Goal: Task Accomplishment & Management: Manage account settings

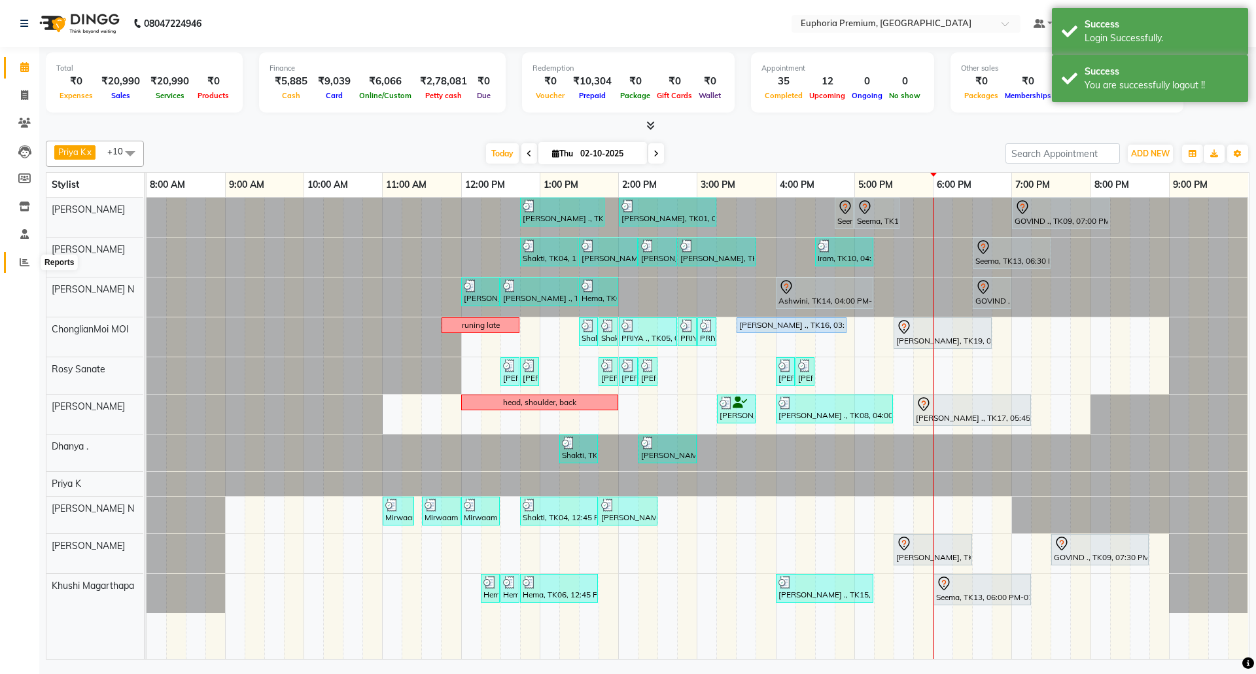
click at [24, 262] on icon at bounding box center [25, 262] width 10 height 10
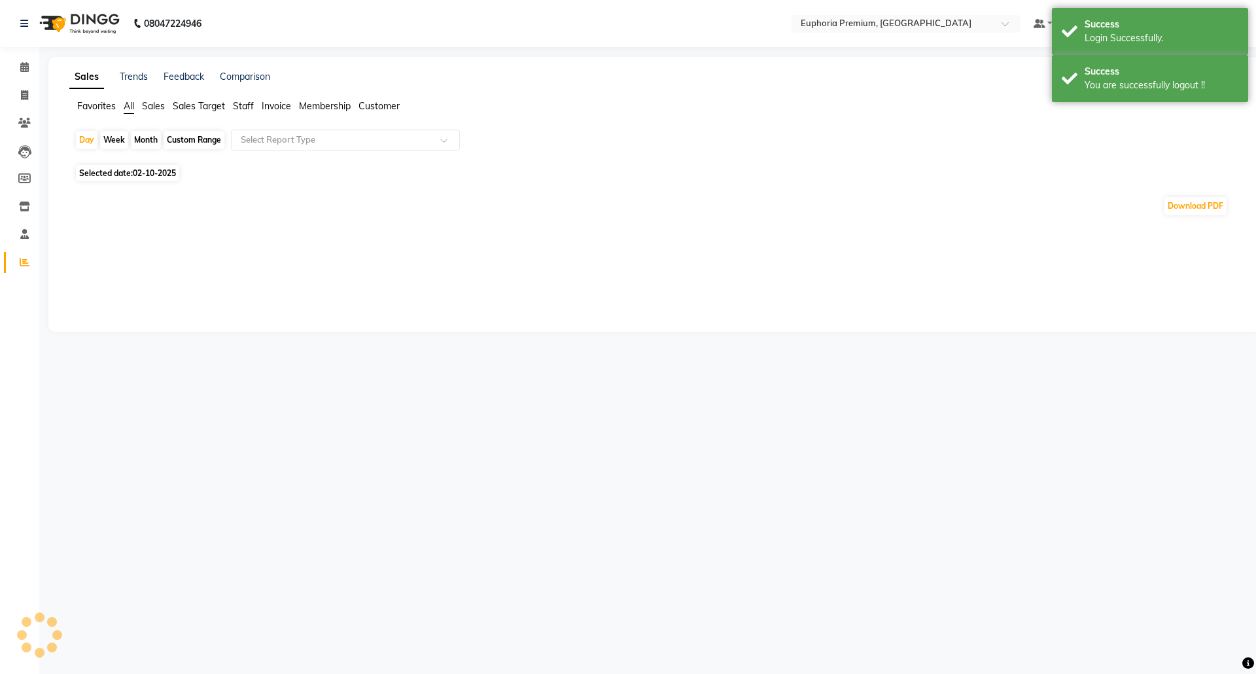
click at [155, 105] on span "Sales" at bounding box center [153, 106] width 23 height 12
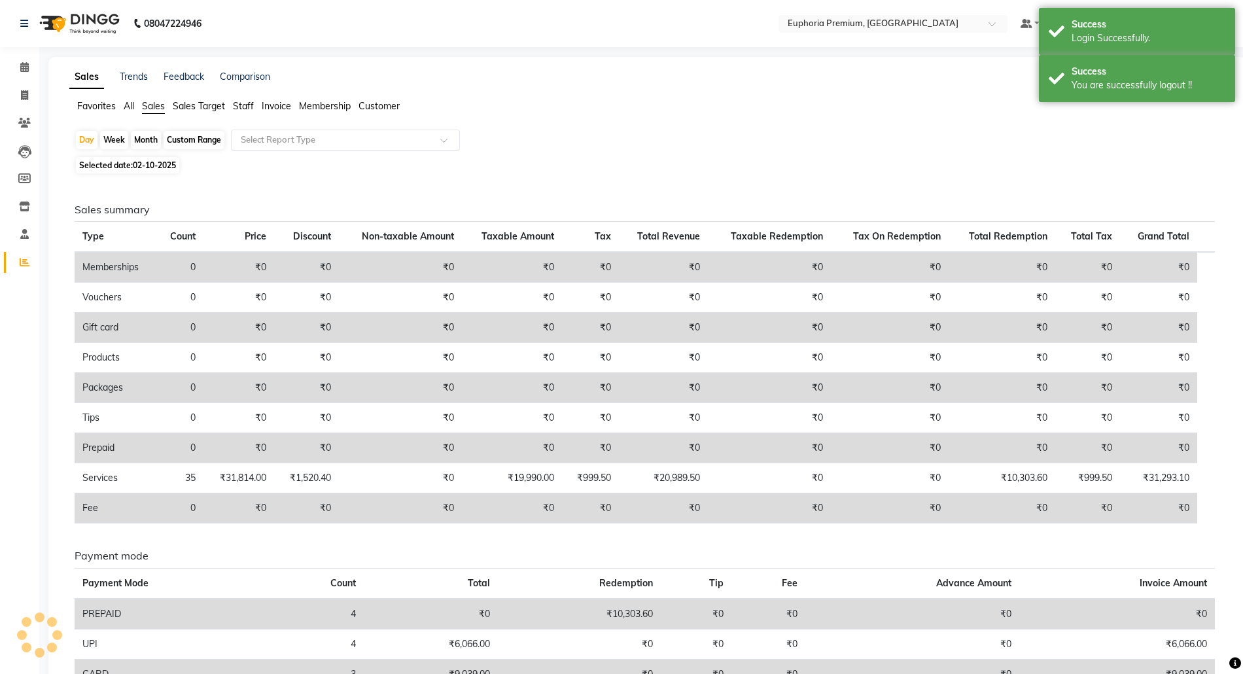
click at [288, 134] on input "text" at bounding box center [332, 139] width 188 height 13
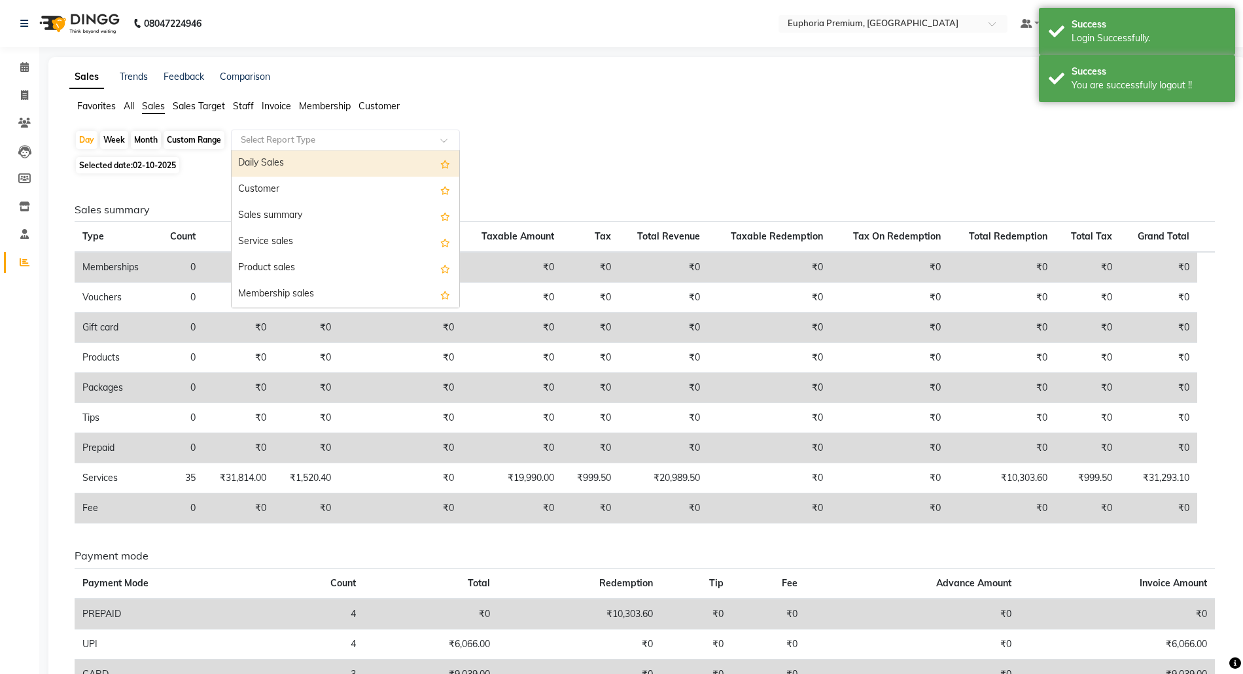
click at [313, 170] on div "Daily Sales" at bounding box center [346, 163] width 228 height 26
select select "full_report"
select select "csv"
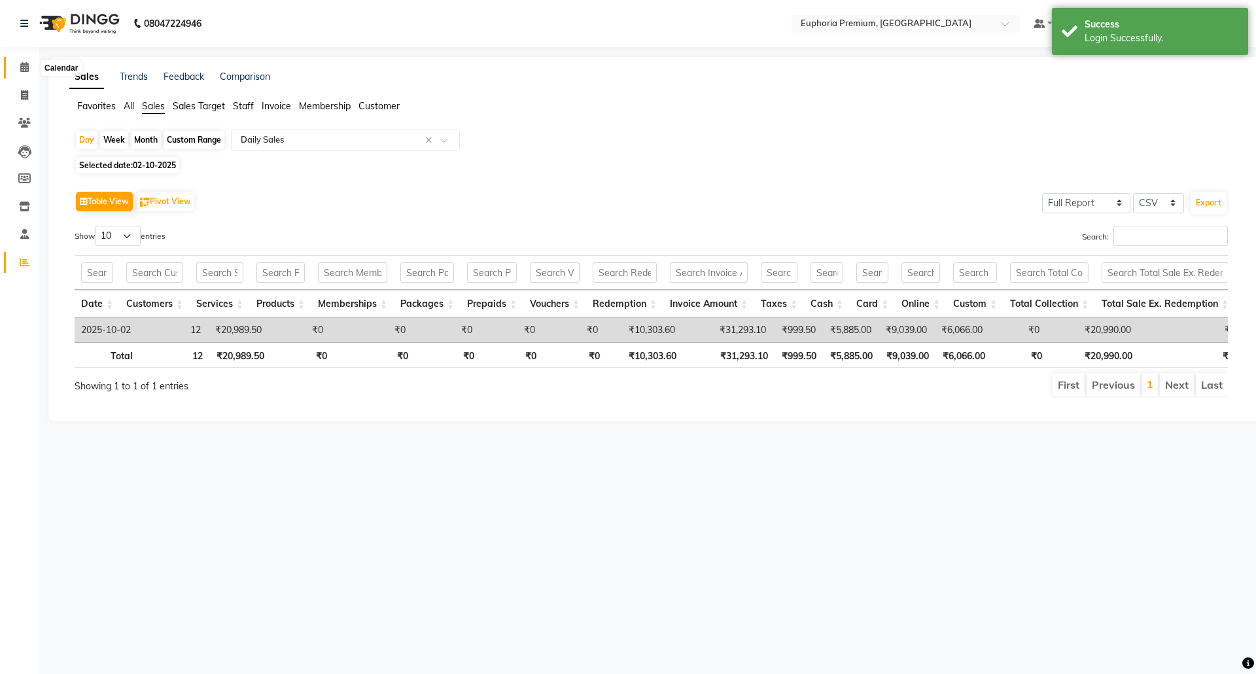
click at [17, 71] on span at bounding box center [24, 67] width 23 height 15
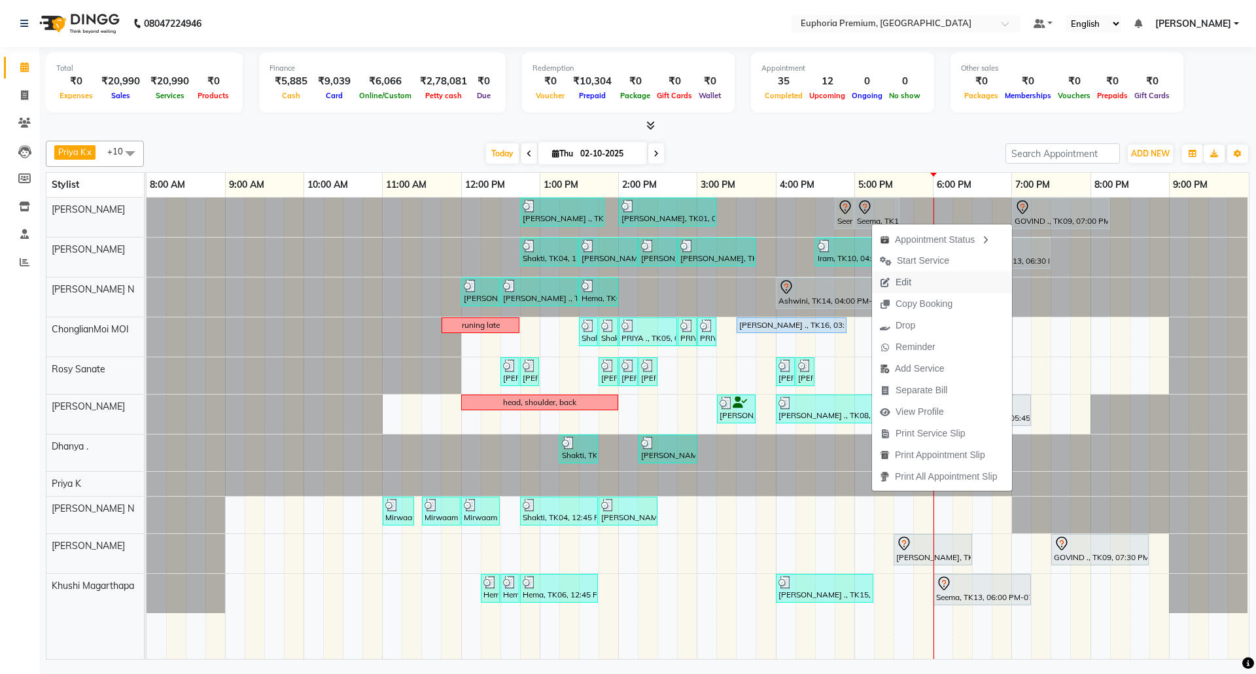
click at [917, 283] on span "Edit" at bounding box center [895, 282] width 47 height 22
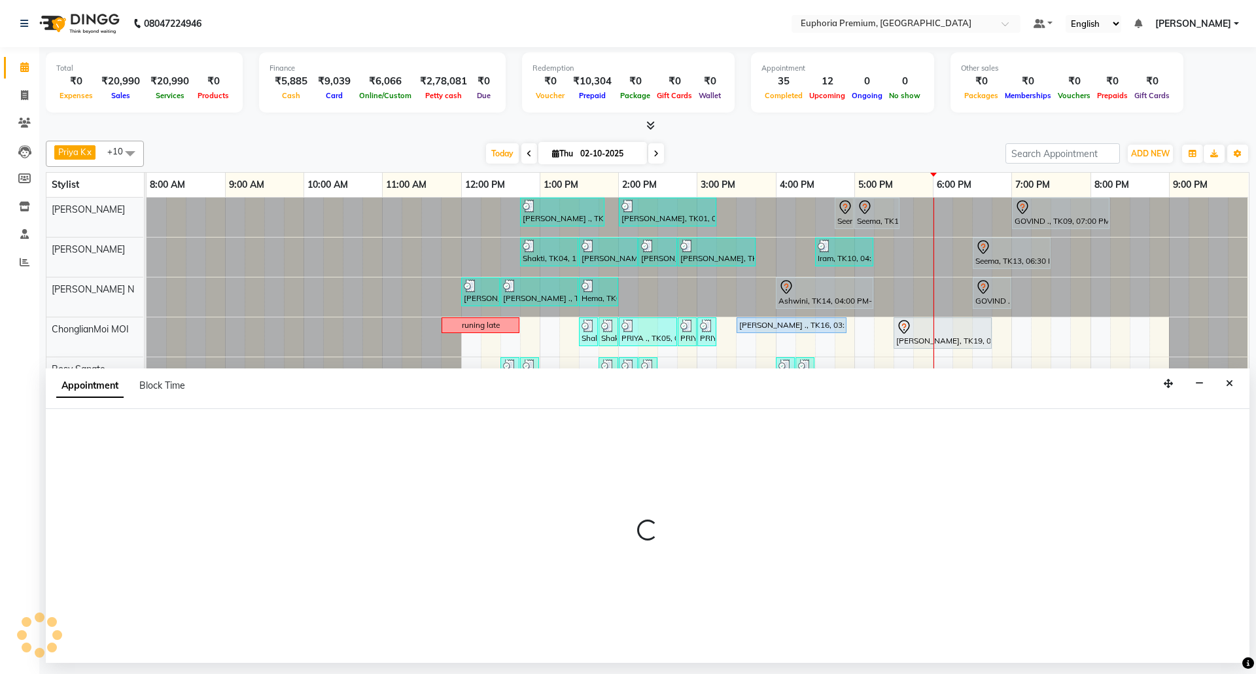
select select "tentative"
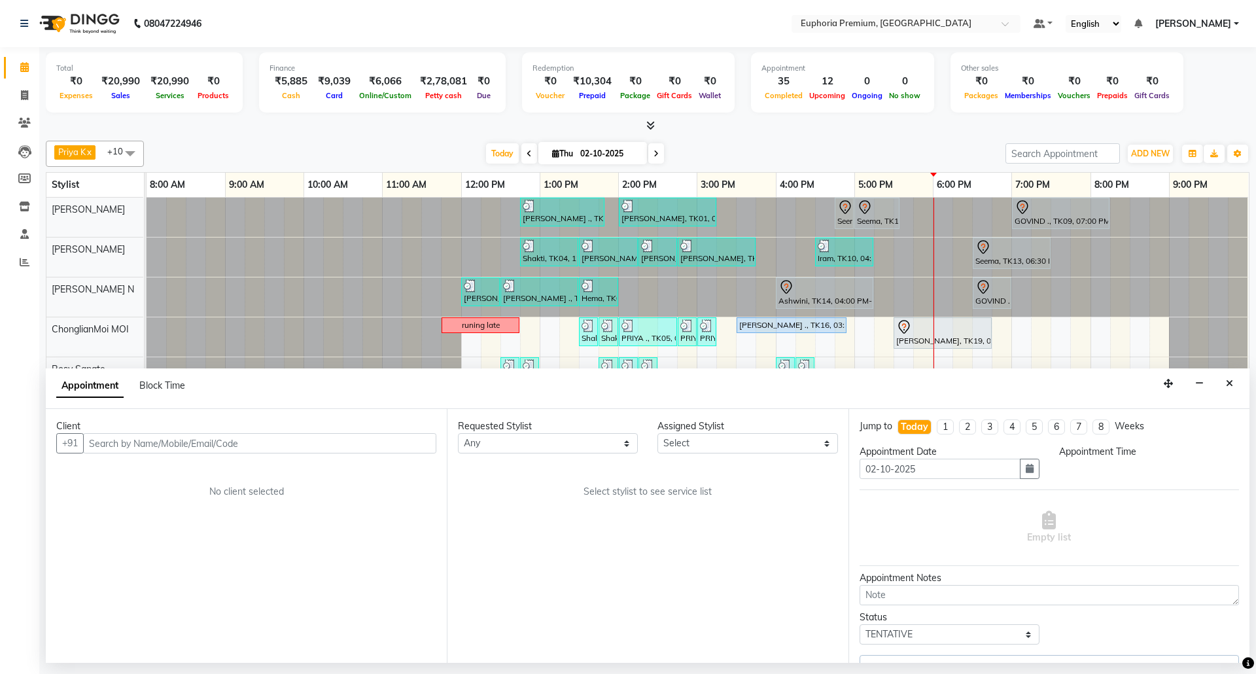
select select "78117"
select select "1005"
select select "4006"
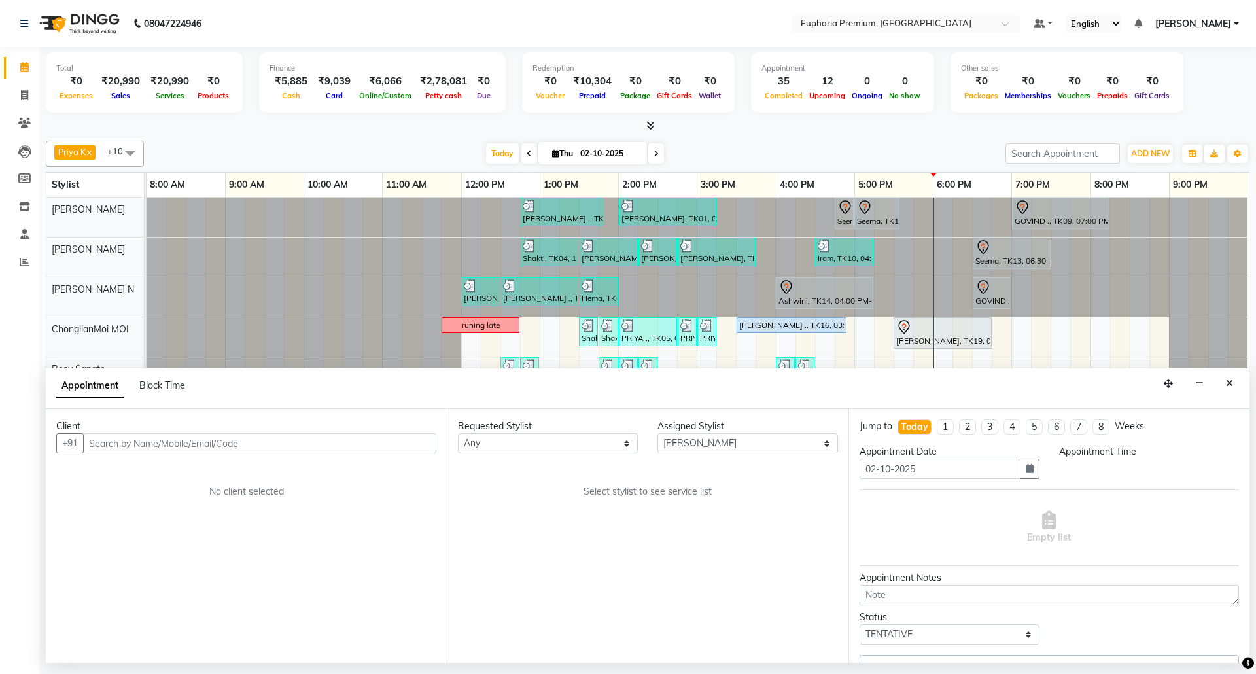
select select "4006"
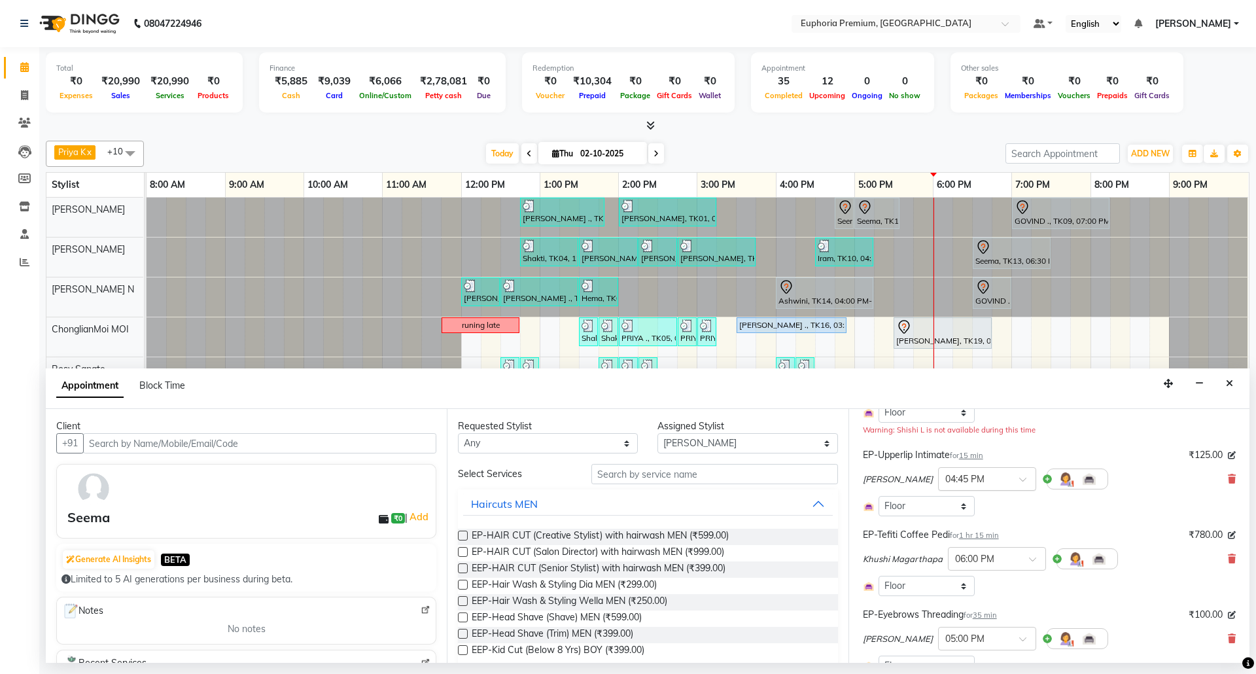
scroll to position [174, 0]
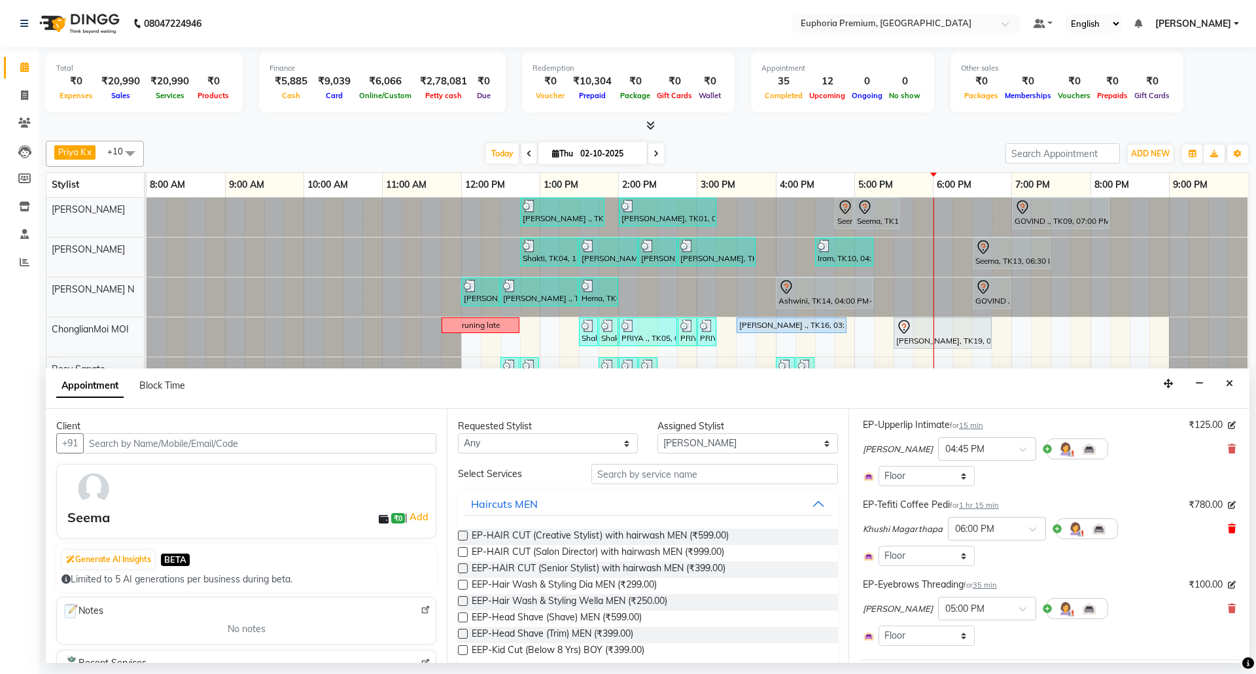
click at [1228, 528] on icon at bounding box center [1232, 528] width 8 height 9
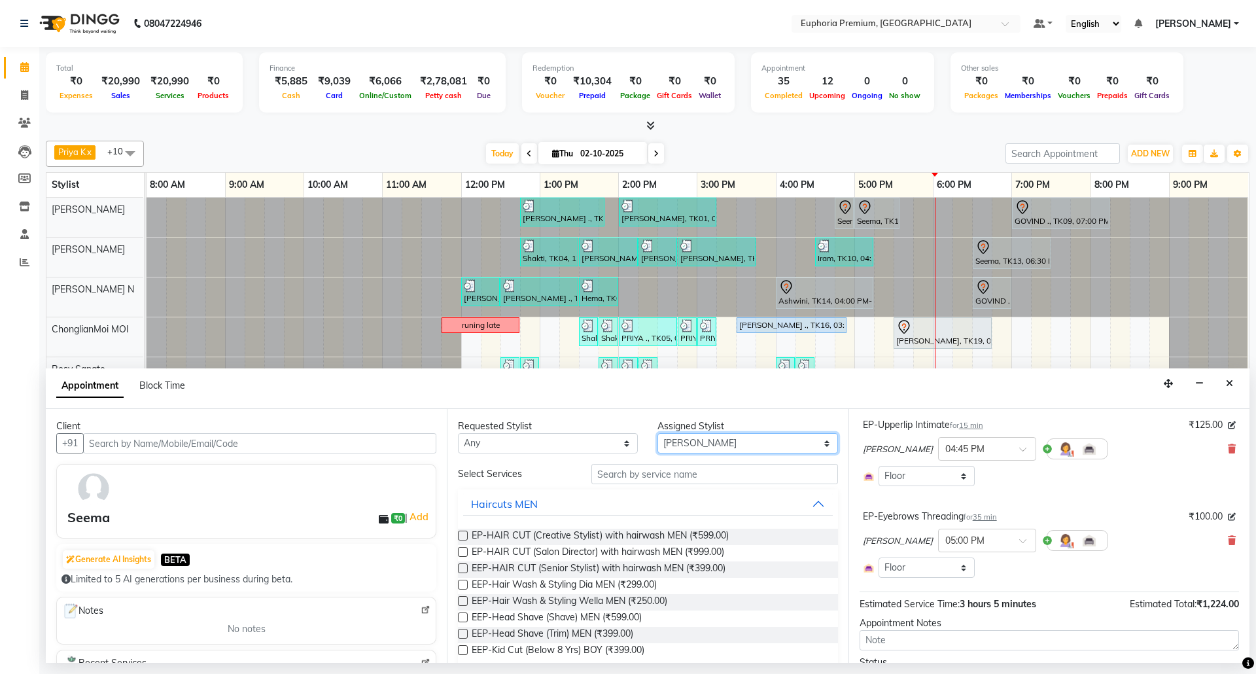
click at [746, 446] on select "Select Bharath N Binoy Chethan N ChonglianMoi MOI Daisy . Dhanya . Farhan Fredr…" at bounding box center [747, 443] width 180 height 20
select select "86606"
click at [657, 434] on select "Select Bharath N Binoy Chethan N ChonglianMoi MOI Daisy . Dhanya . Farhan Fredr…" at bounding box center [747, 443] width 180 height 20
click at [721, 466] on input "text" at bounding box center [714, 474] width 247 height 20
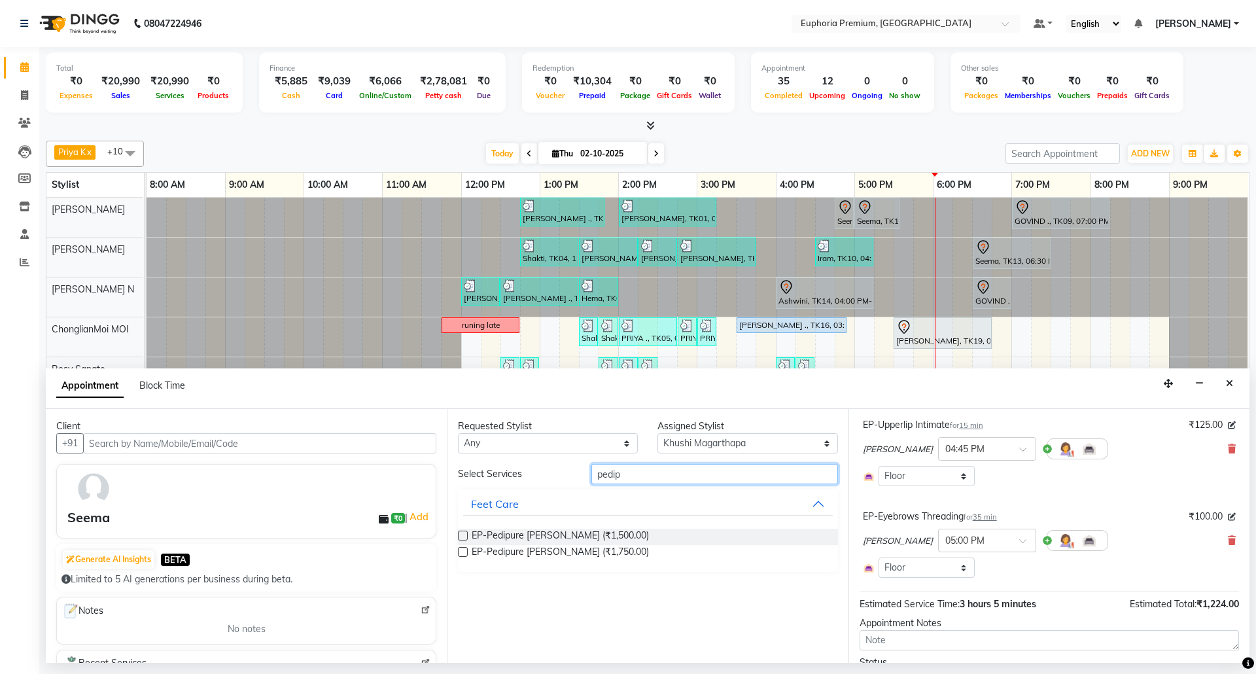
type input "pedip"
click at [458, 555] on label at bounding box center [463, 552] width 10 height 10
click at [458, 555] on input "checkbox" at bounding box center [462, 553] width 9 height 9
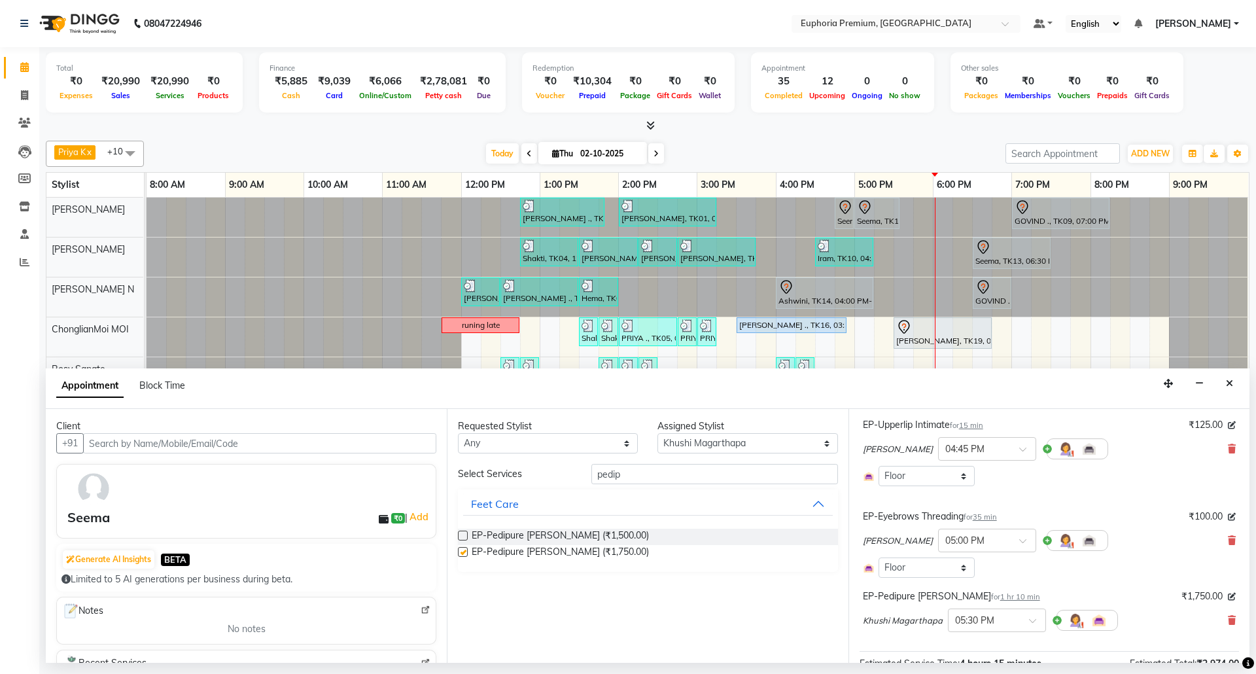
checkbox input "false"
click at [1000, 597] on span "1 hr 10 min" at bounding box center [1020, 596] width 40 height 9
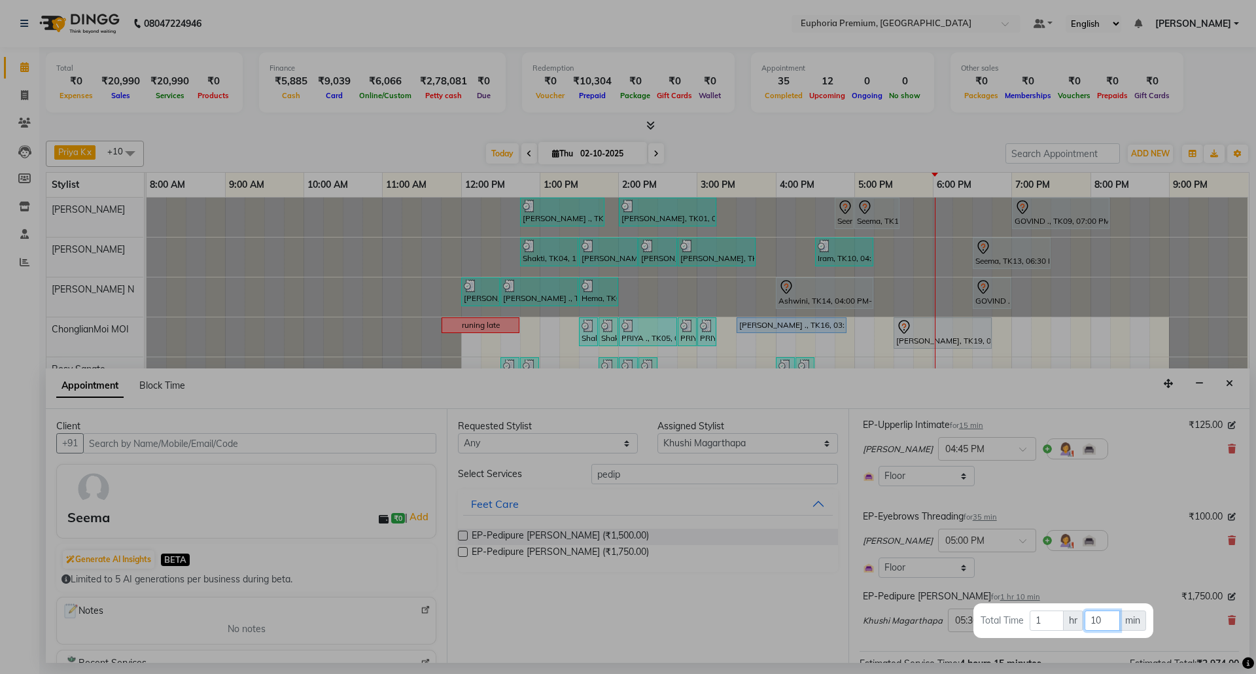
click at [1105, 615] on input "10" at bounding box center [1101, 620] width 35 height 20
type input "1"
type input "15"
click at [1126, 557] on div at bounding box center [628, 337] width 1256 height 674
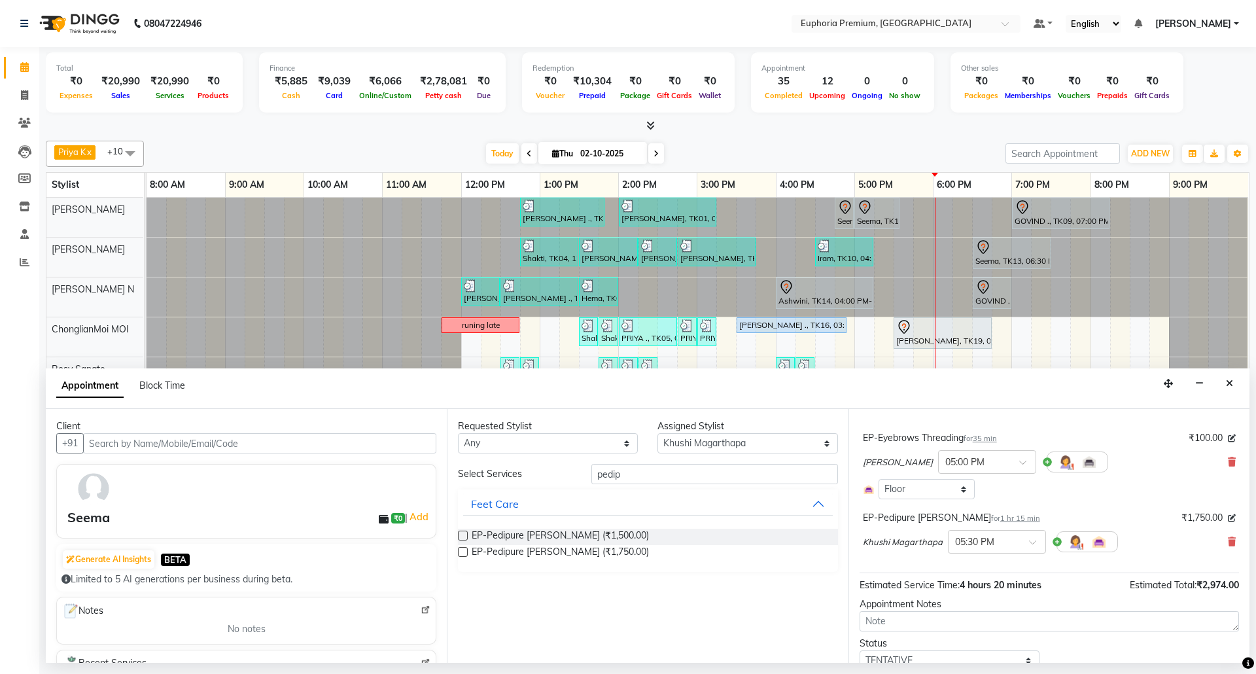
scroll to position [307, 0]
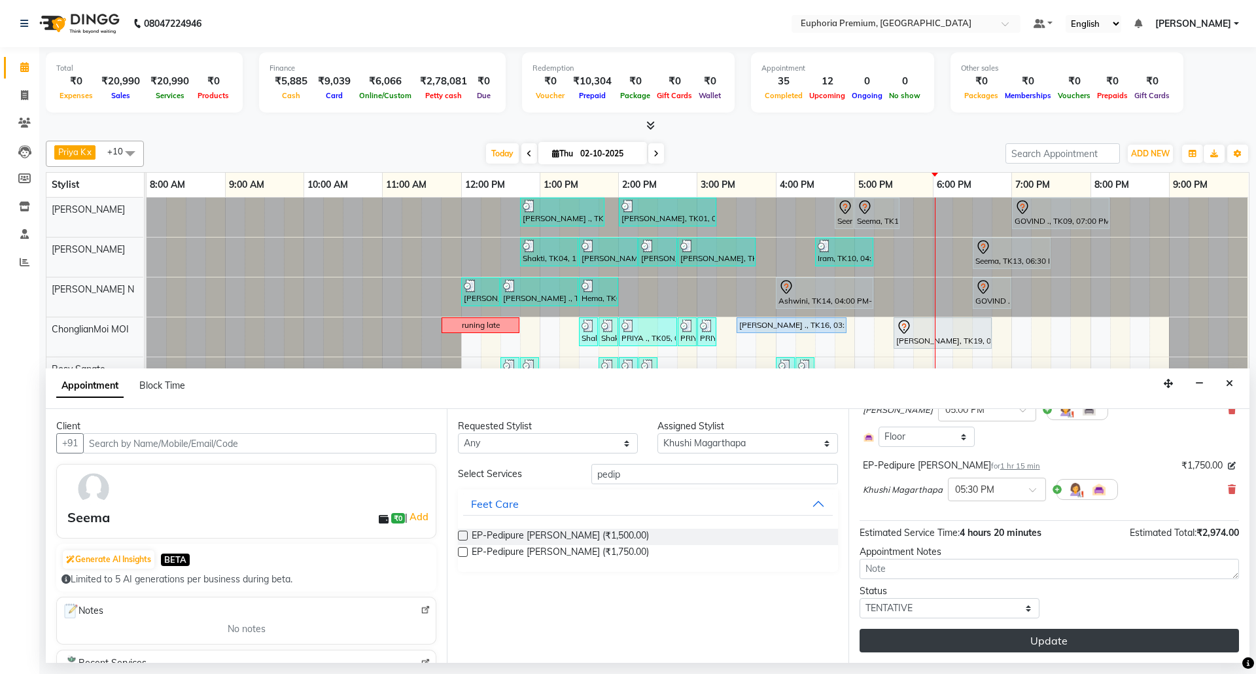
click at [1080, 644] on button "Update" at bounding box center [1048, 641] width 379 height 24
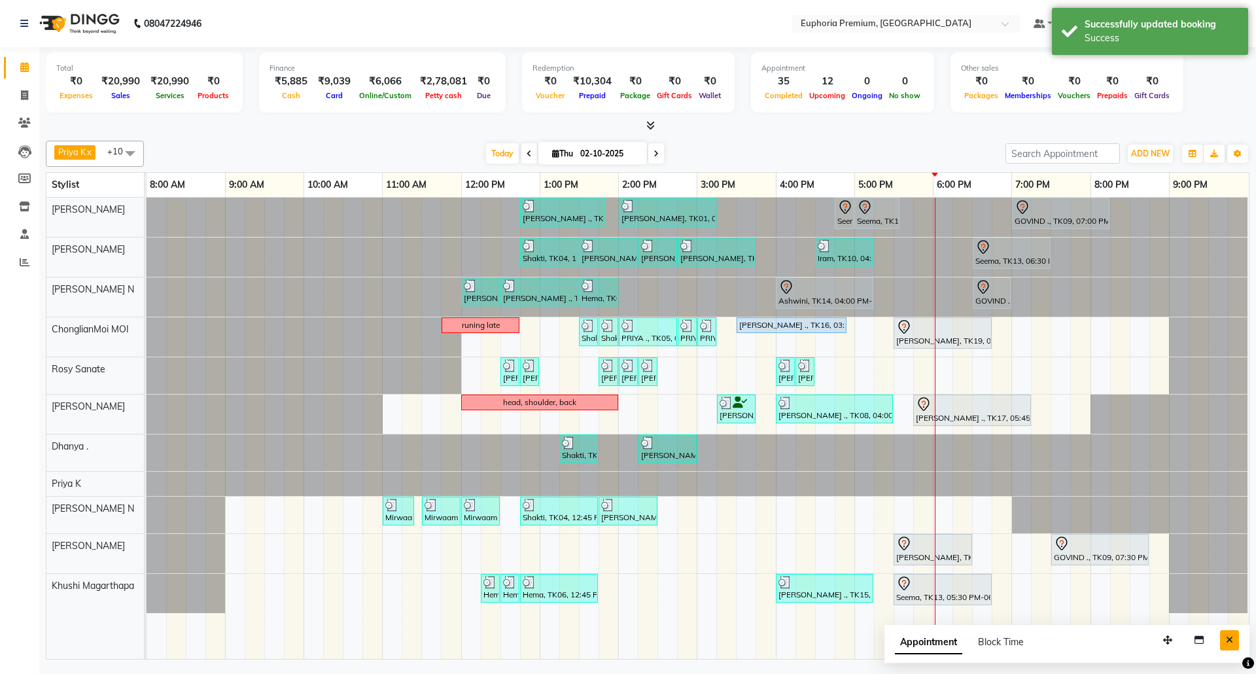
click at [1231, 637] on icon "Close" at bounding box center [1229, 639] width 7 height 9
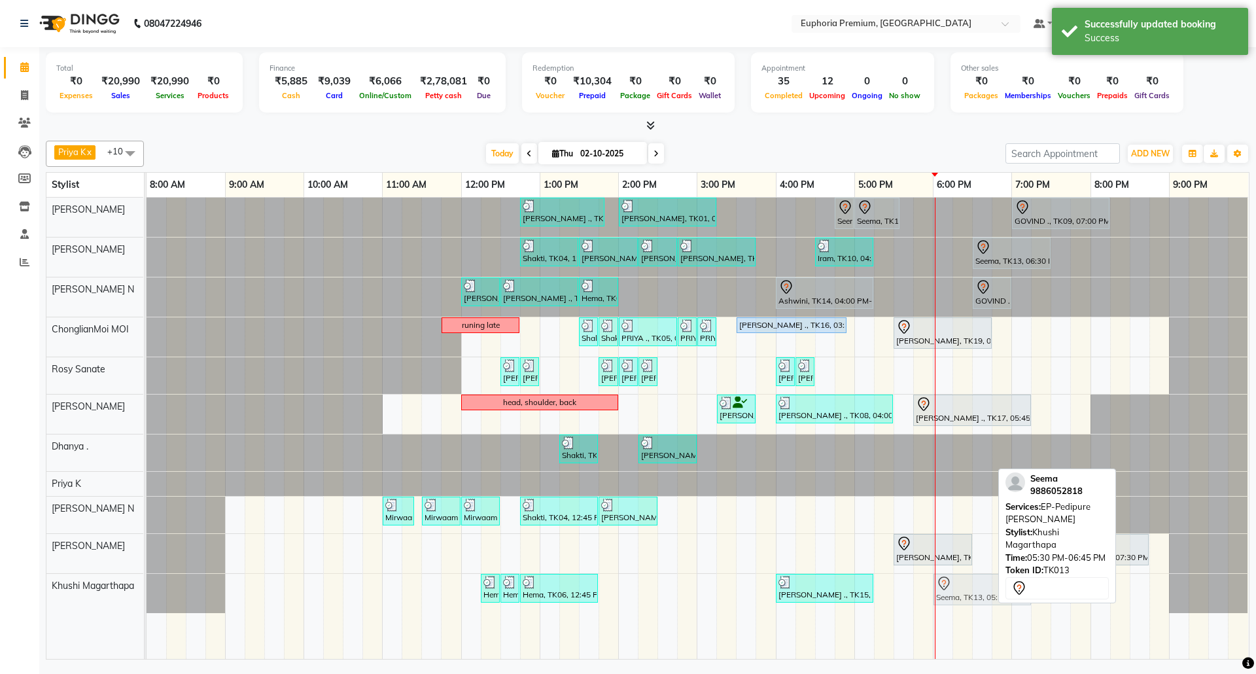
drag, startPoint x: 922, startPoint y: 591, endPoint x: 969, endPoint y: 597, distance: 47.5
click at [146, 597] on div "Hema, TK06, 12:15 PM-12:30 PM, EP-Shampoo (Wella) Hema, TK06, 12:30 PM-12:45 PM…" at bounding box center [146, 593] width 0 height 39
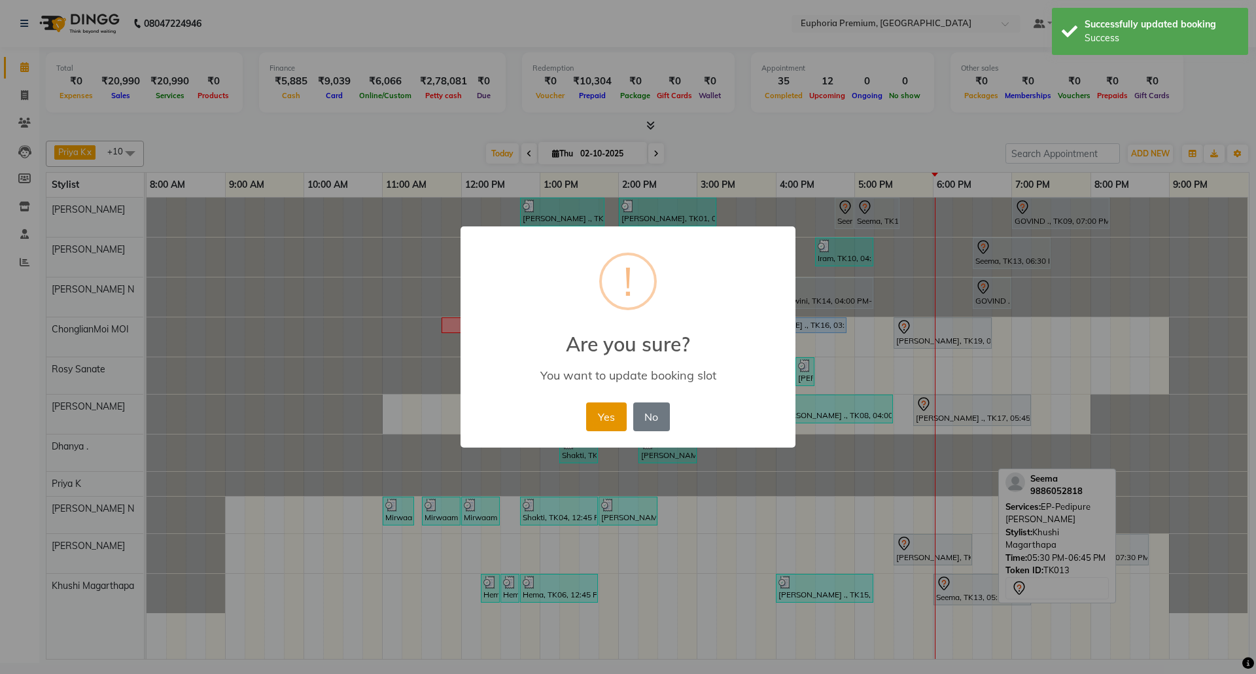
click at [610, 419] on button "Yes" at bounding box center [606, 416] width 40 height 29
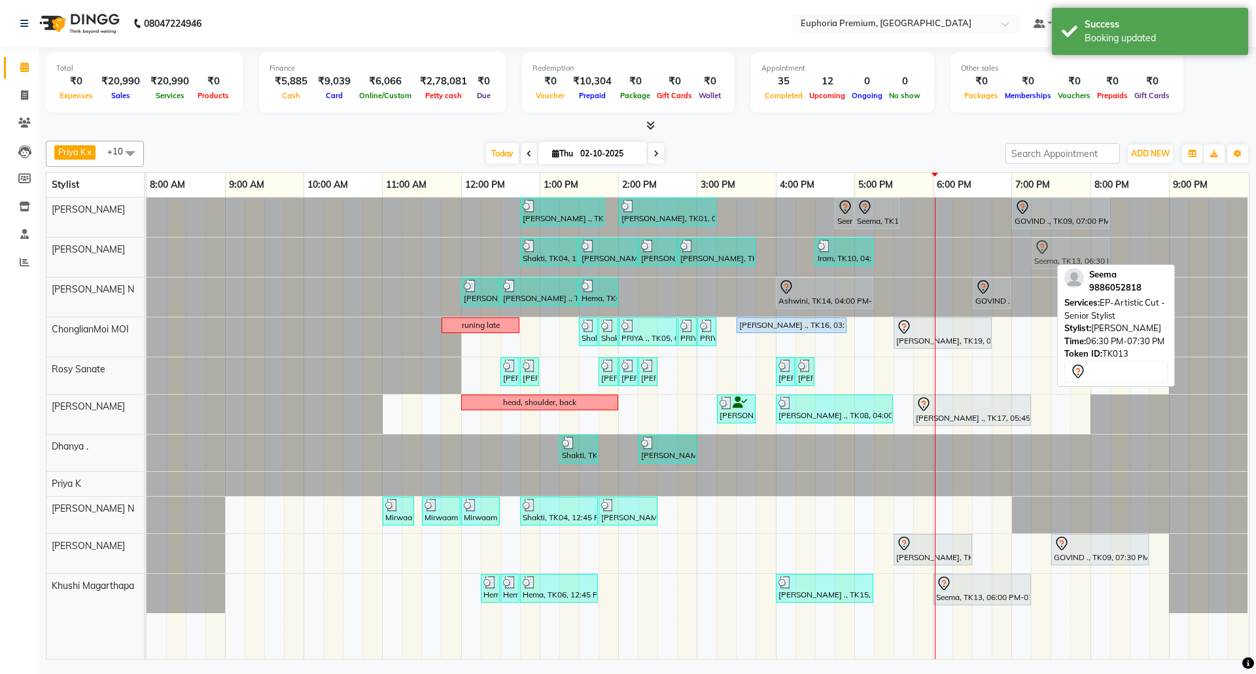
drag, startPoint x: 1002, startPoint y: 257, endPoint x: 1065, endPoint y: 262, distance: 63.0
click at [146, 262] on div "Shakti, TK04, 12:45 PM-01:30 PM, EP-Regenerate (Intense Alchemy) M Prabha, TK01…" at bounding box center [146, 256] width 0 height 39
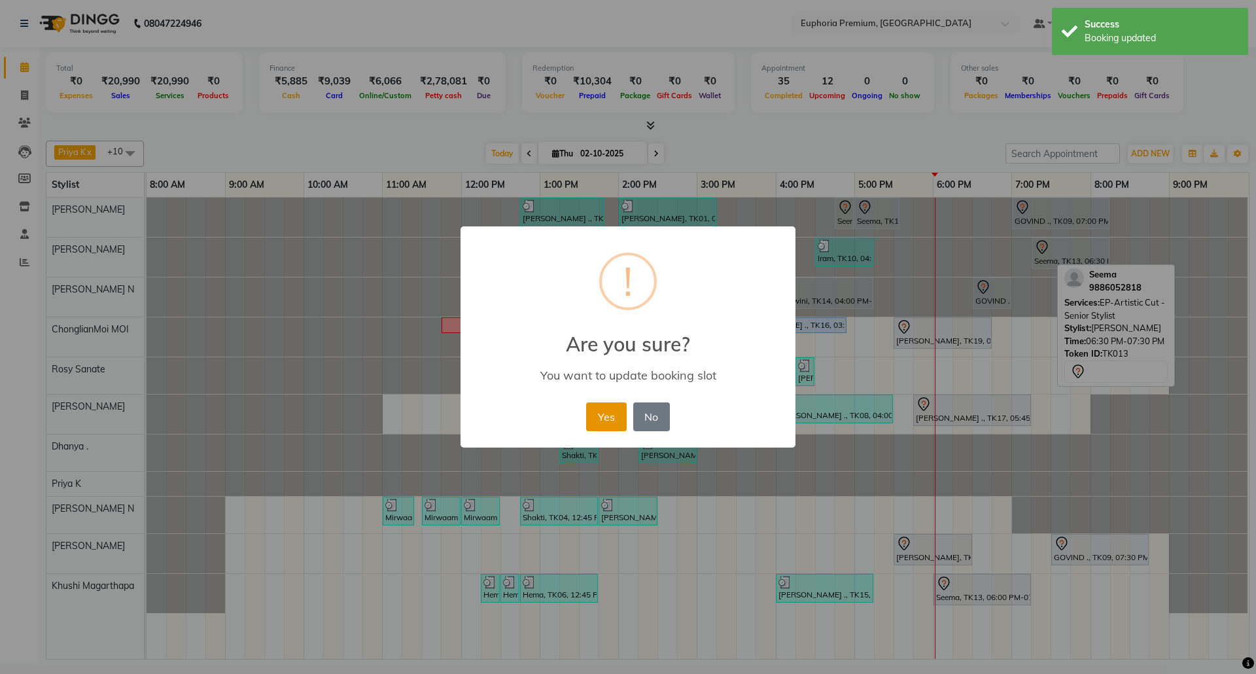
click at [615, 416] on button "Yes" at bounding box center [606, 416] width 40 height 29
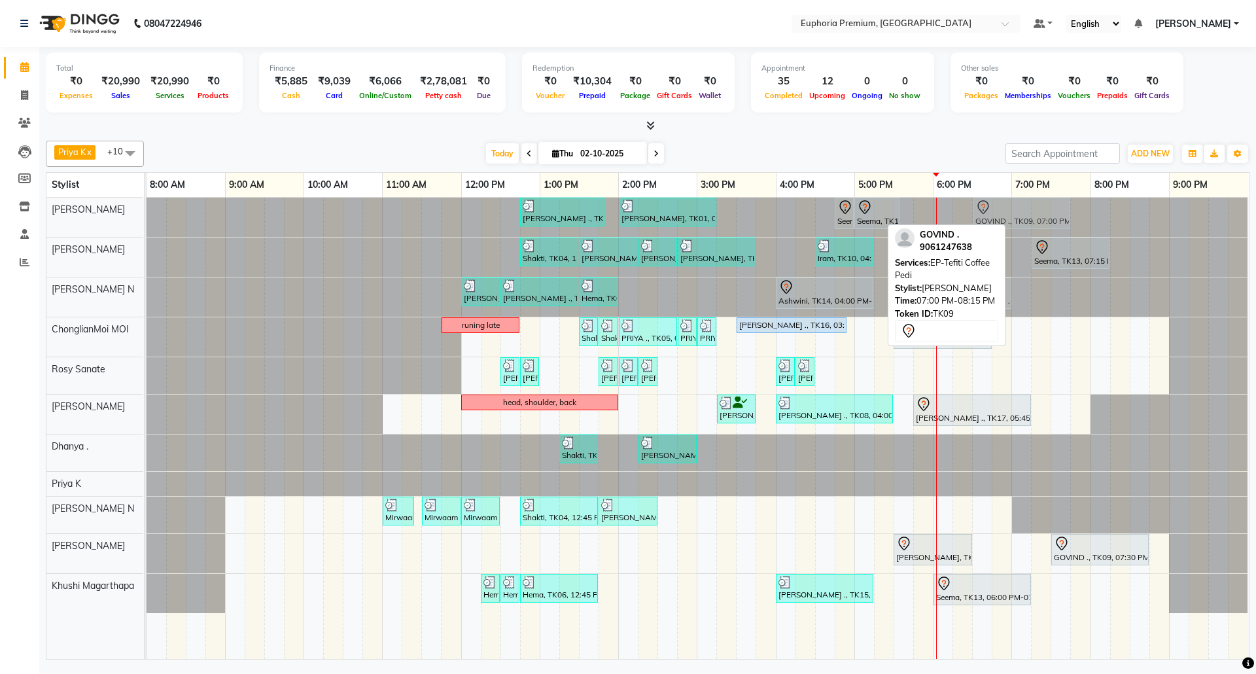
drag, startPoint x: 1047, startPoint y: 207, endPoint x: 1003, endPoint y: 213, distance: 44.1
click at [146, 213] on div "Sulakshana ., TK07, 12:45 PM-01:50 PM, EP-Tefiti Coffee Pedi Prabha, TK01, 02:0…" at bounding box center [146, 217] width 0 height 39
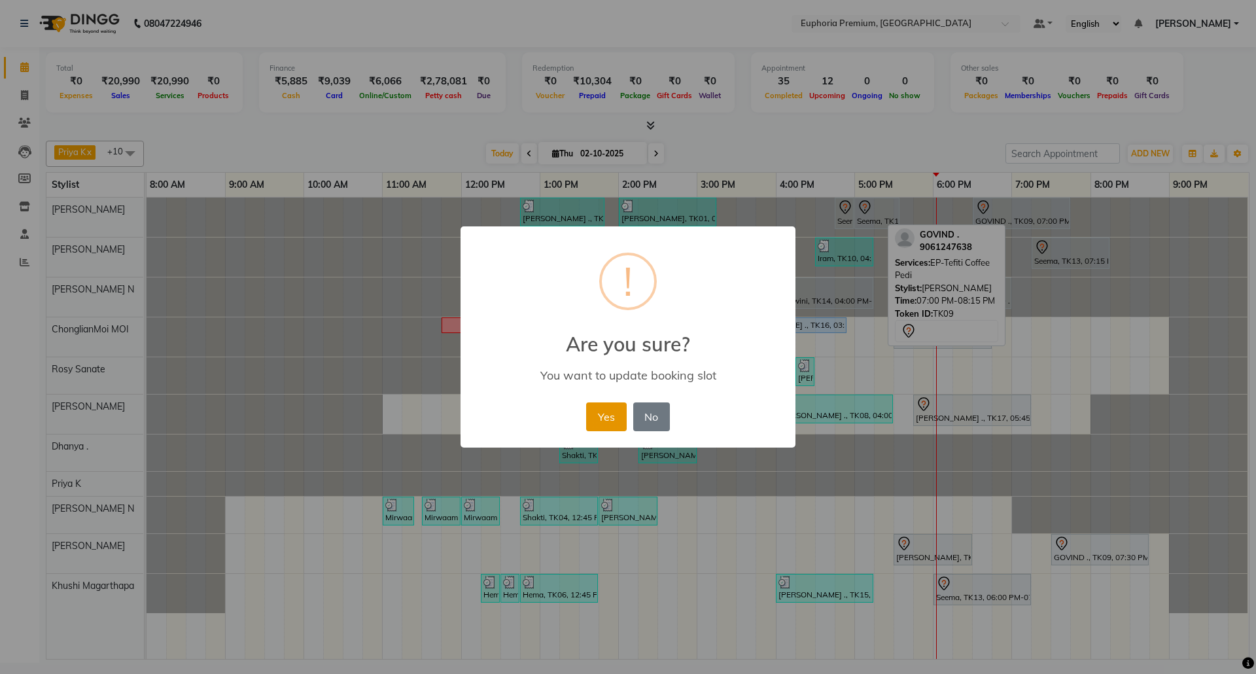
click at [602, 411] on button "Yes" at bounding box center [606, 416] width 40 height 29
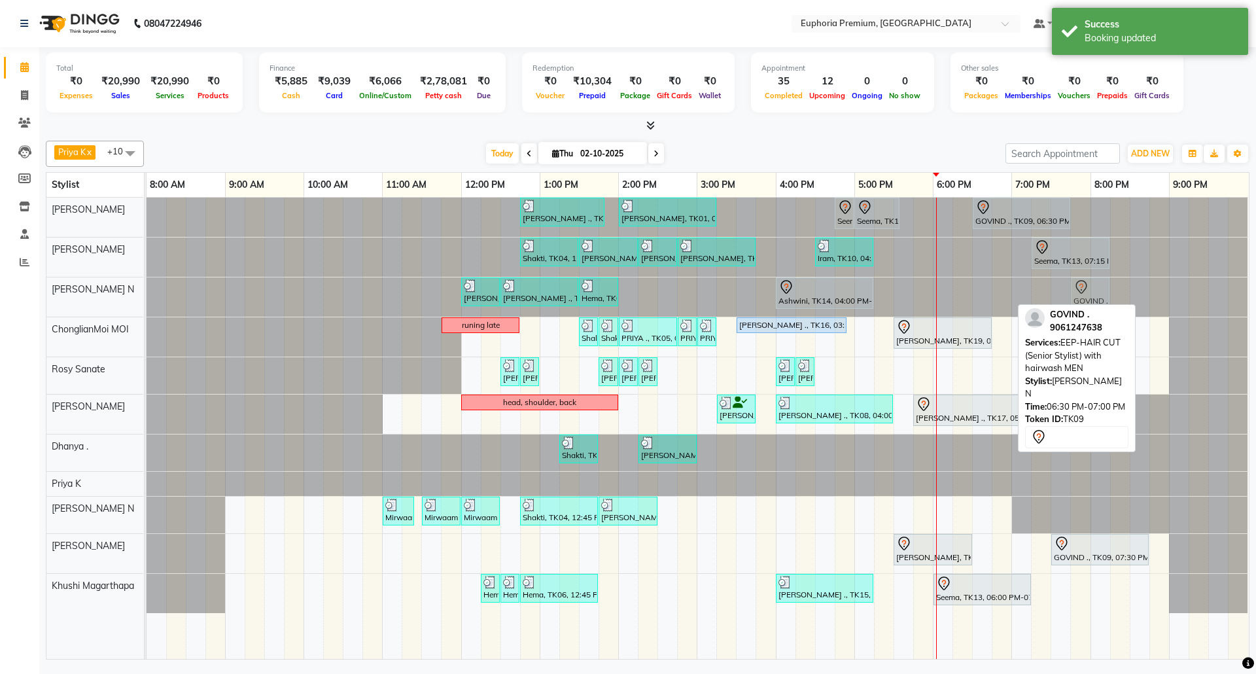
drag, startPoint x: 992, startPoint y: 294, endPoint x: 1084, endPoint y: 292, distance: 91.6
click at [146, 292] on div "Sulakshana ., TK07, 12:00 PM-12:30 PM, EEP-HAIR CUT (Senior Stylist) with hairw…" at bounding box center [146, 296] width 0 height 39
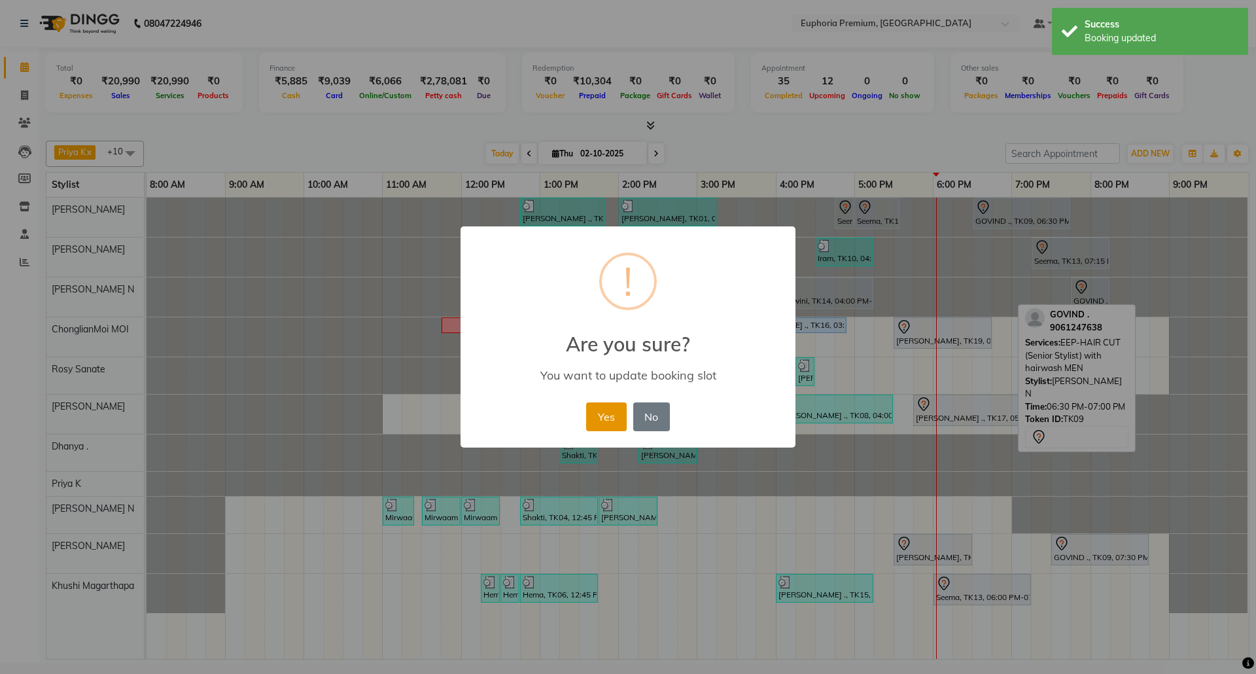
click at [608, 417] on button "Yes" at bounding box center [606, 416] width 40 height 29
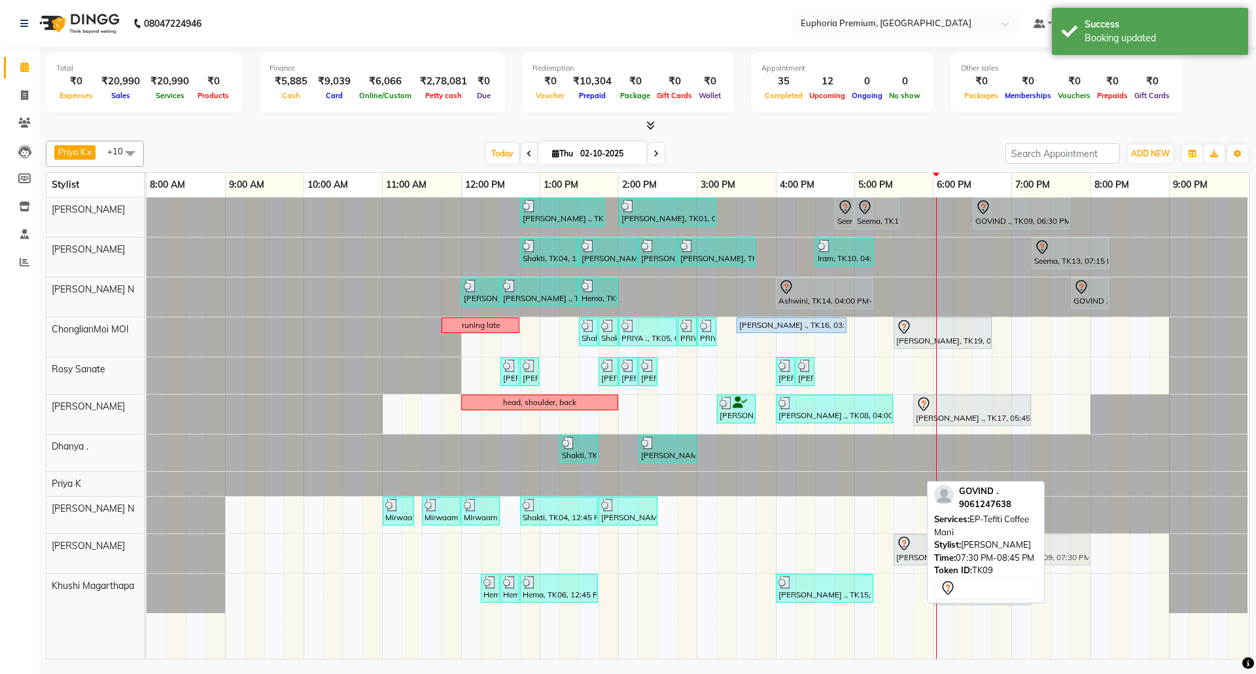
drag, startPoint x: 1083, startPoint y: 551, endPoint x: 1029, endPoint y: 555, distance: 53.8
click at [1029, 555] on div "Priya K x ChonglianMoi MOI x Dhanya . x Shishi L x Jessica Bairagi x Rosy Sanat…" at bounding box center [647, 397] width 1203 height 524
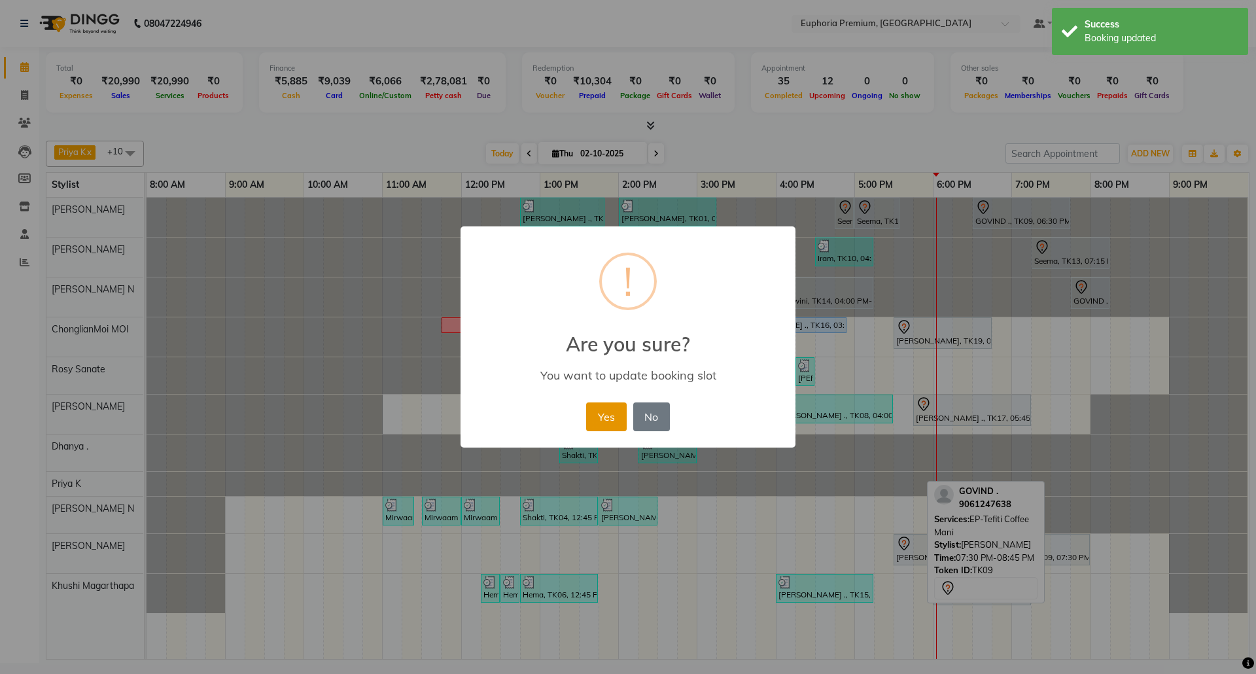
click at [595, 409] on button "Yes" at bounding box center [606, 416] width 40 height 29
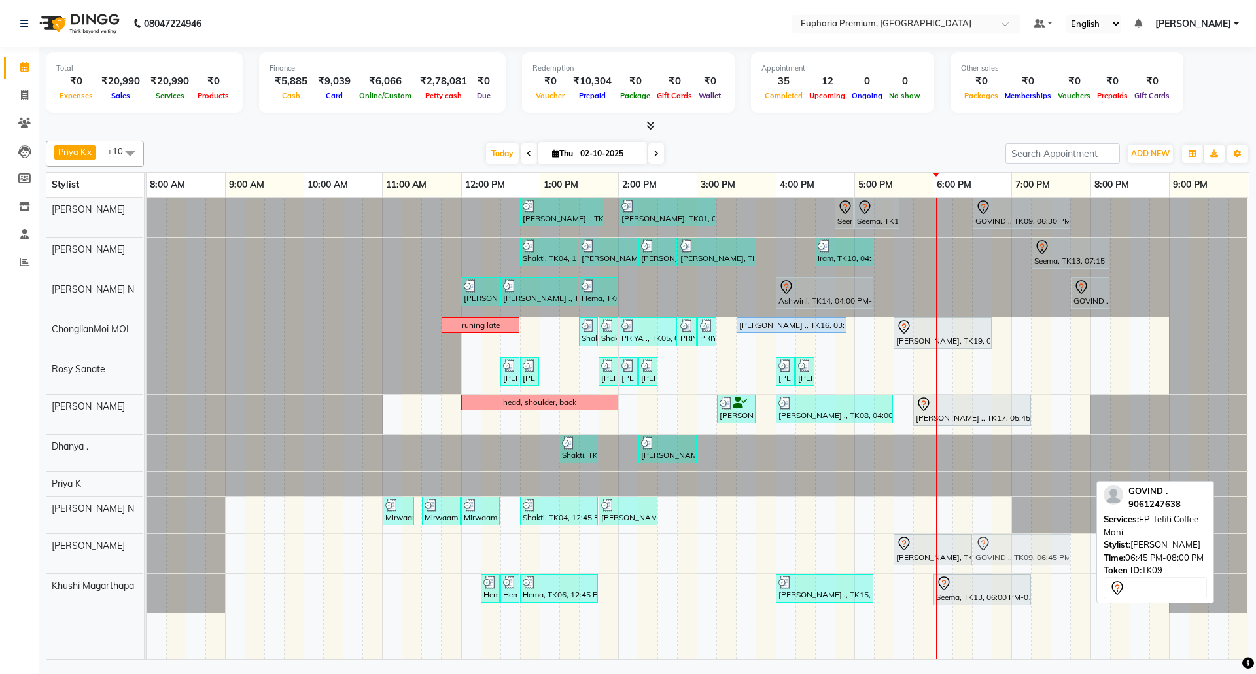
click at [146, 552] on div "Anitha, TK18, 05:30 PM-06:30 PM, EP-Gel Paint Removal GOVIND ., TK09, 06:45 PM-…" at bounding box center [146, 553] width 0 height 39
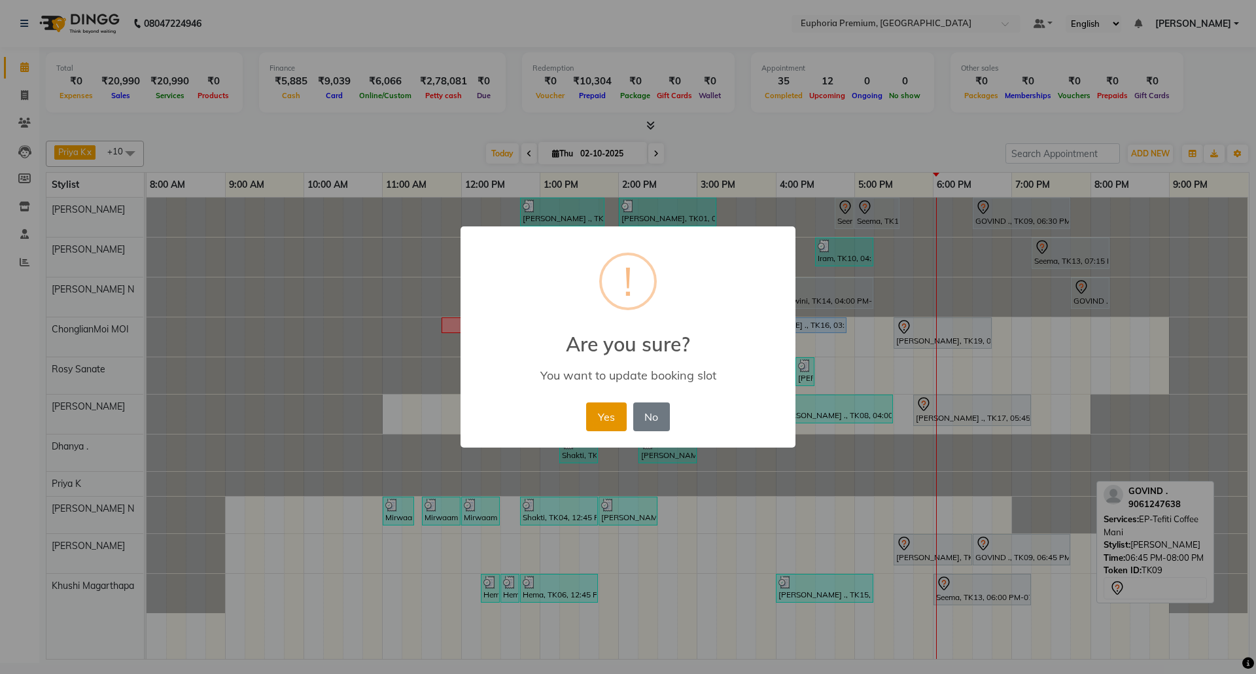
click at [603, 413] on button "Yes" at bounding box center [606, 416] width 40 height 29
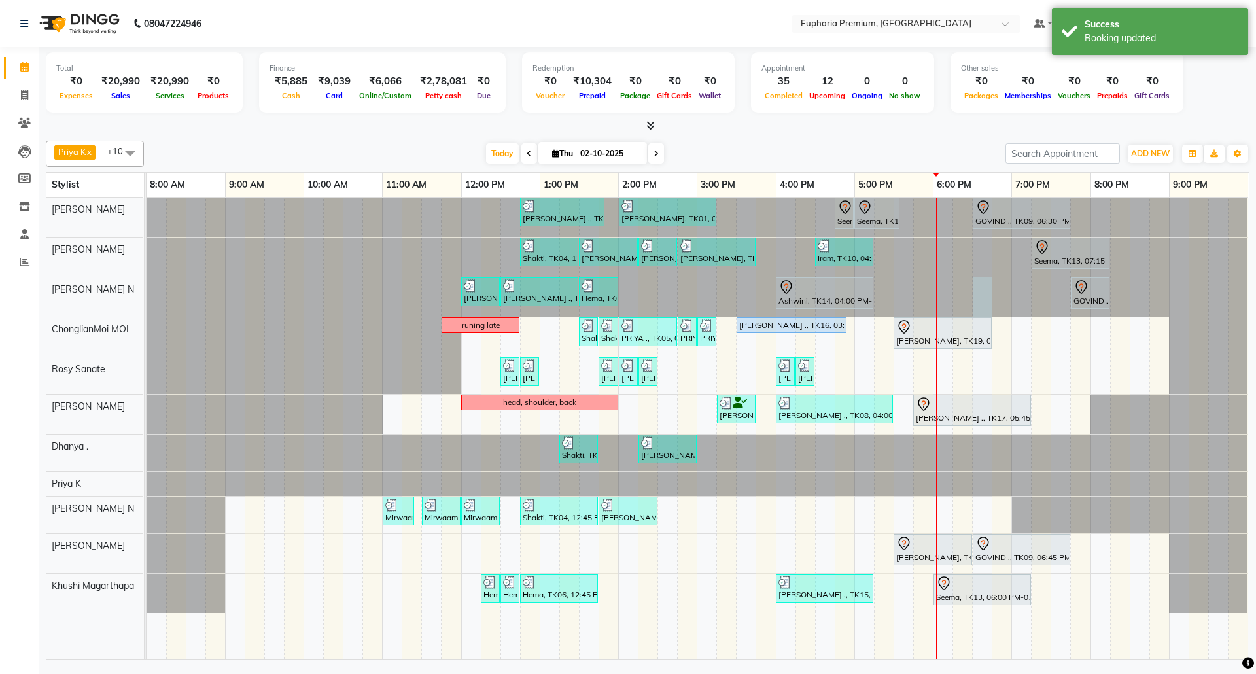
click at [146, 294] on div at bounding box center [146, 296] width 0 height 39
select select "71614"
select select "tentative"
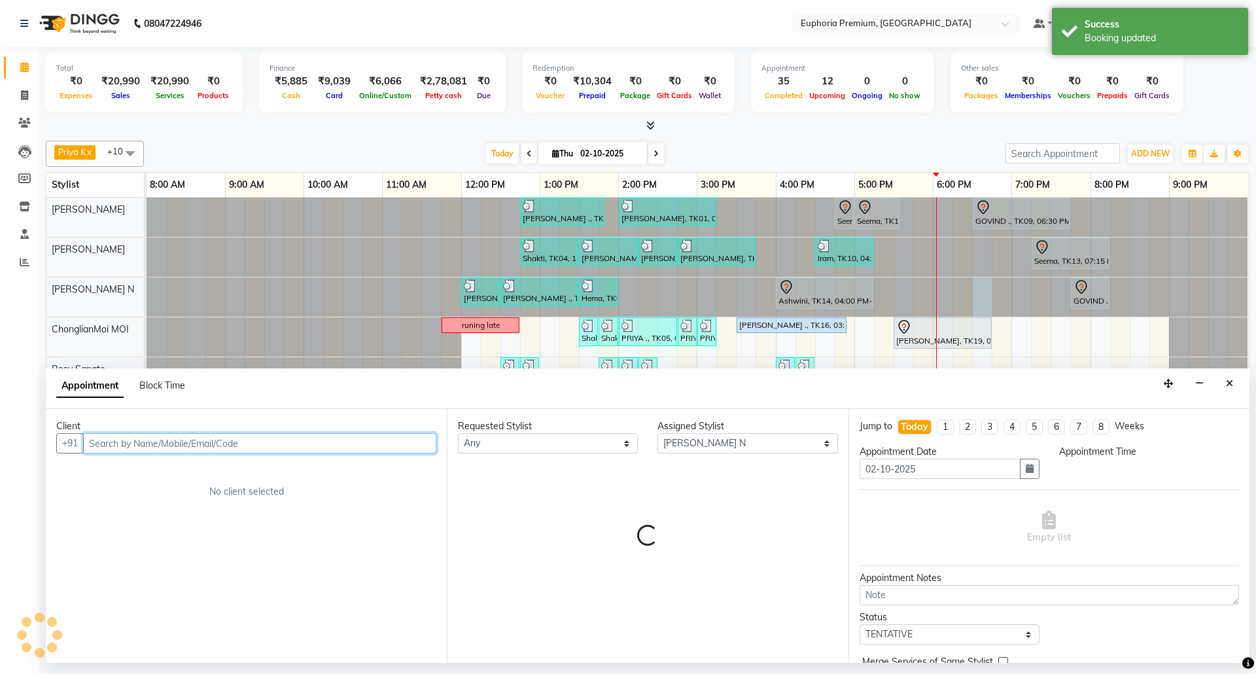
select select "1110"
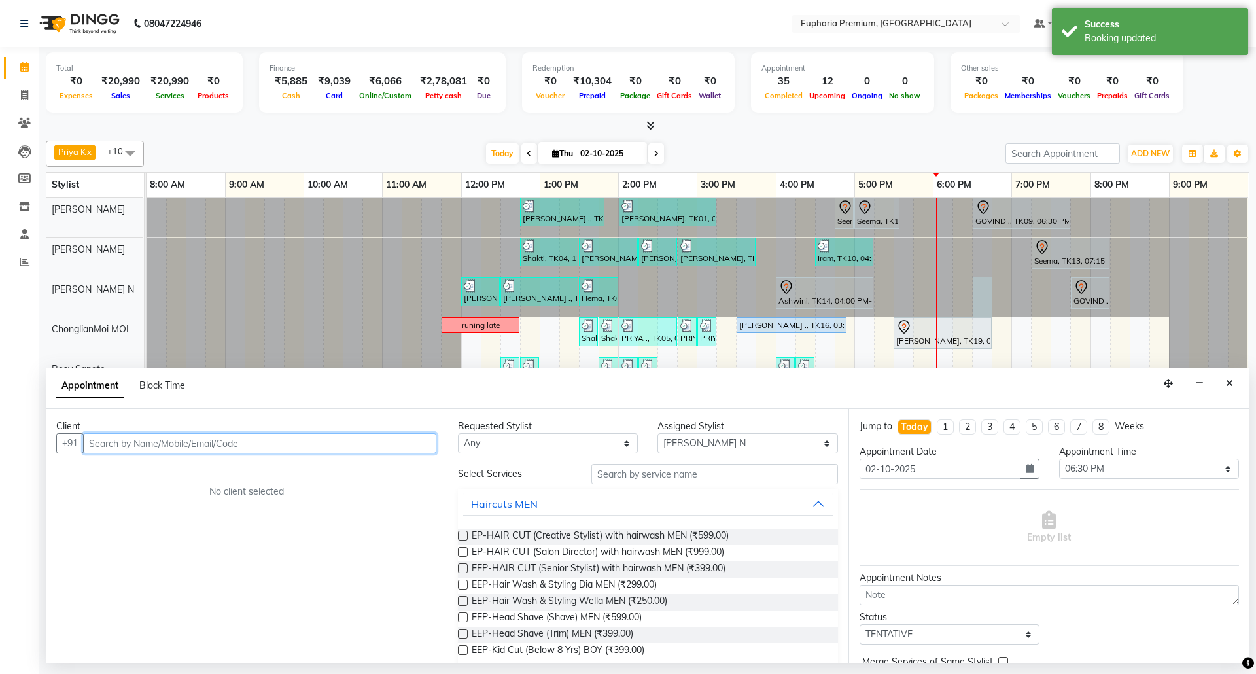
click at [250, 443] on input "text" at bounding box center [259, 443] width 353 height 20
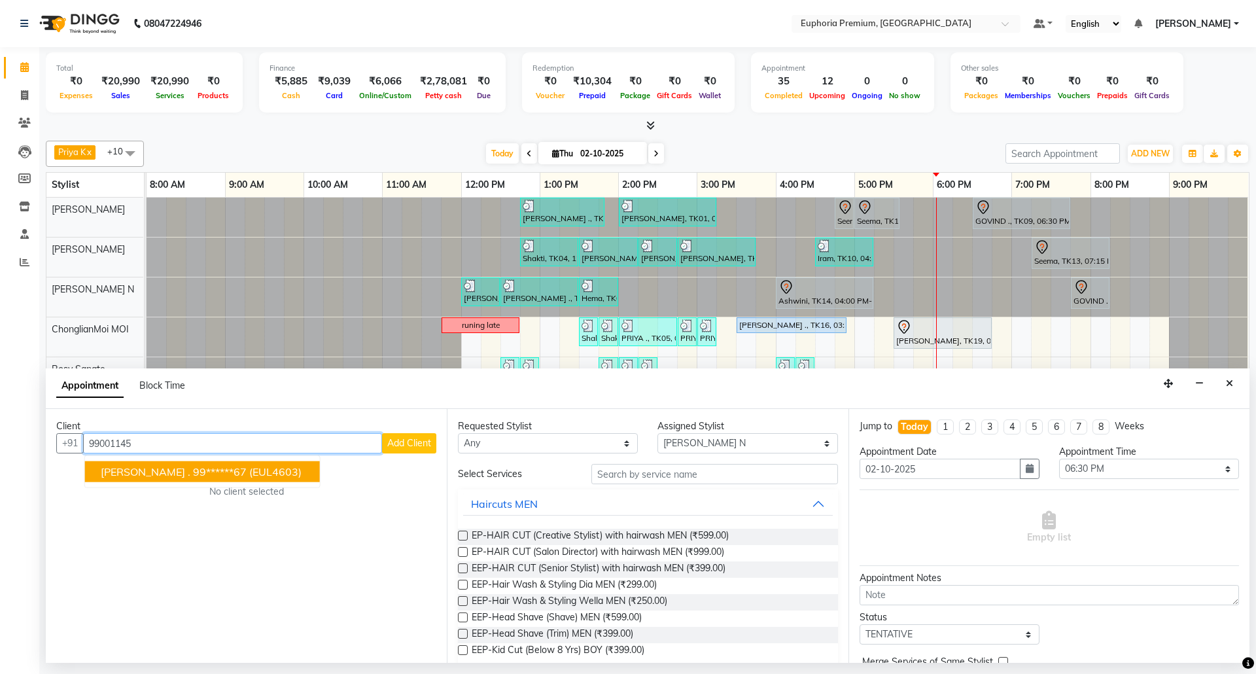
click at [249, 467] on span "(EUL4603)" at bounding box center [275, 471] width 52 height 13
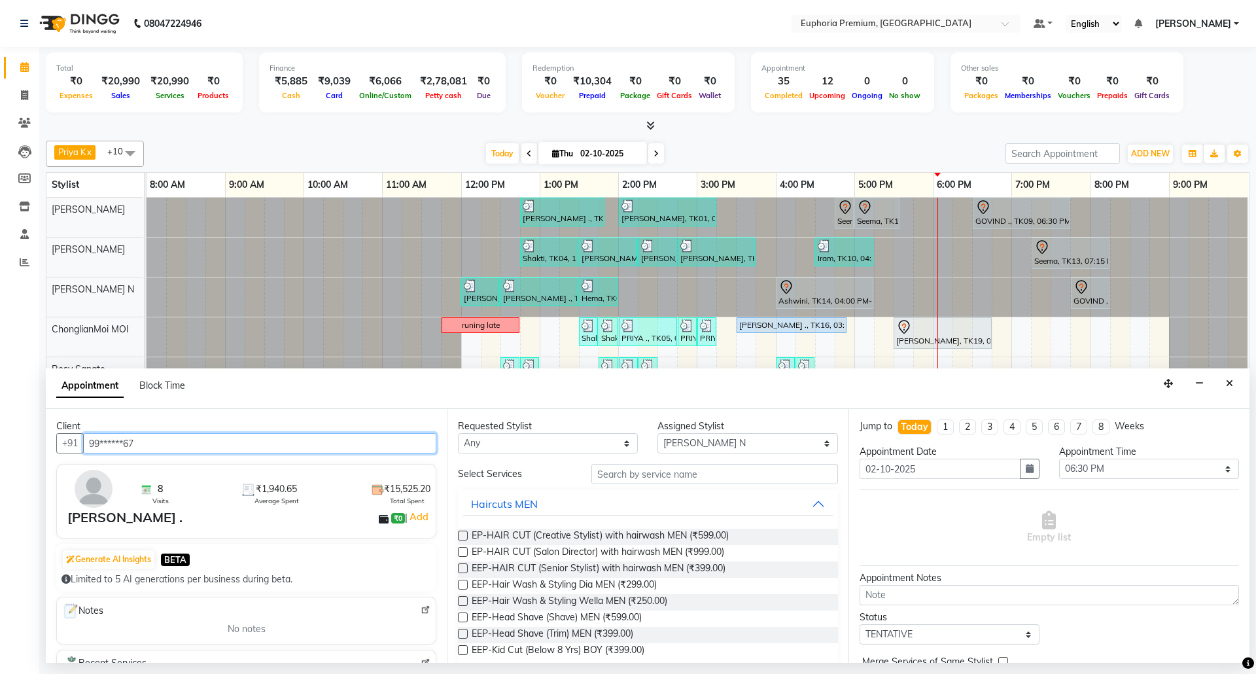
type input "99******67"
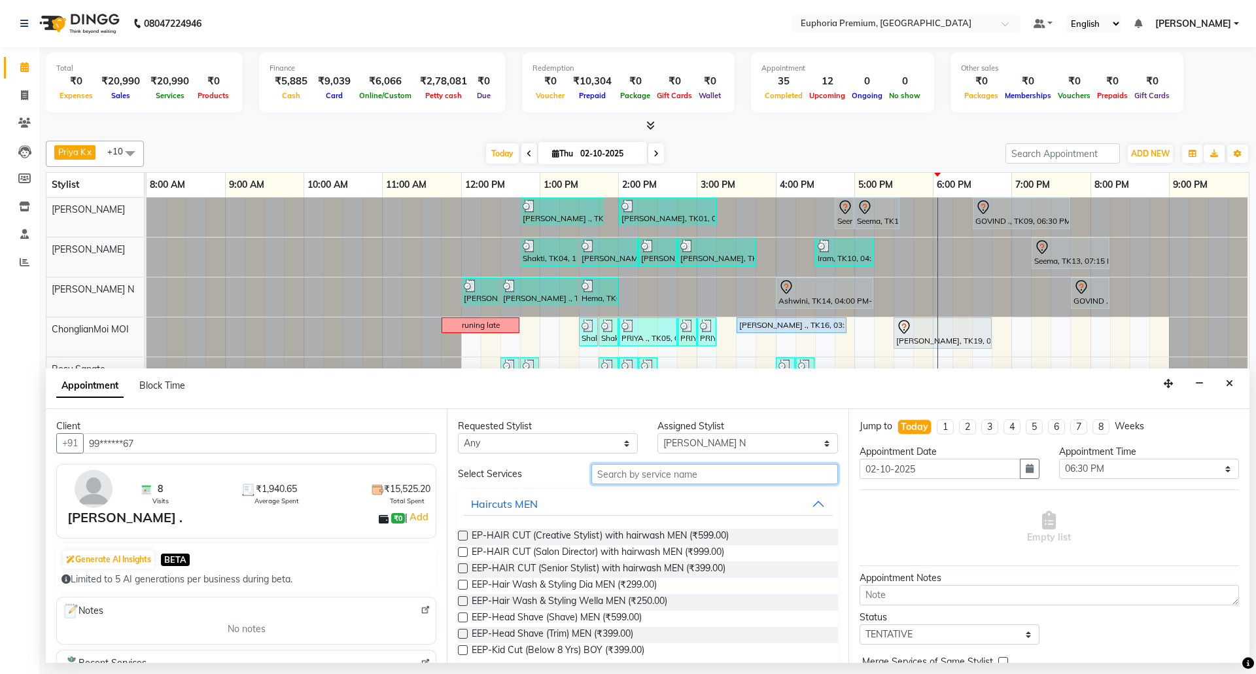
click at [691, 476] on input "text" at bounding box center [714, 474] width 247 height 20
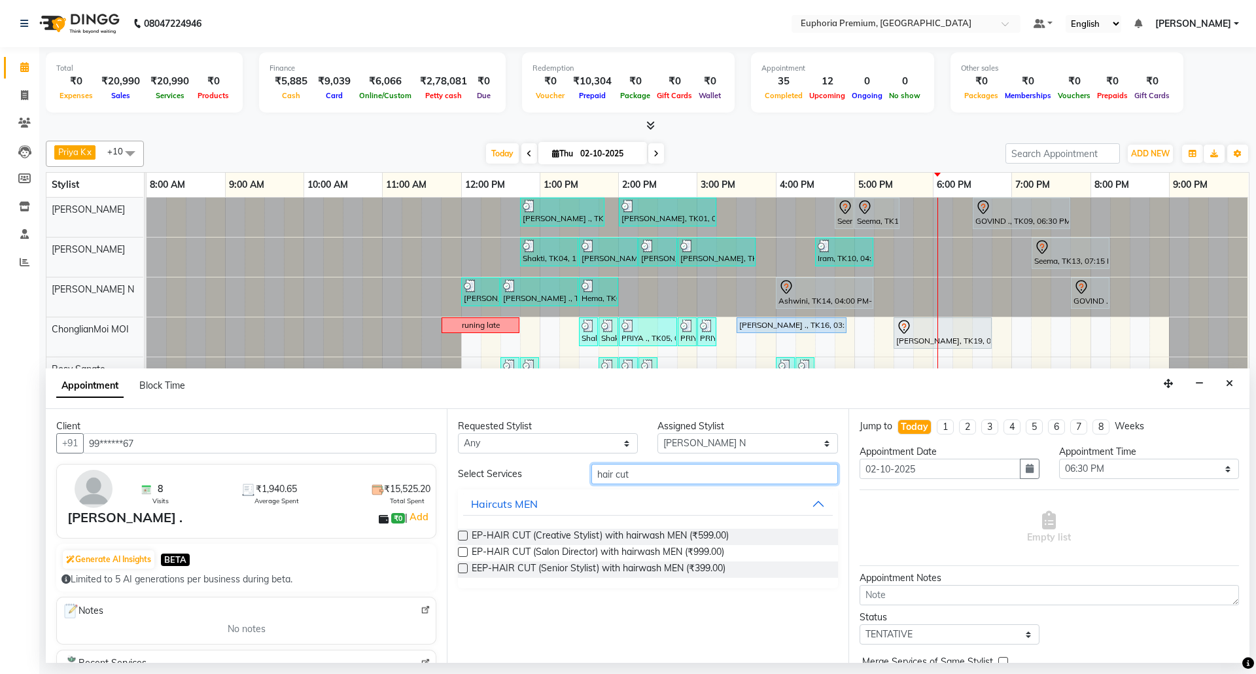
type input "hair cut"
click at [464, 570] on label at bounding box center [463, 568] width 10 height 10
click at [464, 570] on input "checkbox" at bounding box center [462, 569] width 9 height 9
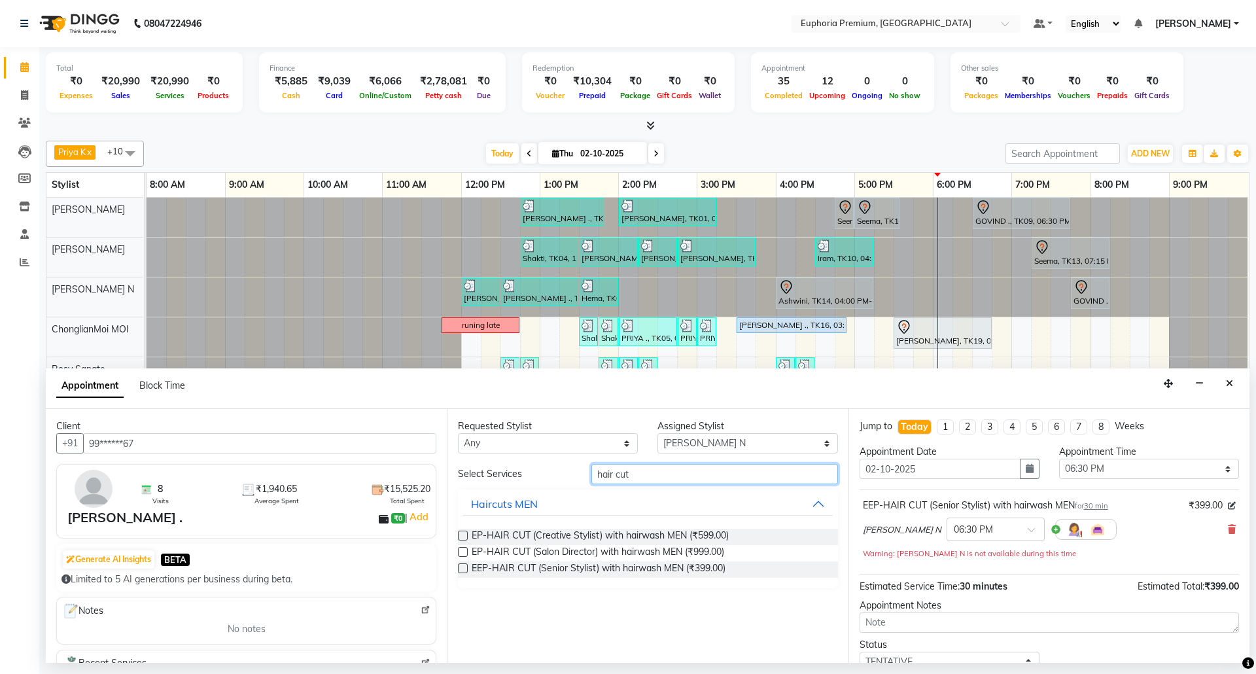
checkbox input "false"
click at [636, 466] on input "hair cut" at bounding box center [714, 474] width 247 height 20
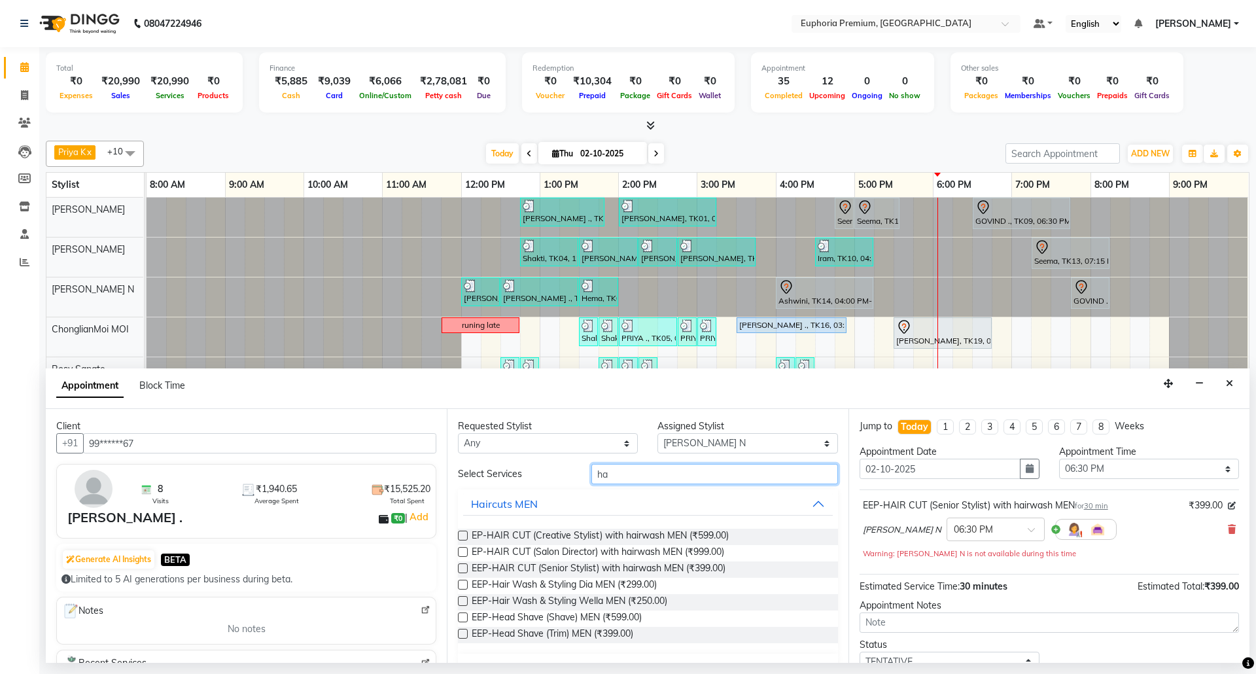
type input "h"
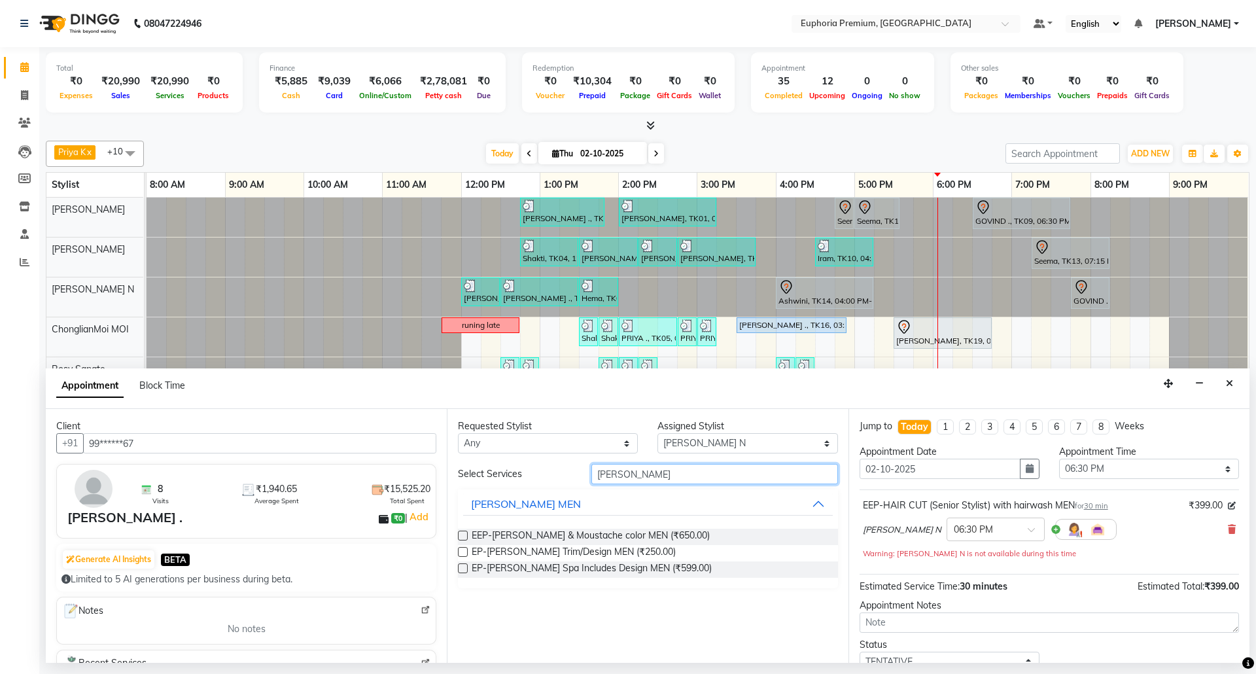
type input "beard"
click at [459, 552] on label at bounding box center [463, 552] width 10 height 10
click at [459, 552] on input "checkbox" at bounding box center [462, 553] width 9 height 9
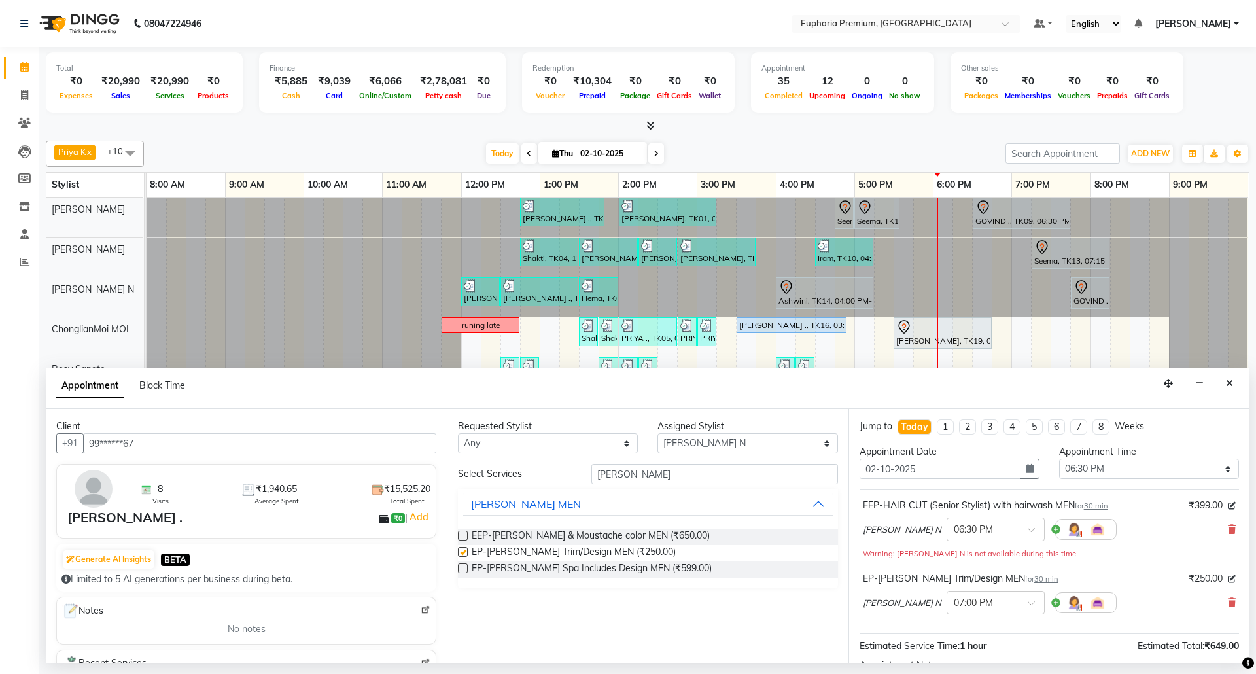
checkbox input "false"
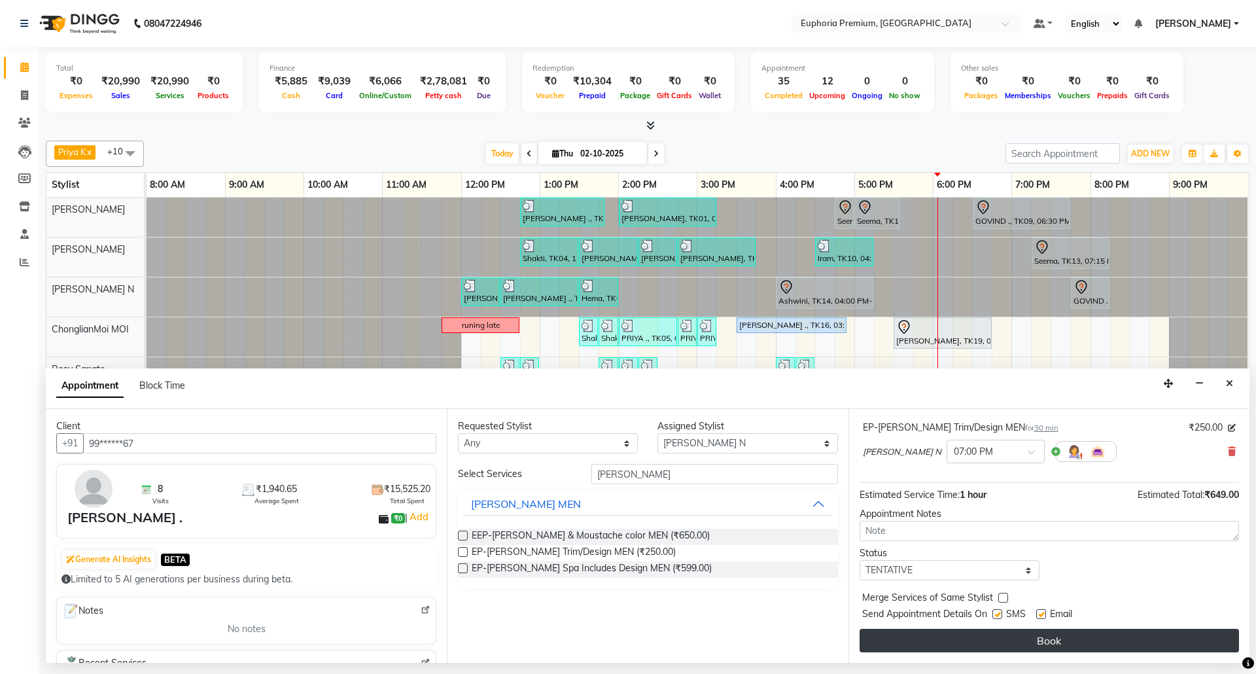
click at [1050, 636] on button "Book" at bounding box center [1048, 641] width 379 height 24
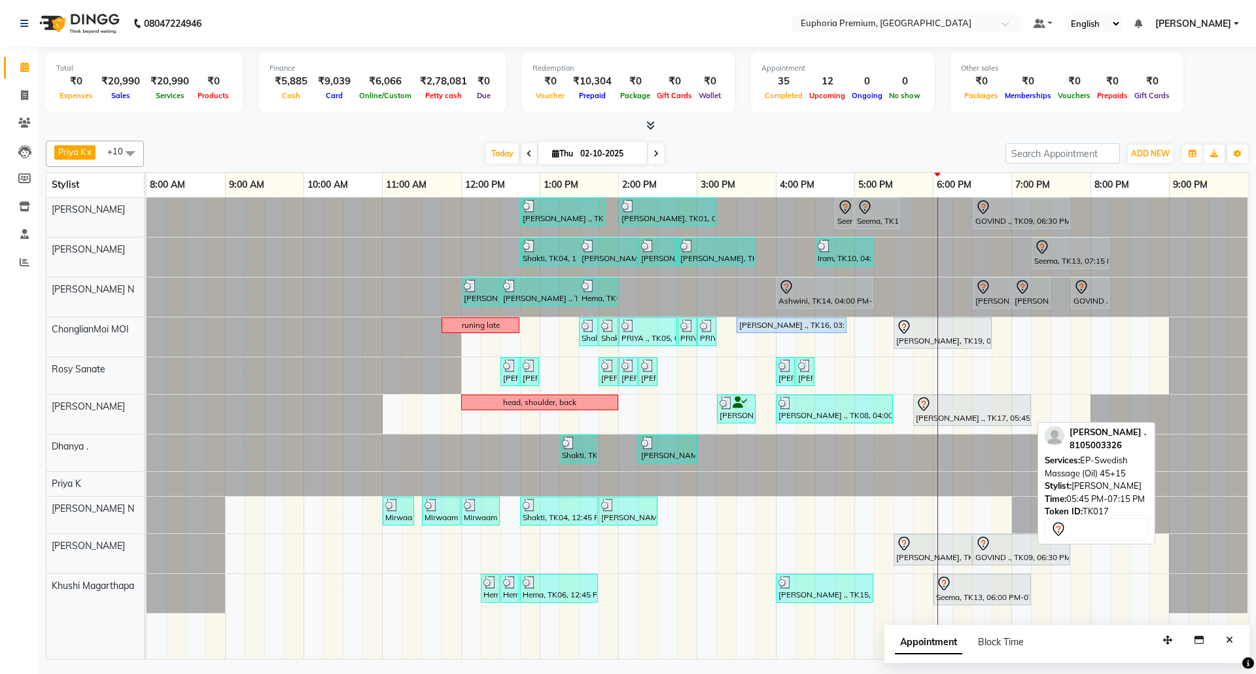
click at [976, 420] on div "Pratyush ., TK17, 05:45 PM-07:15 PM, EP-Swedish Massage (Oil) 45+15" at bounding box center [971, 409] width 115 height 27
click at [976, 419] on div "Pratyush ., TK17, 05:45 PM-07:15 PM, EP-Swedish Massage (Oil) 45+15" at bounding box center [971, 409] width 115 height 27
select select "7"
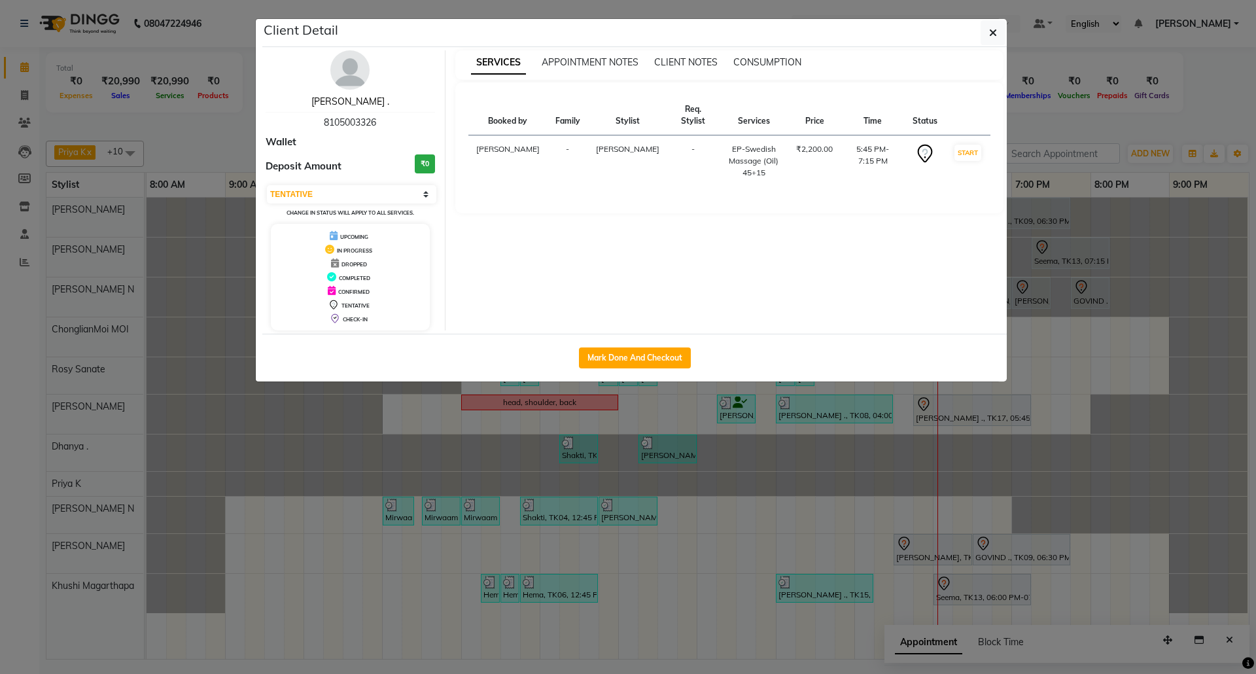
click at [358, 105] on link "Pratyush ." at bounding box center [350, 101] width 78 height 12
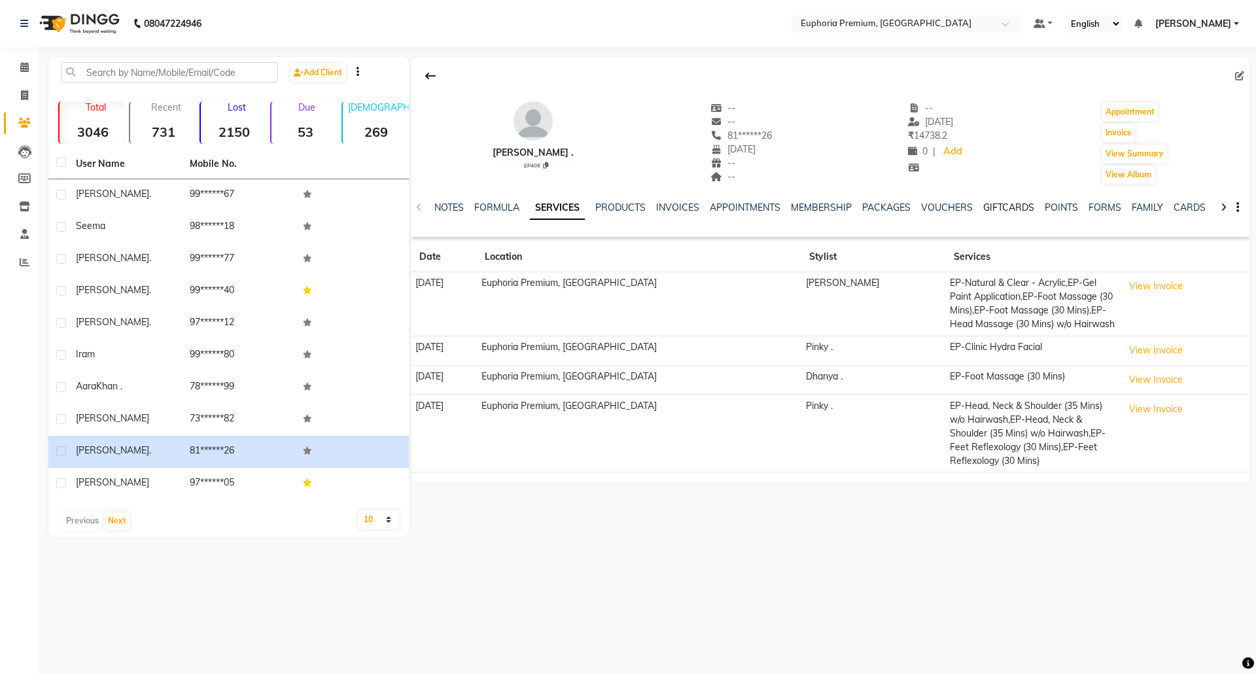
click at [1001, 201] on link "GIFTCARDS" at bounding box center [1008, 207] width 51 height 12
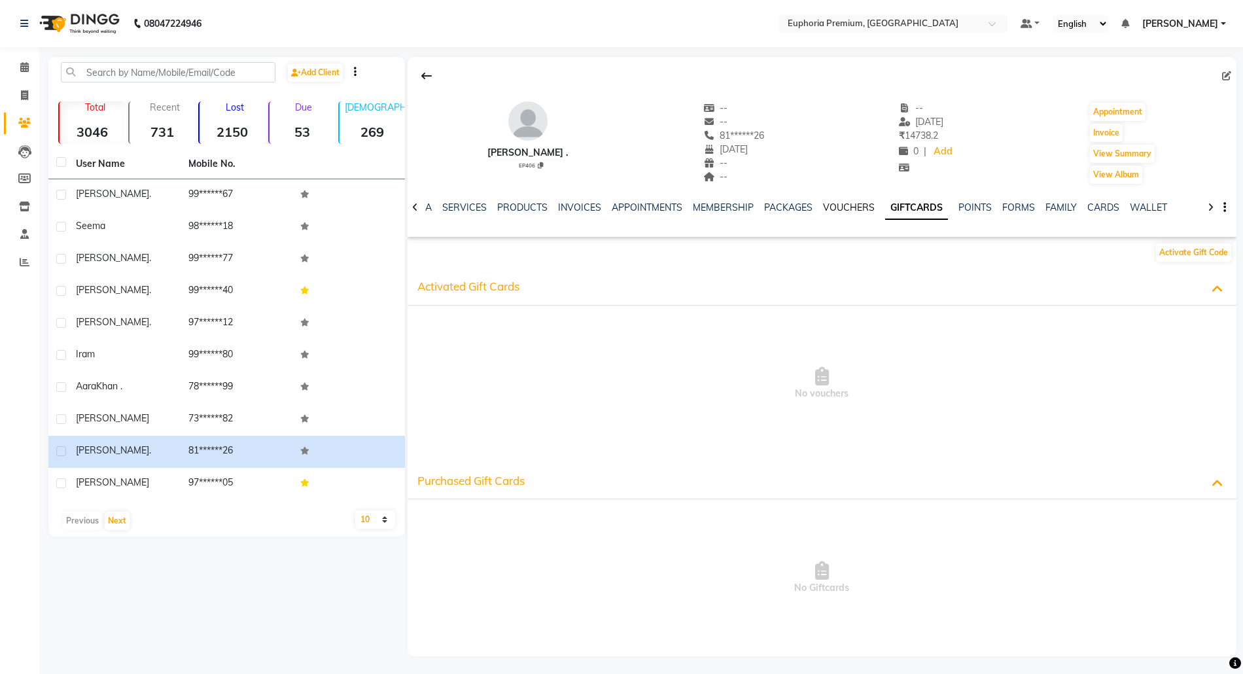
click at [831, 205] on link "VOUCHERS" at bounding box center [849, 207] width 52 height 12
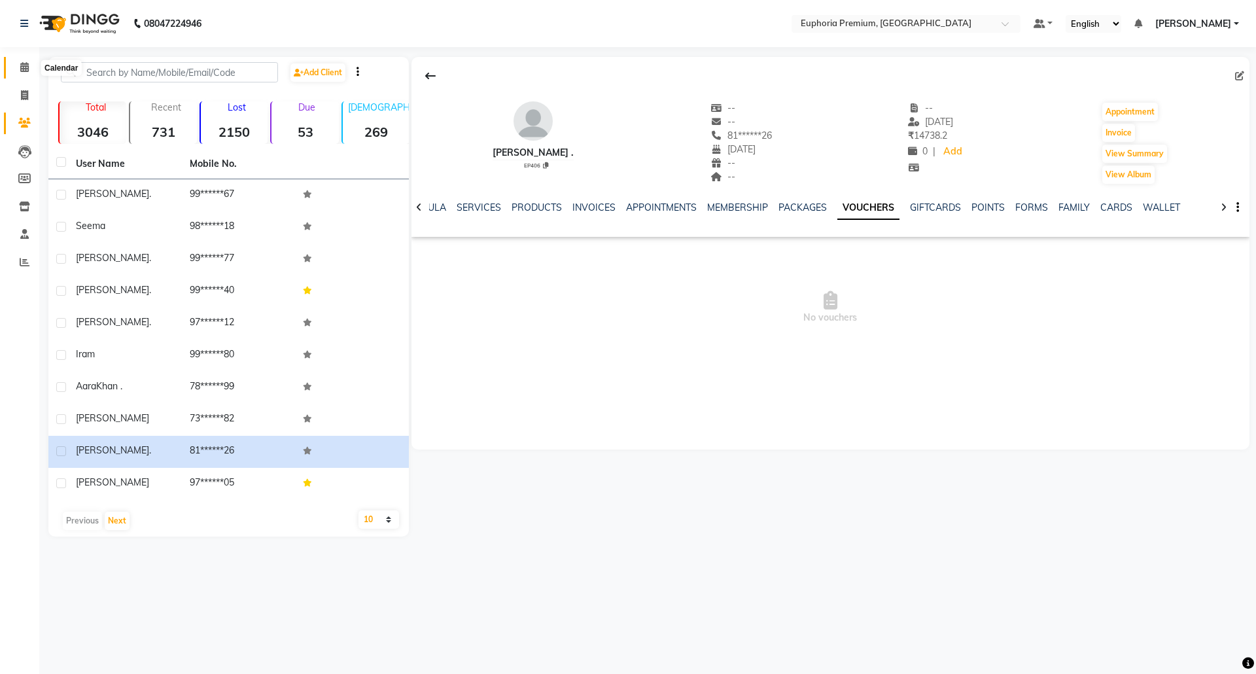
click at [31, 69] on span at bounding box center [24, 67] width 23 height 15
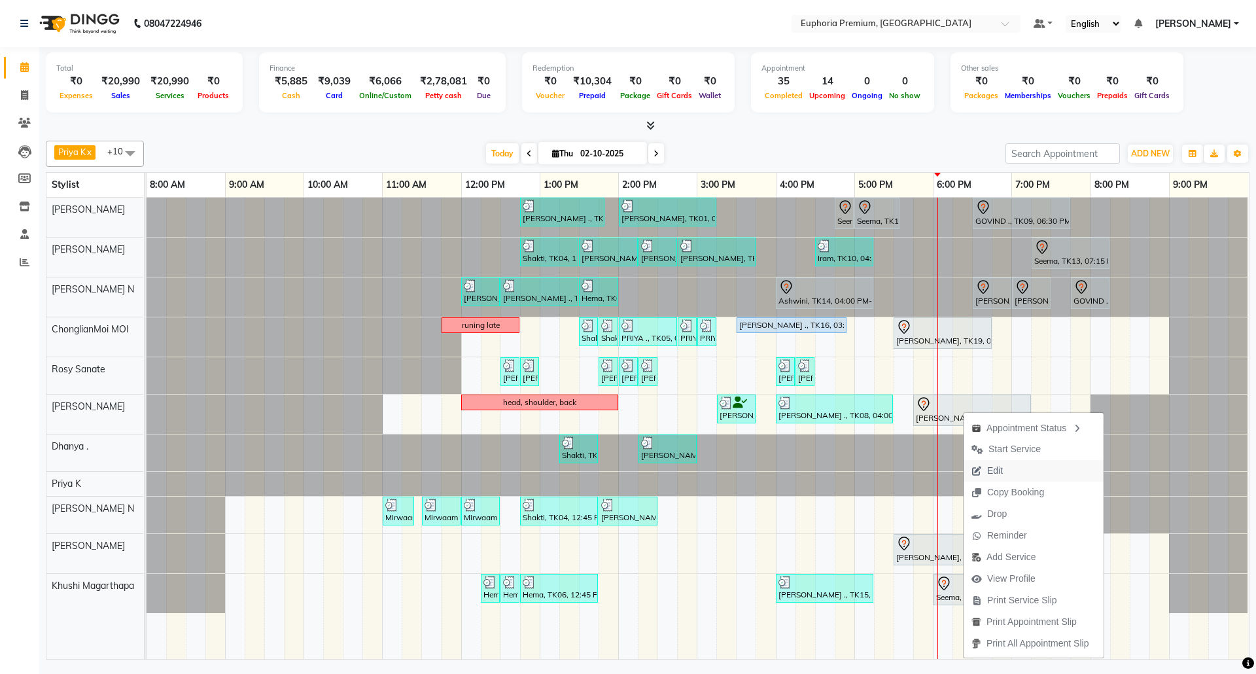
click at [1008, 471] on span "Edit" at bounding box center [986, 471] width 47 height 22
select select "tentative"
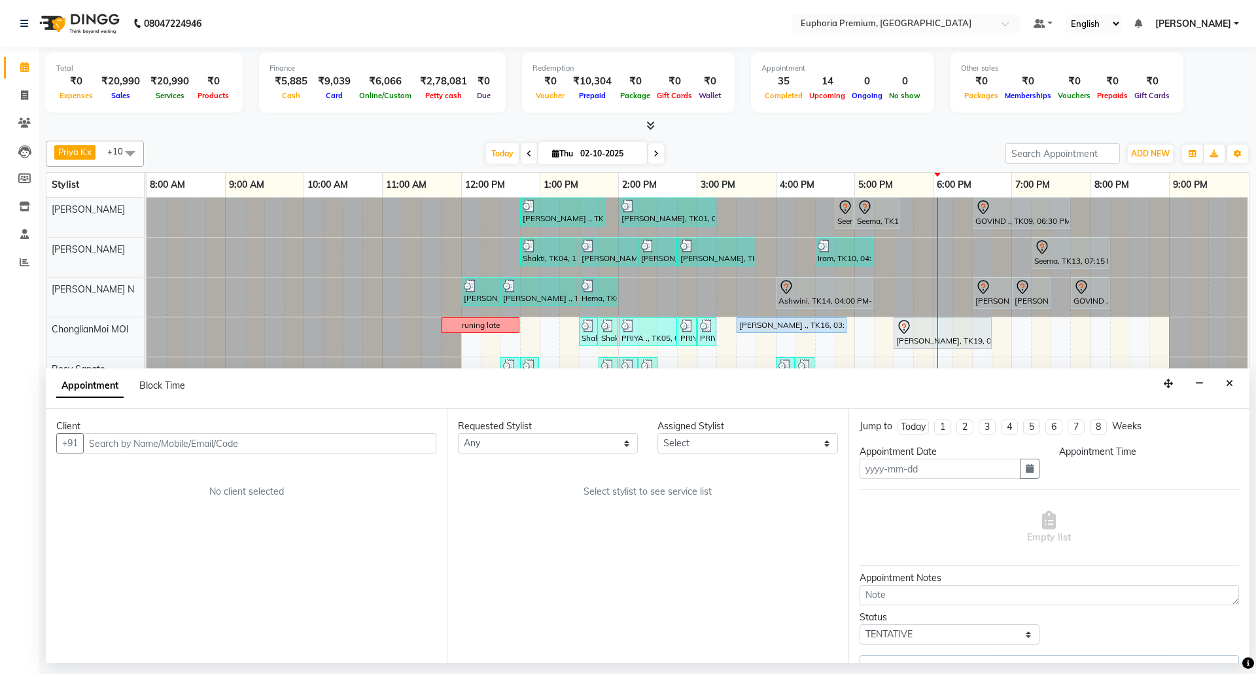
type input "02-10-2025"
select select "71603"
select select "1065"
select select "4006"
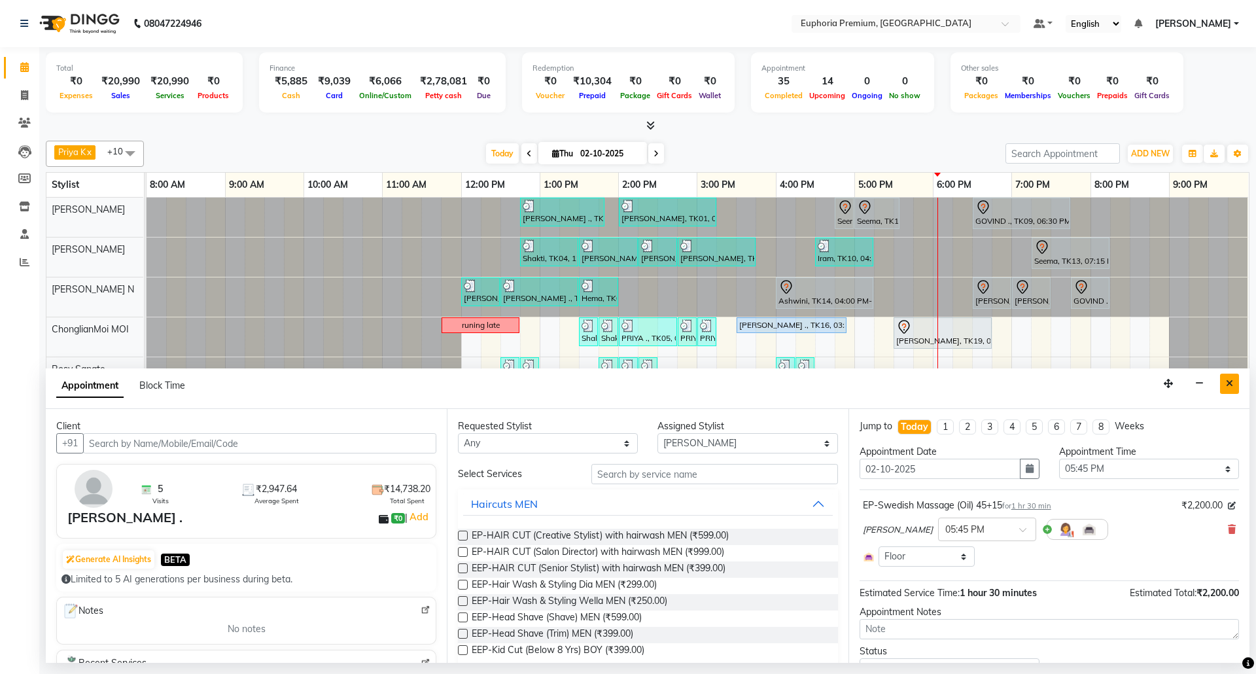
drag, startPoint x: 1224, startPoint y: 388, endPoint x: 1107, endPoint y: 388, distance: 117.7
click at [1225, 387] on button "Close" at bounding box center [1229, 383] width 19 height 20
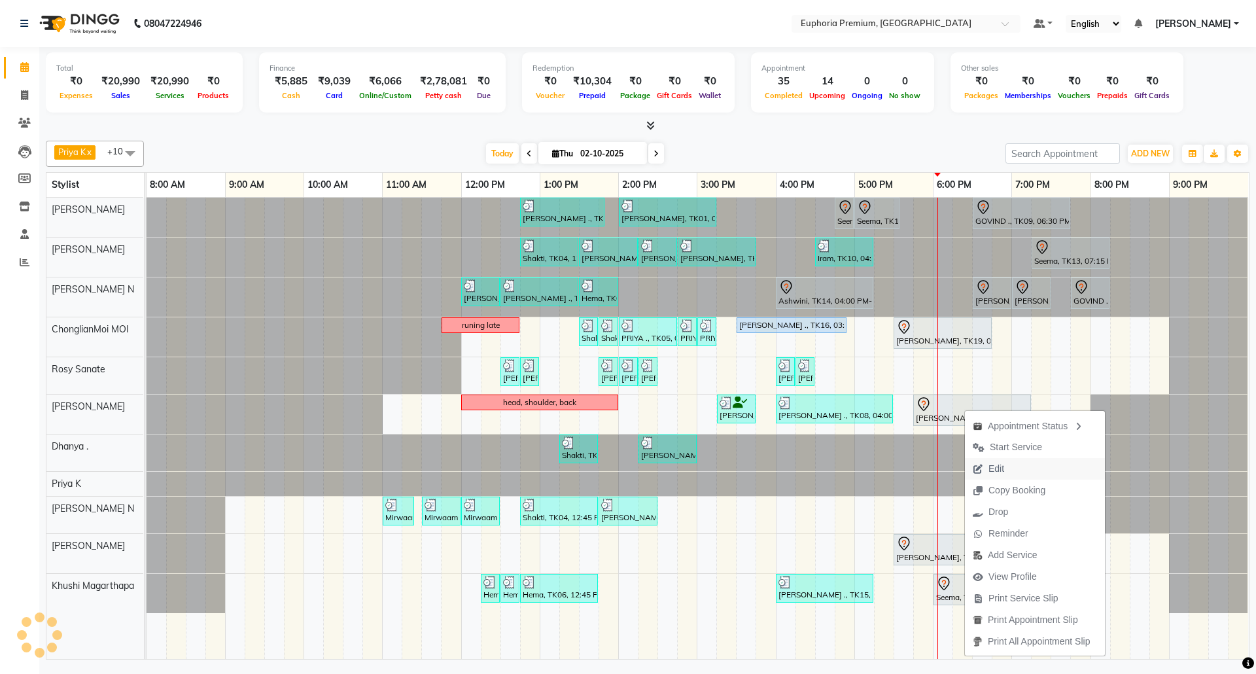
click at [998, 471] on span "Edit" at bounding box center [996, 469] width 16 height 14
select select "tentative"
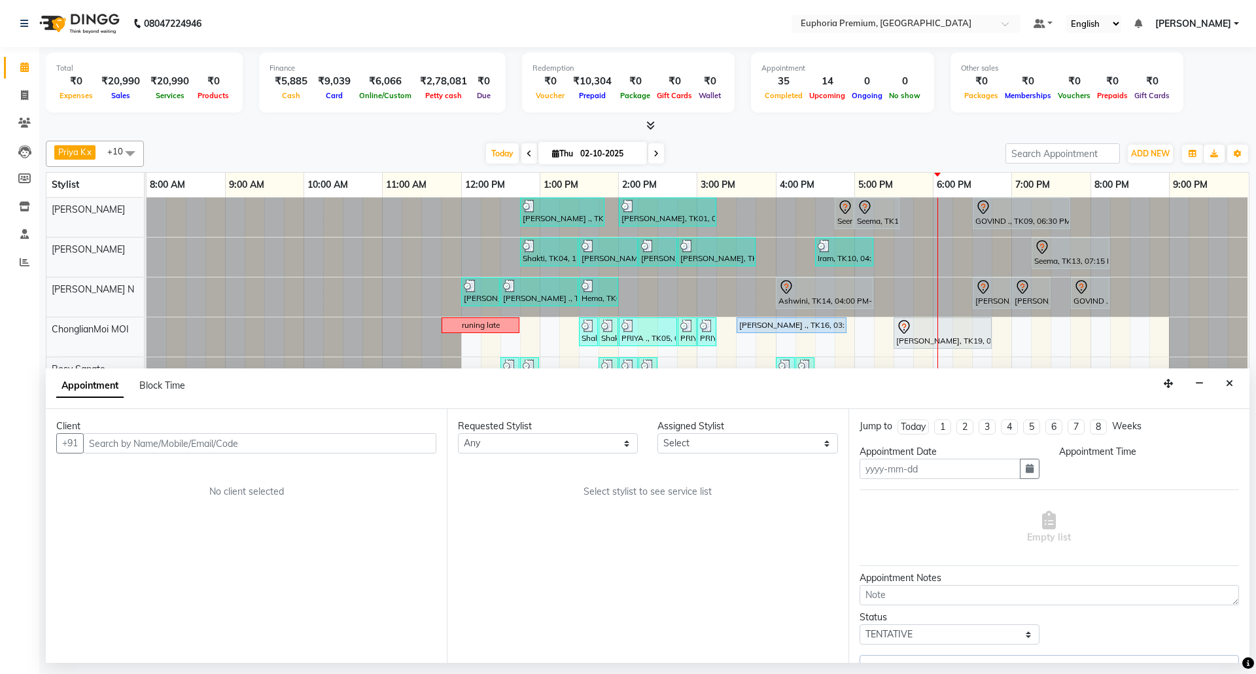
type input "02-10-2025"
select select "71603"
select select "1065"
select select "4006"
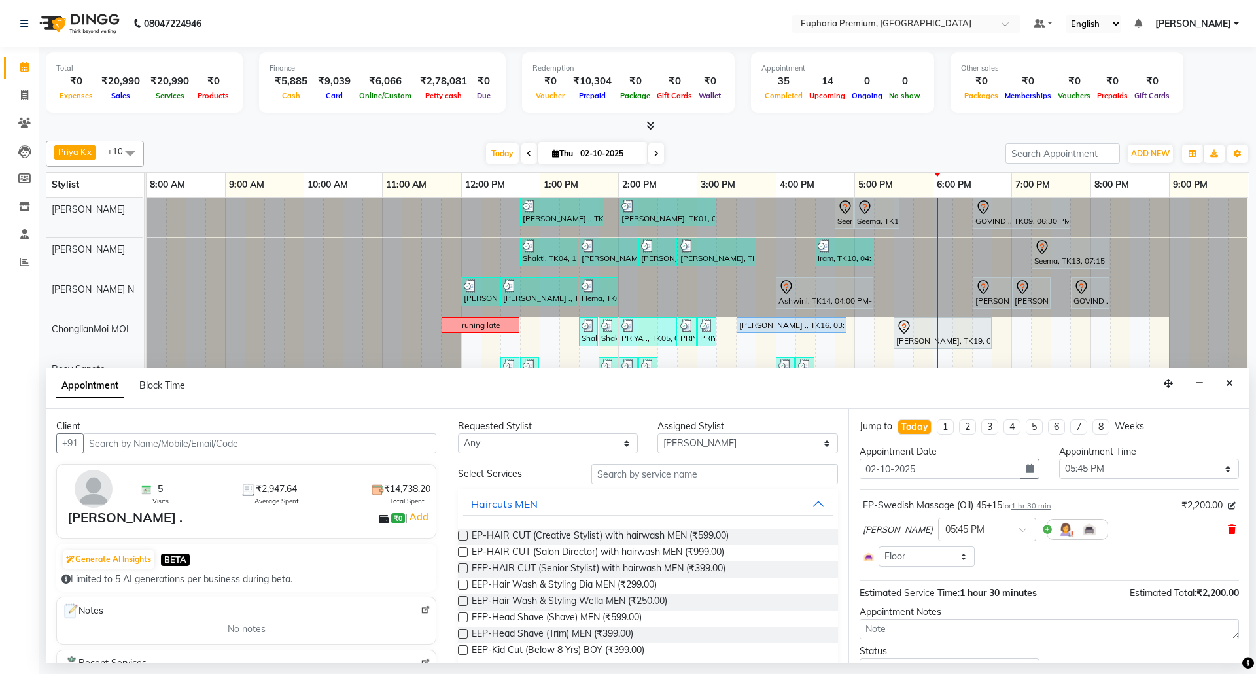
click at [1228, 531] on icon at bounding box center [1232, 529] width 8 height 9
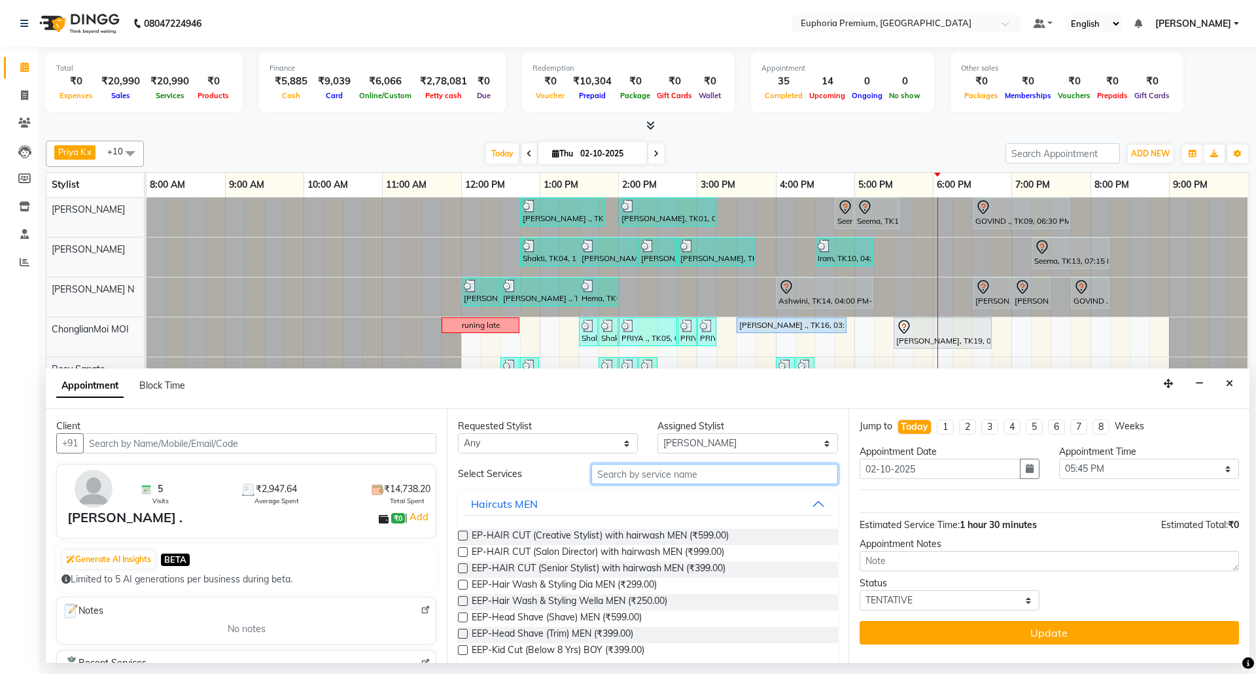
click at [717, 474] on input "text" at bounding box center [714, 474] width 247 height 20
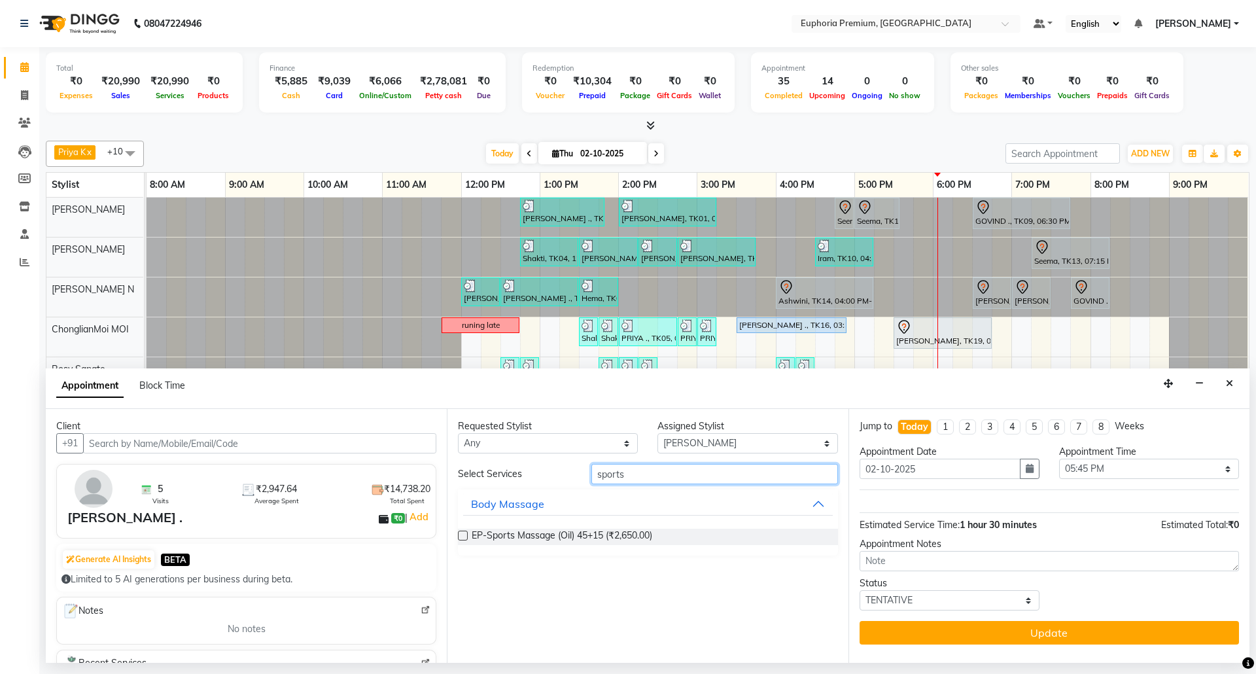
type input "sports"
click at [466, 532] on label at bounding box center [463, 535] width 10 height 10
click at [466, 532] on input "checkbox" at bounding box center [462, 536] width 9 height 9
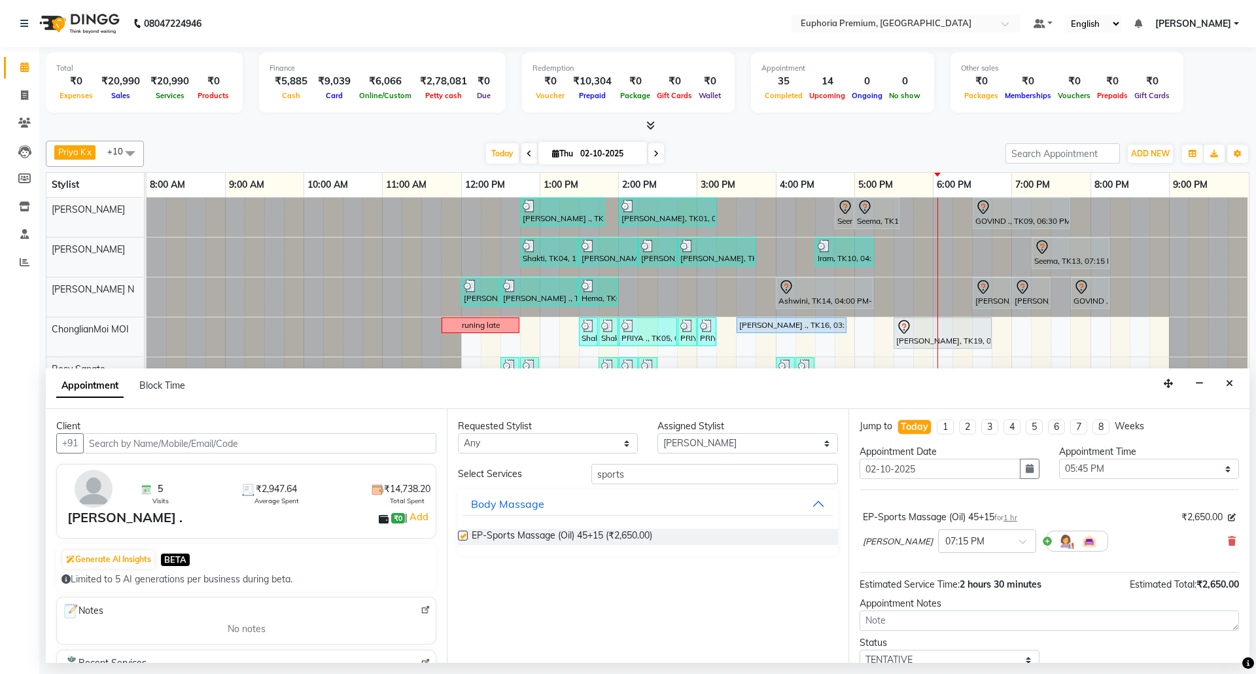
checkbox input "false"
click at [1019, 543] on span at bounding box center [1027, 545] width 16 height 14
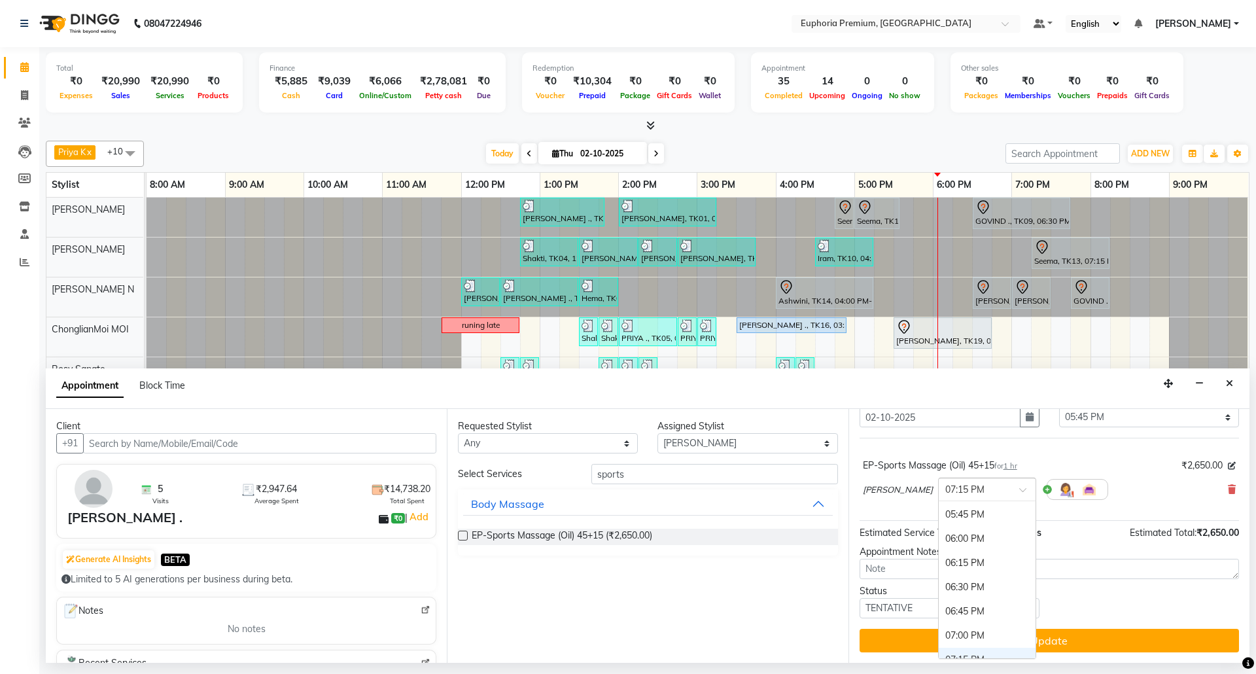
scroll to position [859, 0]
click at [939, 534] on div "05:45 PM" at bounding box center [987, 532] width 97 height 24
click at [1079, 477] on div "Binoy × 05:45 PM" at bounding box center [1049, 489] width 373 height 34
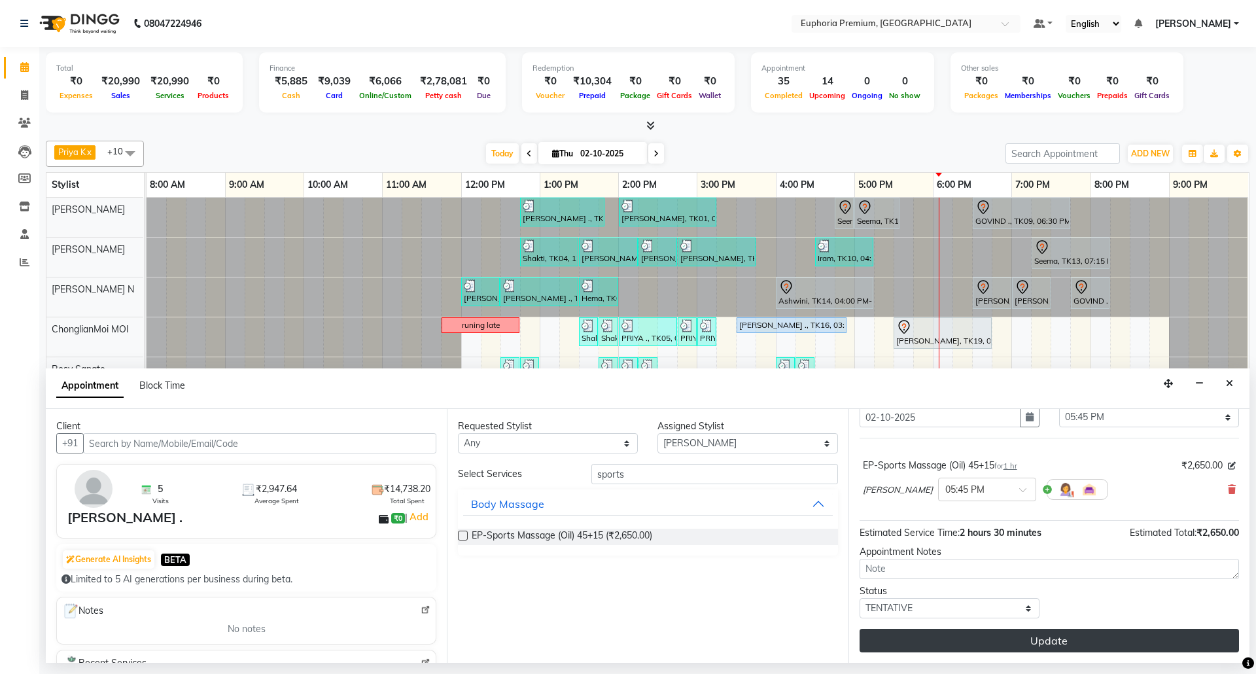
click at [1073, 645] on button "Update" at bounding box center [1048, 641] width 379 height 24
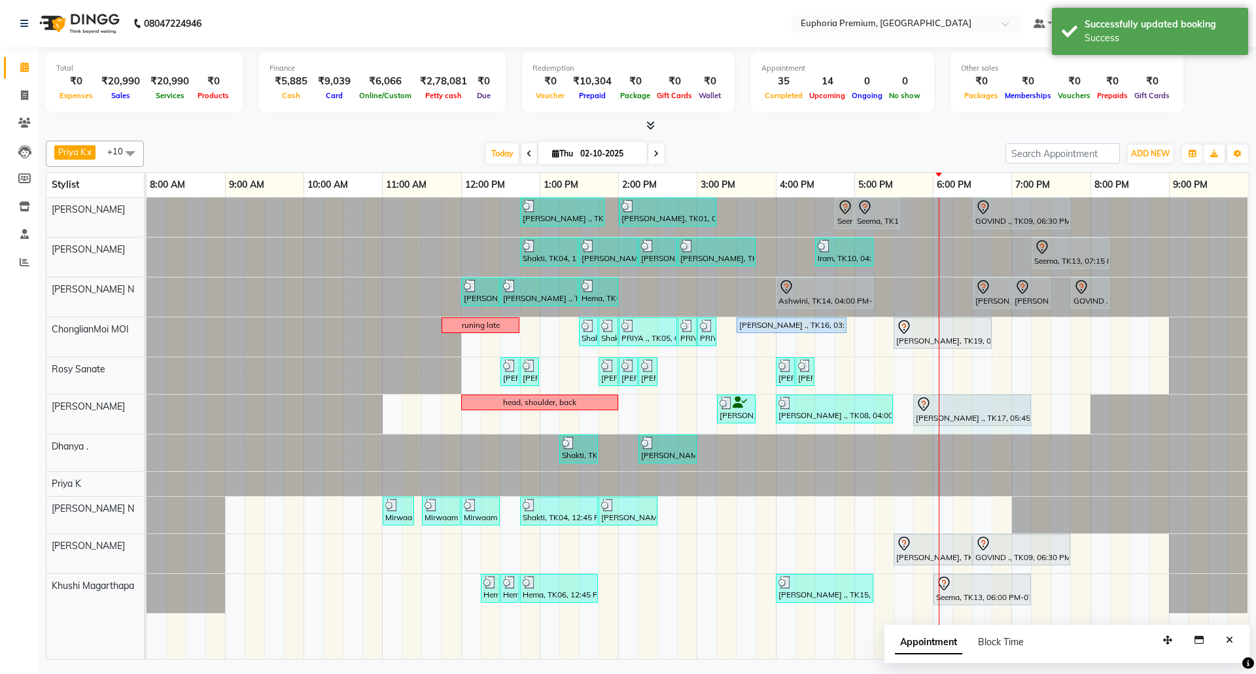
drag, startPoint x: 990, startPoint y: 409, endPoint x: 1020, endPoint y: 414, distance: 31.1
click at [146, 414] on div "head, shoulder, back Ranjith Kumar S, TK03, 03:15 PM-03:45 PM, EP-Shoulder & Ba…" at bounding box center [146, 413] width 0 height 39
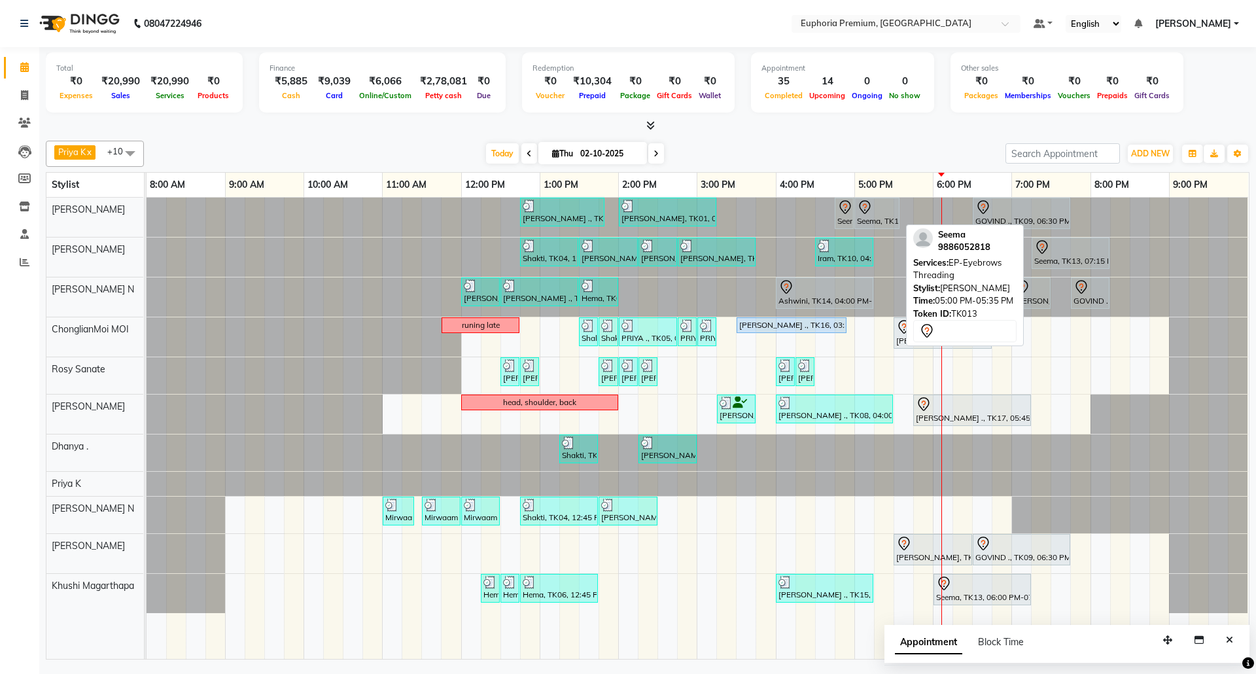
click at [885, 211] on div at bounding box center [877, 207] width 40 height 16
select select "7"
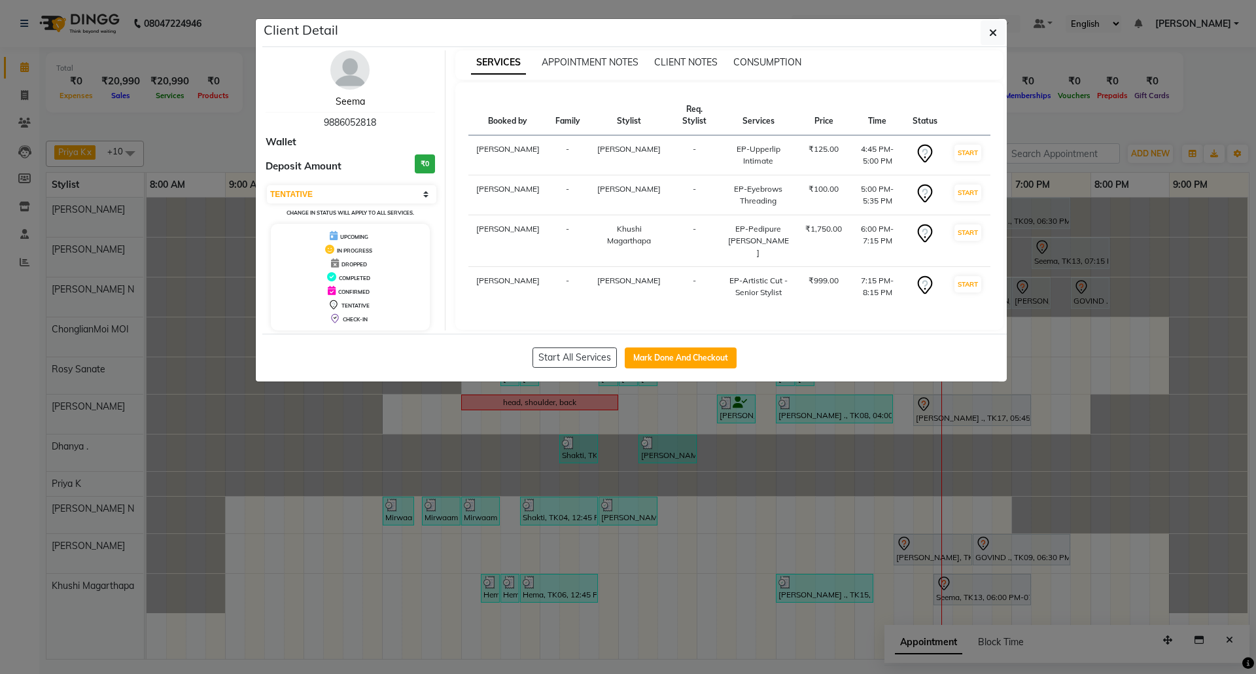
click at [354, 100] on link "Seema" at bounding box center [350, 101] width 29 height 12
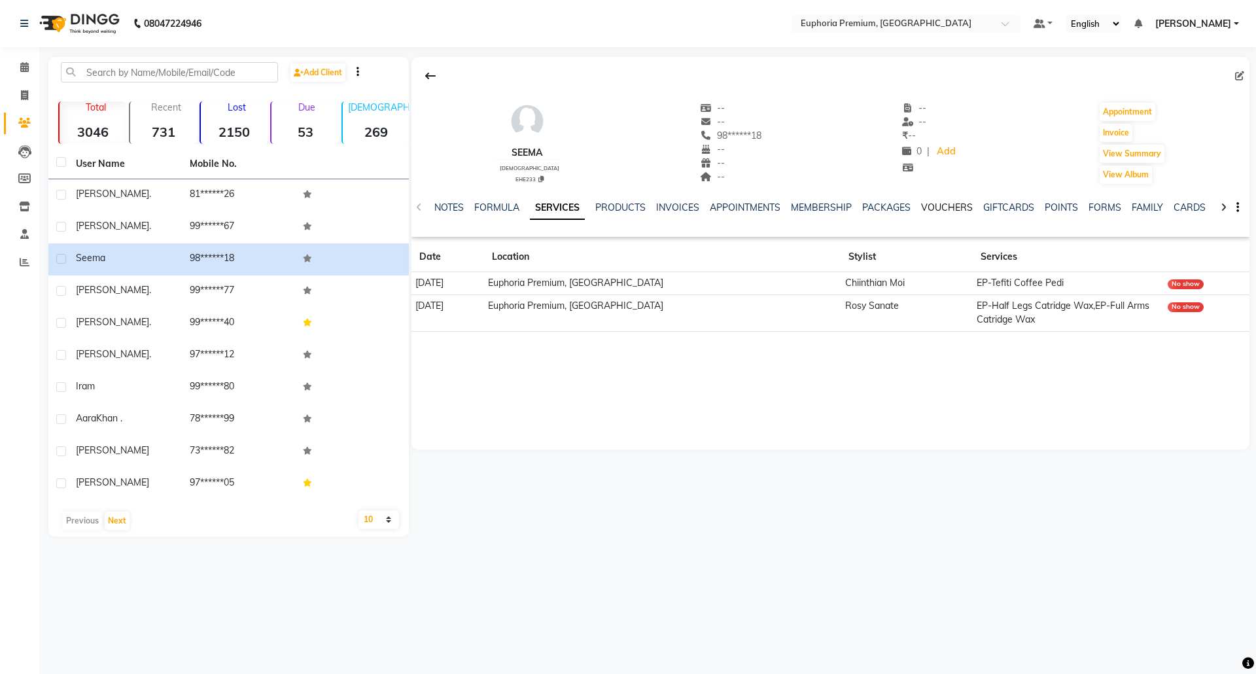
click at [942, 208] on link "VOUCHERS" at bounding box center [947, 207] width 52 height 12
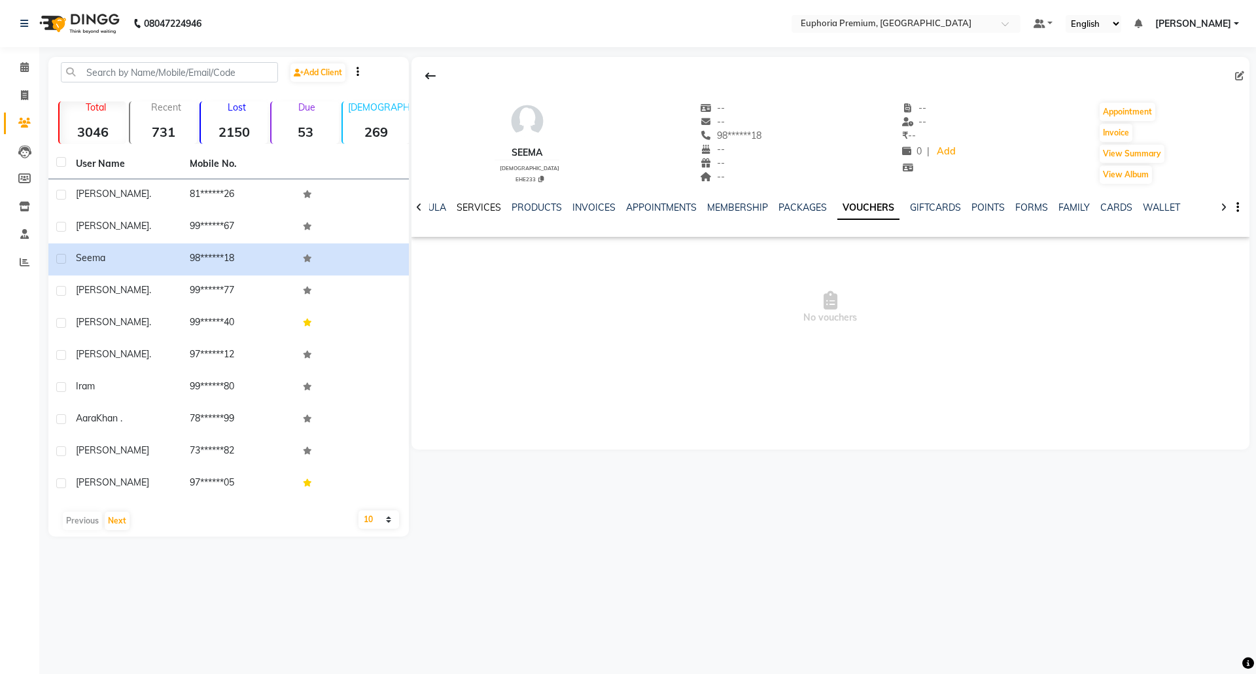
click at [484, 208] on link "SERVICES" at bounding box center [478, 207] width 44 height 12
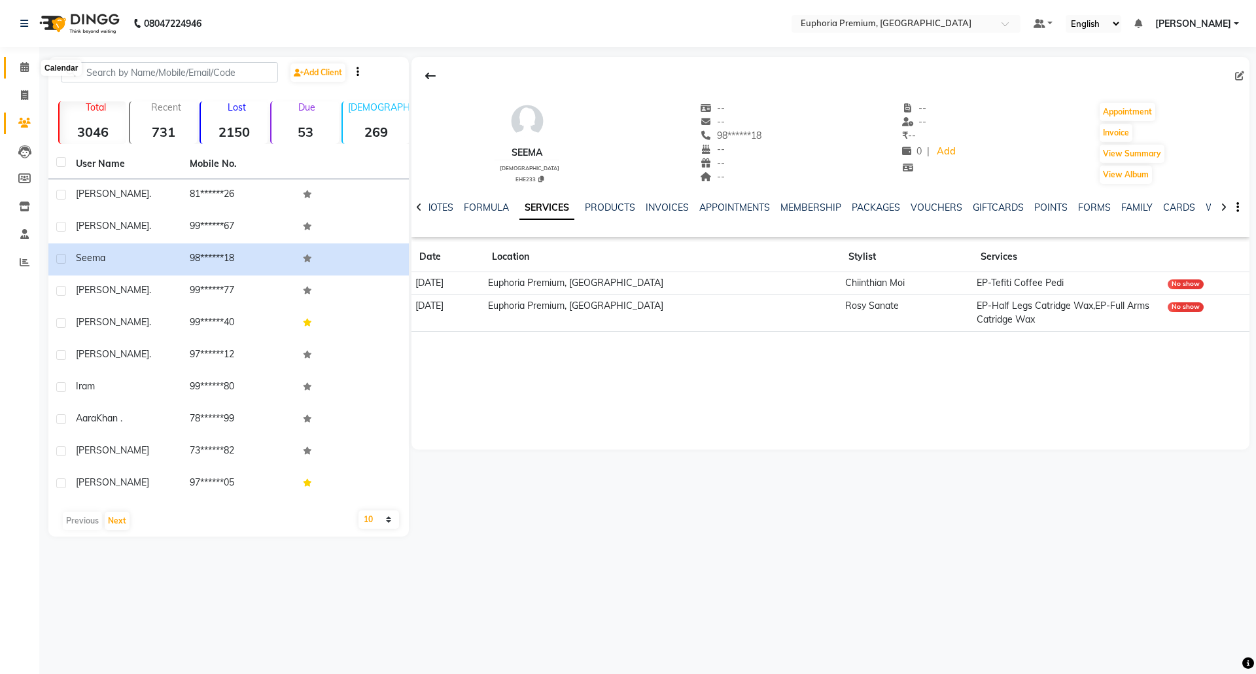
click at [24, 68] on icon at bounding box center [24, 67] width 9 height 10
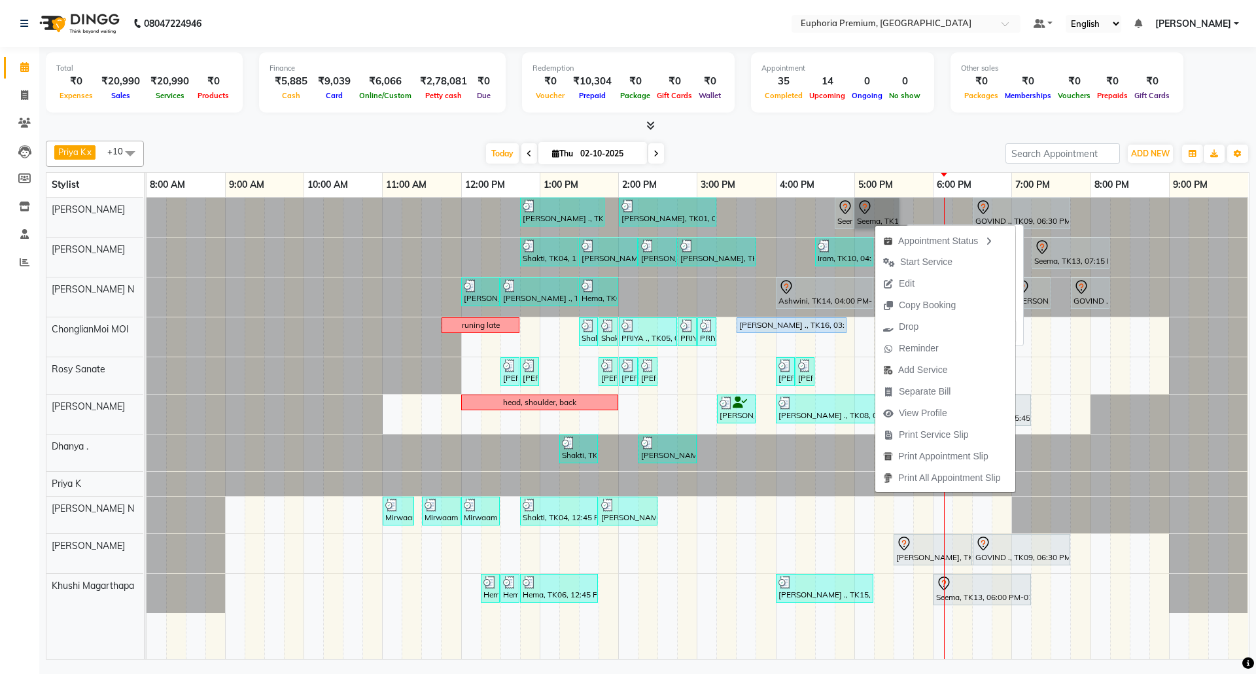
click at [866, 213] on link "Seema, TK13, 05:00 PM-05:35 PM, EP-Eyebrows Threading" at bounding box center [876, 213] width 45 height 31
select select "7"
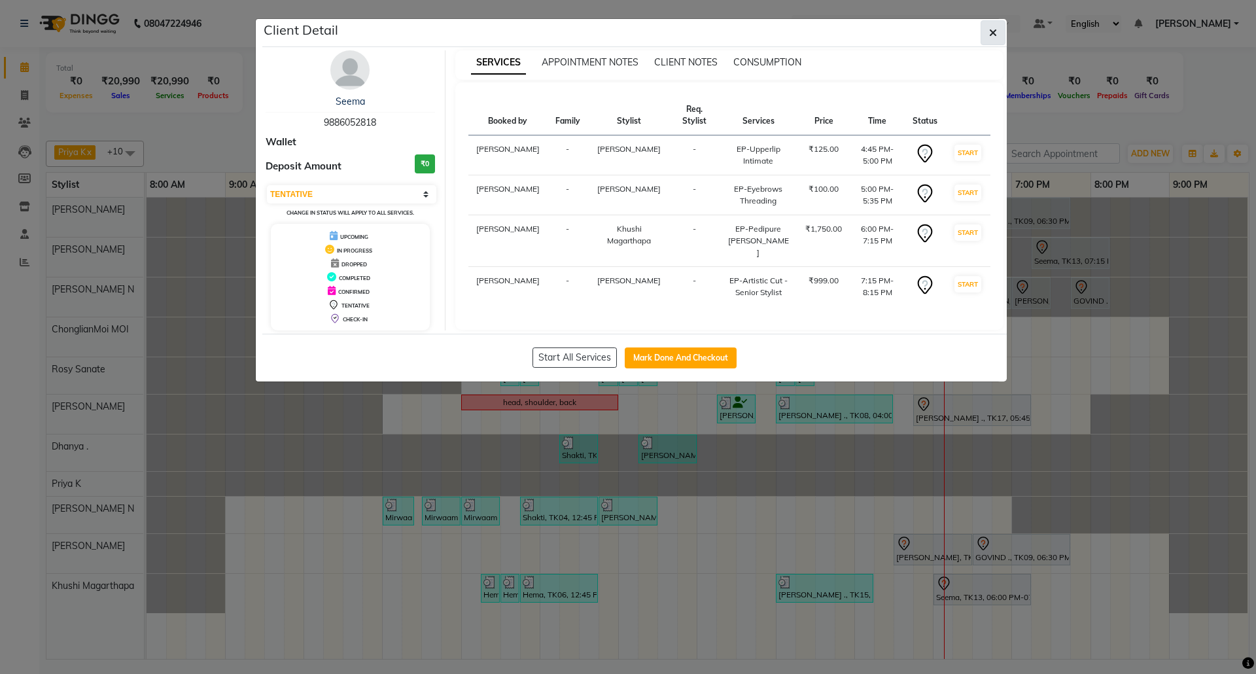
click at [993, 31] on icon "button" at bounding box center [993, 32] width 8 height 10
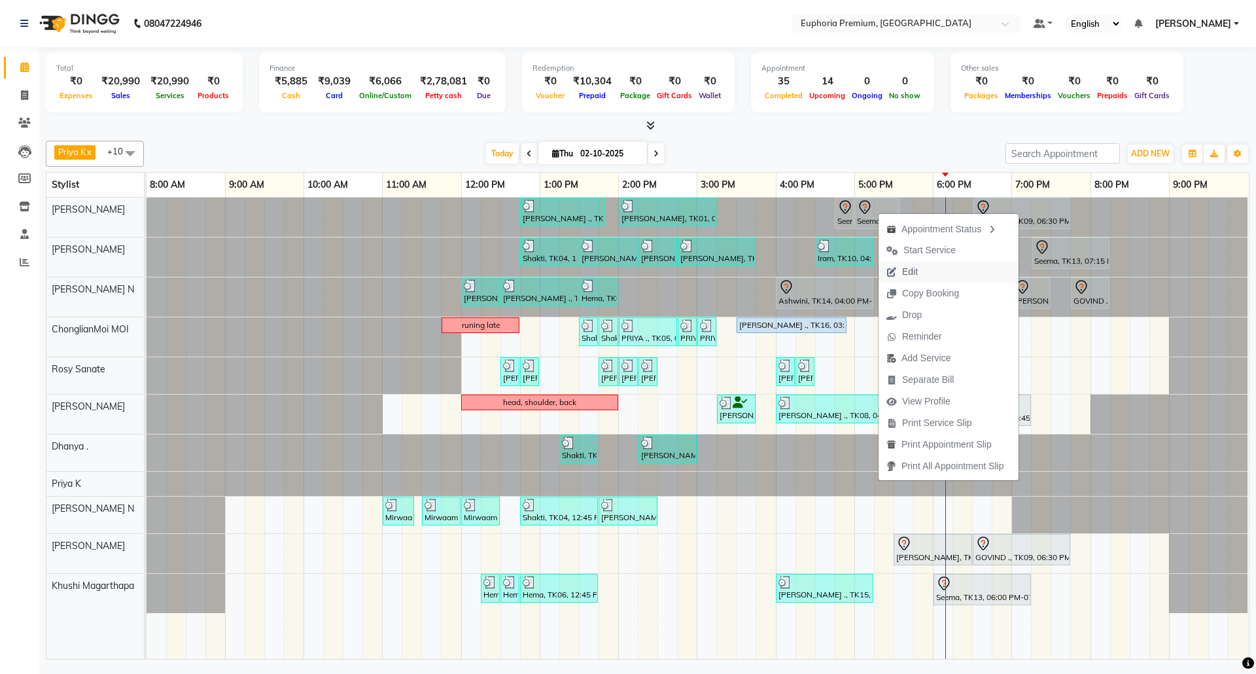
click at [912, 273] on span "Edit" at bounding box center [910, 272] width 16 height 14
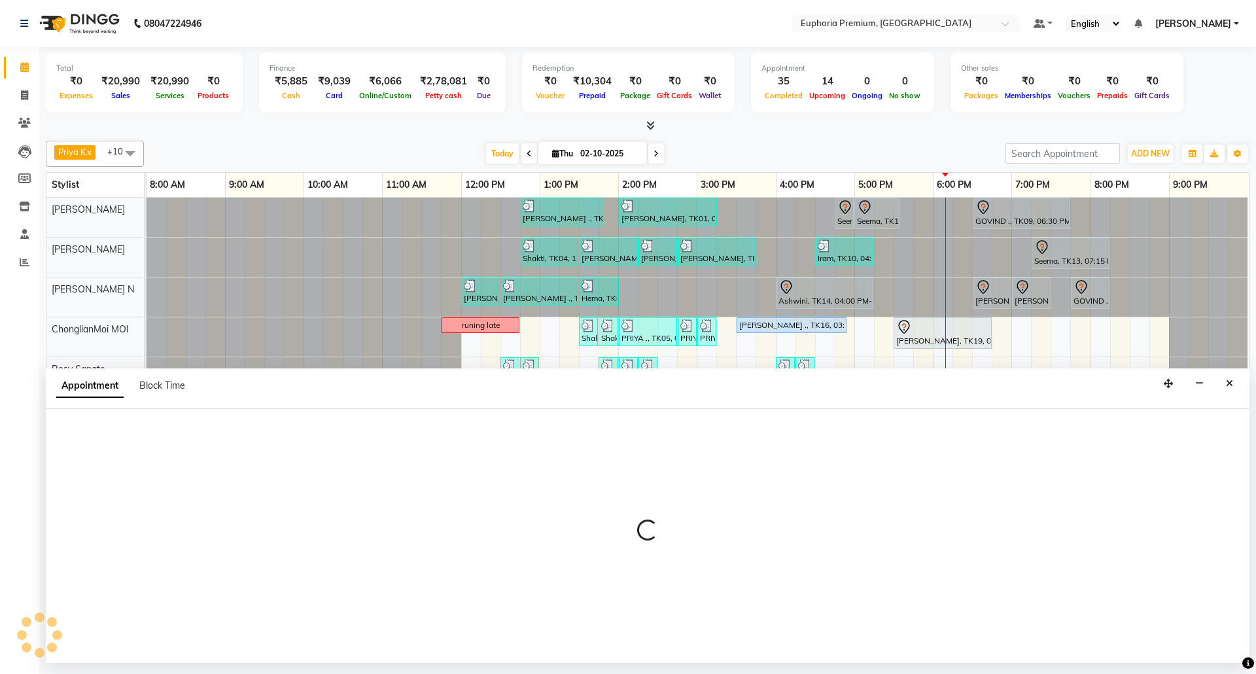
select select "tentative"
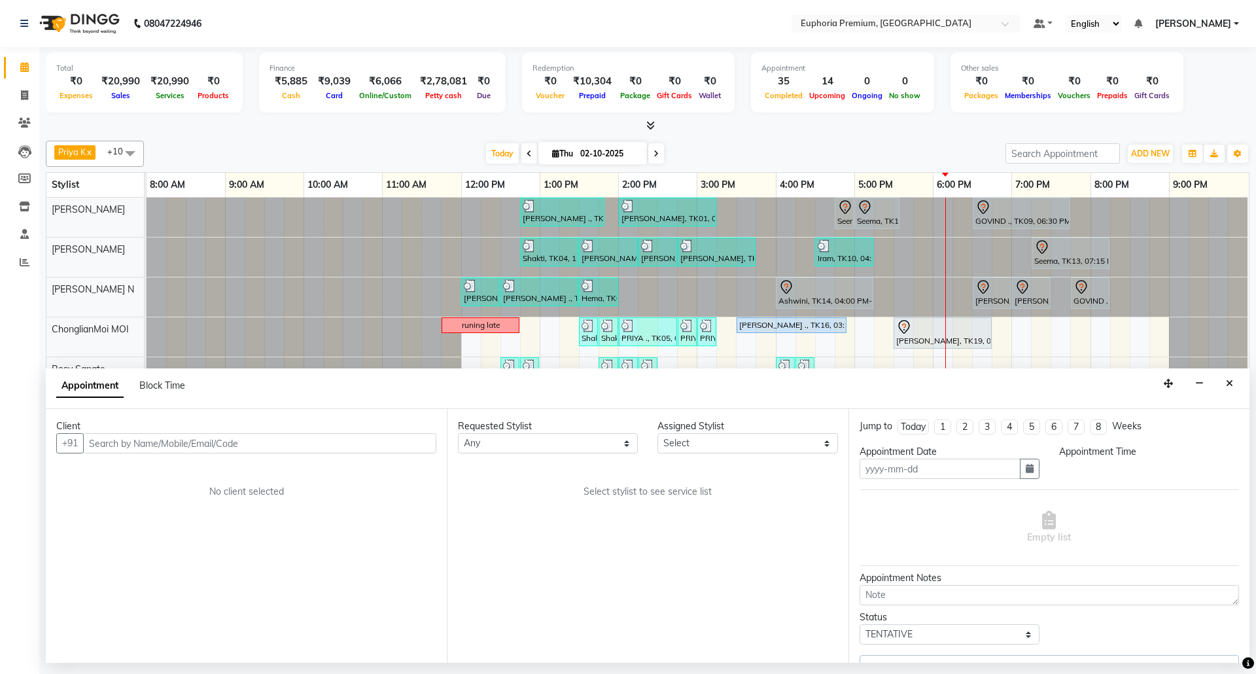
type input "02-10-2025"
select select "78117"
select select "1005"
select select "4006"
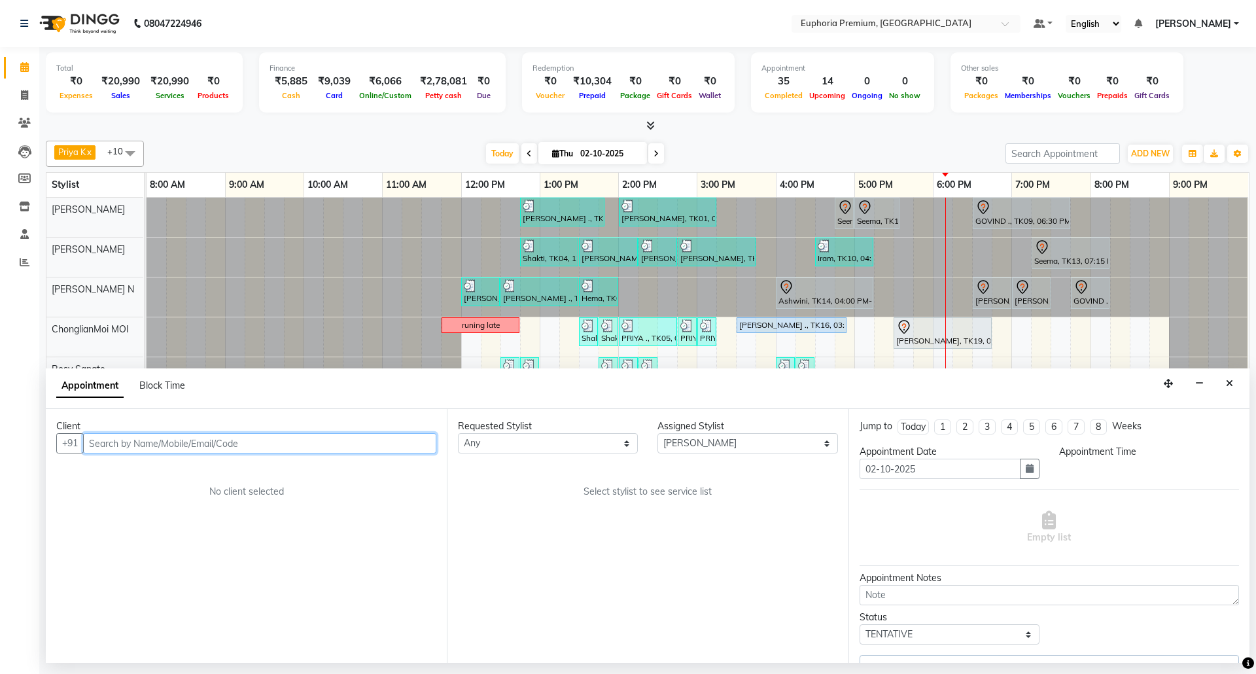
select select "4006"
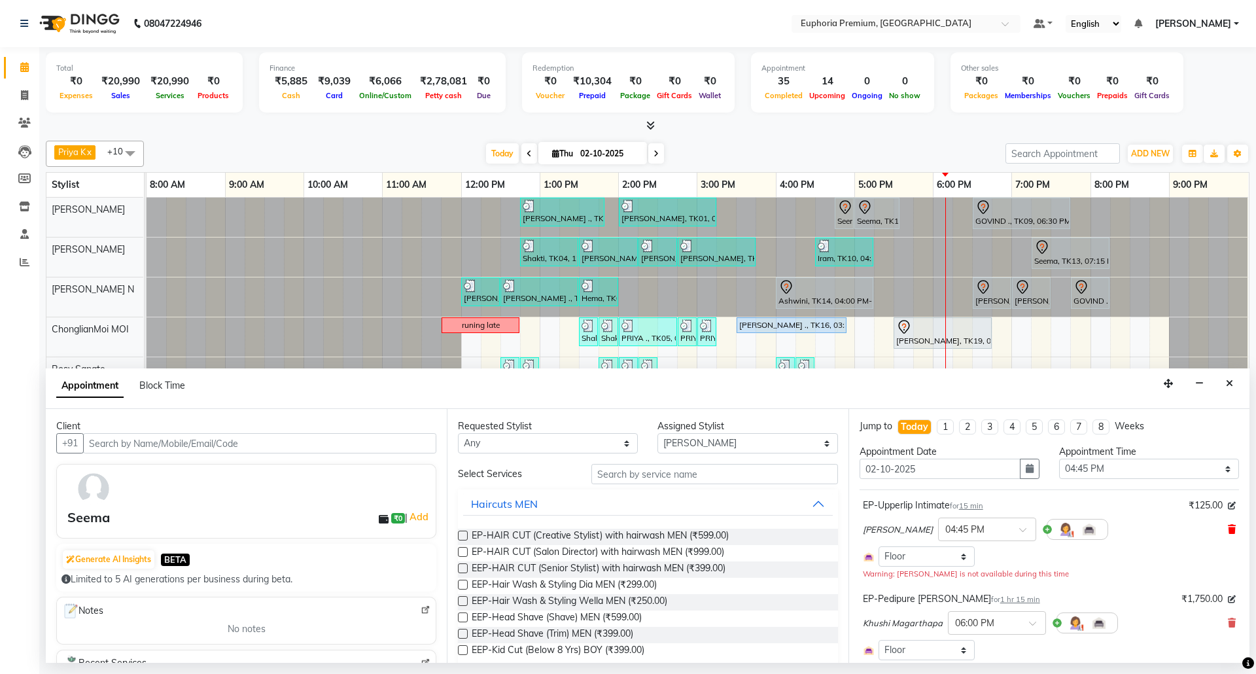
click at [1228, 532] on icon at bounding box center [1232, 529] width 8 height 9
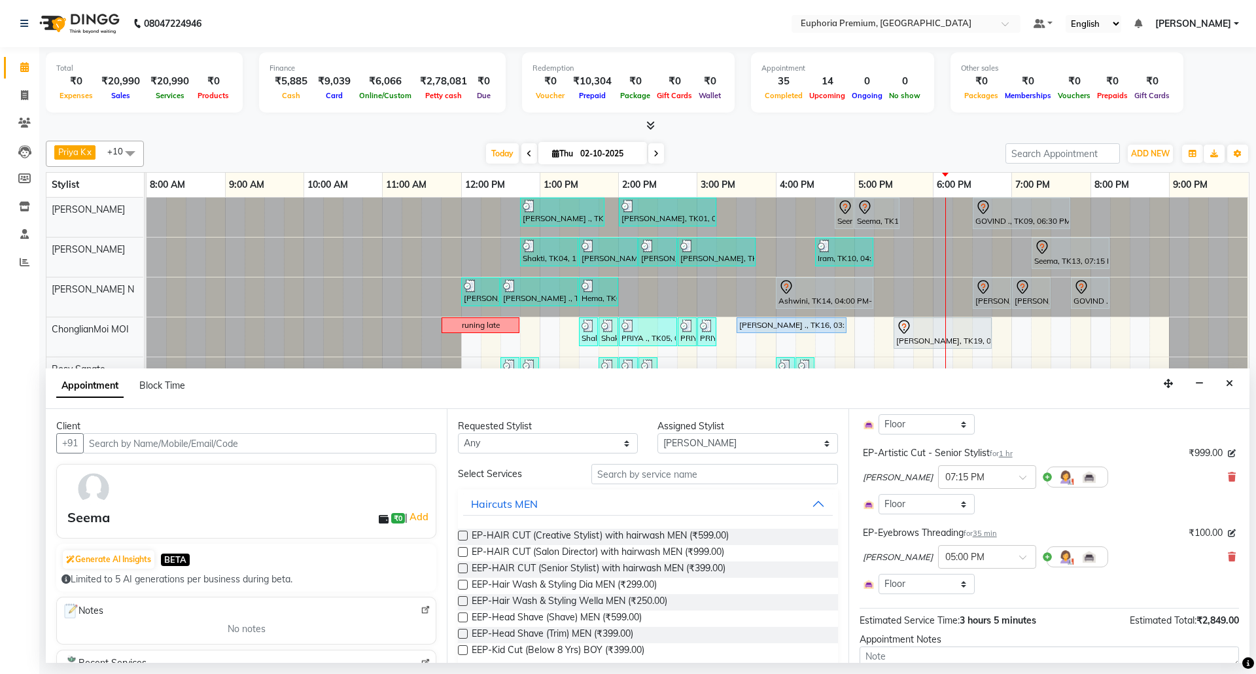
scroll to position [174, 0]
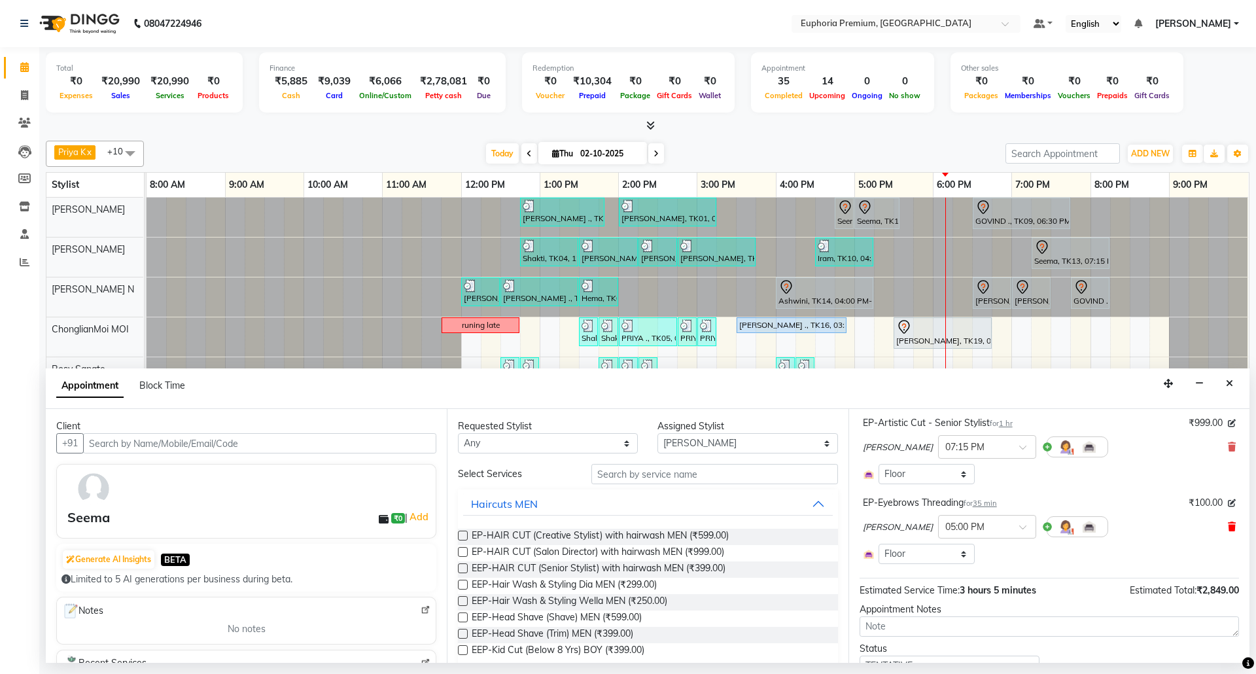
click at [1228, 527] on icon at bounding box center [1232, 526] width 8 height 9
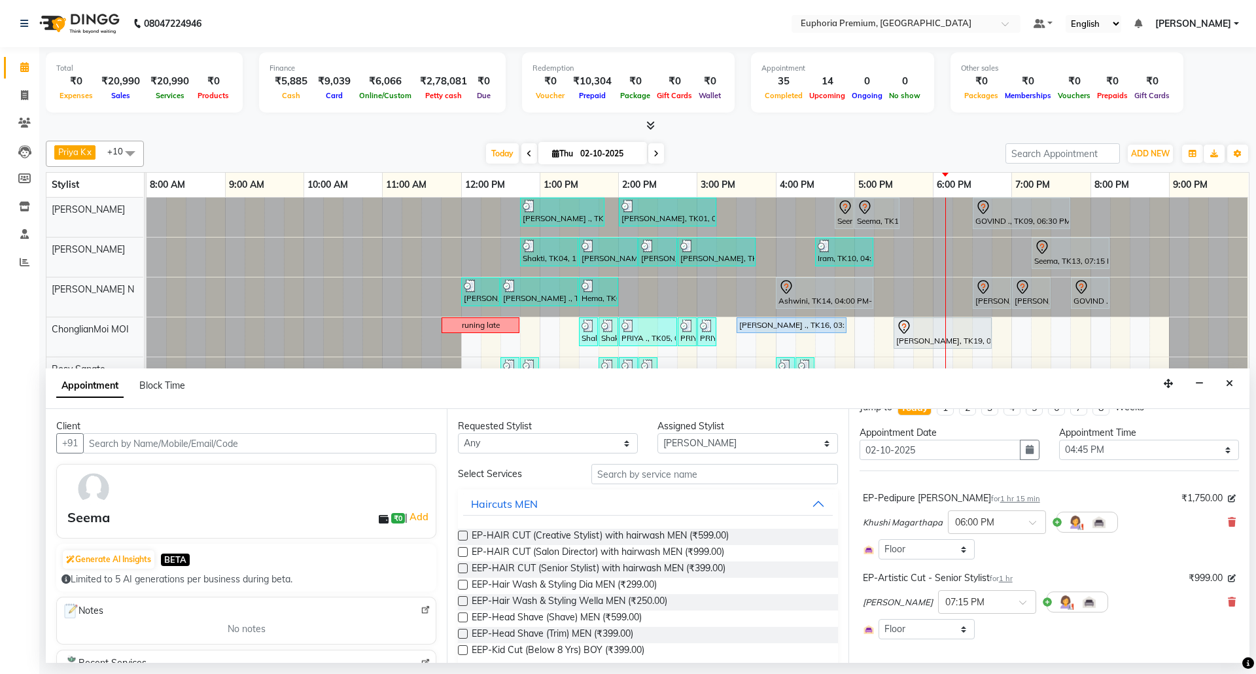
scroll to position [0, 0]
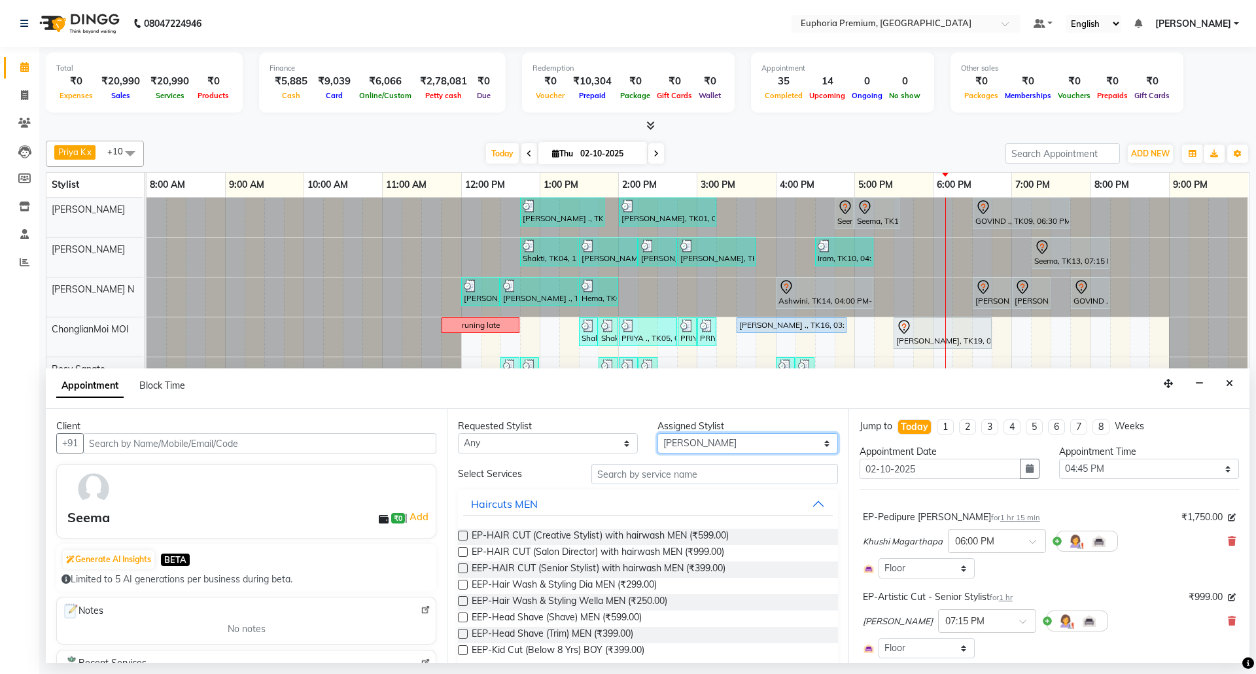
click at [751, 449] on select "Select Bharath N Binoy Chethan N ChonglianMoi MOI Daisy . Dhanya . Farhan Fredr…" at bounding box center [747, 443] width 180 height 20
select select "71609"
click at [657, 434] on select "Select Bharath N Binoy Chethan N ChonglianMoi MOI Daisy . Dhanya . Farhan Fredr…" at bounding box center [747, 443] width 180 height 20
click at [678, 474] on input "text" at bounding box center [714, 474] width 247 height 20
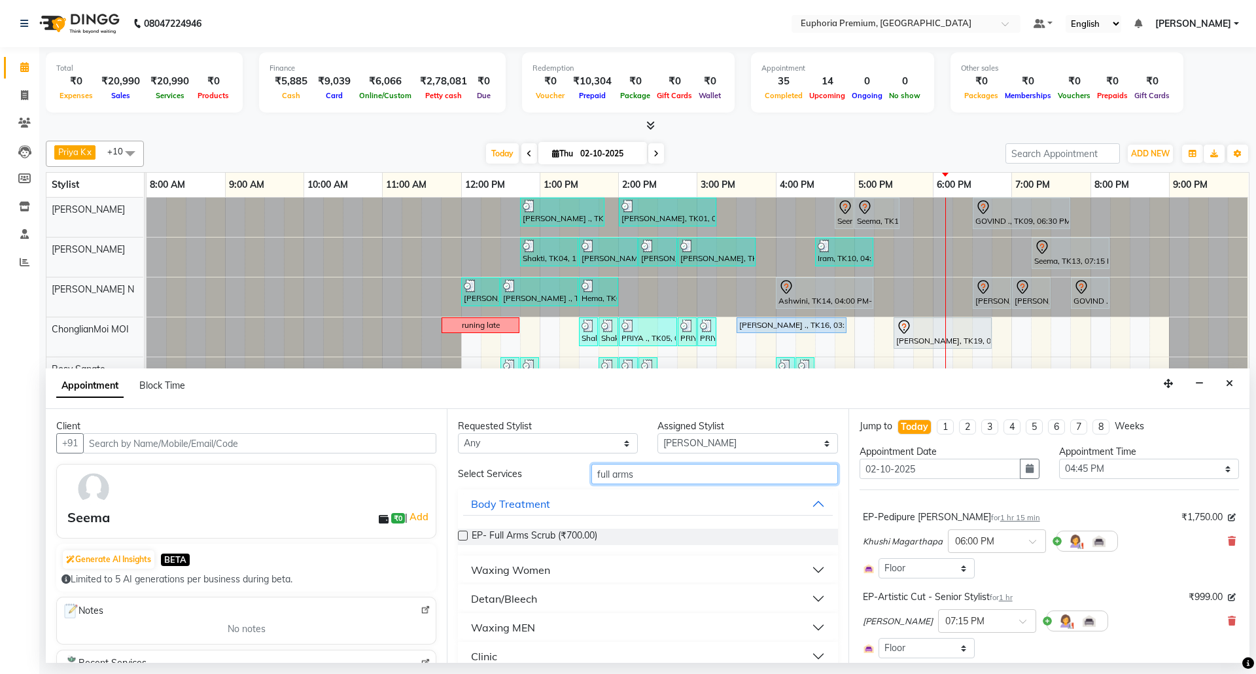
type input "full arms"
click at [500, 564] on div "Waxing Women" at bounding box center [510, 570] width 79 height 16
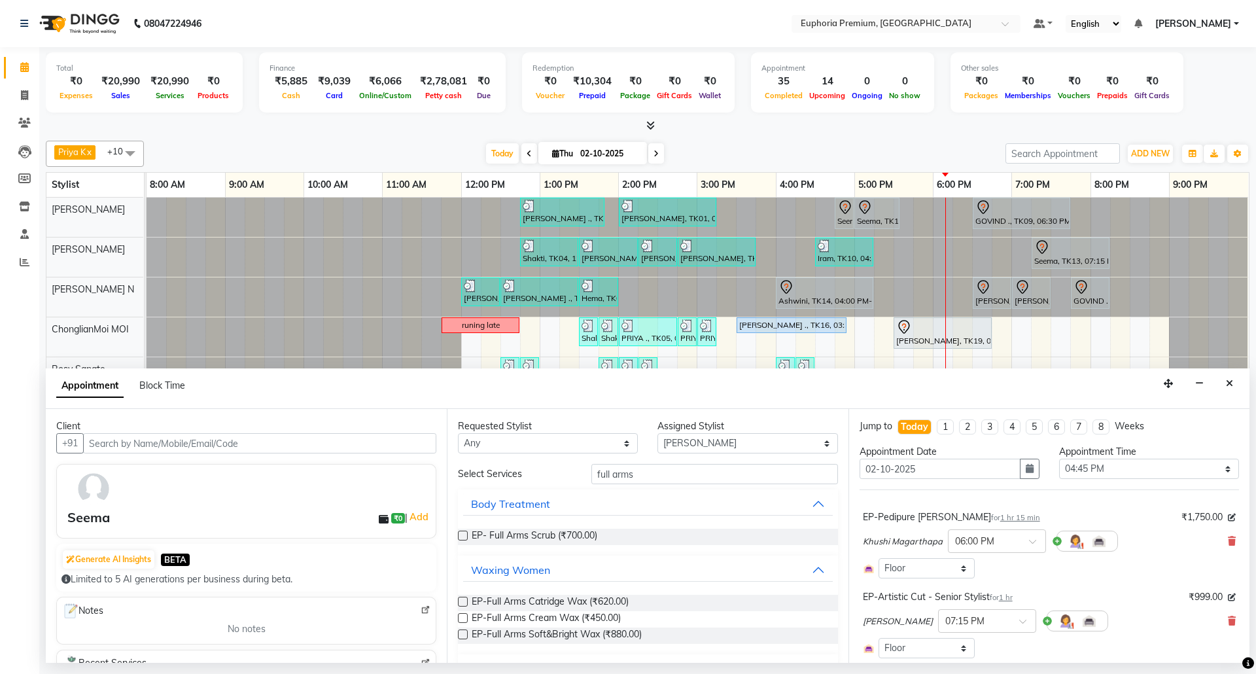
click at [459, 602] on label at bounding box center [463, 601] width 10 height 10
click at [459, 602] on input "checkbox" at bounding box center [462, 602] width 9 height 9
checkbox input "false"
click at [661, 472] on input "full arms" at bounding box center [714, 474] width 247 height 20
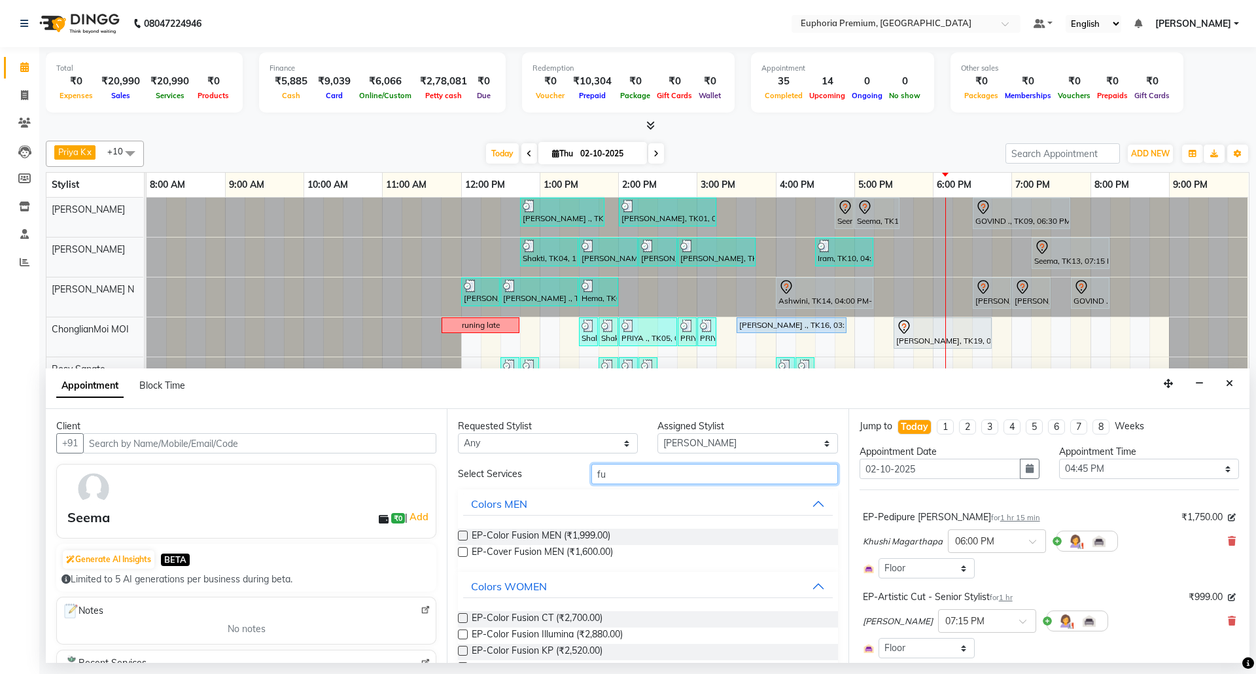
type input "f"
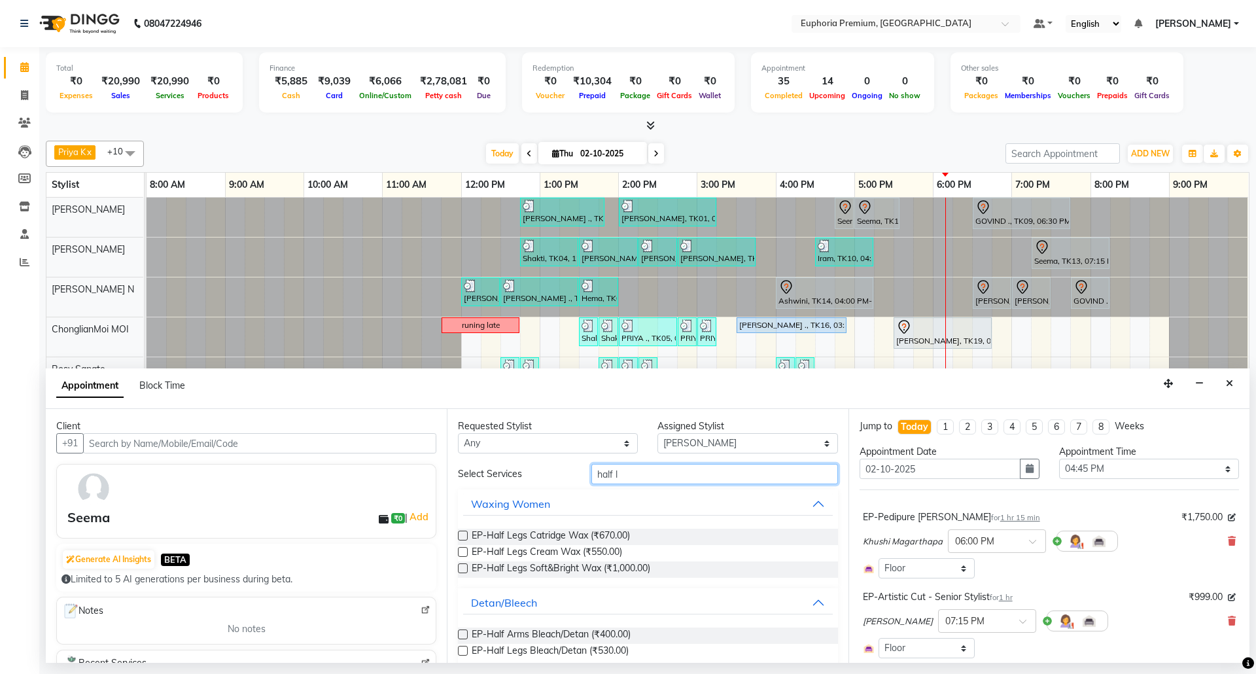
type input "half l"
click at [466, 540] on label at bounding box center [463, 535] width 10 height 10
click at [466, 540] on input "checkbox" at bounding box center [462, 536] width 9 height 9
checkbox input "false"
click at [621, 479] on input "half l" at bounding box center [714, 474] width 247 height 20
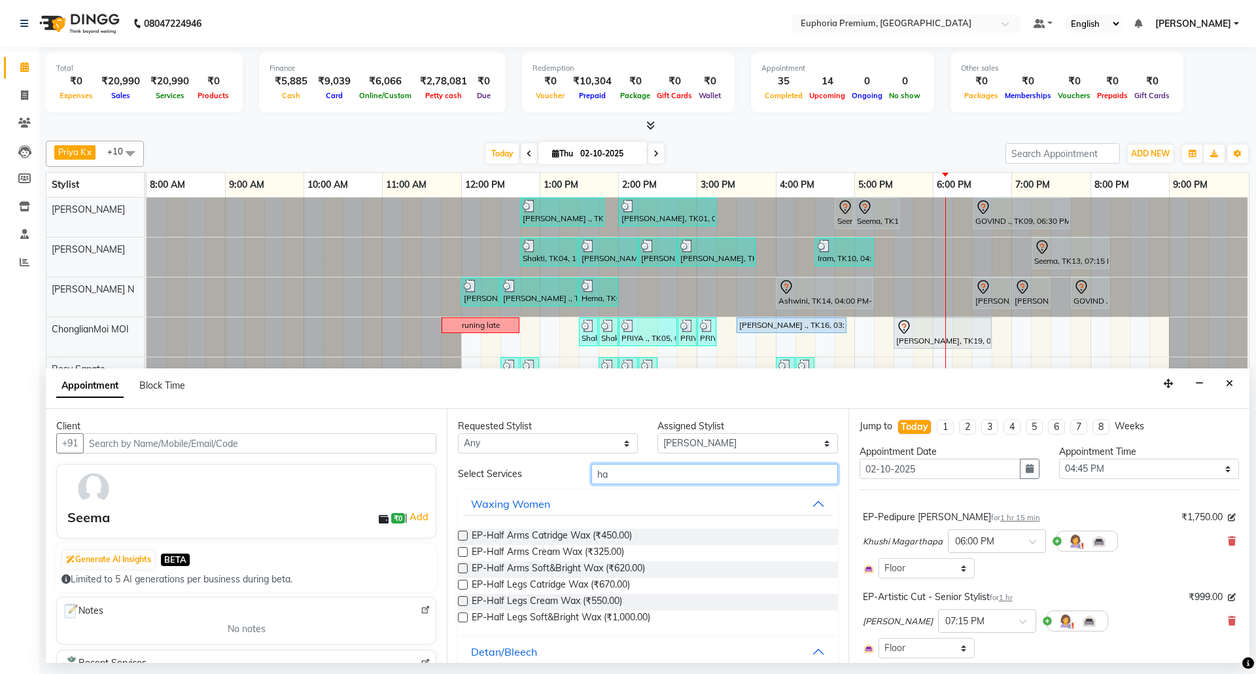
type input "h"
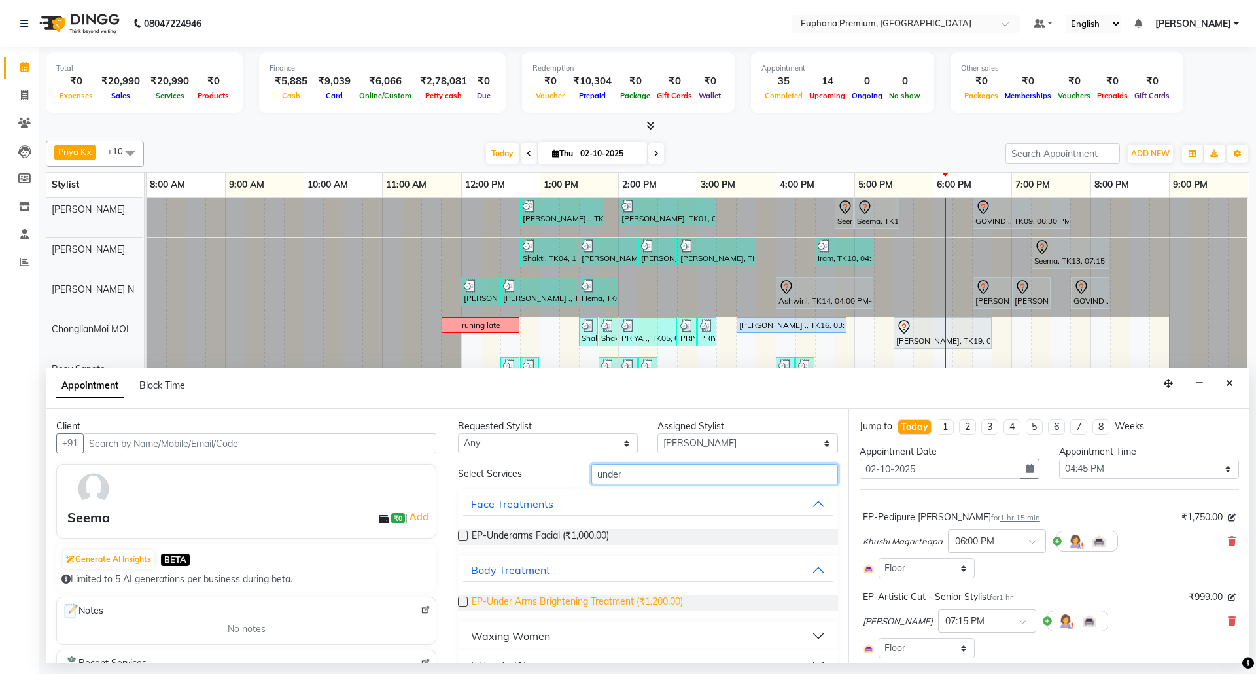
scroll to position [87, 0]
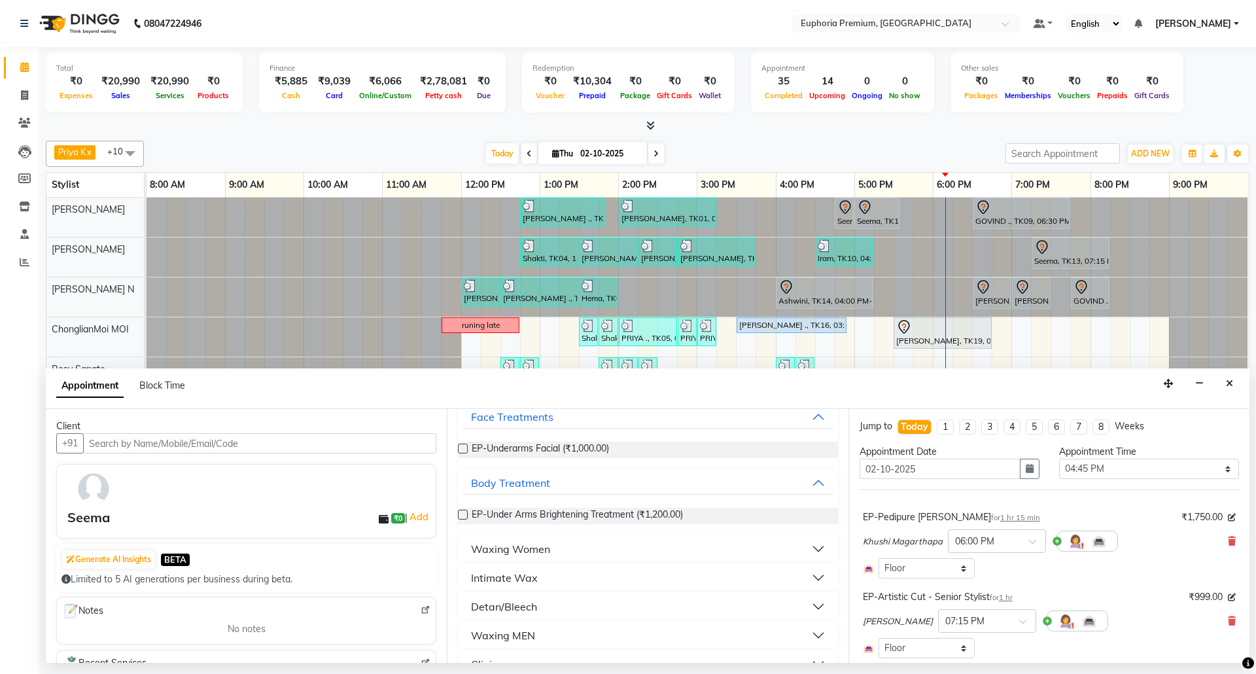
type input "under"
click at [508, 578] on div "Intimate Wax" at bounding box center [504, 578] width 67 height 16
click at [466, 611] on label at bounding box center [463, 609] width 10 height 10
click at [466, 611] on input "checkbox" at bounding box center [462, 610] width 9 height 9
checkbox input "false"
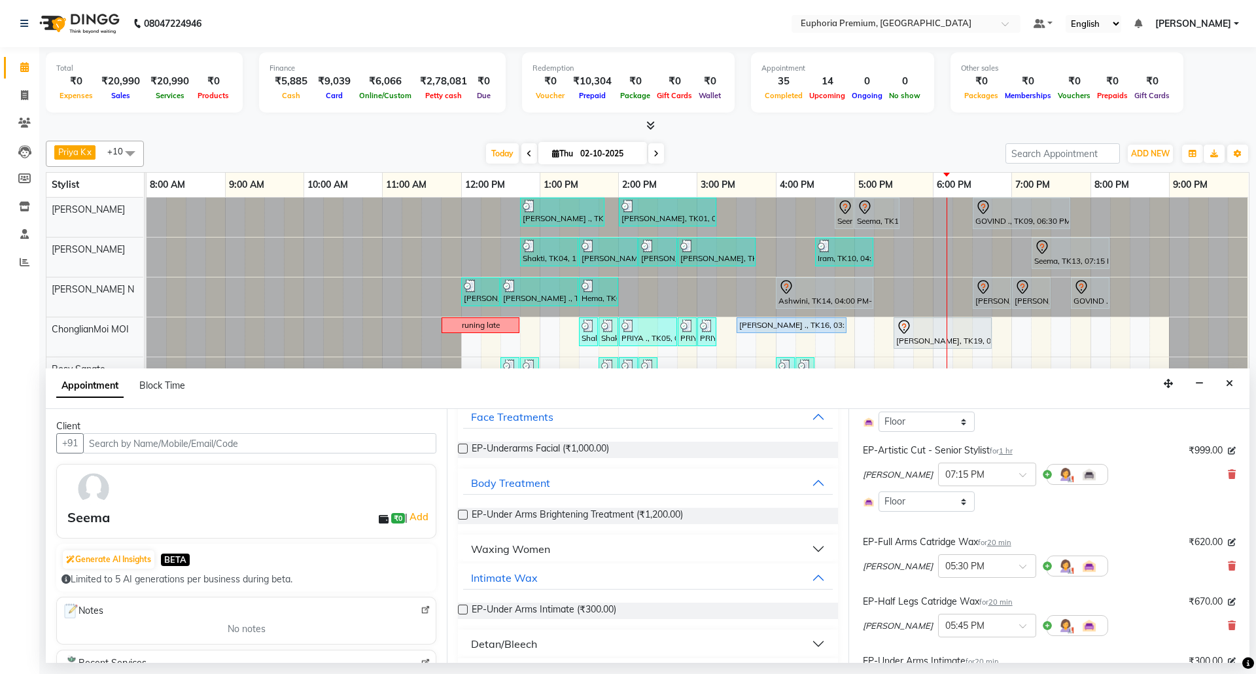
scroll to position [174, 0]
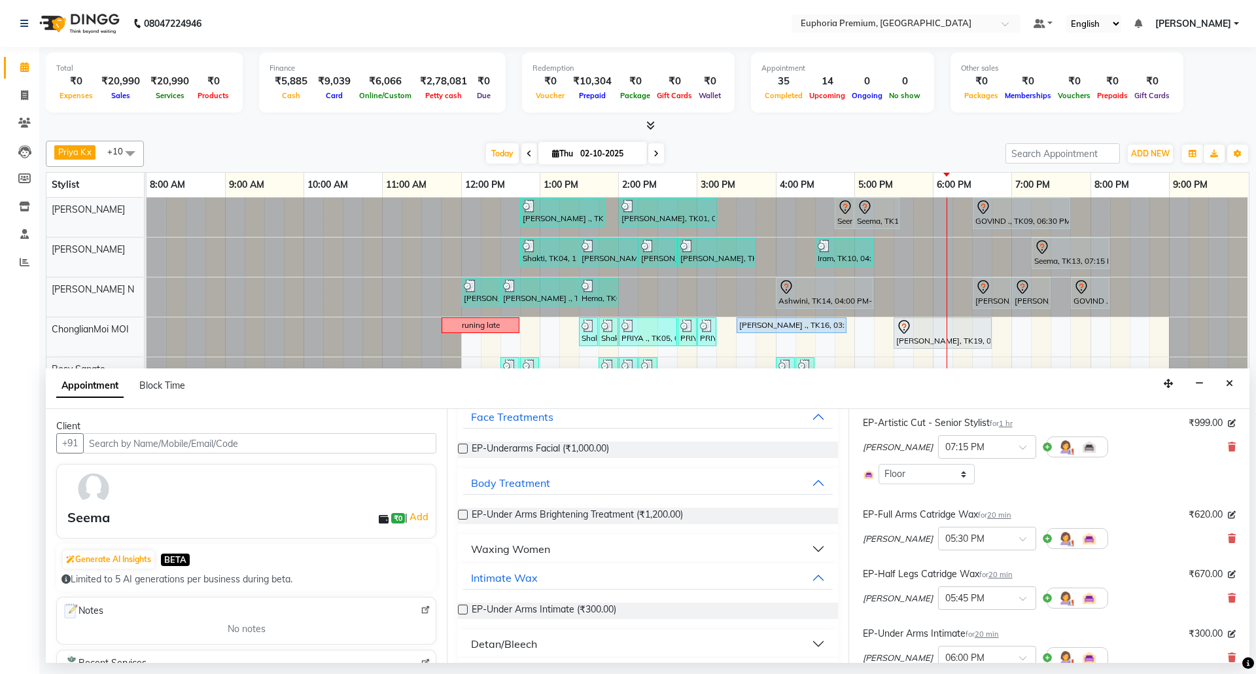
click at [1003, 518] on span "20 min" at bounding box center [999, 514] width 24 height 9
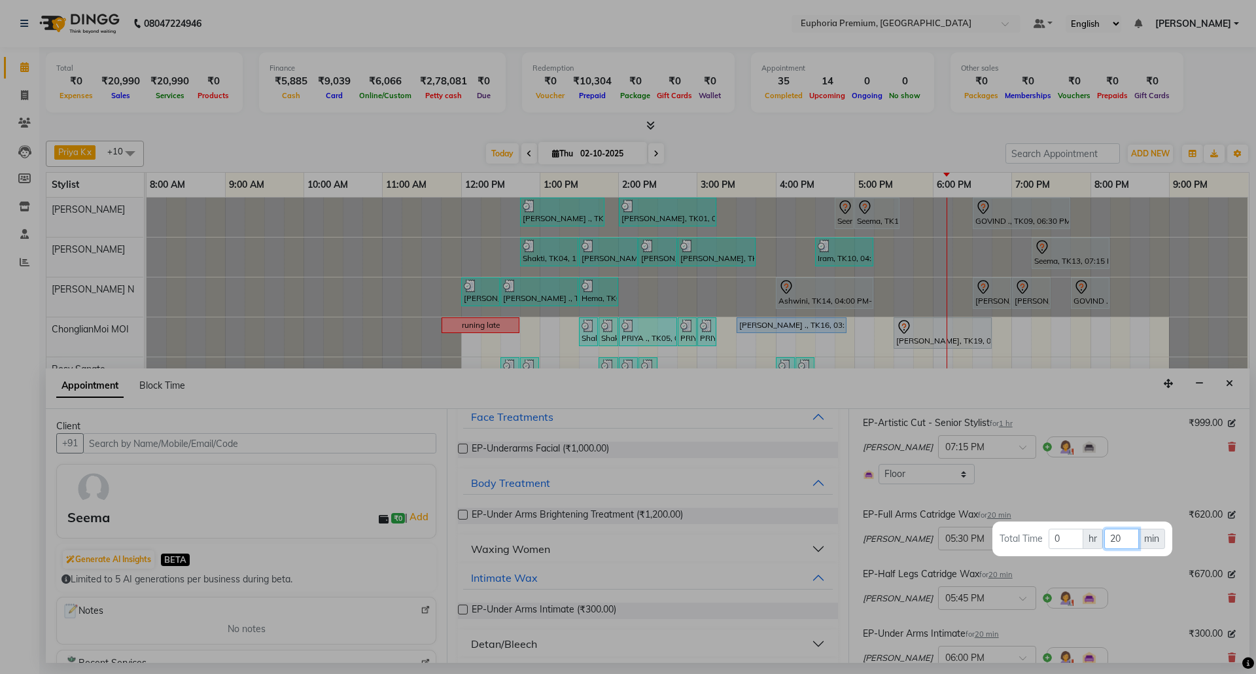
click at [1130, 538] on input "20" at bounding box center [1121, 538] width 35 height 20
type input "2"
type input "15"
drag, startPoint x: 1110, startPoint y: 574, endPoint x: 1032, endPoint y: 589, distance: 79.3
click at [1110, 574] on div at bounding box center [628, 337] width 1256 height 674
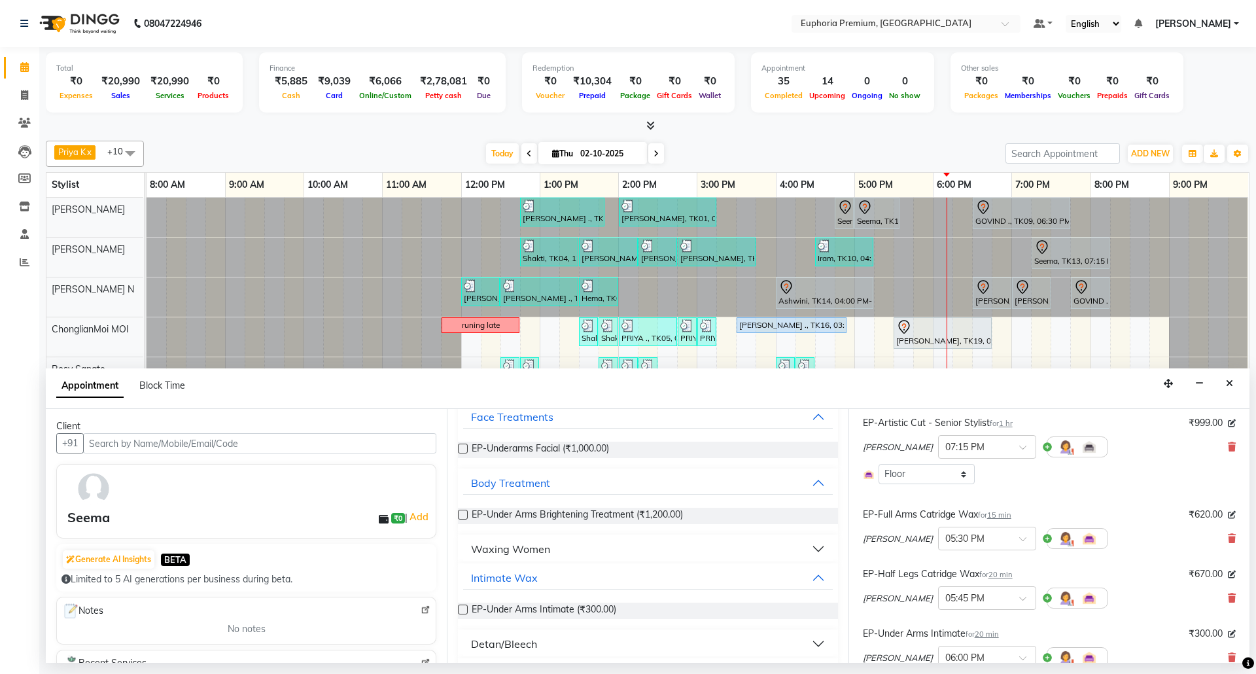
click at [1001, 579] on span "20 min" at bounding box center [1000, 574] width 24 height 9
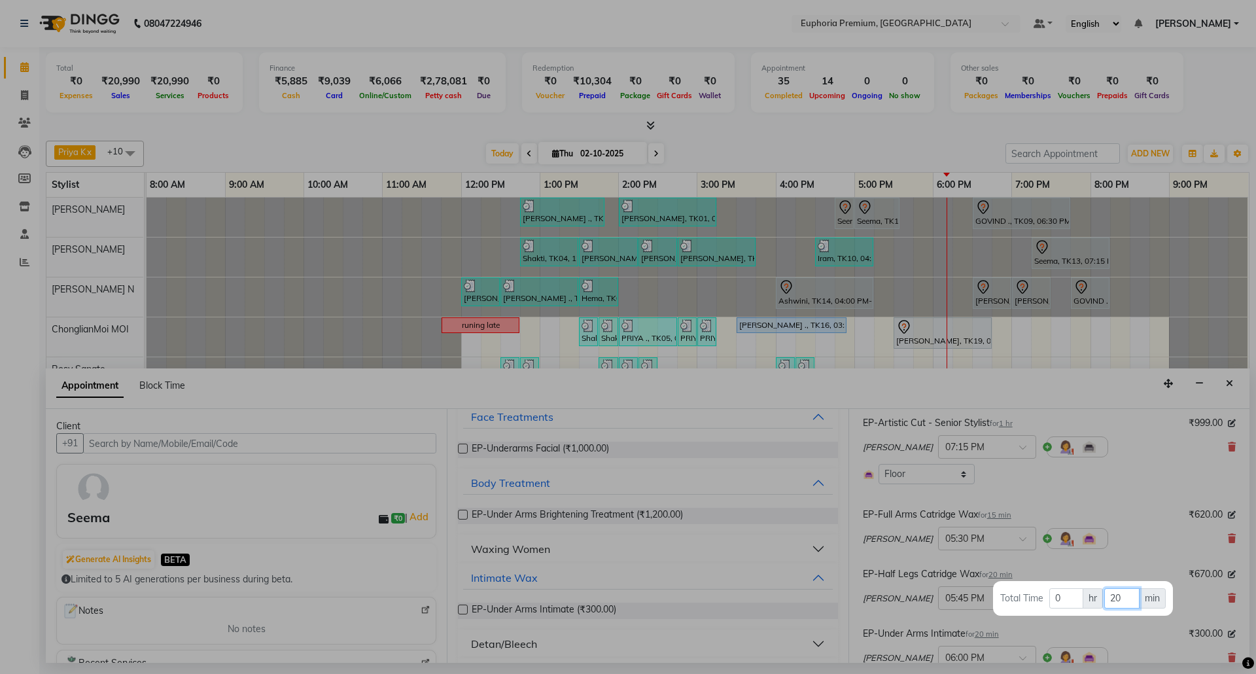
click at [1128, 596] on input "20" at bounding box center [1121, 598] width 35 height 20
type input "2"
type input "15"
click at [1118, 552] on div at bounding box center [628, 337] width 1256 height 674
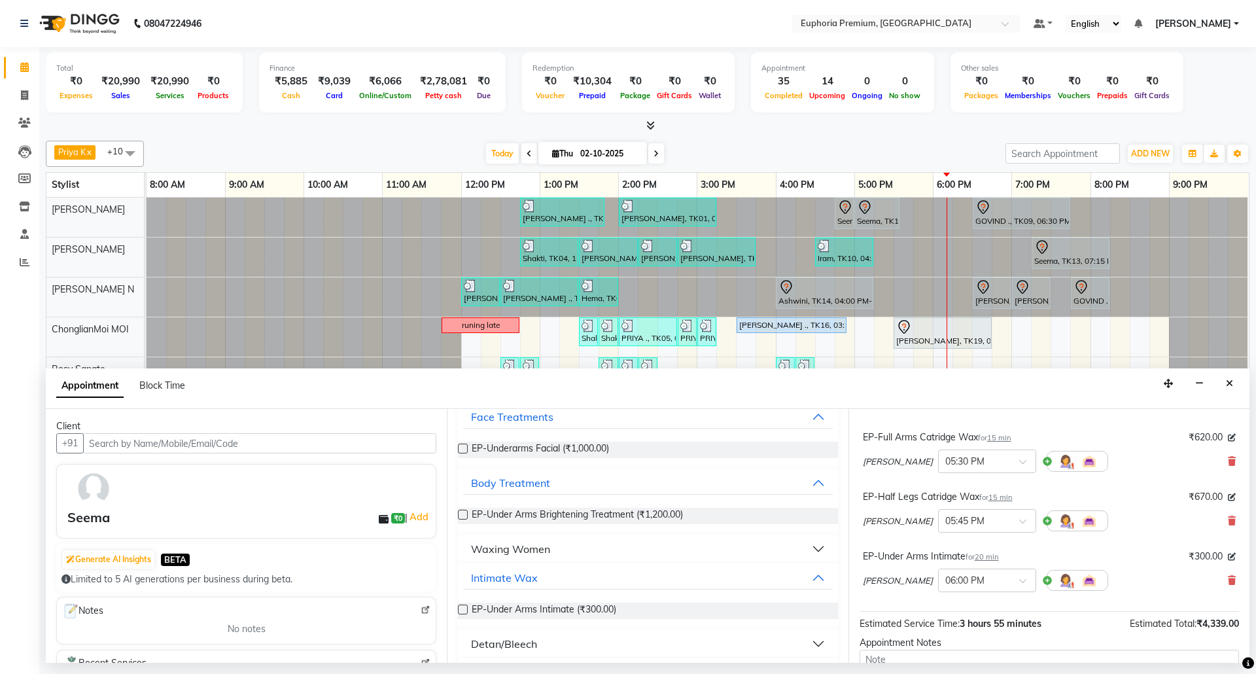
scroll to position [343, 0]
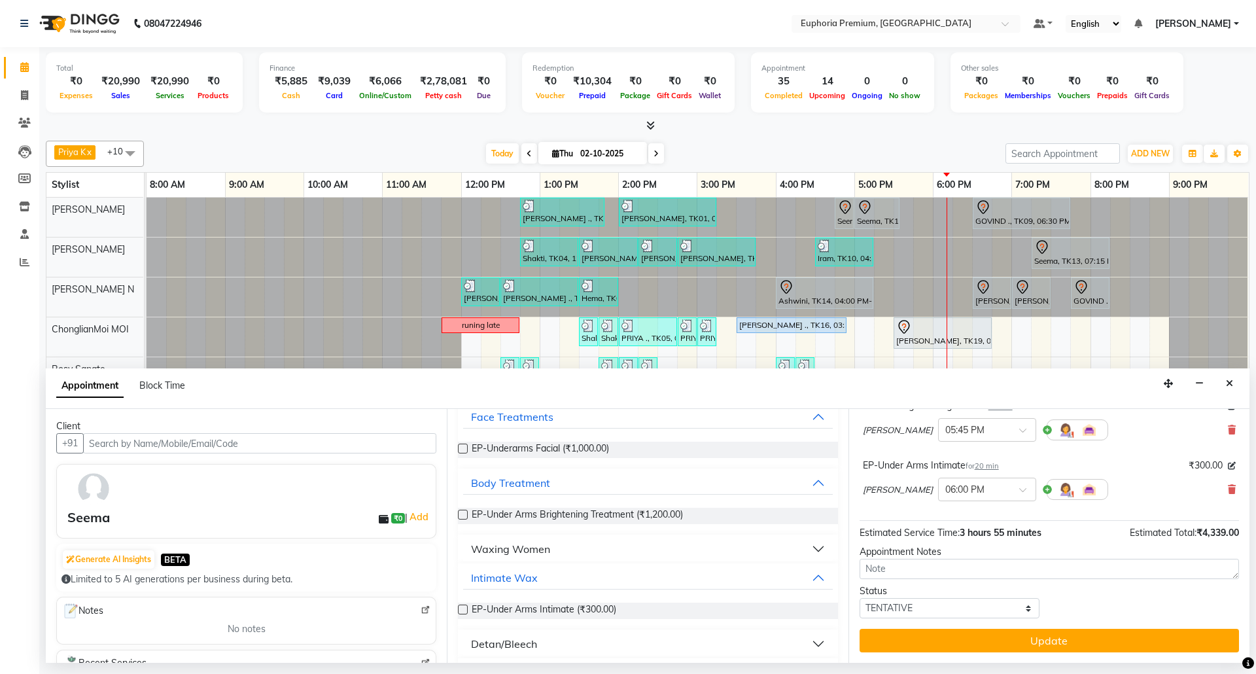
click at [995, 460] on div "EP-Under Arms Intimate for 20 min" at bounding box center [931, 465] width 136 height 14
click at [995, 463] on span "20 min" at bounding box center [986, 465] width 24 height 9
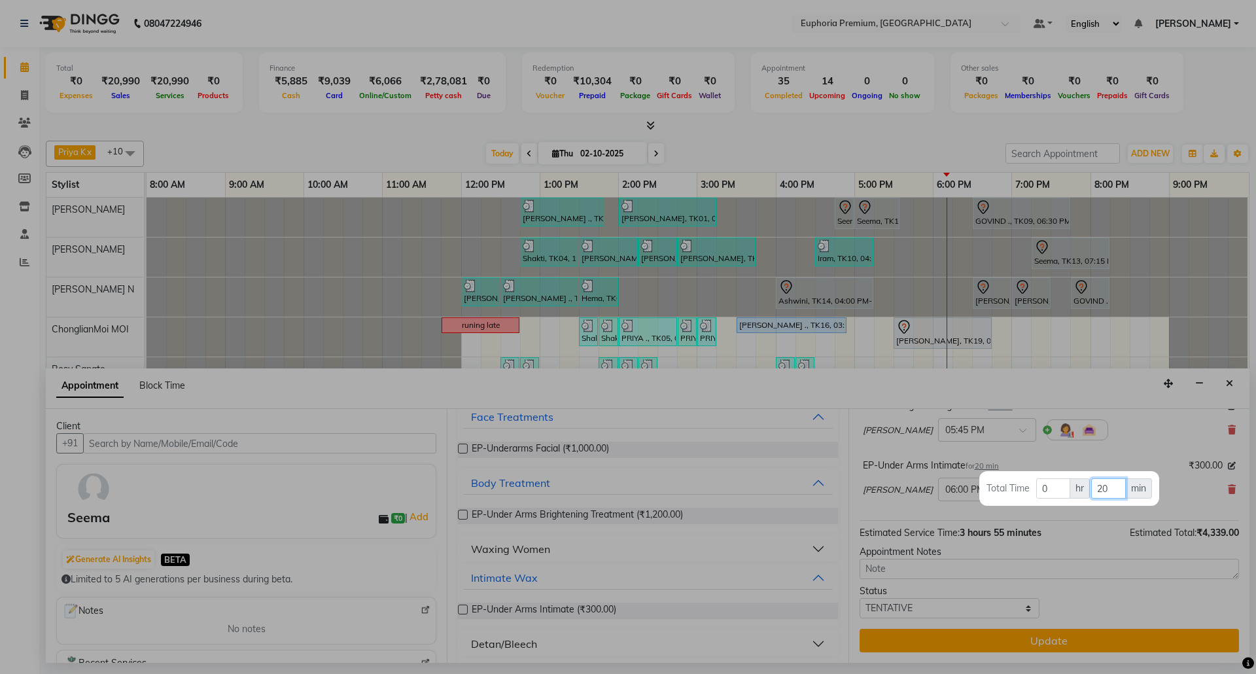
click at [1118, 489] on input "20" at bounding box center [1108, 488] width 35 height 20
type input "2"
type input "15"
click at [1111, 453] on div at bounding box center [628, 337] width 1256 height 674
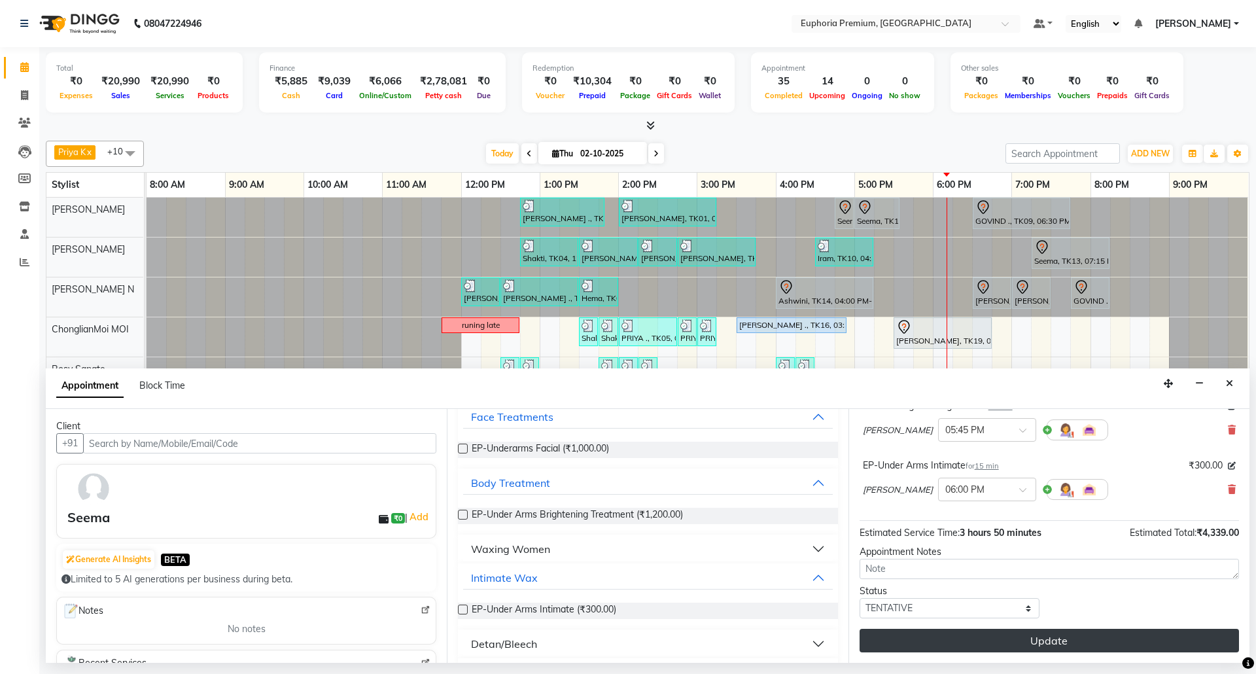
click at [1112, 646] on button "Update" at bounding box center [1048, 641] width 379 height 24
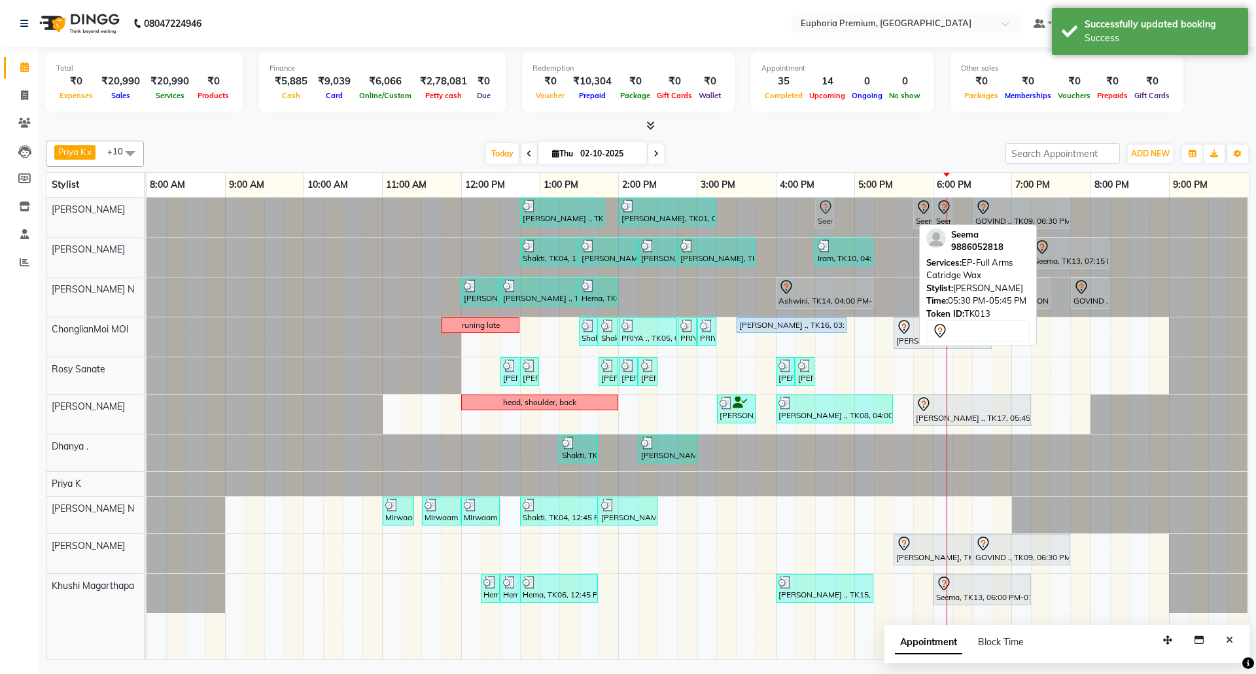
drag, startPoint x: 901, startPoint y: 215, endPoint x: 821, endPoint y: 217, distance: 79.8
click at [146, 217] on div "Sulakshana ., TK07, 12:45 PM-01:50 PM, EP-Tefiti Coffee Pedi Prabha, TK01, 02:0…" at bounding box center [146, 217] width 0 height 39
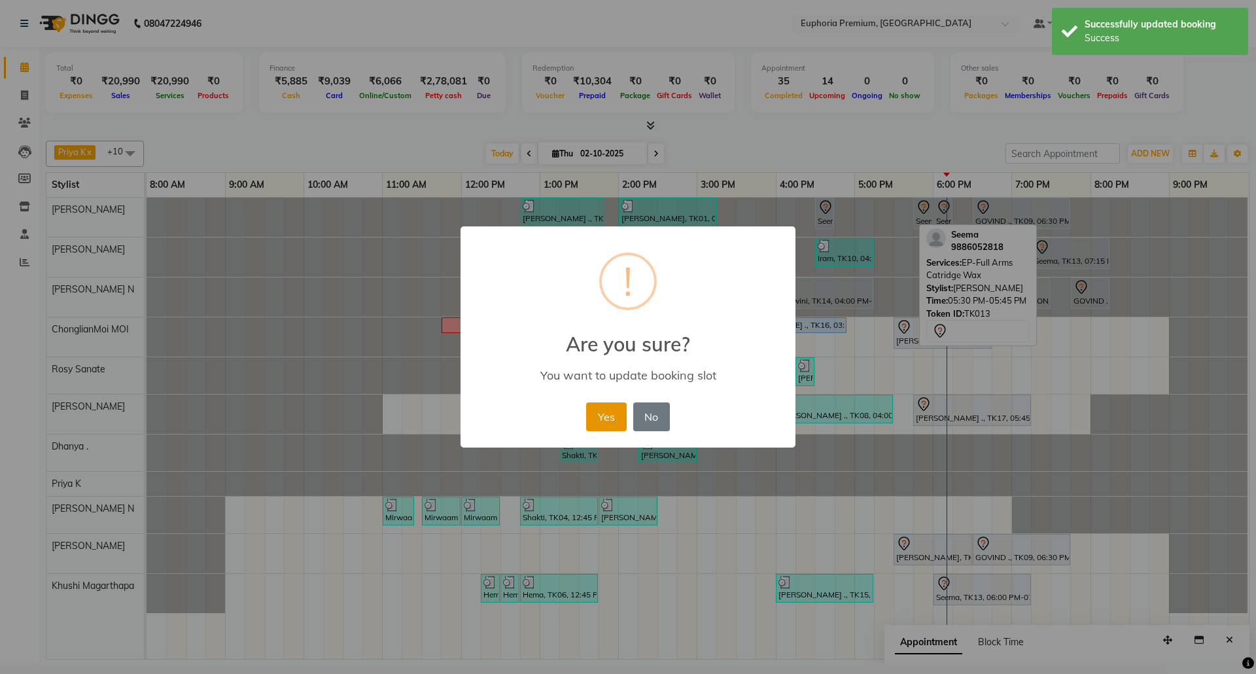
click at [611, 411] on button "Yes" at bounding box center [606, 416] width 40 height 29
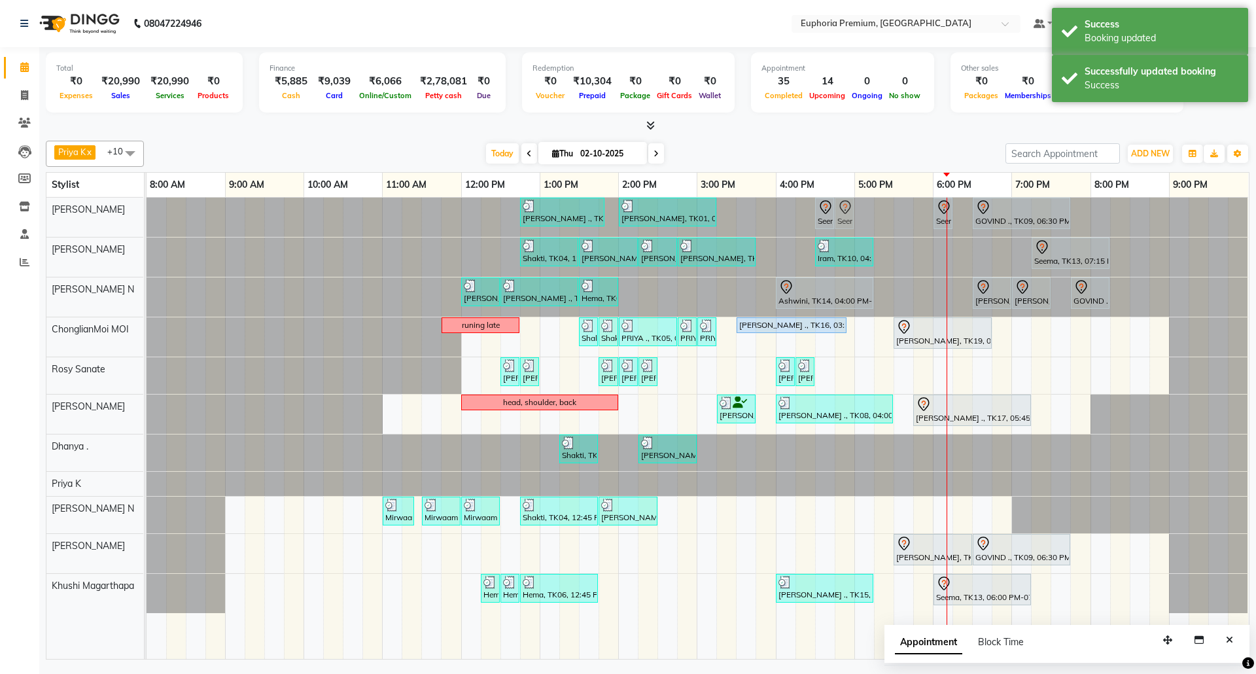
drag, startPoint x: 903, startPoint y: 220, endPoint x: 837, endPoint y: 225, distance: 66.3
click at [146, 223] on div "Sulakshana ., TK07, 12:45 PM-01:50 PM, EP-Tefiti Coffee Pedi Prabha, TK01, 02:0…" at bounding box center [146, 217] width 0 height 39
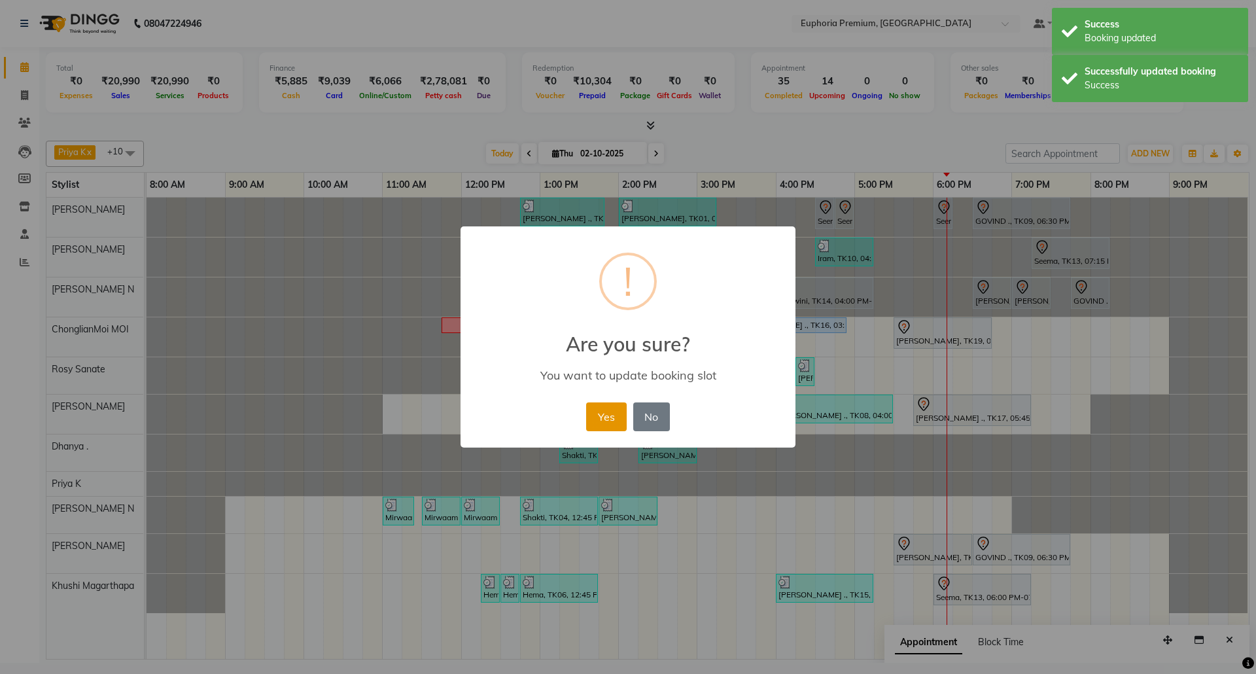
drag, startPoint x: 608, startPoint y: 411, endPoint x: 859, endPoint y: 249, distance: 299.5
click at [617, 404] on button "Yes" at bounding box center [606, 416] width 40 height 29
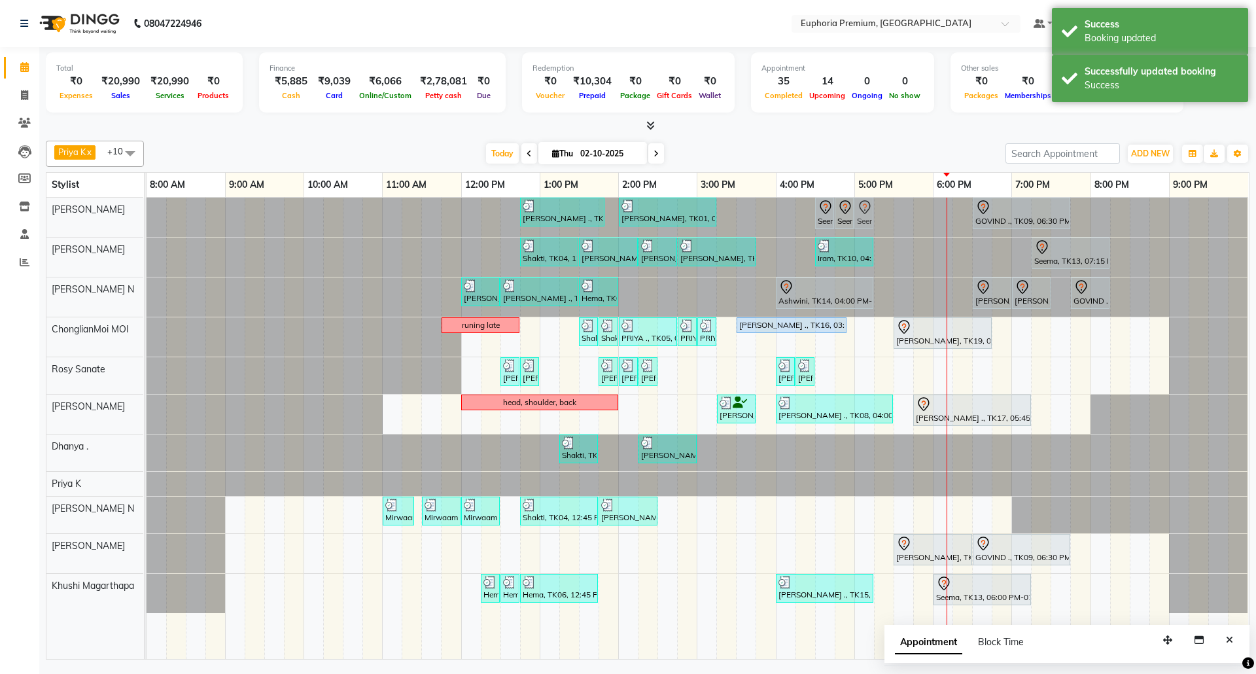
drag, startPoint x: 935, startPoint y: 217, endPoint x: 858, endPoint y: 217, distance: 77.2
click at [146, 217] on div "Sulakshana ., TK07, 12:45 PM-01:50 PM, EP-Tefiti Coffee Pedi Prabha, TK01, 02:0…" at bounding box center [146, 217] width 0 height 39
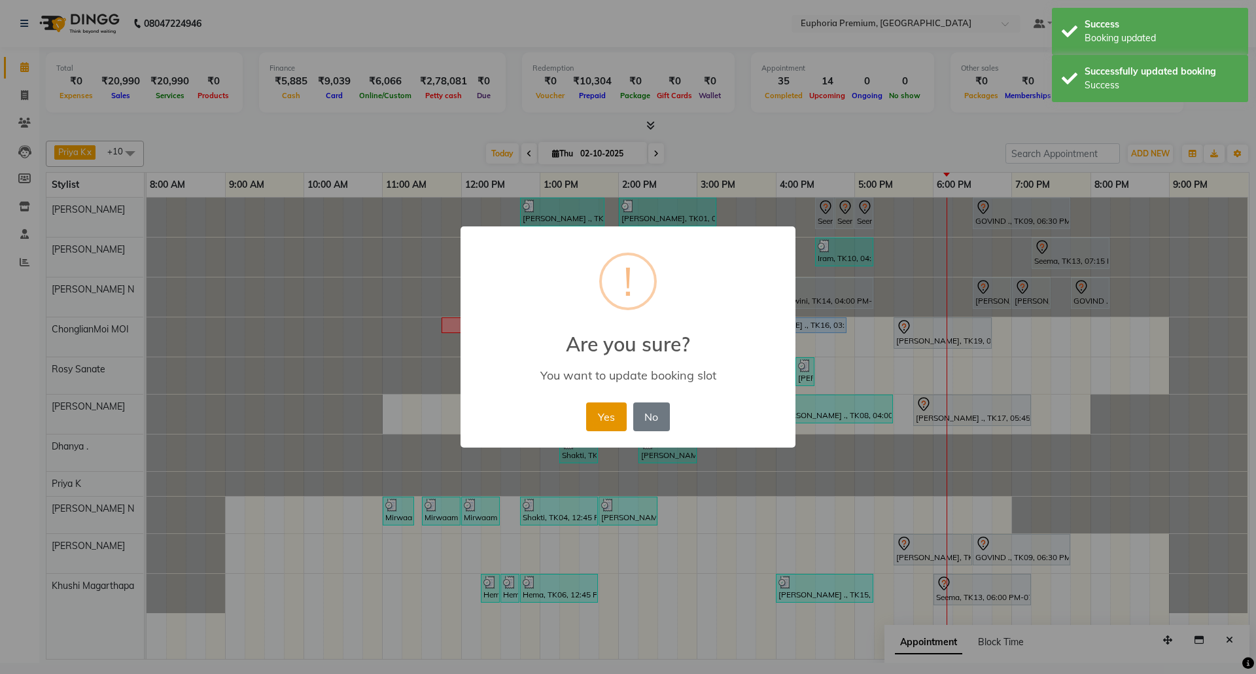
click at [594, 411] on button "Yes" at bounding box center [606, 416] width 40 height 29
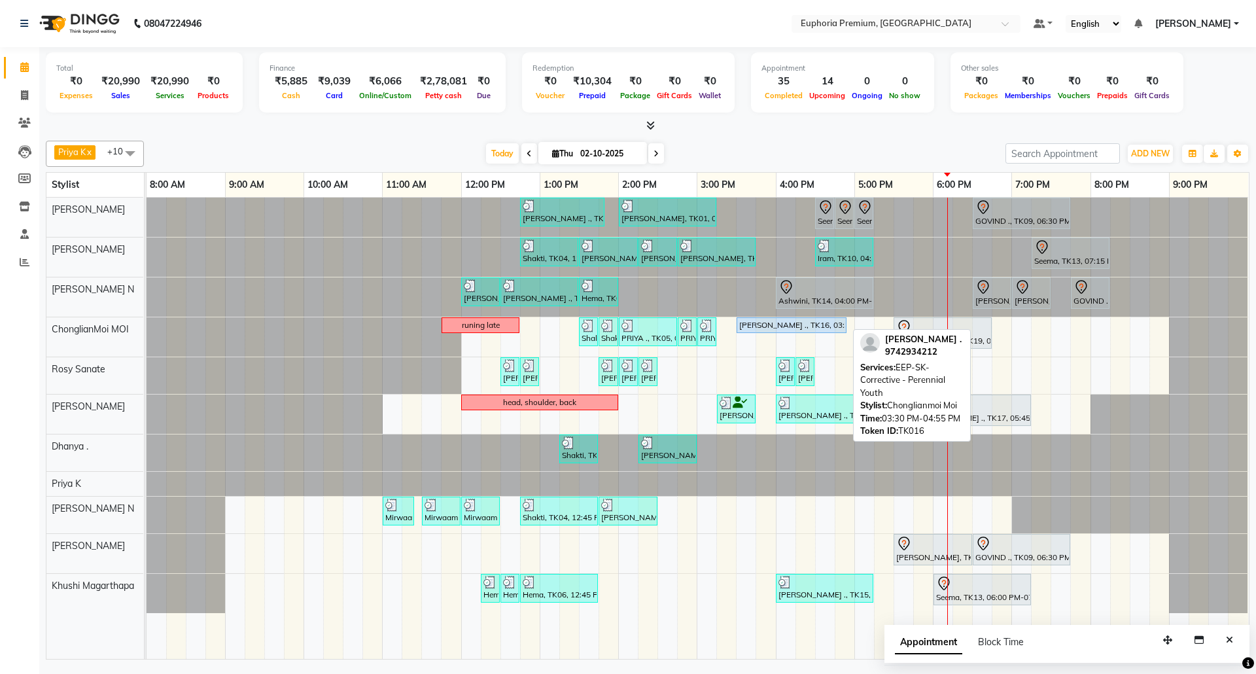
click at [777, 326] on div "[PERSON_NAME] ., TK16, 03:30 PM-04:55 PM, EEP-SK-Corrective - Perennial Youth" at bounding box center [791, 325] width 107 height 12
click at [787, 326] on div "[PERSON_NAME] ., TK16, 03:30 PM-04:55 PM, EEP-SK-Corrective - Perennial Youth" at bounding box center [791, 325] width 107 height 12
select select "5"
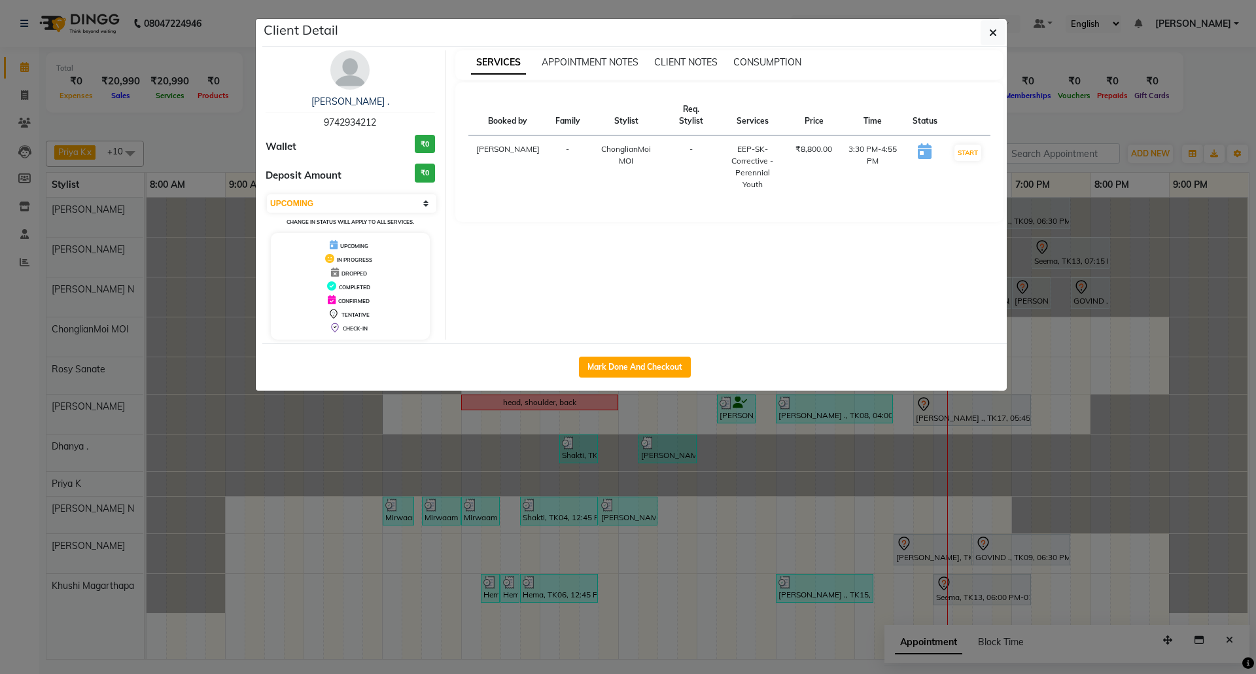
click at [366, 121] on span "9742934212" at bounding box center [350, 122] width 52 height 12
click at [365, 122] on span "9742934212" at bounding box center [350, 122] width 52 height 12
copy span "9742934212"
click at [995, 30] on icon "button" at bounding box center [993, 32] width 8 height 10
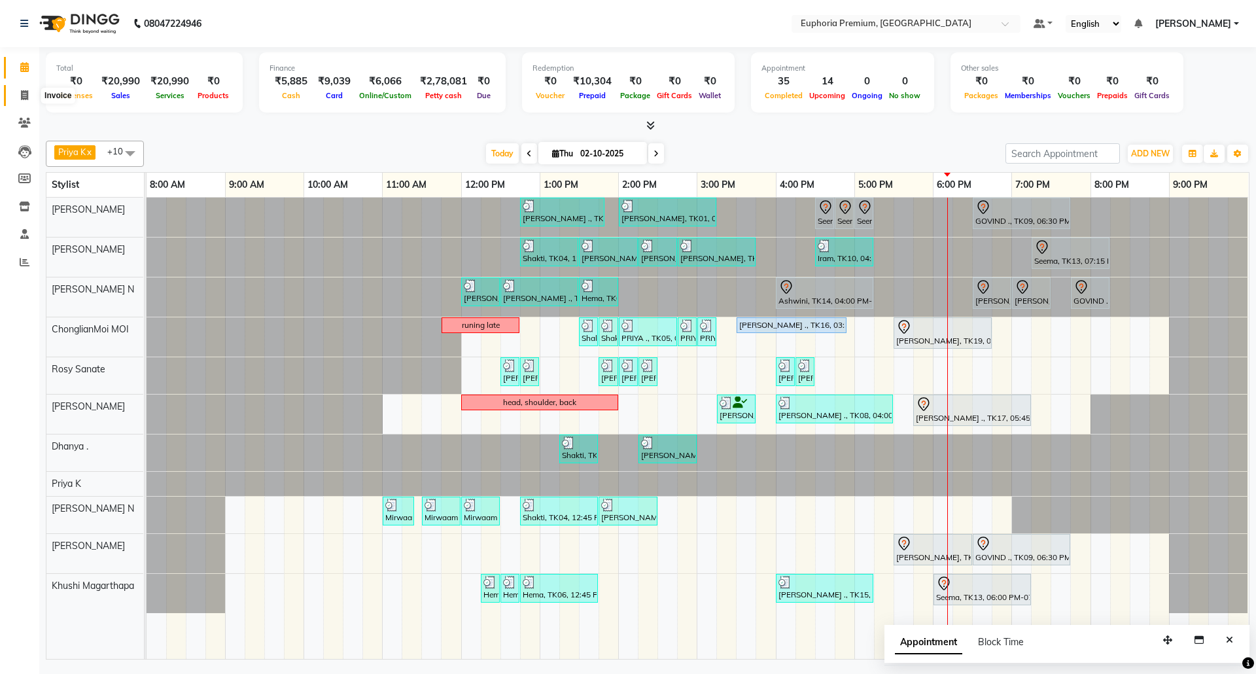
click at [29, 92] on span at bounding box center [24, 95] width 23 height 15
select select "service"
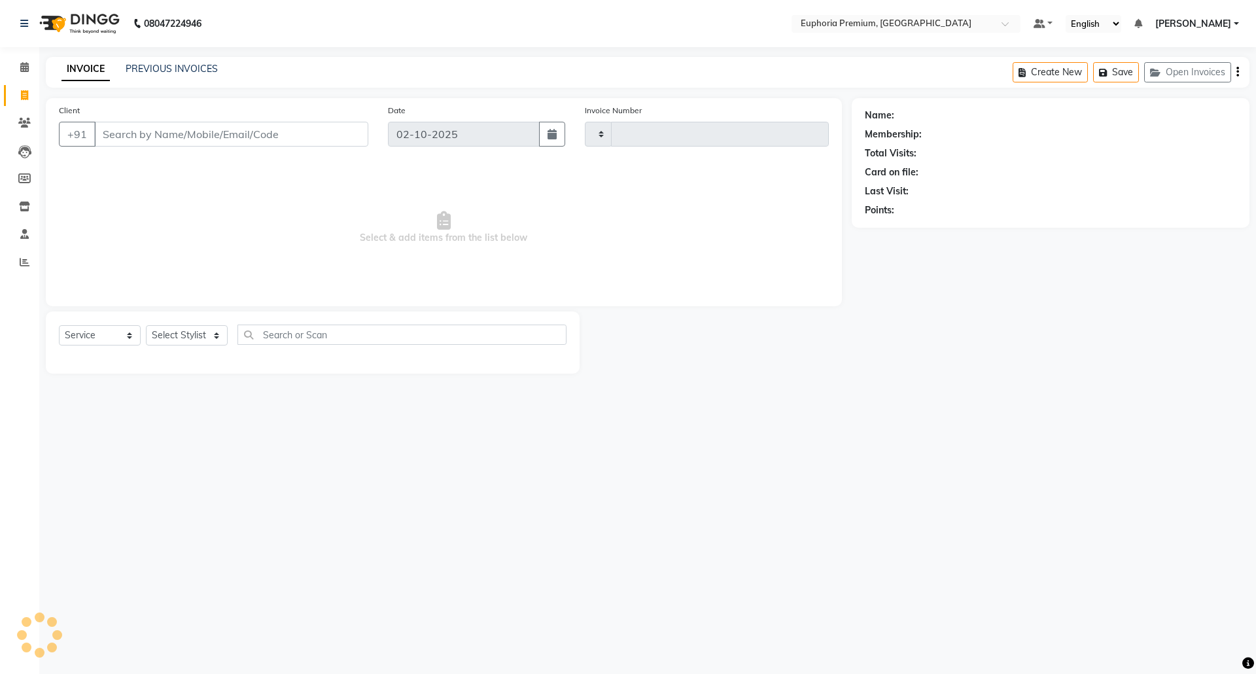
type input "3183"
select select "7925"
click at [195, 136] on input "Client" at bounding box center [231, 134] width 274 height 25
type input "9742934212"
select select "1: Object"
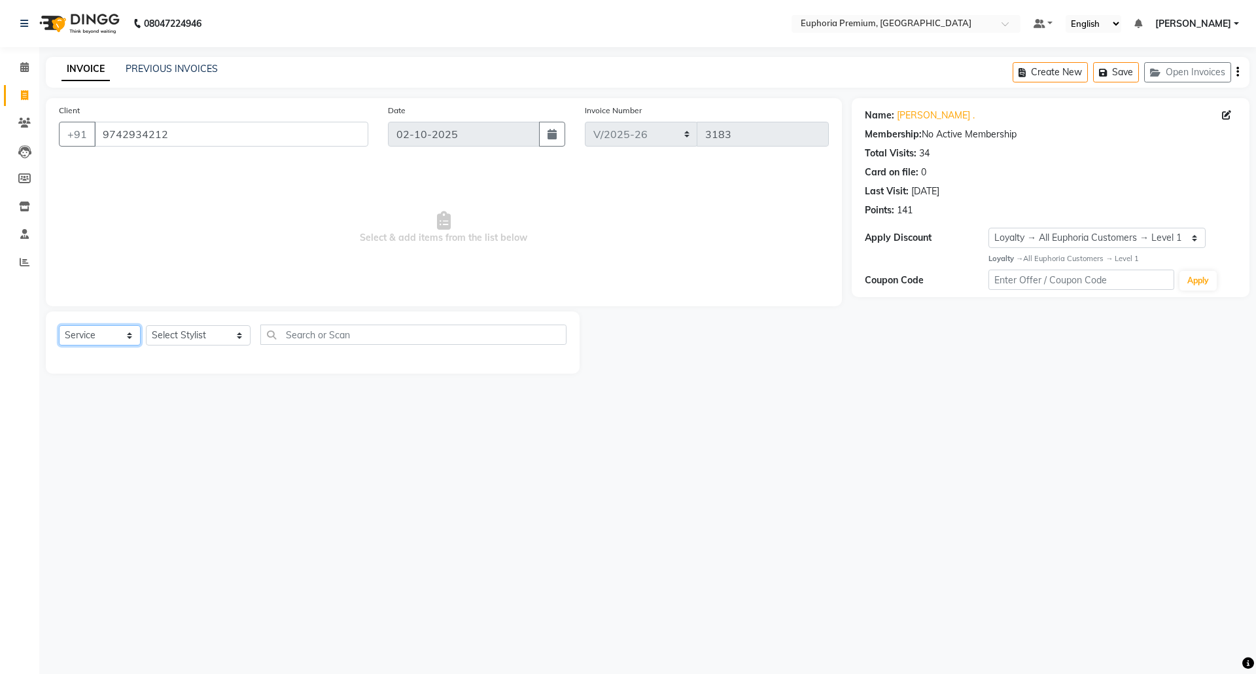
drag, startPoint x: 108, startPoint y: 332, endPoint x: 120, endPoint y: 345, distance: 18.0
click at [108, 332] on select "Select Service Product Membership Package Voucher Prepaid Gift Card" at bounding box center [100, 335] width 82 height 20
select select "P"
click at [59, 325] on select "Select Service Product Membership Package Voucher Prepaid Gift Card" at bounding box center [100, 335] width 82 height 20
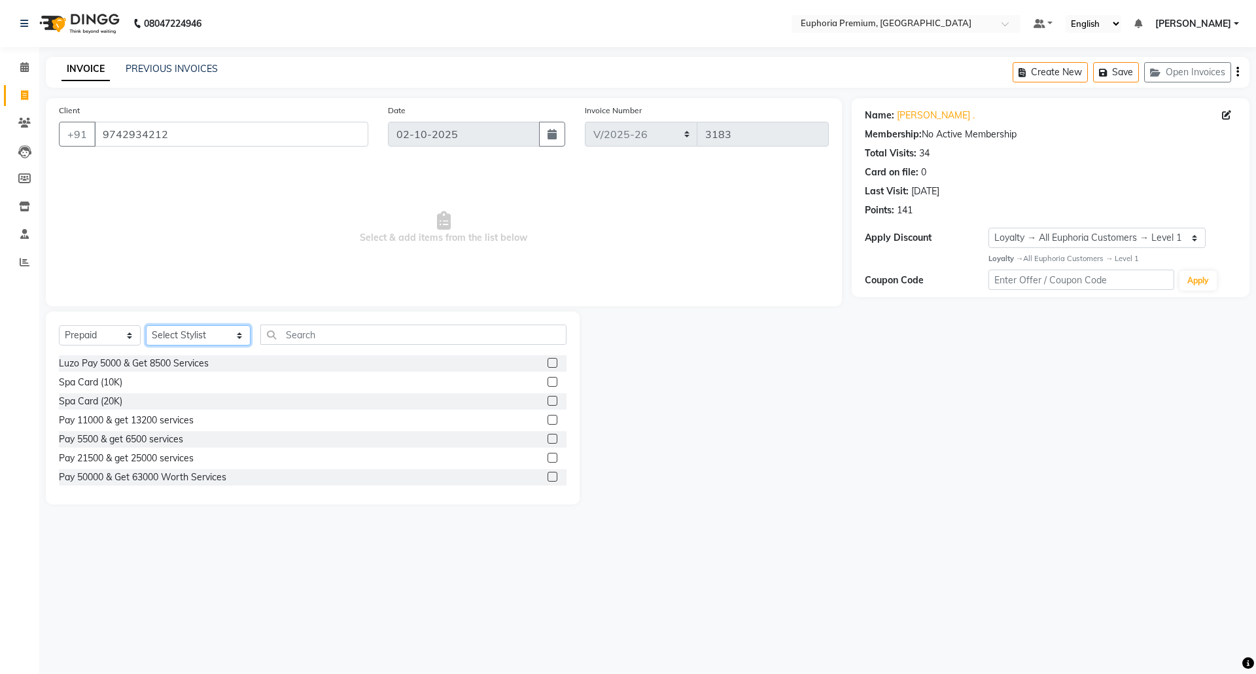
click at [208, 334] on select "Select Stylist Admin Ayman William Bharath N Binoy Chethan N ChonglianMoi MOI D…" at bounding box center [198, 335] width 105 height 20
select select "71628"
click at [146, 325] on select "Select Stylist Admin Ayman William Bharath N Binoy Chethan N ChonglianMoi MOI D…" at bounding box center [198, 335] width 105 height 20
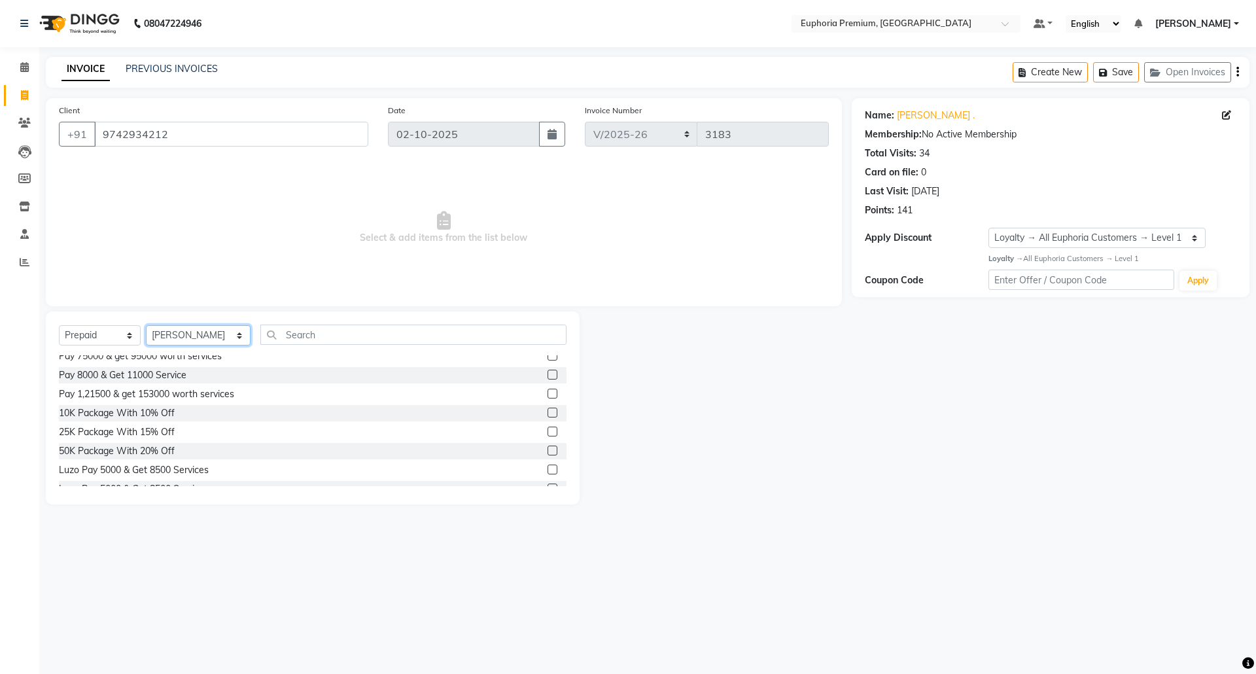
scroll to position [192, 0]
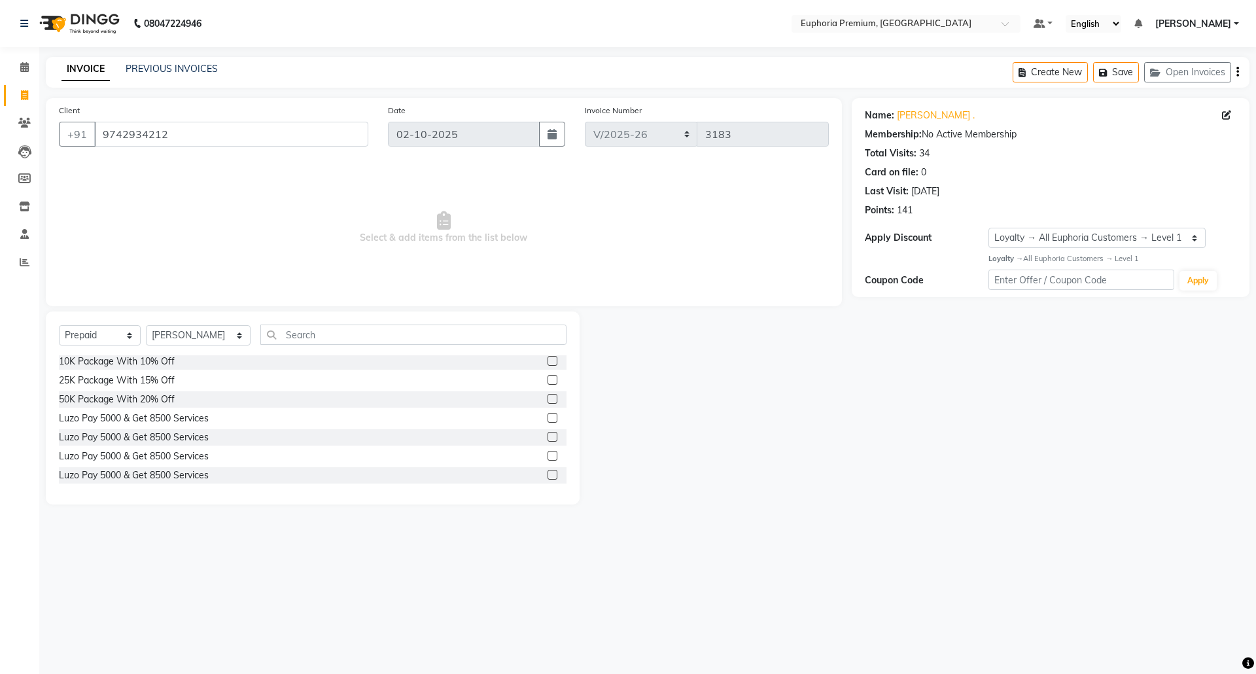
click at [547, 379] on label at bounding box center [552, 380] width 10 height 10
click at [547, 379] on input "checkbox" at bounding box center [551, 380] width 9 height 9
select select "select"
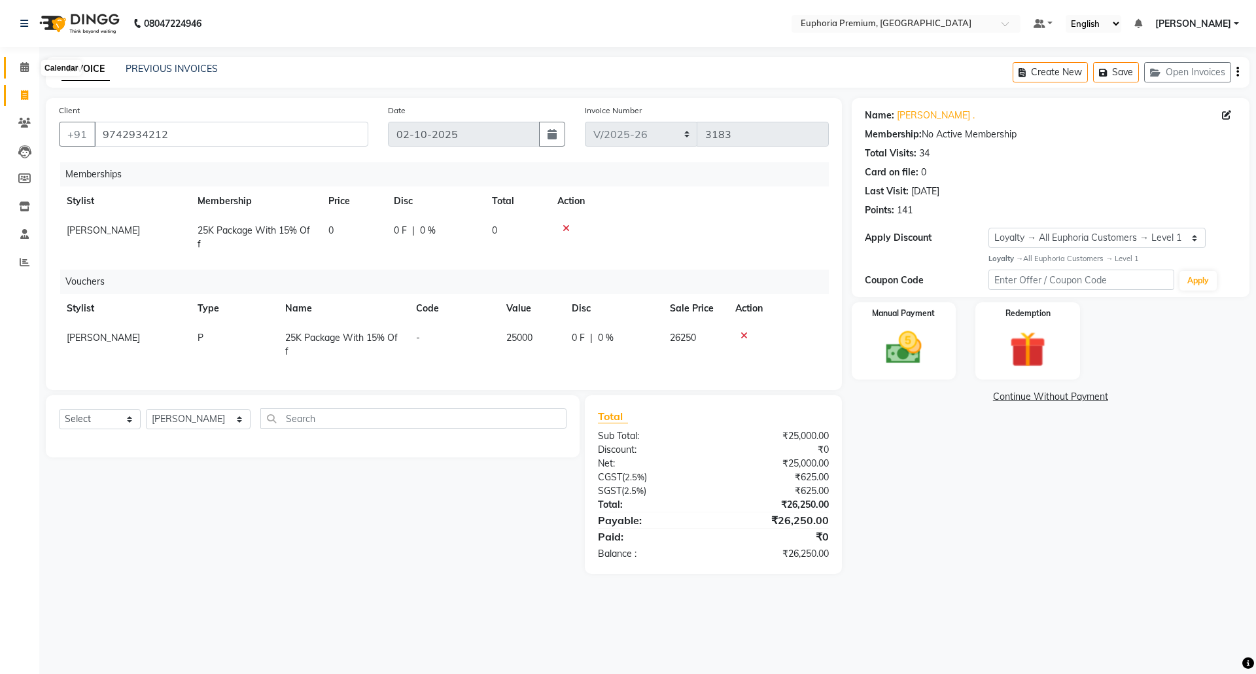
click at [25, 69] on icon at bounding box center [24, 67] width 9 height 10
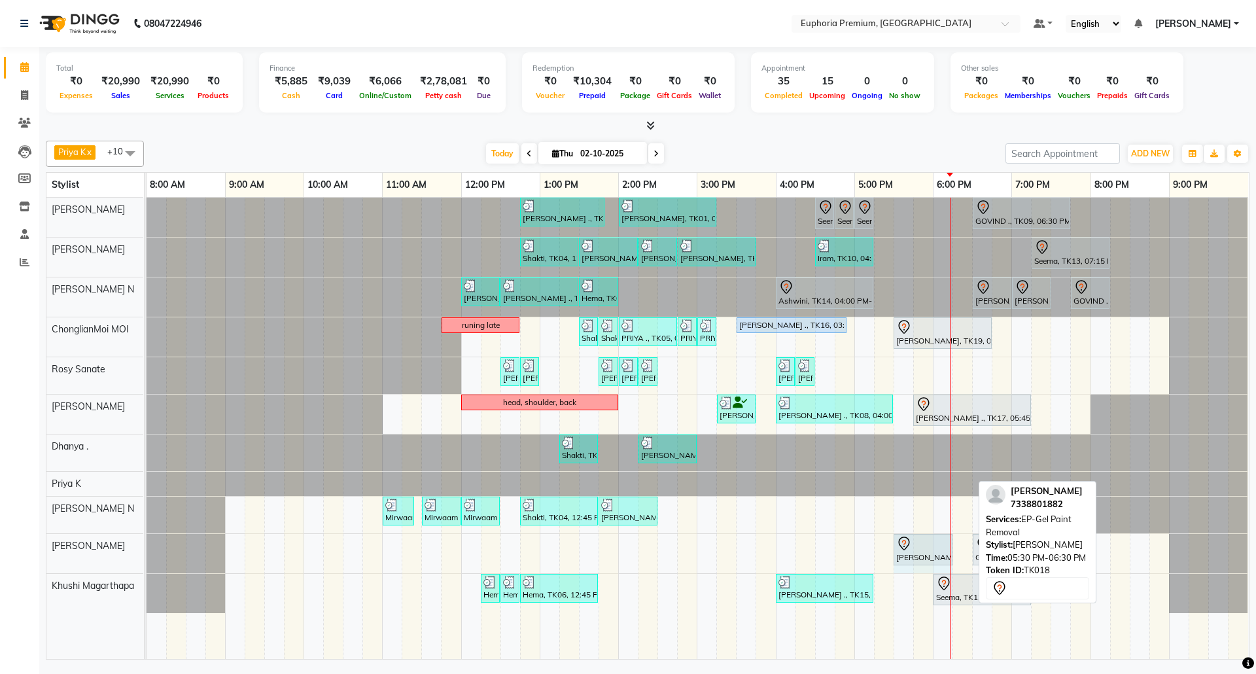
drag, startPoint x: 969, startPoint y: 550, endPoint x: 948, endPoint y: 551, distance: 20.3
click at [146, 551] on div "Anitha, TK18, 05:30 PM-06:30 PM, EP-Gel Paint Removal GOVIND ., TK09, 06:30 PM-…" at bounding box center [146, 553] width 0 height 39
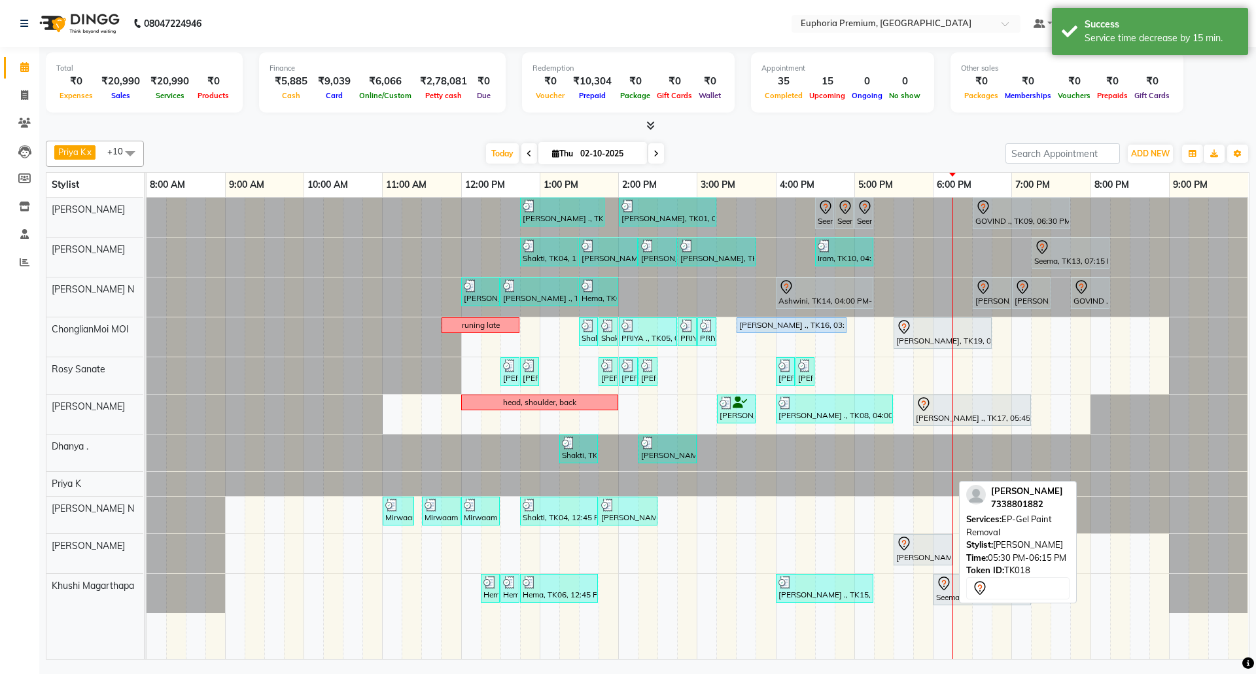
click at [918, 555] on div "Anitha, TK18, 05:30 PM-06:15 PM, EP-Gel Paint Removal" at bounding box center [923, 549] width 56 height 27
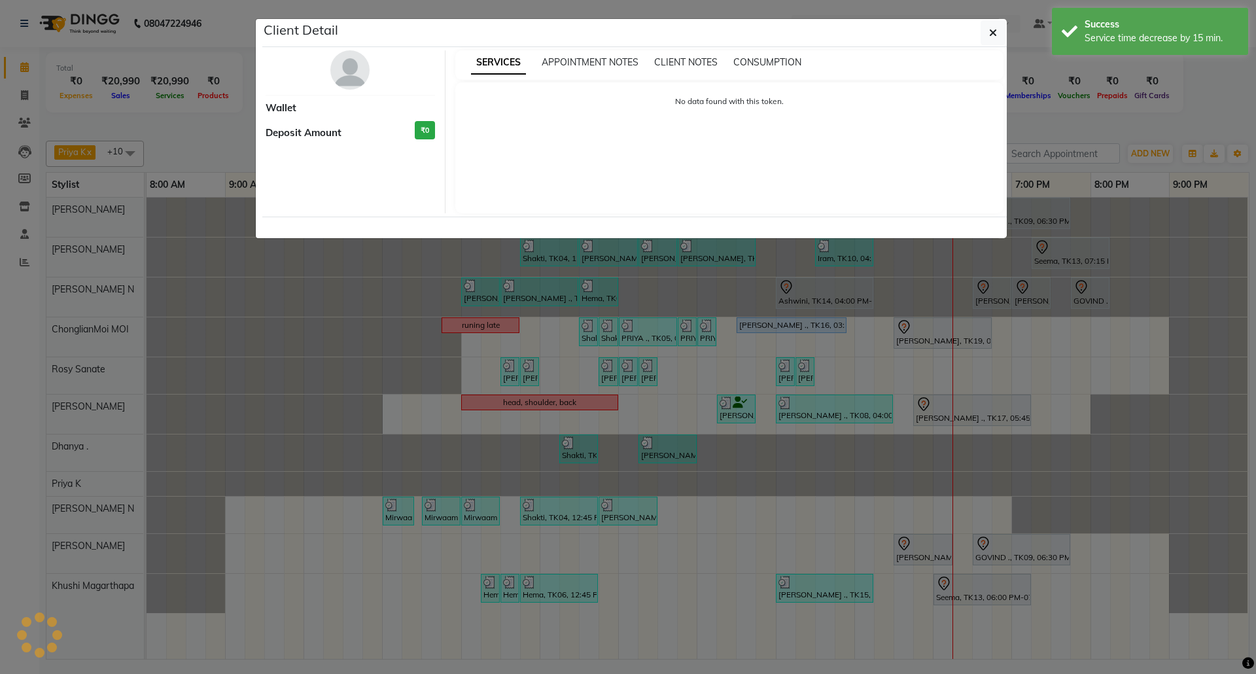
select select "7"
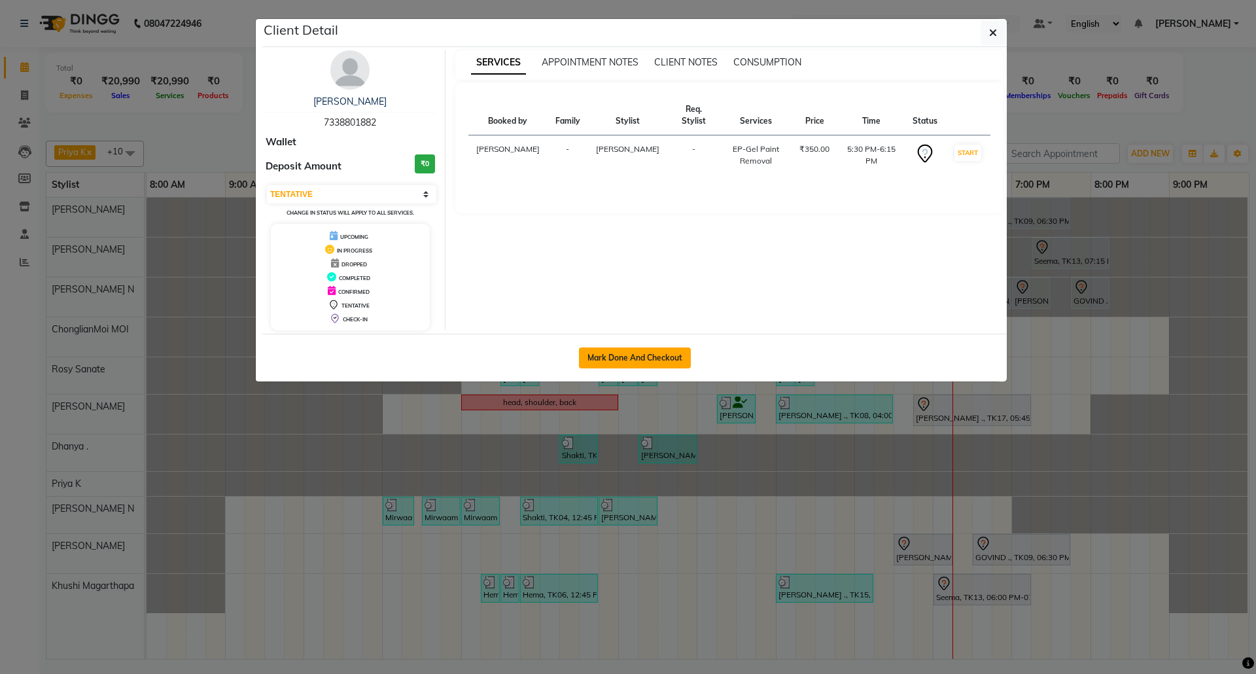
click at [658, 358] on button "Mark Done And Checkout" at bounding box center [635, 357] width 112 height 21
select select "7925"
select select "service"
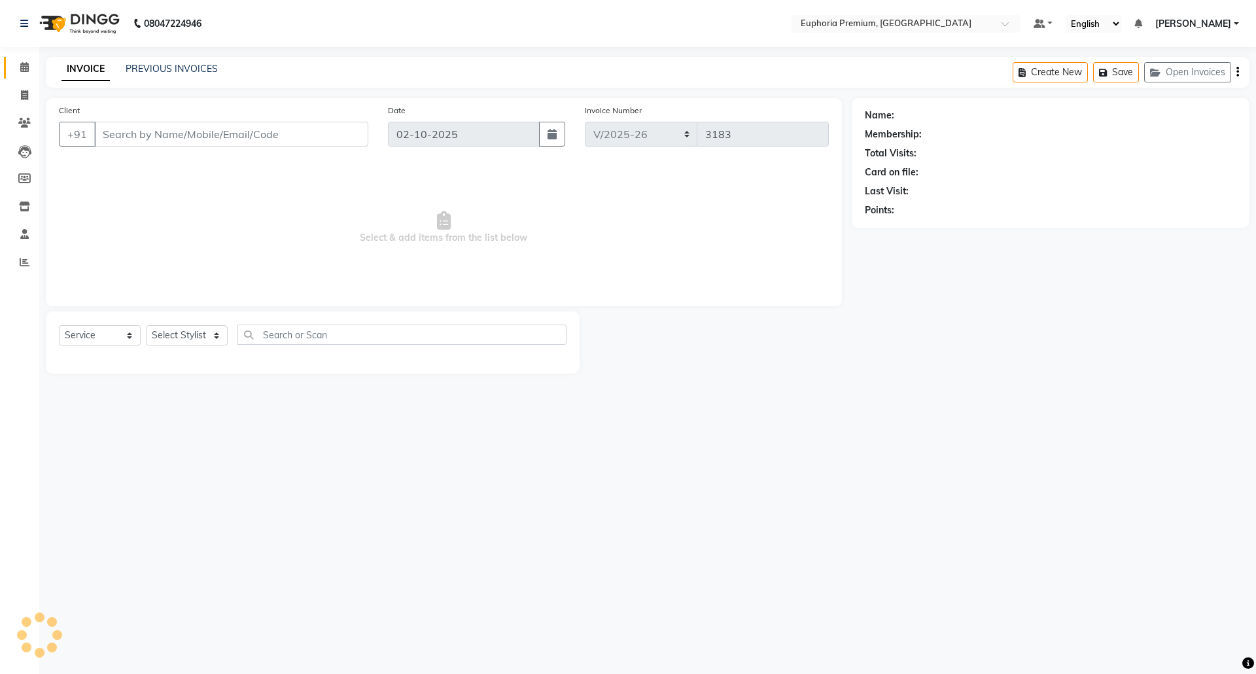
type input "73******82"
select select "91459"
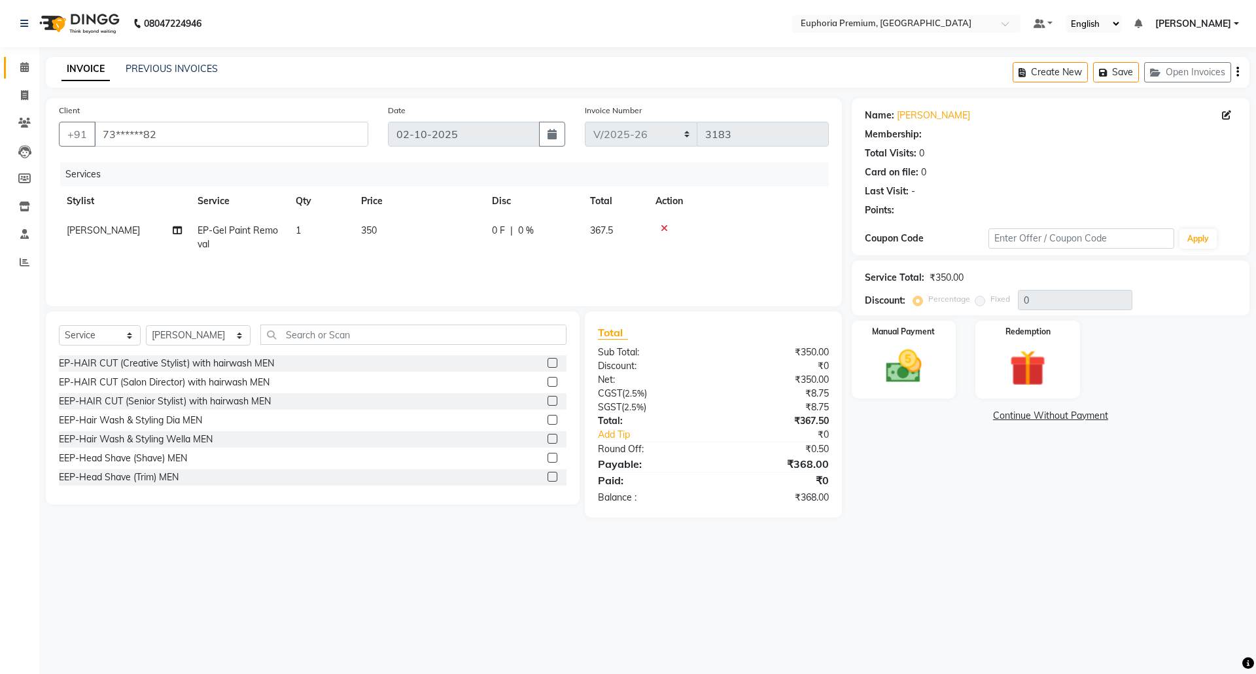
select select "1: Object"
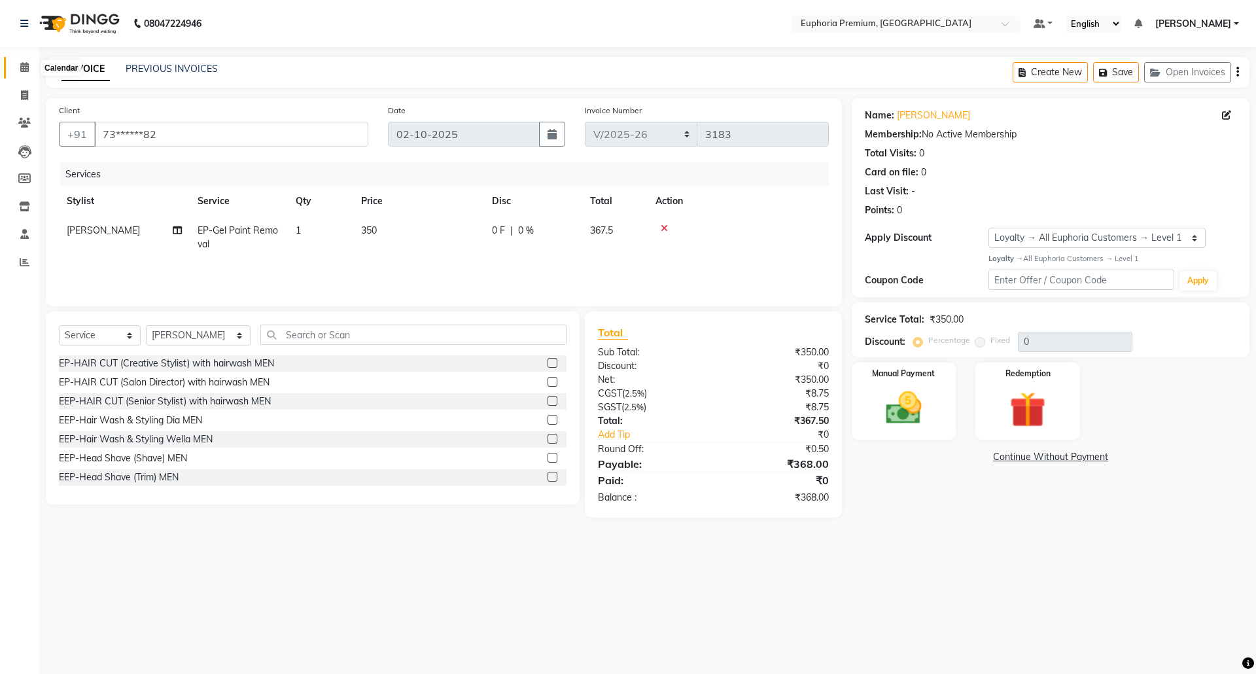
click at [21, 66] on icon at bounding box center [24, 67] width 9 height 10
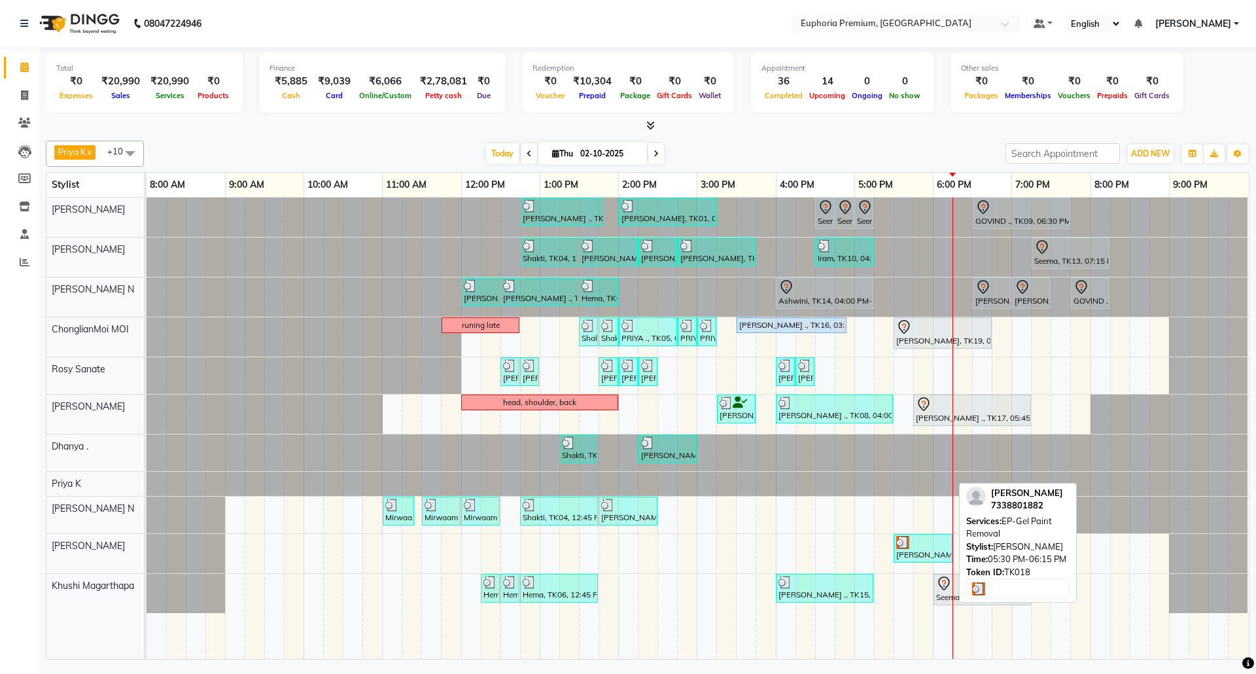
click at [929, 549] on div at bounding box center [923, 542] width 54 height 13
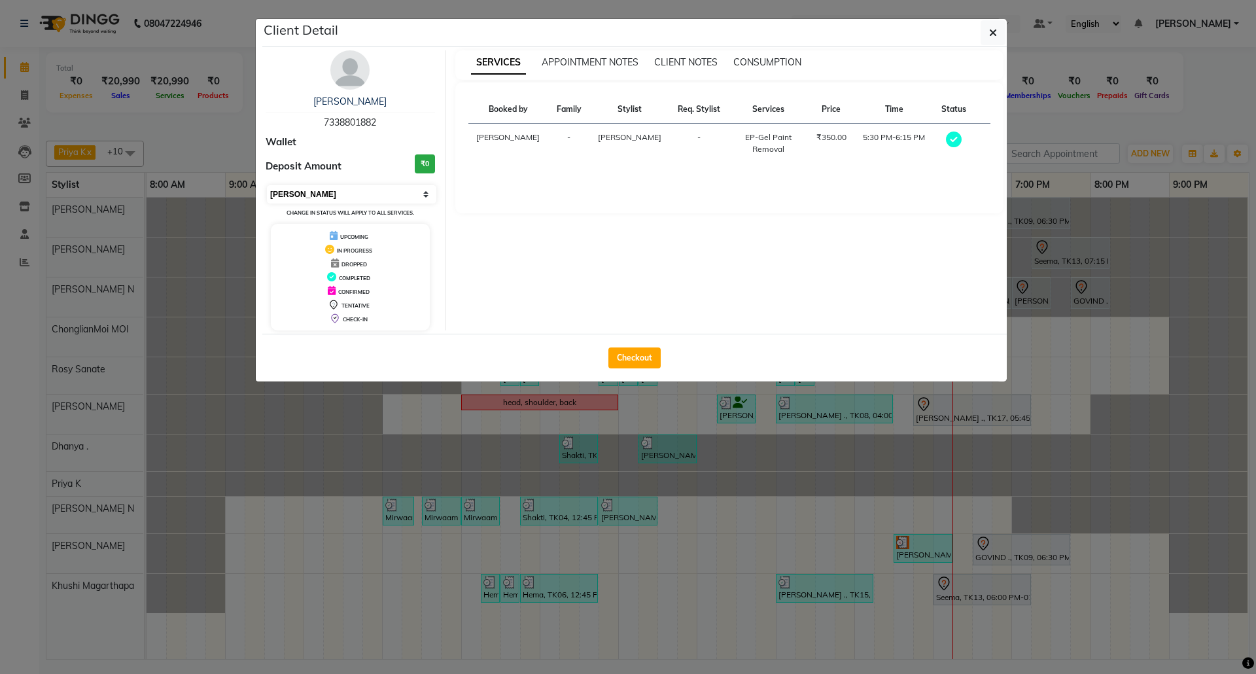
click at [415, 200] on select "Select MARK DONE UPCOMING" at bounding box center [351, 194] width 169 height 18
select select "5"
click at [267, 186] on select "Select MARK DONE UPCOMING" at bounding box center [351, 194] width 169 height 18
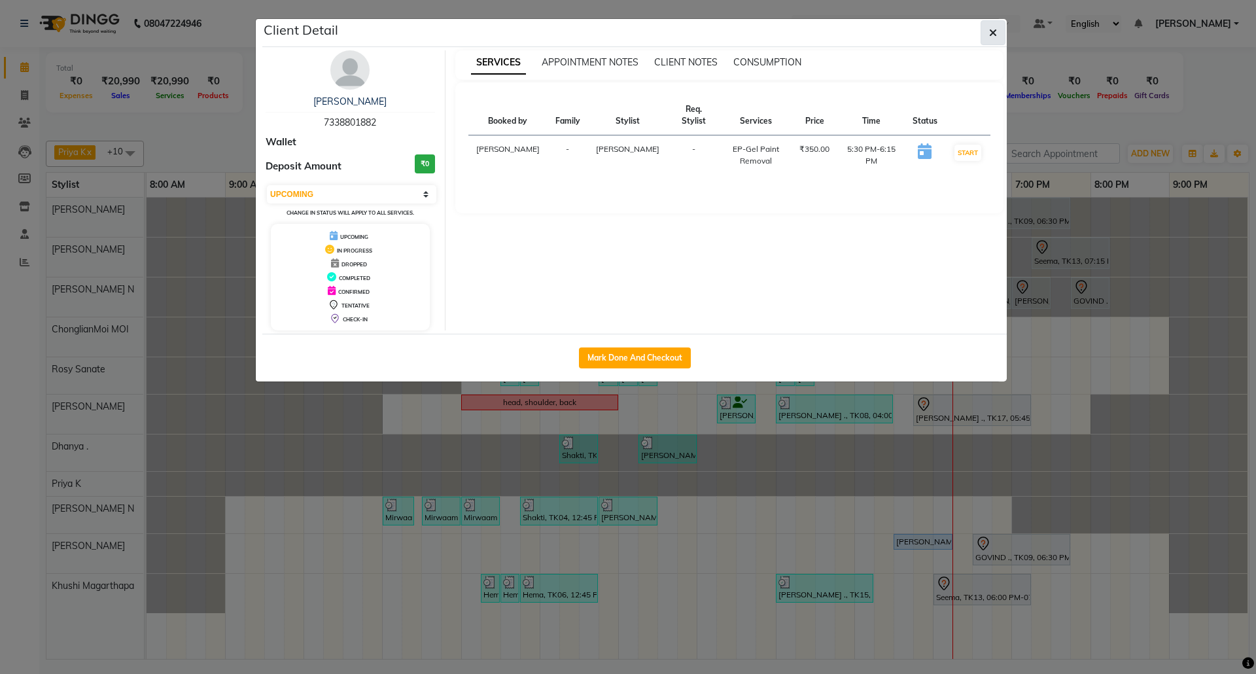
click at [993, 37] on icon "button" at bounding box center [993, 32] width 8 height 10
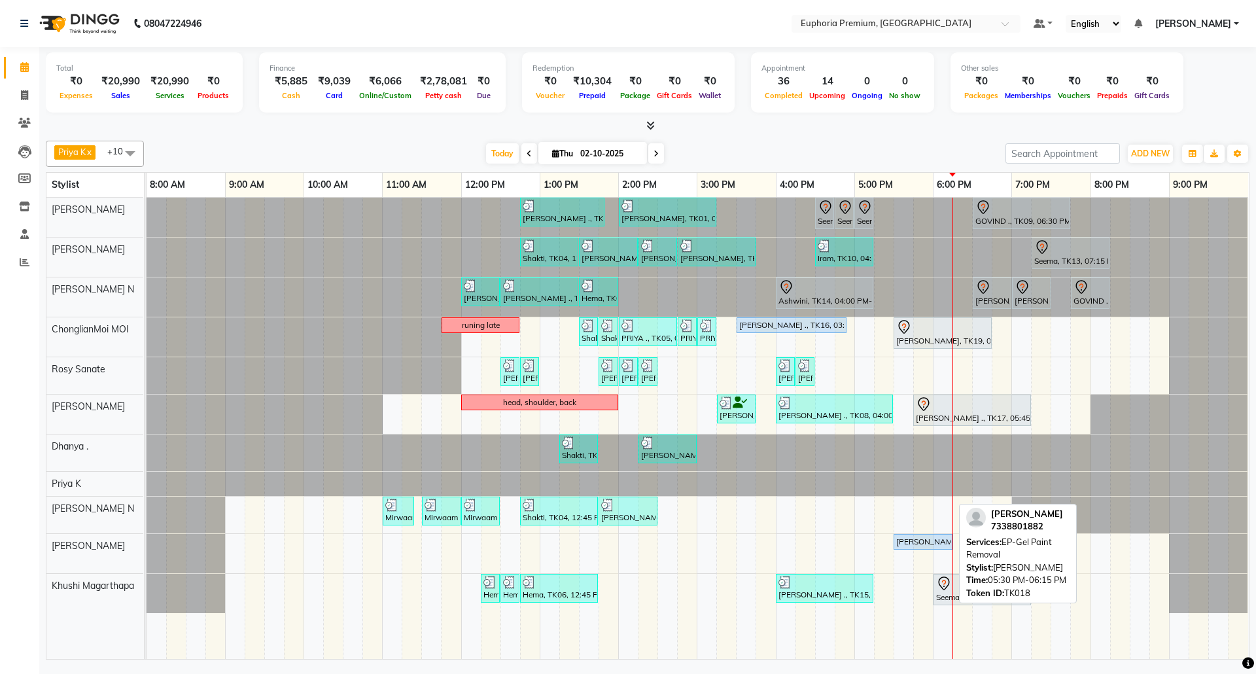
click at [946, 545] on div "Anitha, TK18, 05:30 PM-06:15 PM, EP-Gel Paint Removal" at bounding box center [923, 542] width 56 height 12
select select "5"
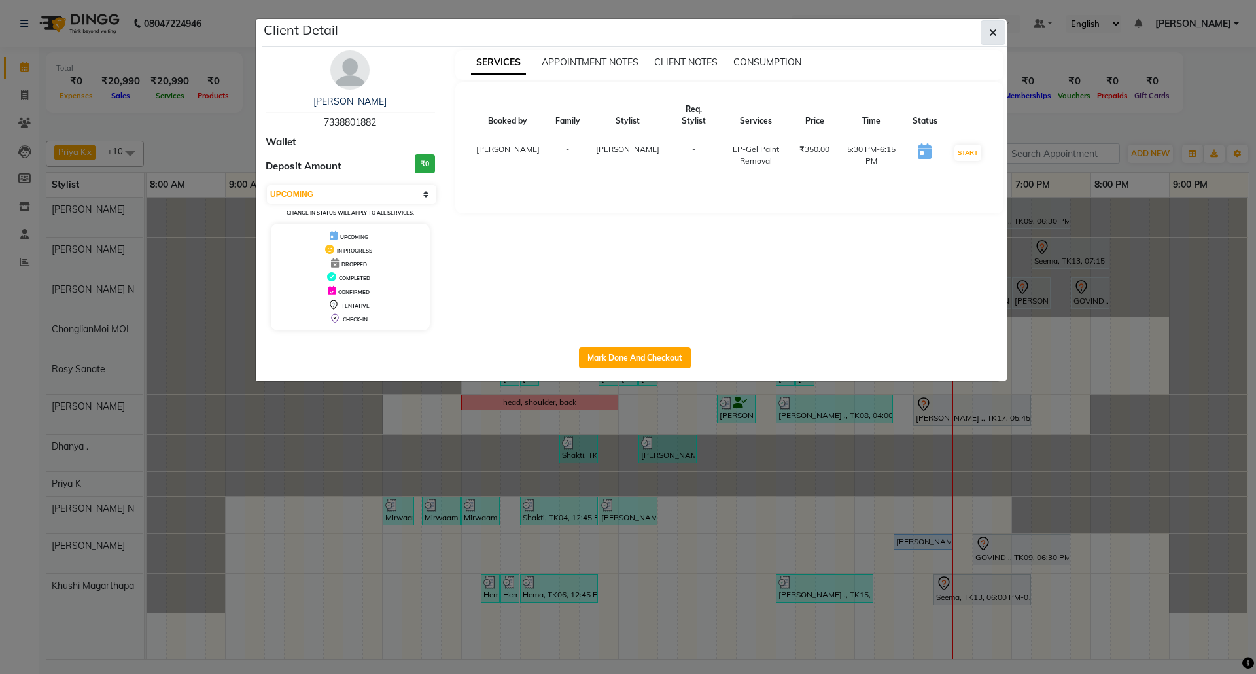
click at [995, 30] on icon "button" at bounding box center [993, 32] width 8 height 10
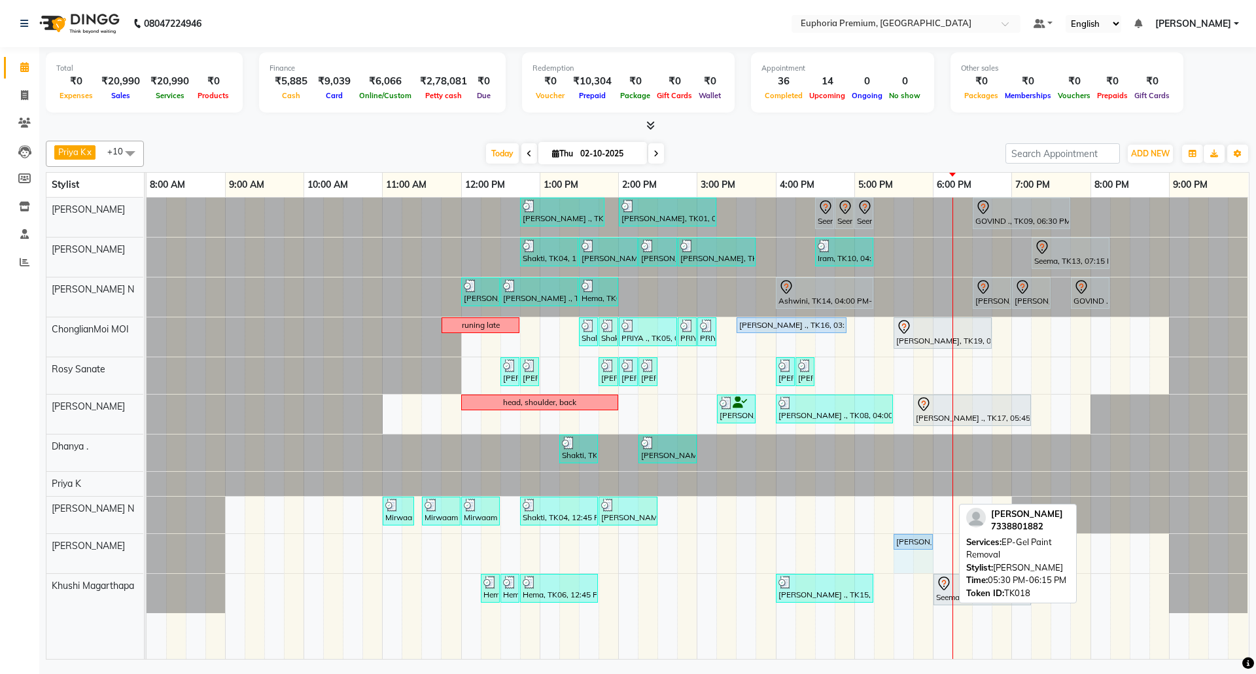
drag, startPoint x: 948, startPoint y: 542, endPoint x: 929, endPoint y: 543, distance: 19.0
click at [146, 543] on div "Anitha, TK18, 05:30 PM-06:15 PM, EP-Gel Paint Removal GOVIND ., TK09, 06:30 PM-…" at bounding box center [146, 553] width 0 height 39
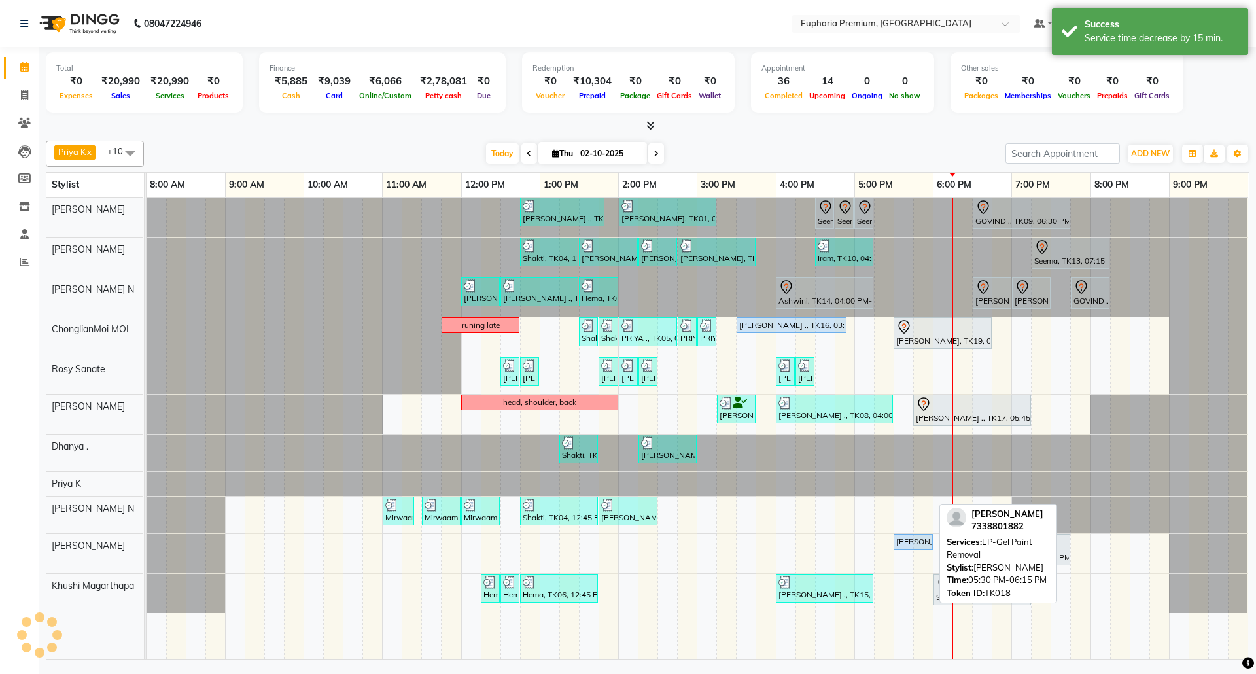
click at [913, 545] on div "Anitha, TK18, 05:30 PM-06:15 PM, EP-Gel Paint Removal" at bounding box center [913, 542] width 37 height 12
select select "5"
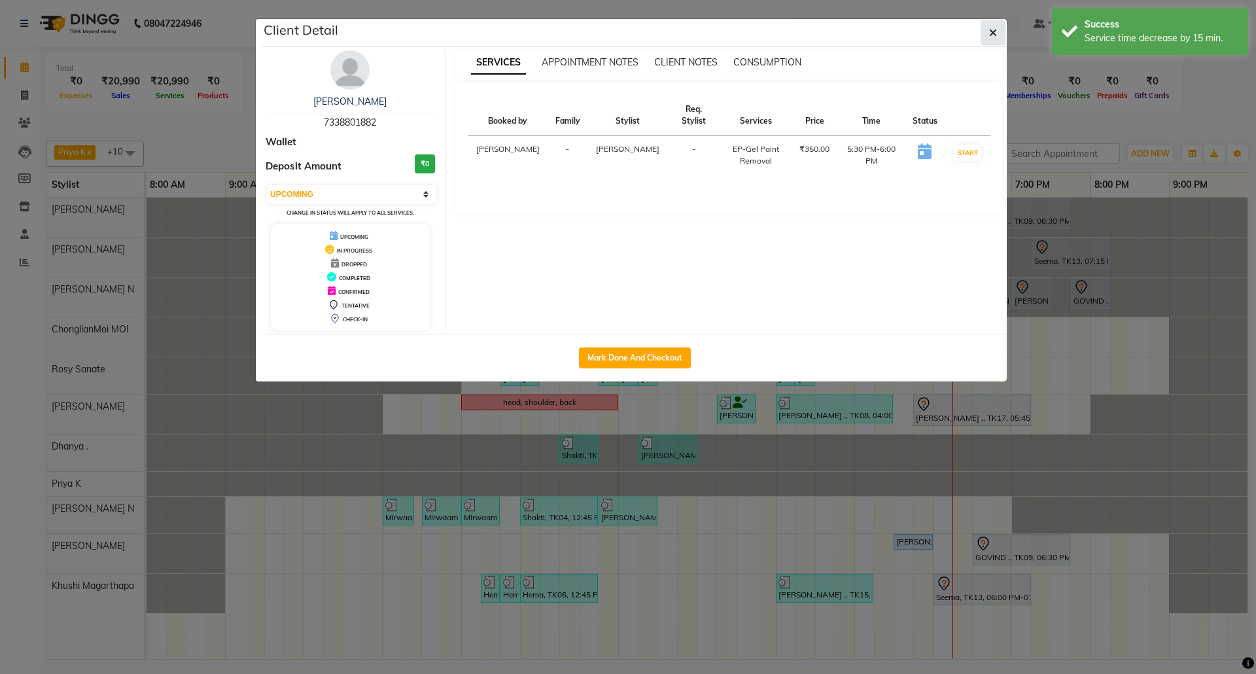
click at [994, 34] on icon "button" at bounding box center [993, 32] width 8 height 10
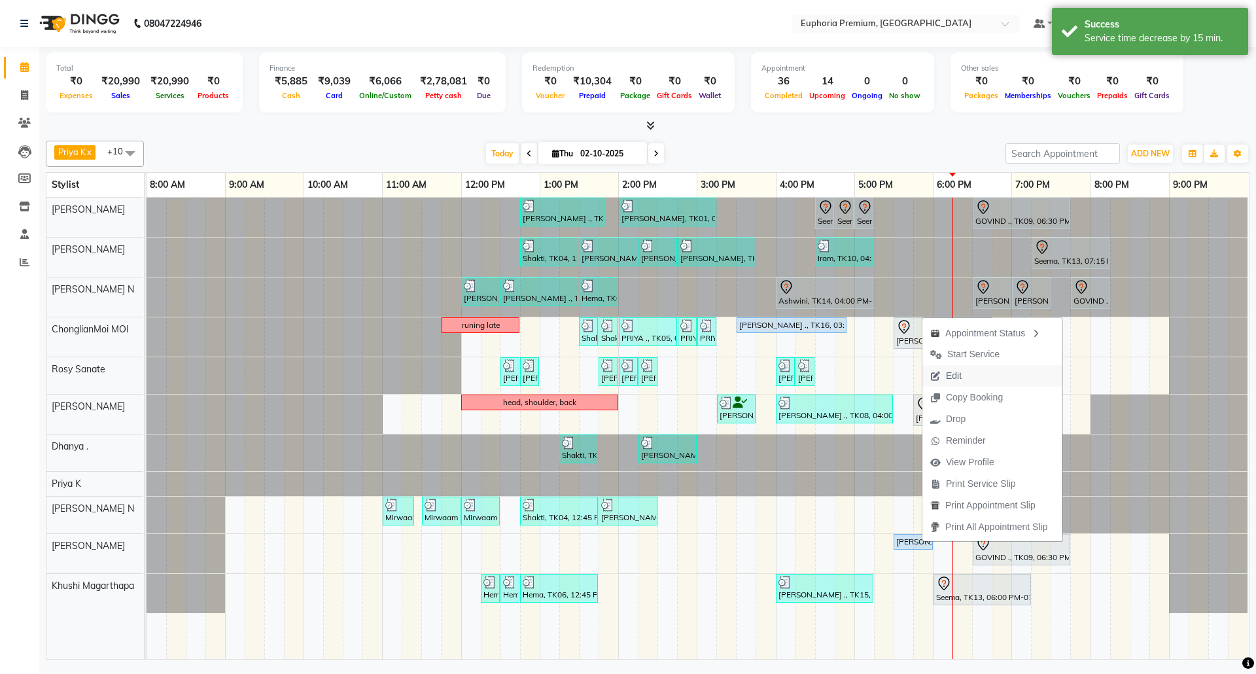
click at [953, 369] on span "Edit" at bounding box center [954, 376] width 16 height 14
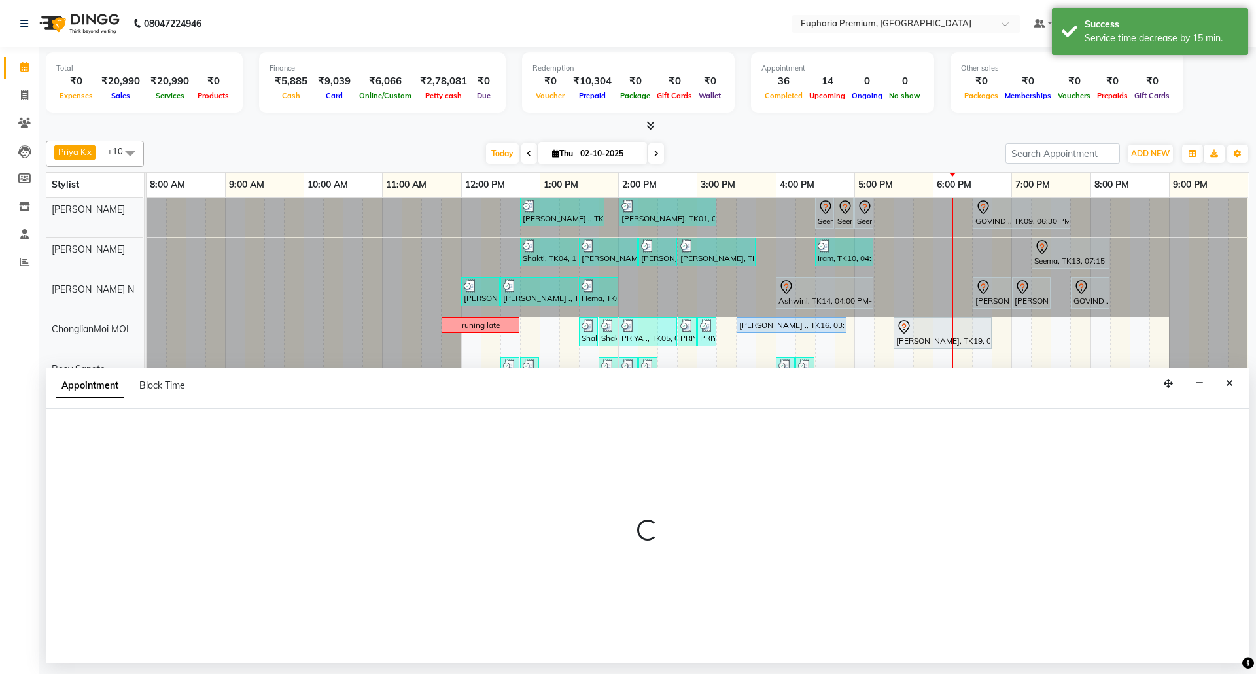
select select "91459"
select select "1050"
select select "upcoming"
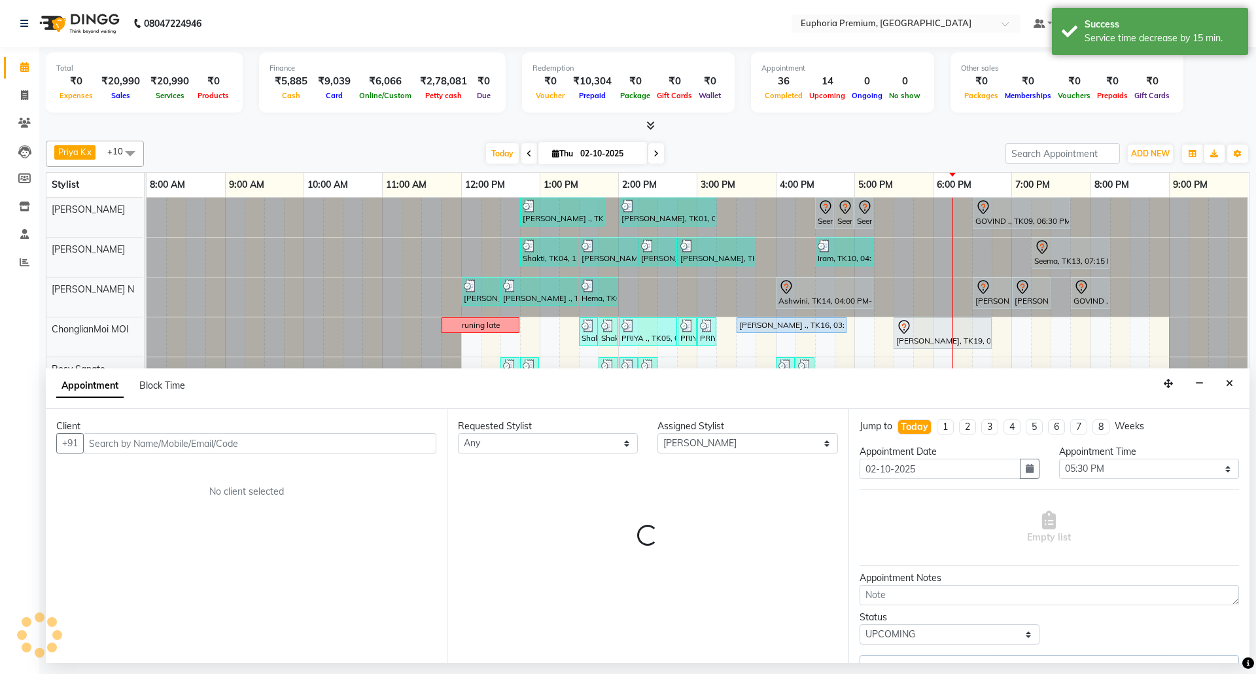
select select "4006"
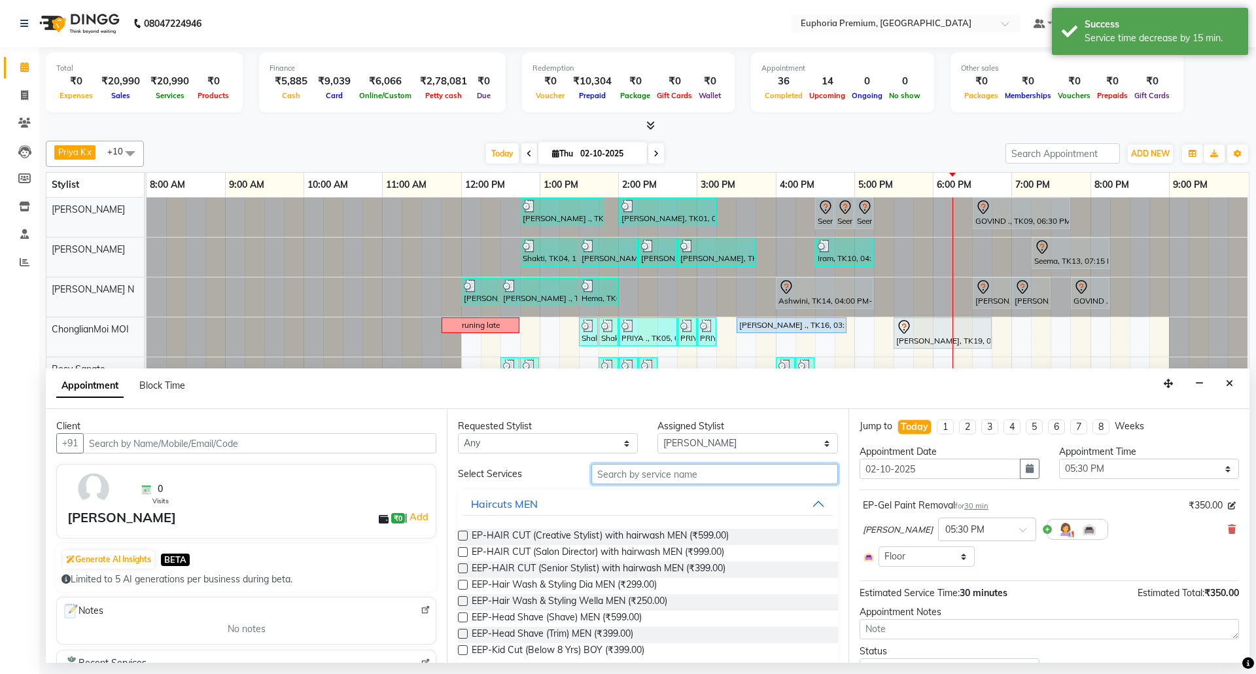
click at [689, 477] on input "text" at bounding box center [714, 474] width 247 height 20
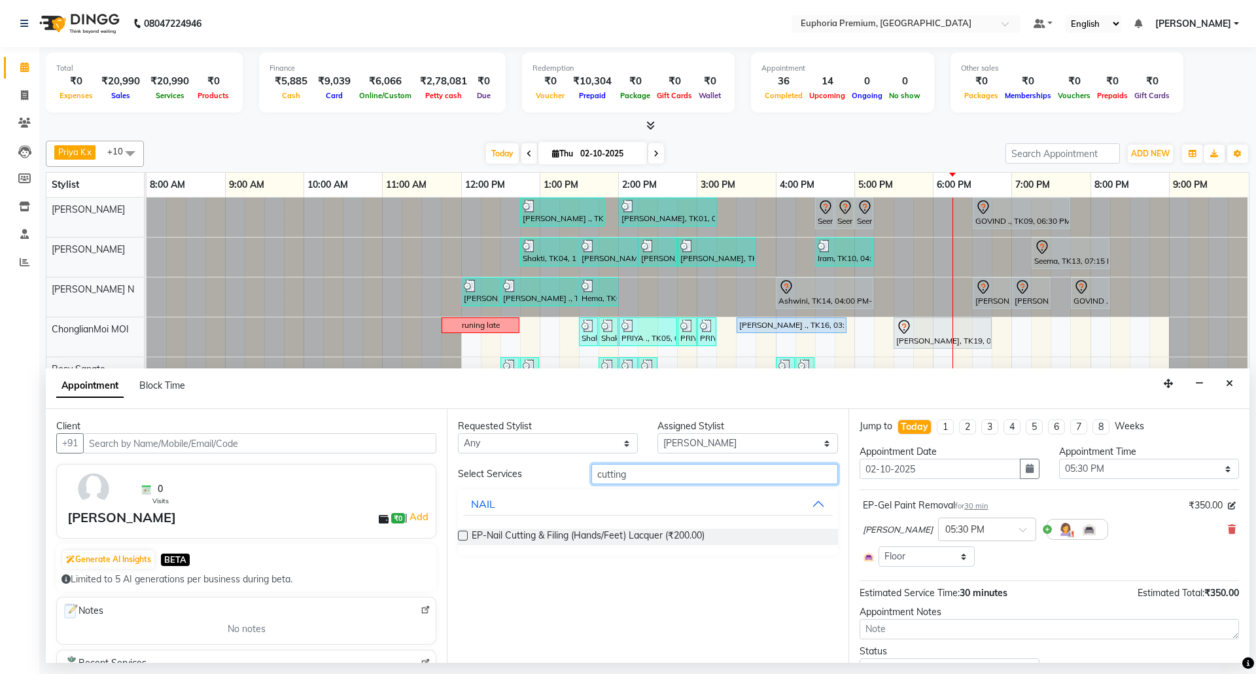
type input "cutting"
click at [460, 537] on label at bounding box center [463, 535] width 10 height 10
click at [460, 537] on input "checkbox" at bounding box center [462, 536] width 9 height 9
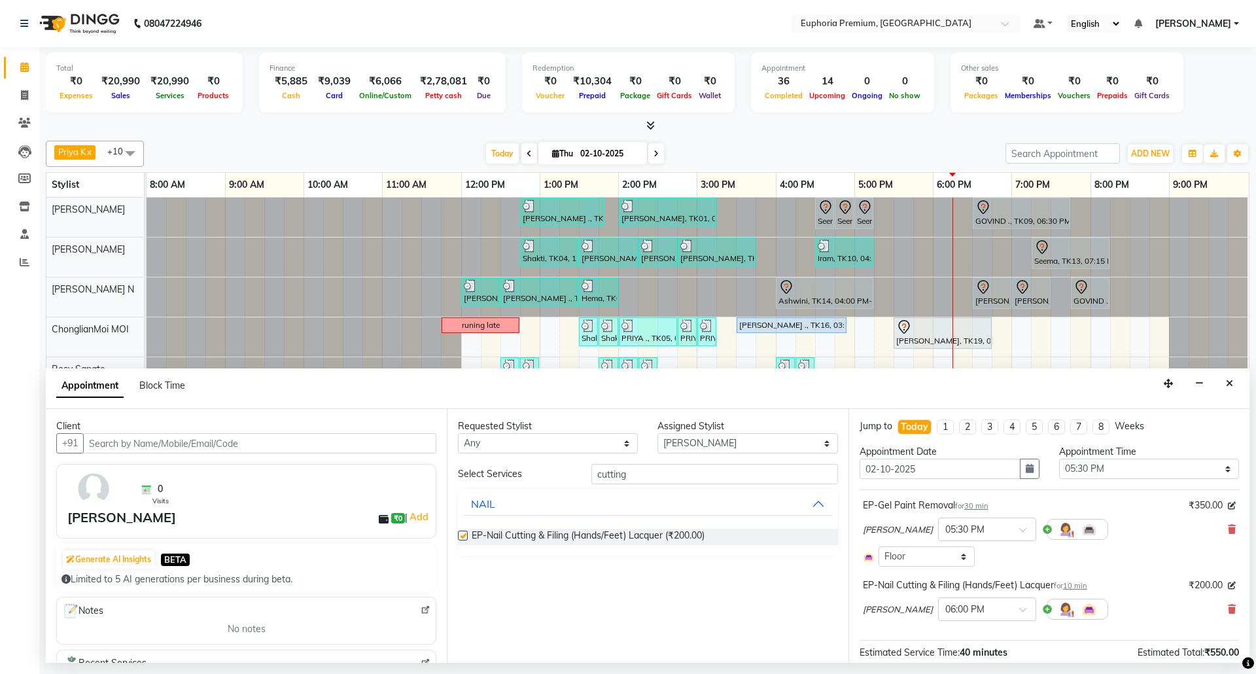
checkbox input "false"
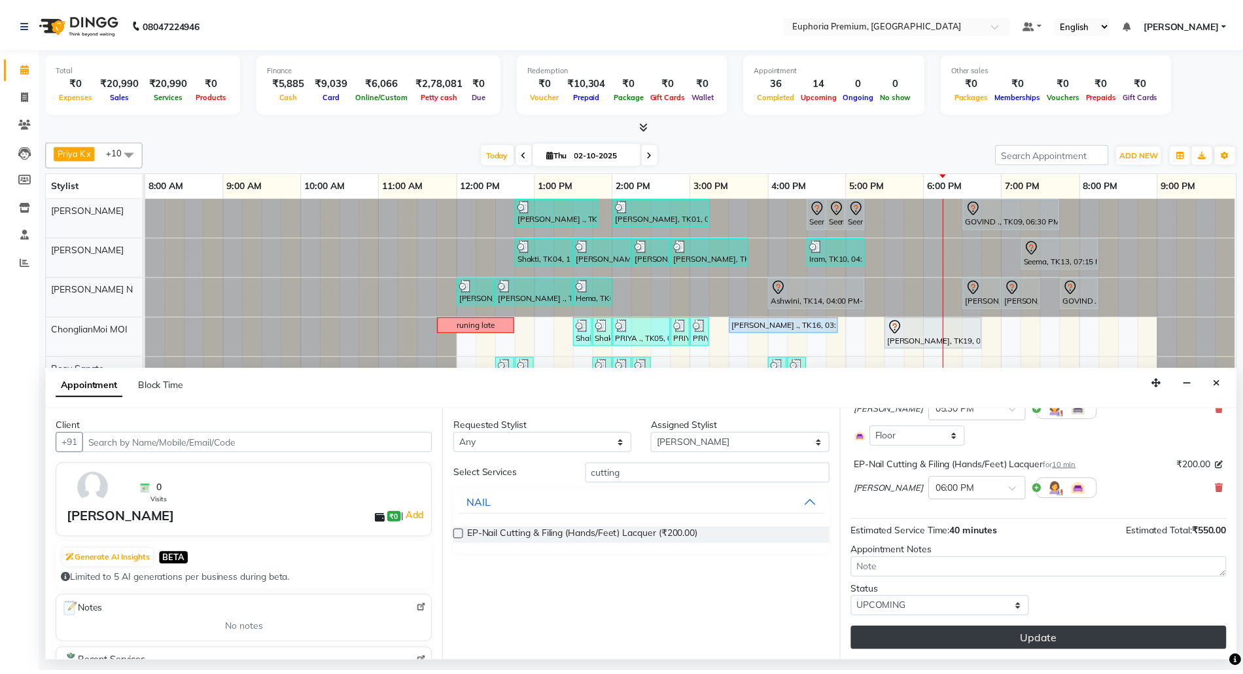
scroll to position [121, 0]
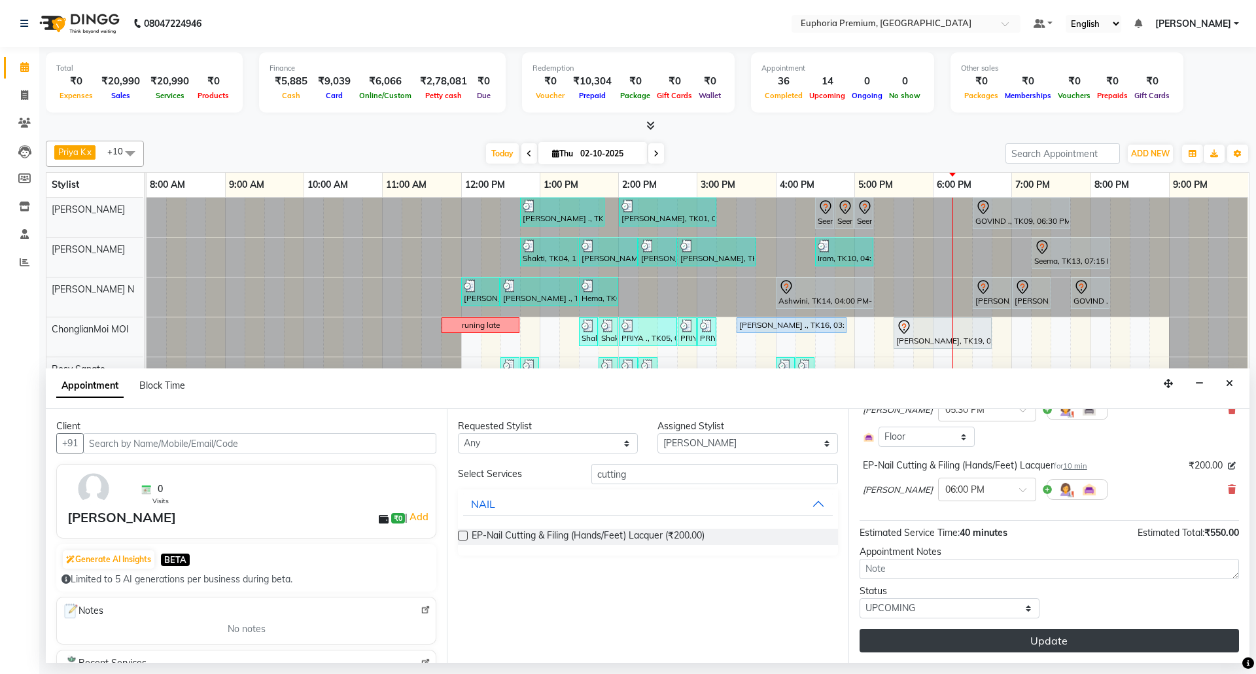
click at [1080, 638] on button "Update" at bounding box center [1048, 641] width 379 height 24
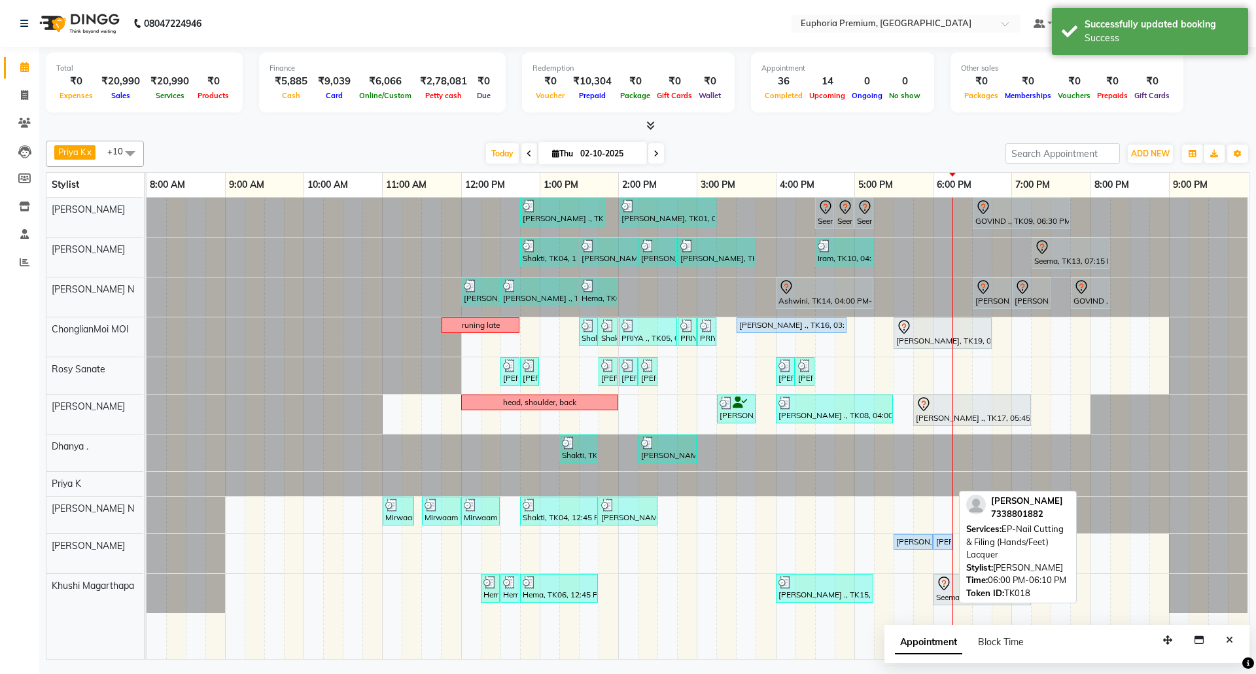
click at [939, 544] on div "[PERSON_NAME], TK18, 06:00 PM-06:10 PM, EP-Nail Cutting & Filing (Hands/Feet) L…" at bounding box center [943, 542] width 16 height 12
select select "5"
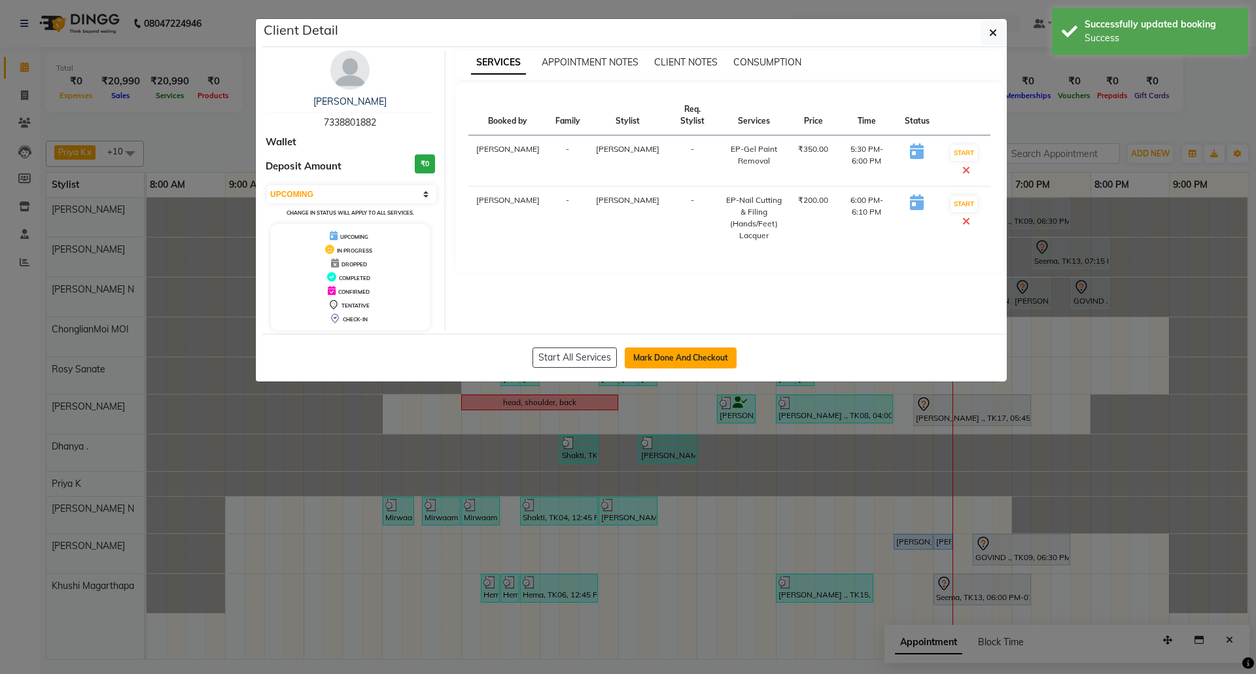
click at [644, 359] on button "Mark Done And Checkout" at bounding box center [681, 357] width 112 height 21
select select "7925"
select select "service"
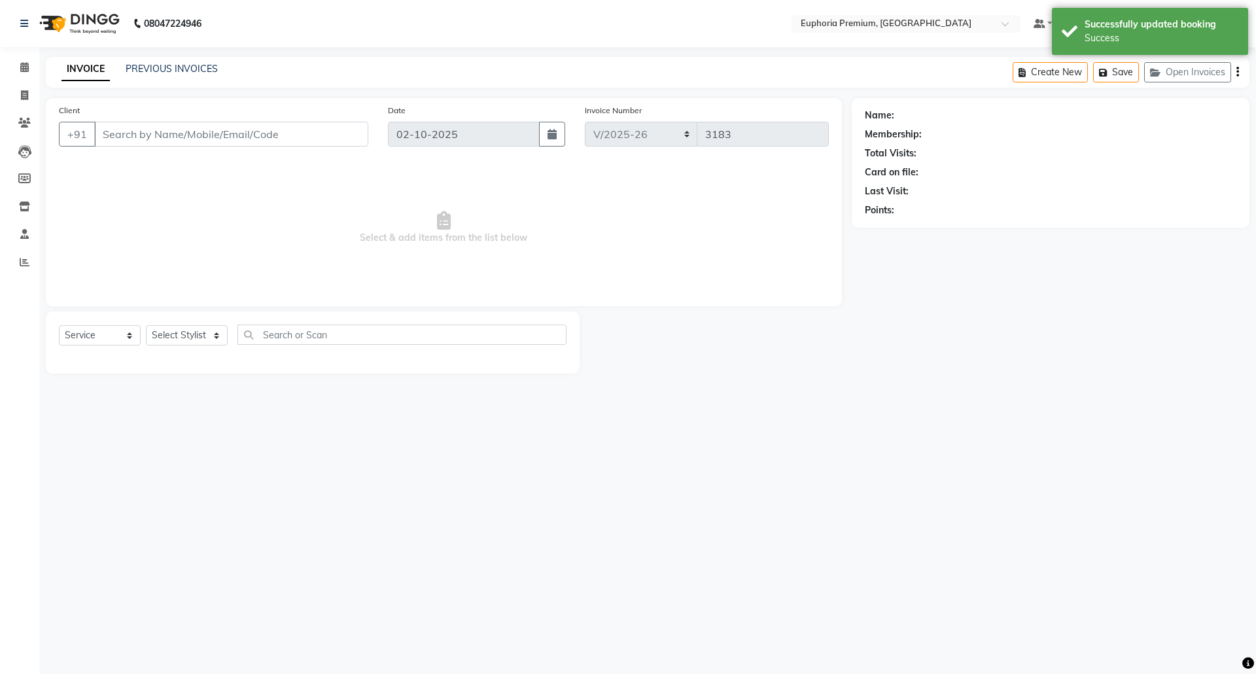
select select "3"
type input "73******82"
select select "91459"
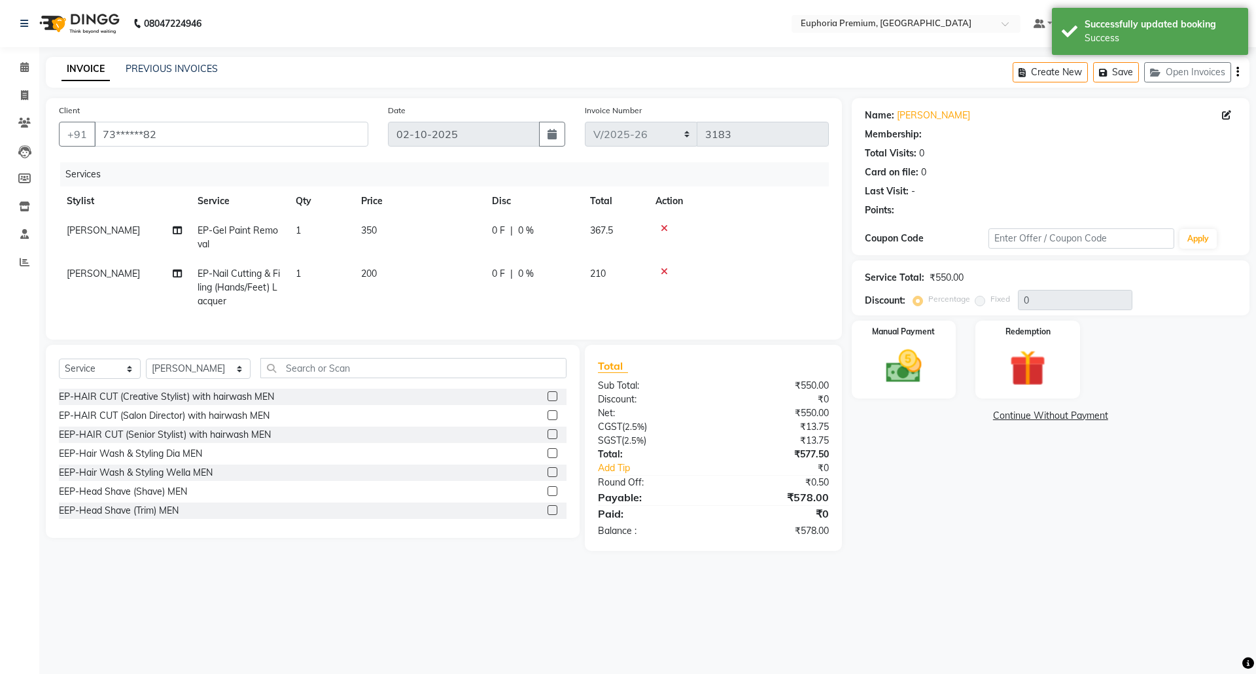
select select "1: Object"
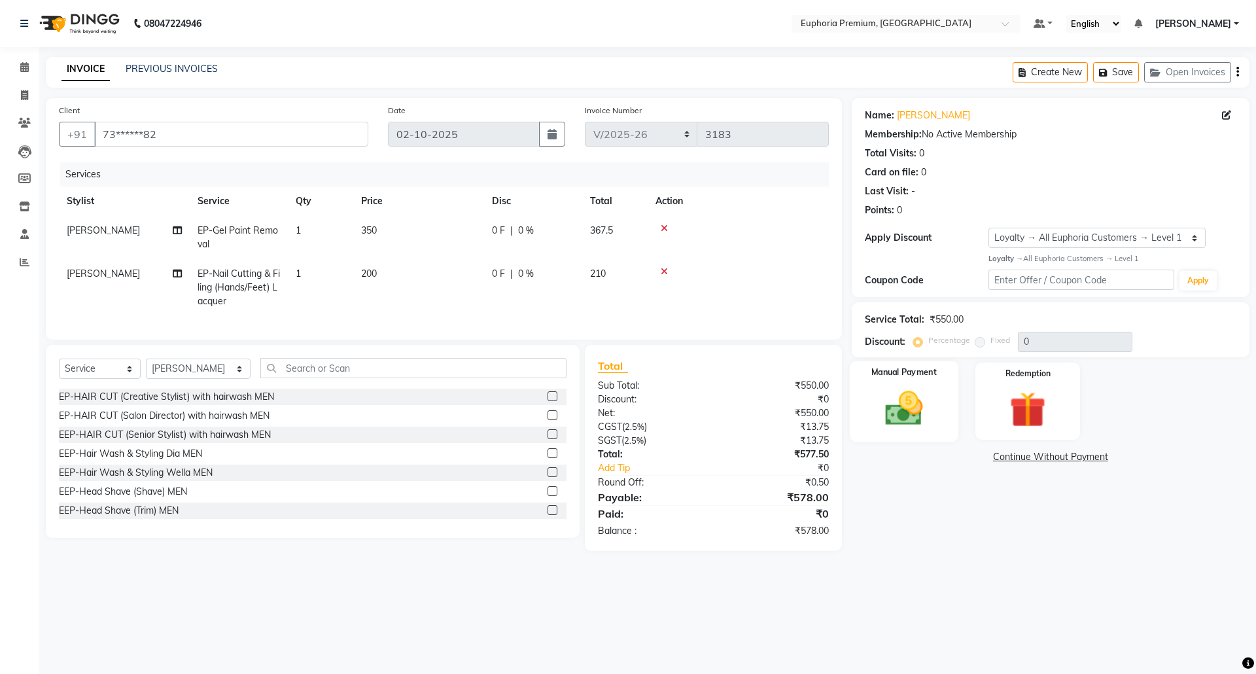
click at [922, 404] on img at bounding box center [903, 408] width 61 height 43
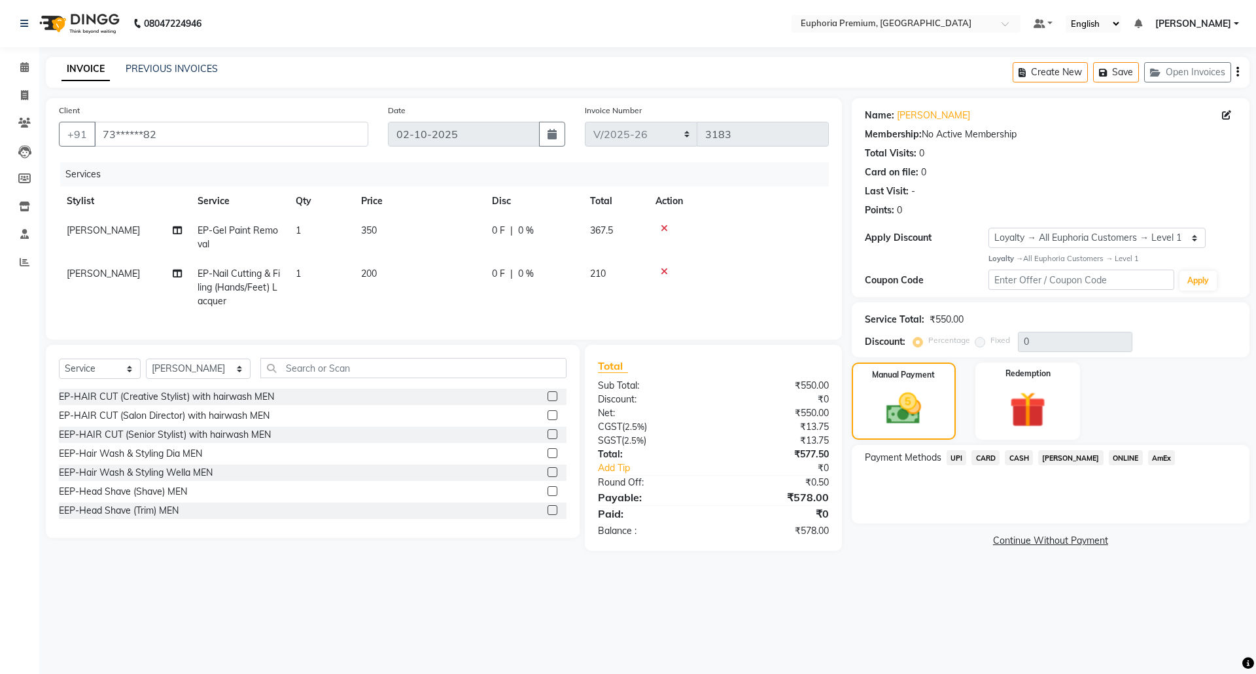
click at [953, 456] on span "UPI" at bounding box center [956, 457] width 20 height 15
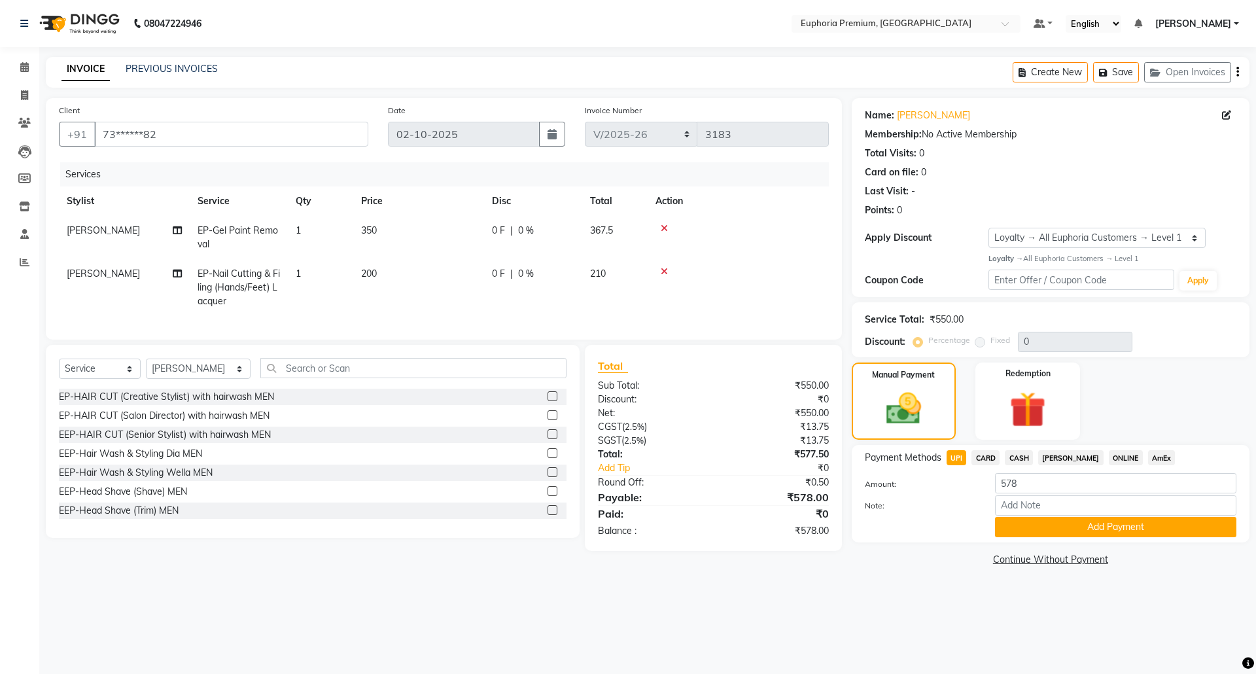
click at [1108, 525] on button "Add Payment" at bounding box center [1115, 527] width 241 height 20
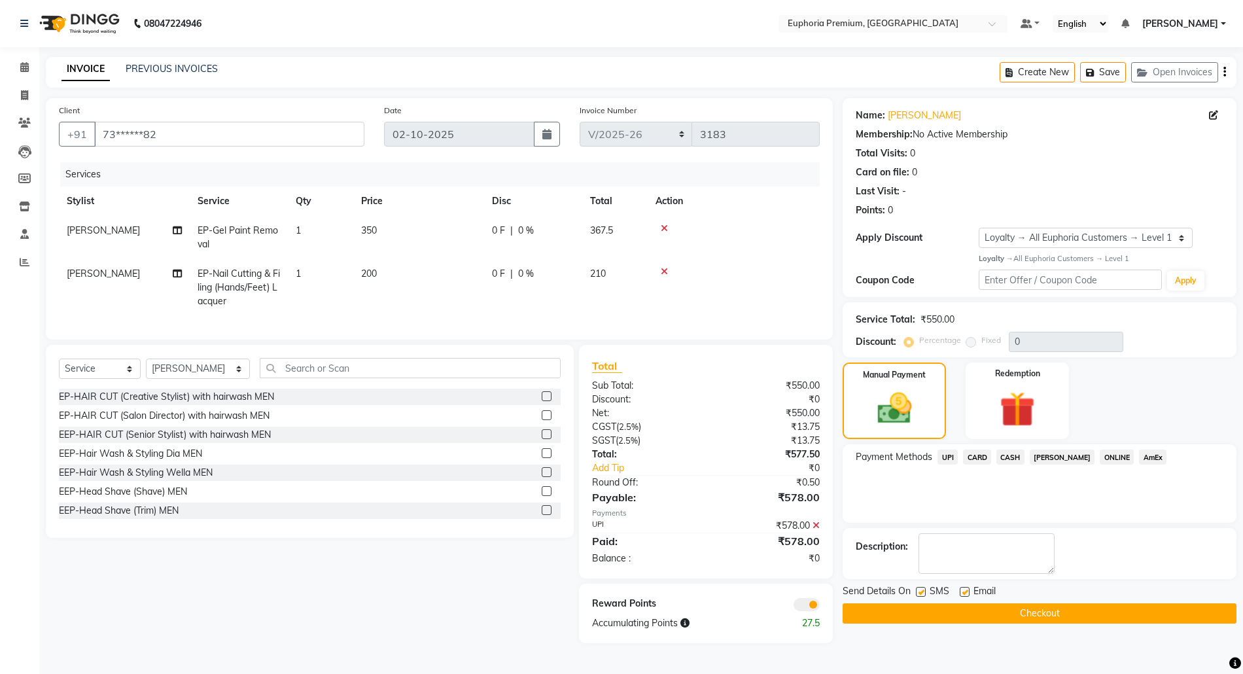
scroll to position [1, 0]
click at [1057, 610] on button "Checkout" at bounding box center [1039, 613] width 394 height 20
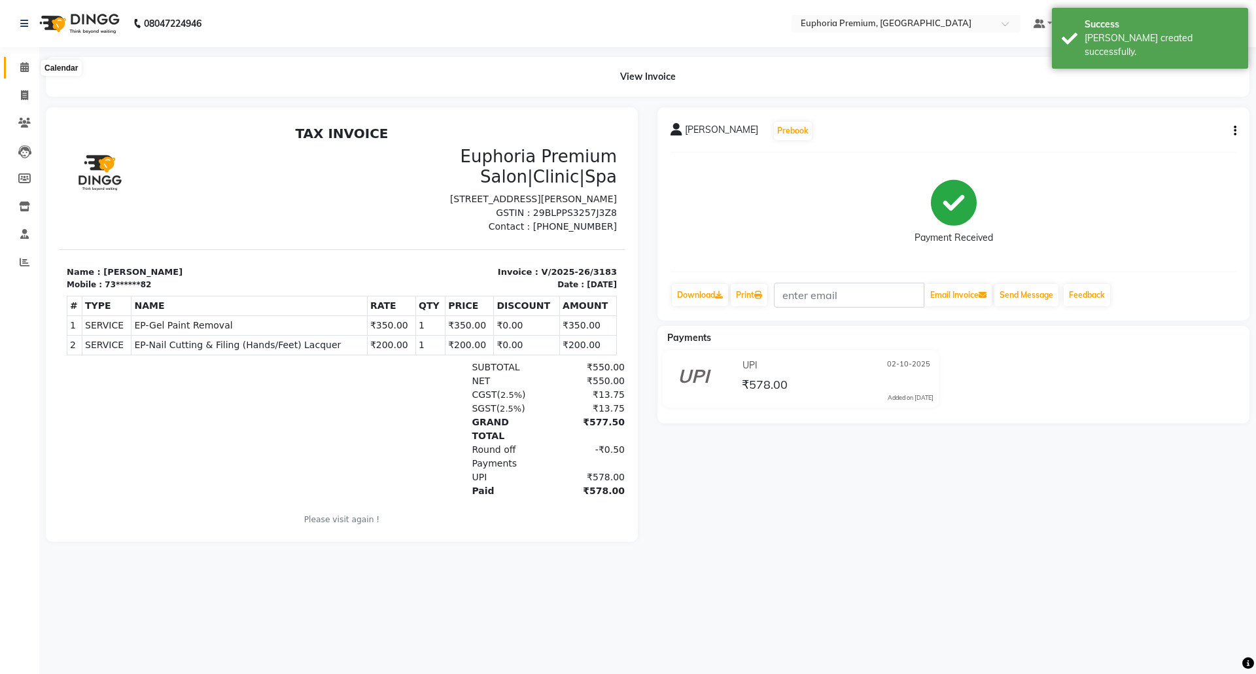
click at [18, 61] on span at bounding box center [24, 67] width 23 height 15
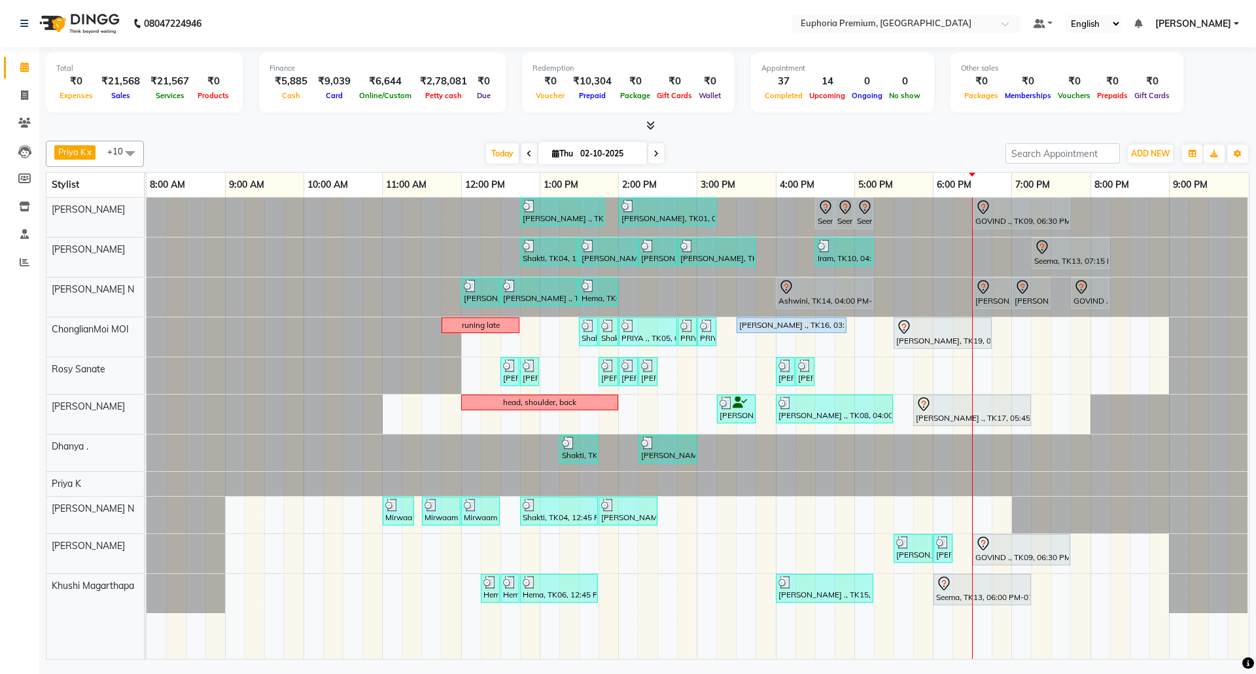
click at [146, 250] on div at bounding box center [146, 256] width 0 height 39
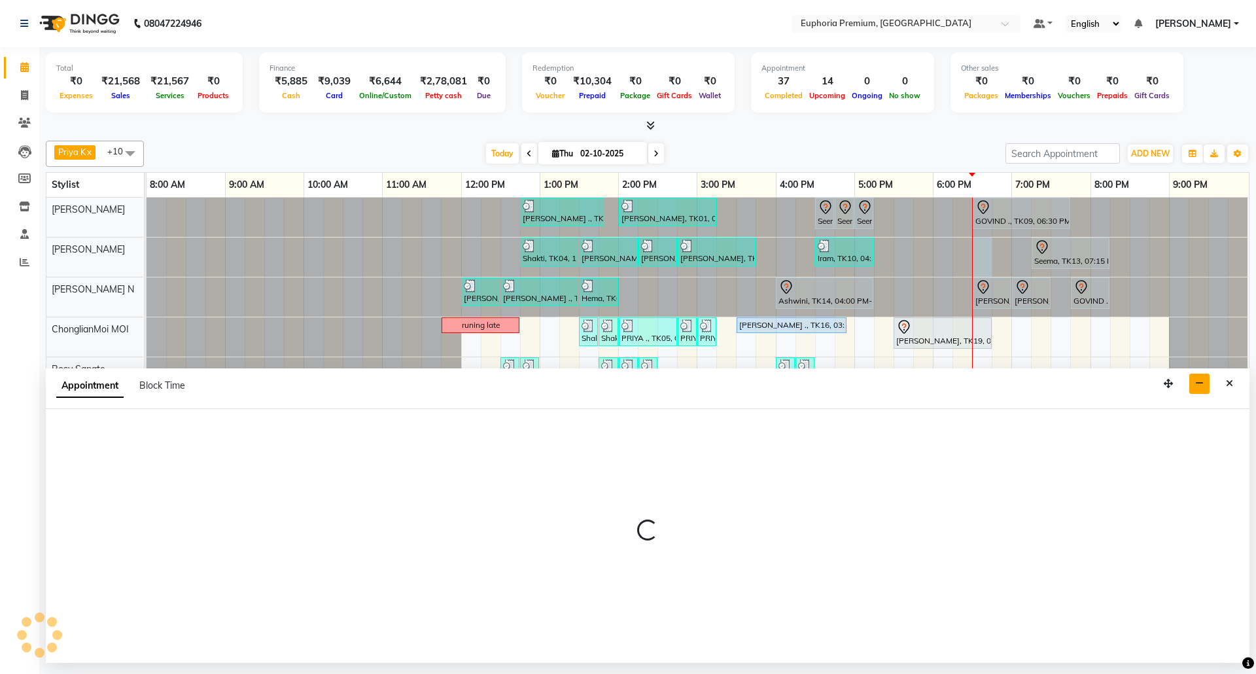
select select "78117"
select select "1110"
select select "tentative"
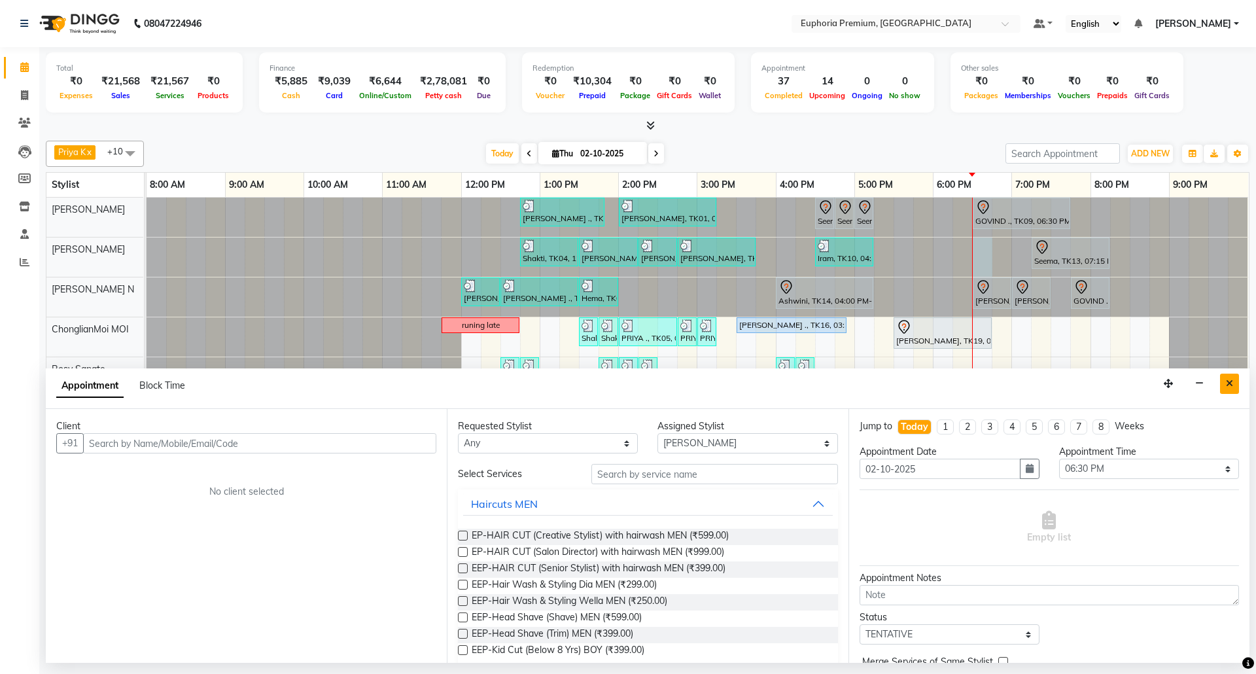
click at [1223, 382] on button "Close" at bounding box center [1229, 383] width 19 height 20
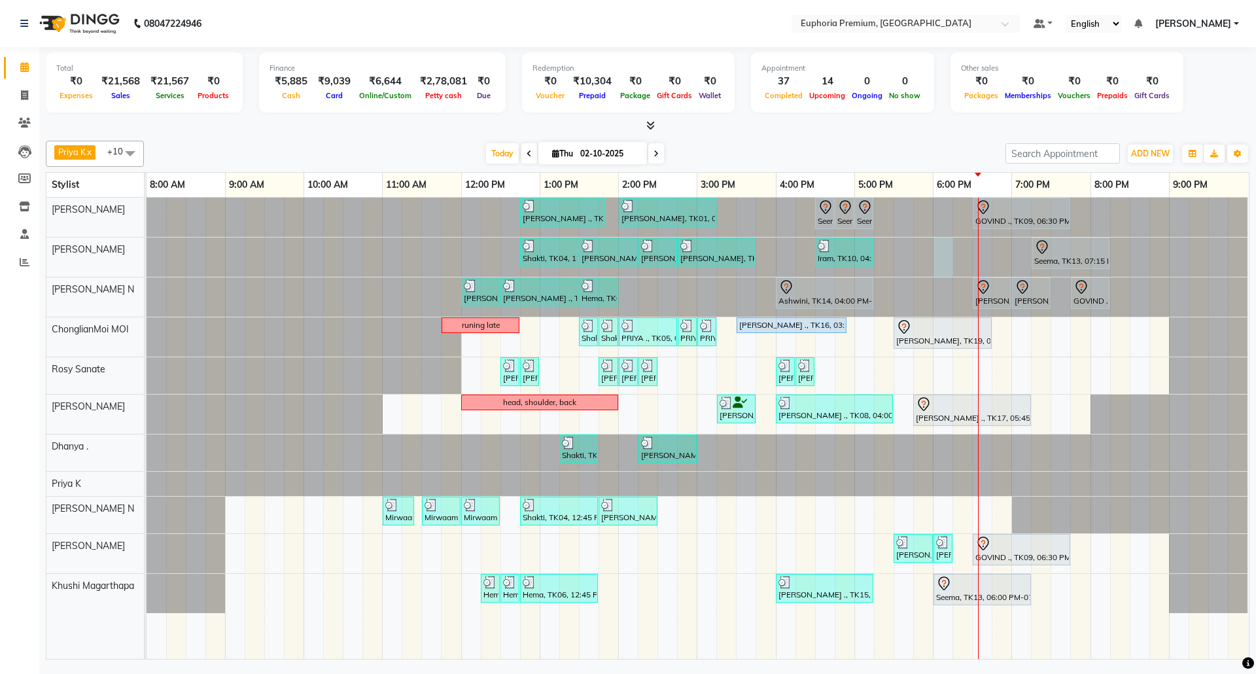
click at [146, 249] on div at bounding box center [146, 256] width 0 height 39
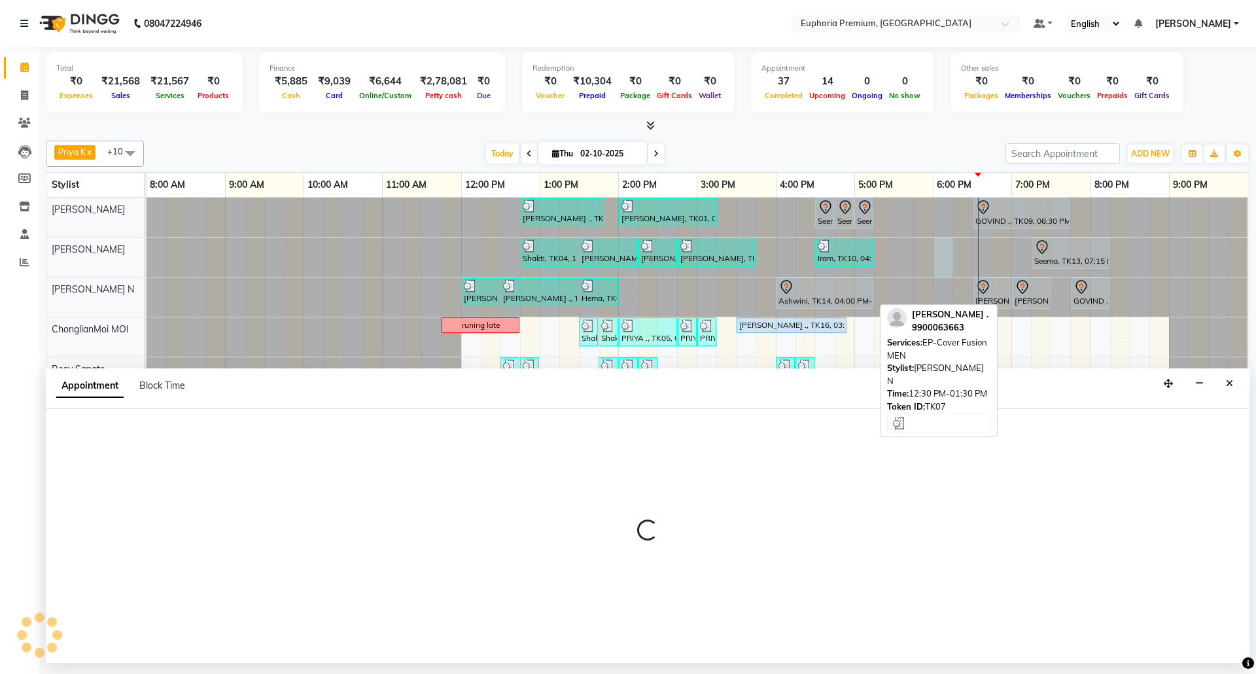
select select "78117"
select select "1080"
select select "tentative"
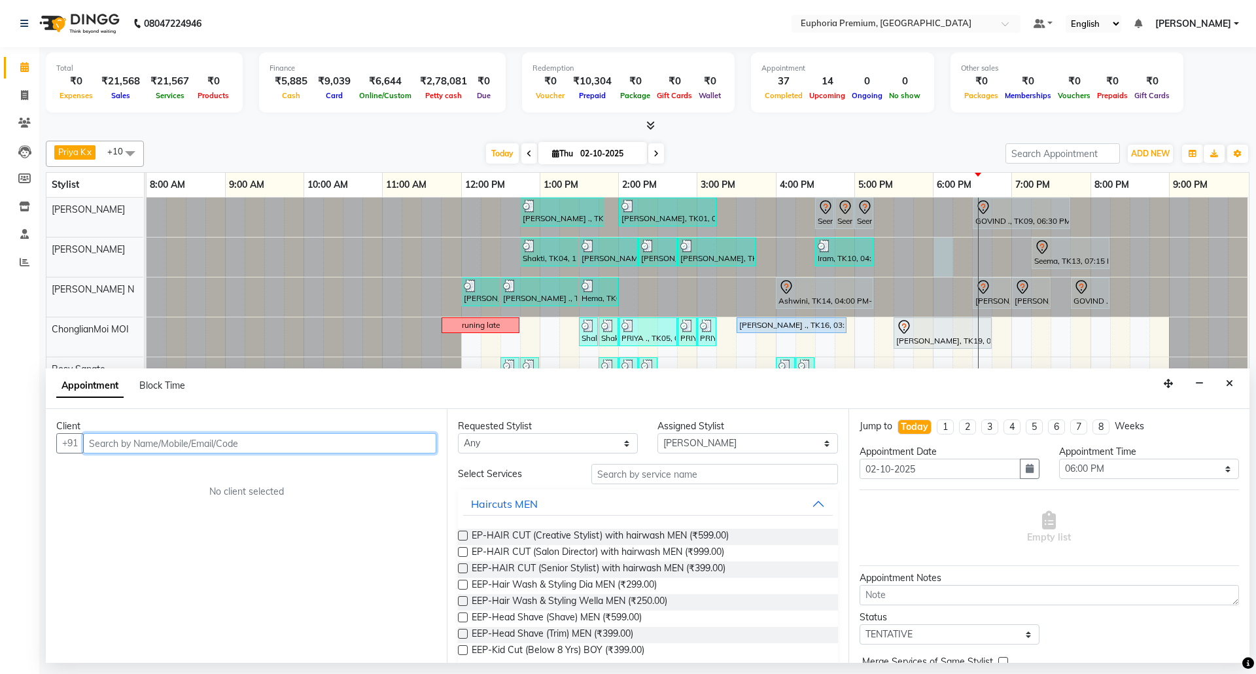
click at [188, 445] on input "text" at bounding box center [259, 443] width 353 height 20
type input "9051404356"
click at [394, 443] on span "Add Client" at bounding box center [409, 443] width 44 height 12
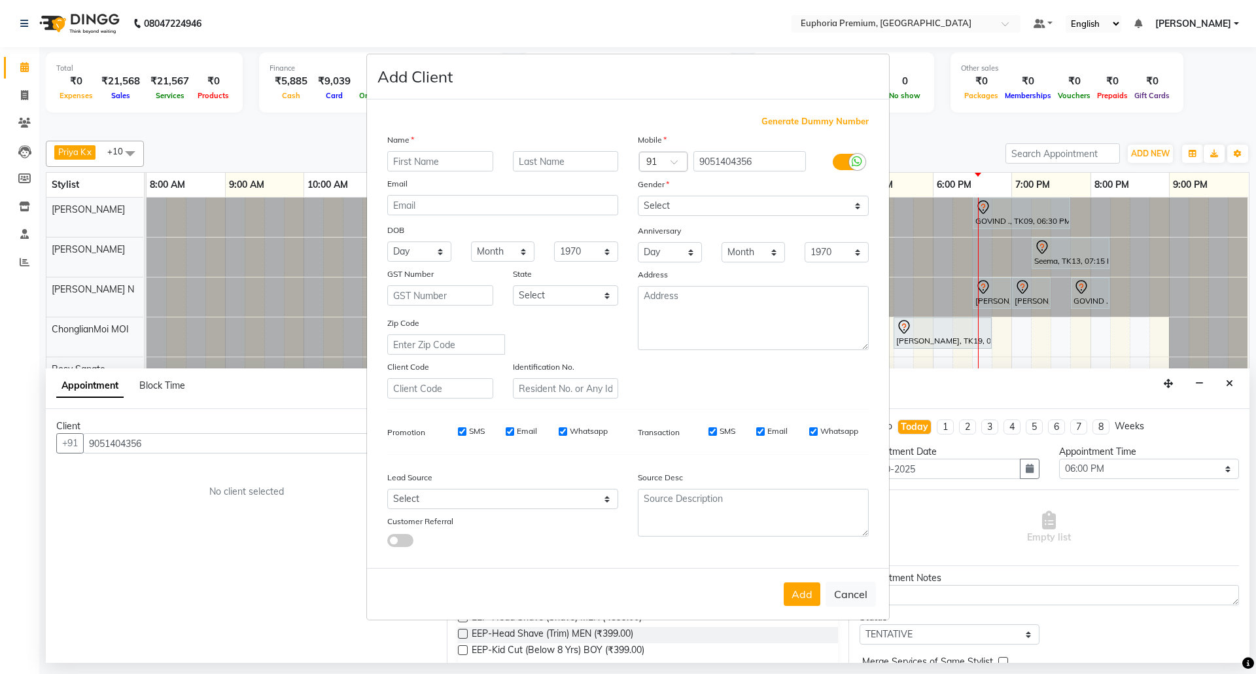
click at [432, 158] on input "text" at bounding box center [440, 161] width 106 height 20
type input "Osin"
click at [547, 161] on input "text" at bounding box center [566, 161] width 106 height 20
type input "[PERSON_NAME]"
click at [436, 260] on select "Day 01 02 03 04 05 06 07 08 09 10 11 12 13 14 15 16 17 18 19 20 21 22 23 24 25 …" at bounding box center [419, 251] width 64 height 20
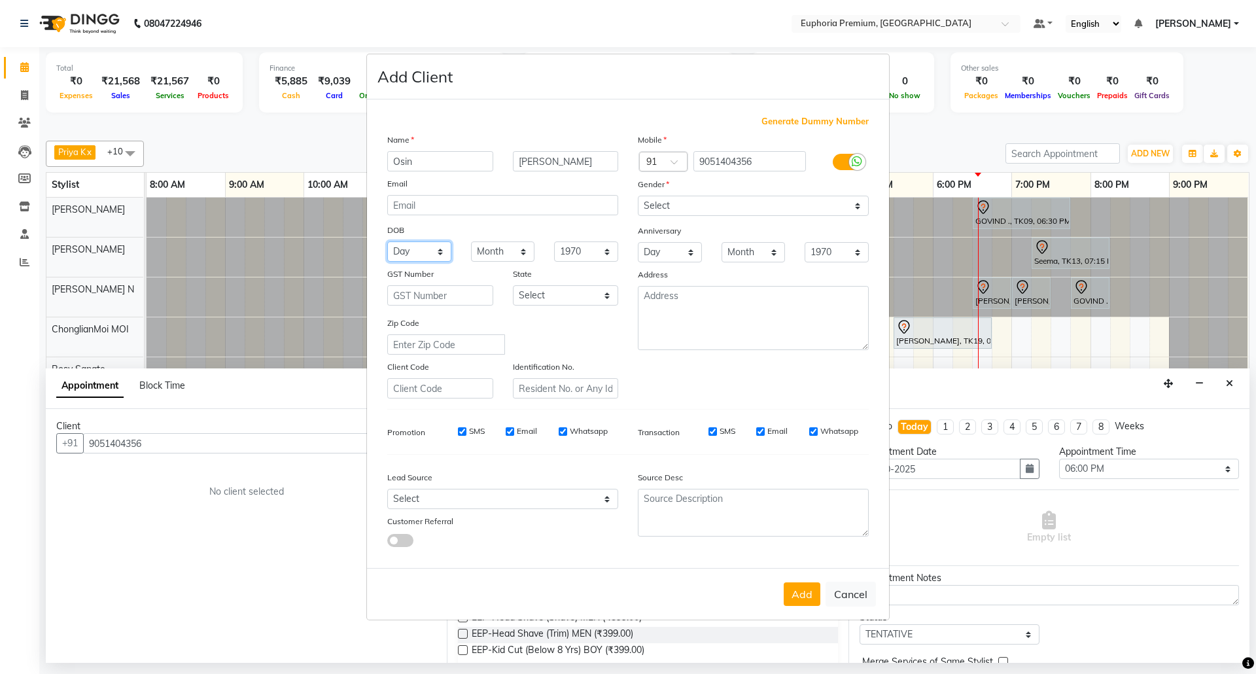
select select "26"
click at [387, 242] on select "Day 01 02 03 04 05 06 07 08 09 10 11 12 13 14 15 16 17 18 19 20 21 22 23 24 25 …" at bounding box center [419, 251] width 64 height 20
click at [509, 249] on select "Month January February March April May June July August September October Novem…" at bounding box center [503, 251] width 64 height 20
select select "11"
click at [471, 242] on select "Month January February March April May June July August September October Novem…" at bounding box center [503, 251] width 64 height 20
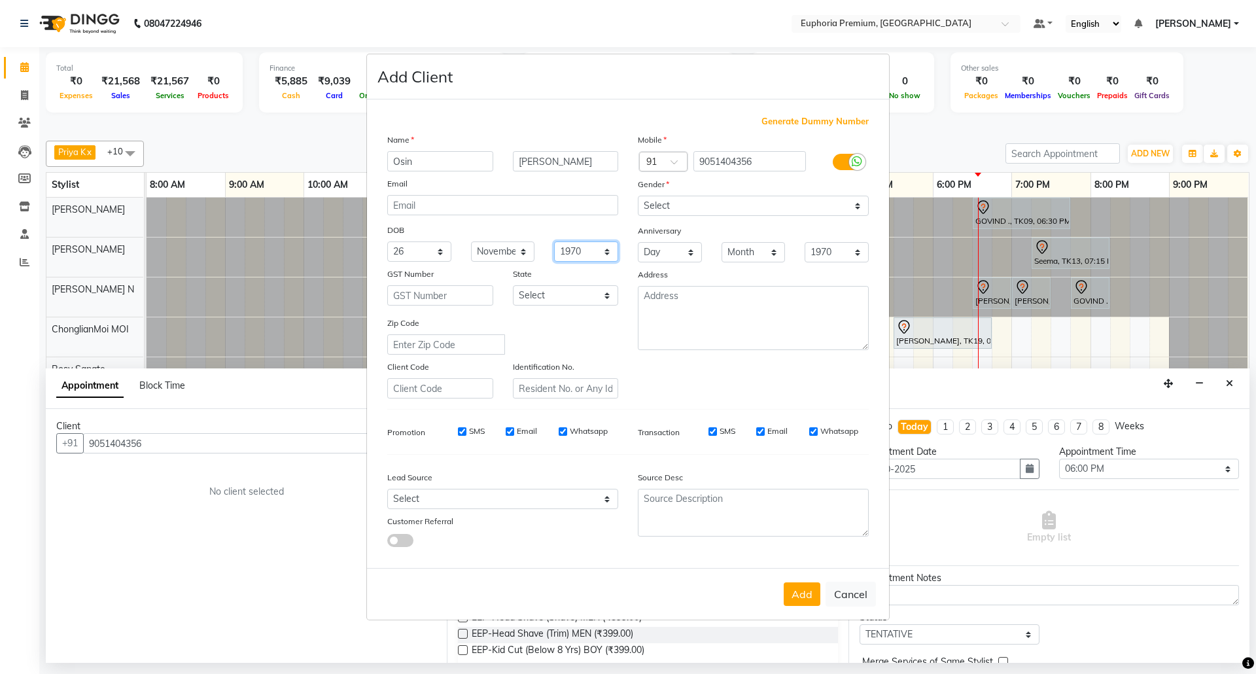
click at [591, 254] on select "1940 1941 1942 1943 1944 1945 1946 1947 1948 1949 1950 1951 1952 1953 1954 1955…" at bounding box center [586, 251] width 64 height 20
select select "1994"
click at [554, 242] on select "1940 1941 1942 1943 1944 1945 1946 1947 1948 1949 1950 1951 1952 1953 1954 1955…" at bounding box center [586, 251] width 64 height 20
click at [723, 202] on select "Select Male Female Other Prefer Not To Say" at bounding box center [753, 206] width 231 height 20
select select "[DEMOGRAPHIC_DATA]"
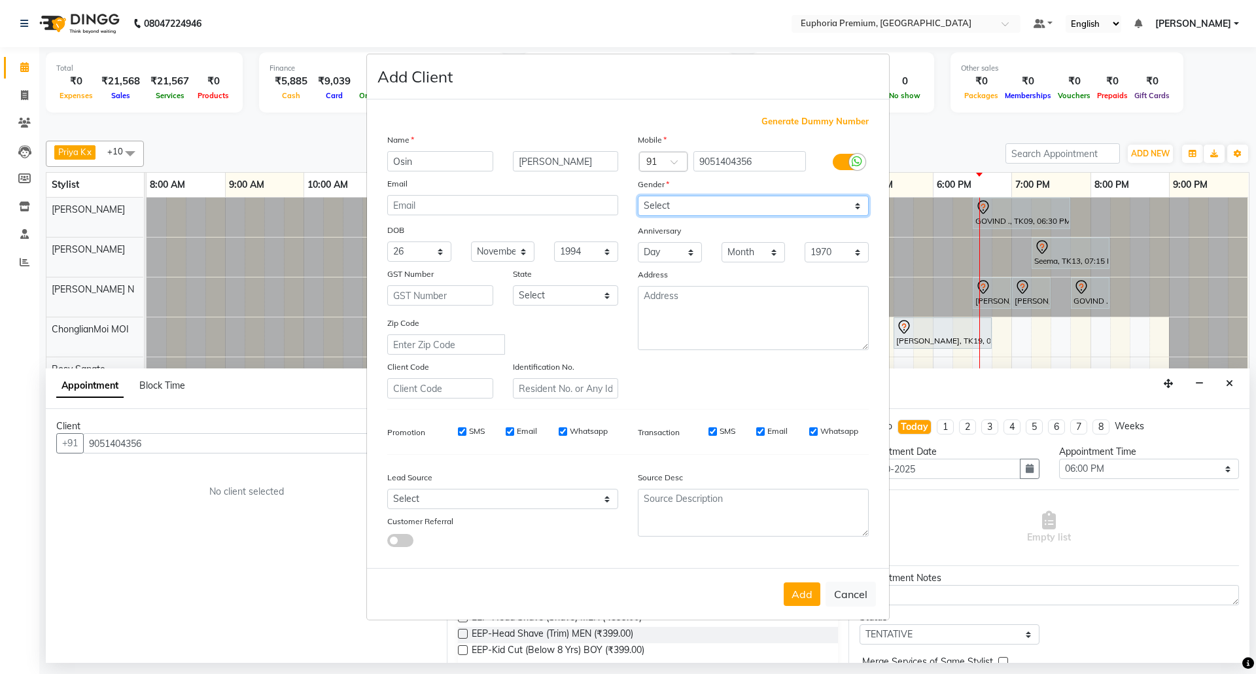
click at [638, 197] on select "Select Male Female Other Prefer Not To Say" at bounding box center [753, 206] width 231 height 20
click at [798, 590] on button "Add" at bounding box center [802, 594] width 37 height 24
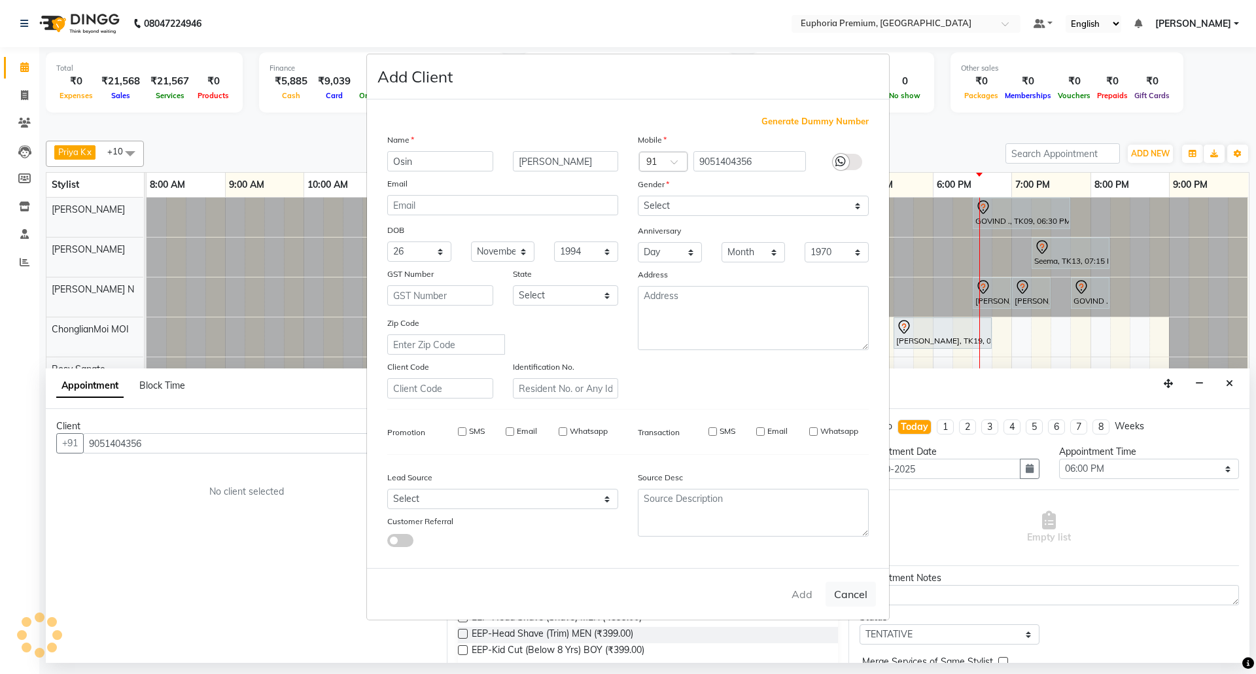
type input "90******56"
select select
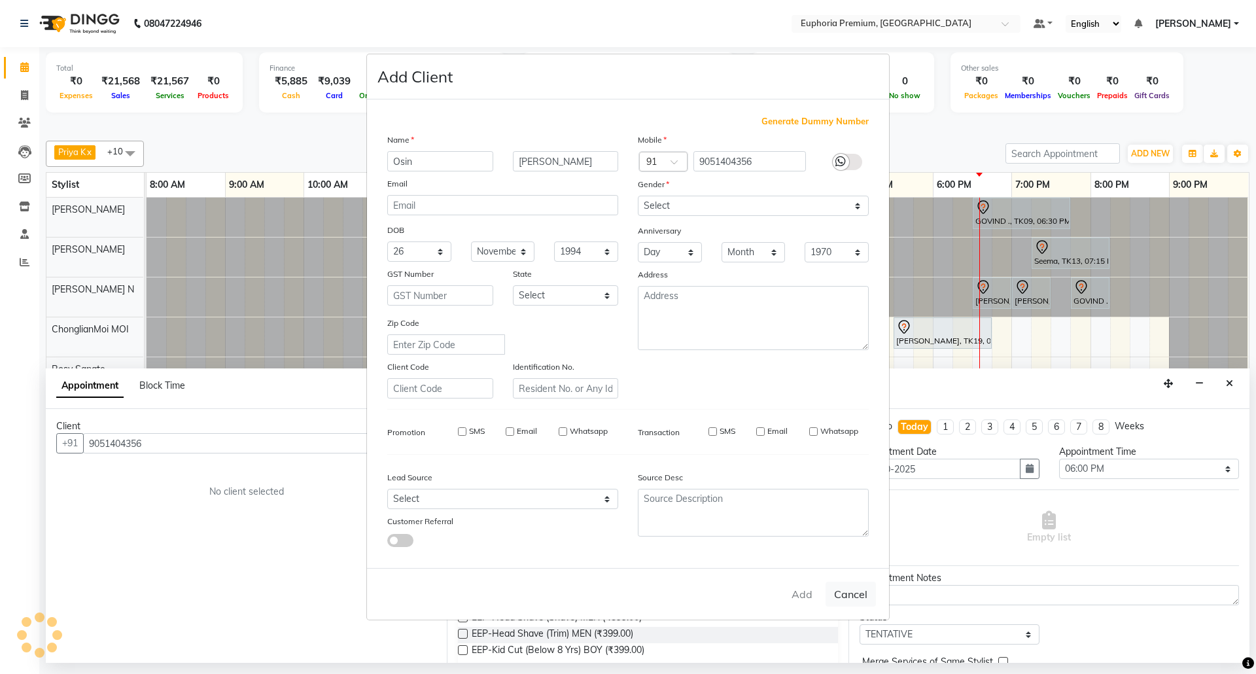
select select
checkbox input "false"
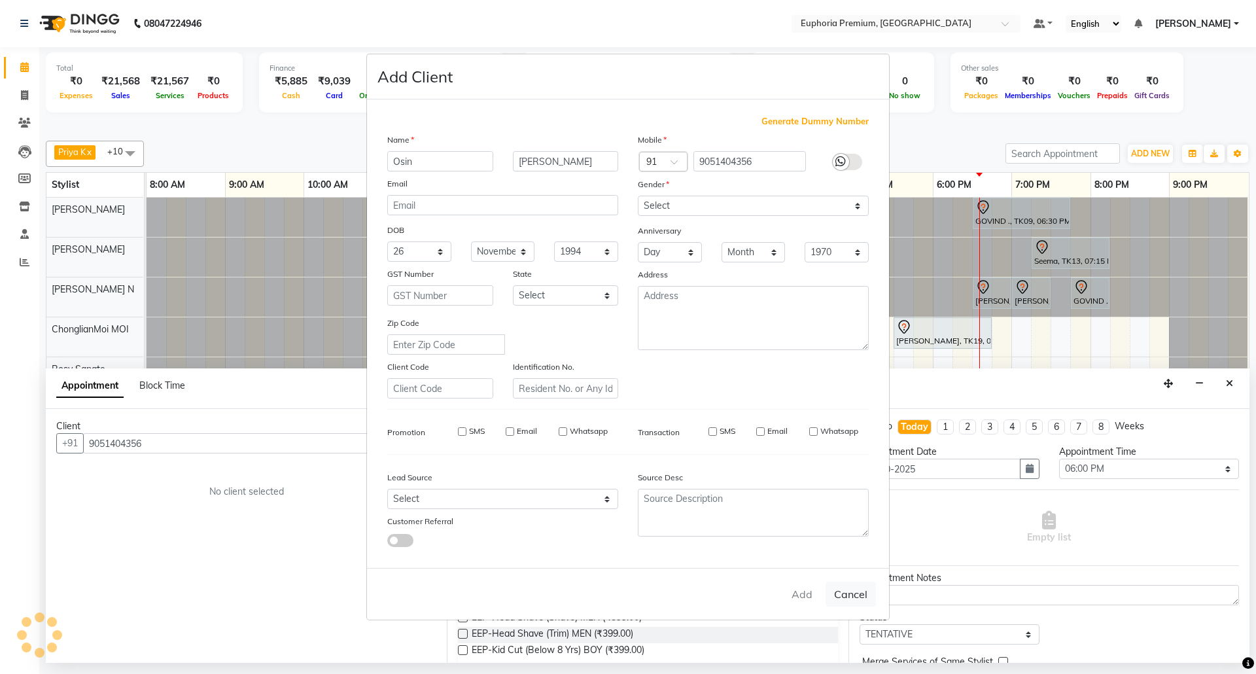
checkbox input "false"
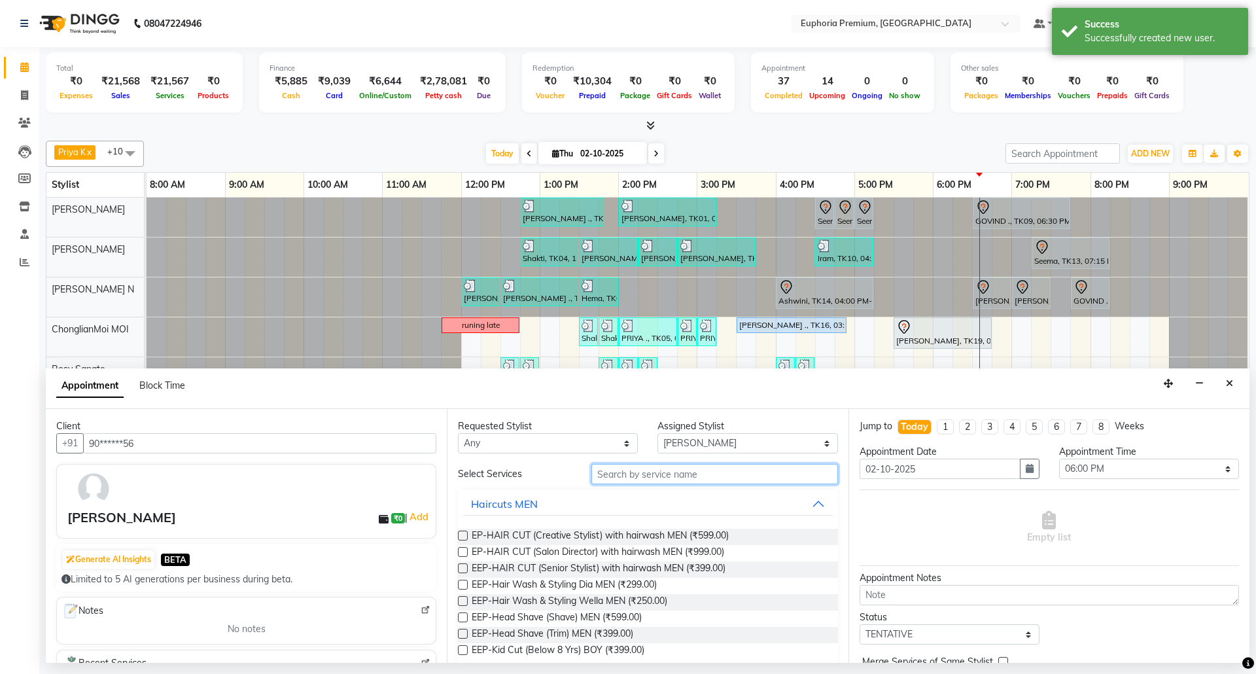
click at [618, 476] on input "text" at bounding box center [714, 474] width 247 height 20
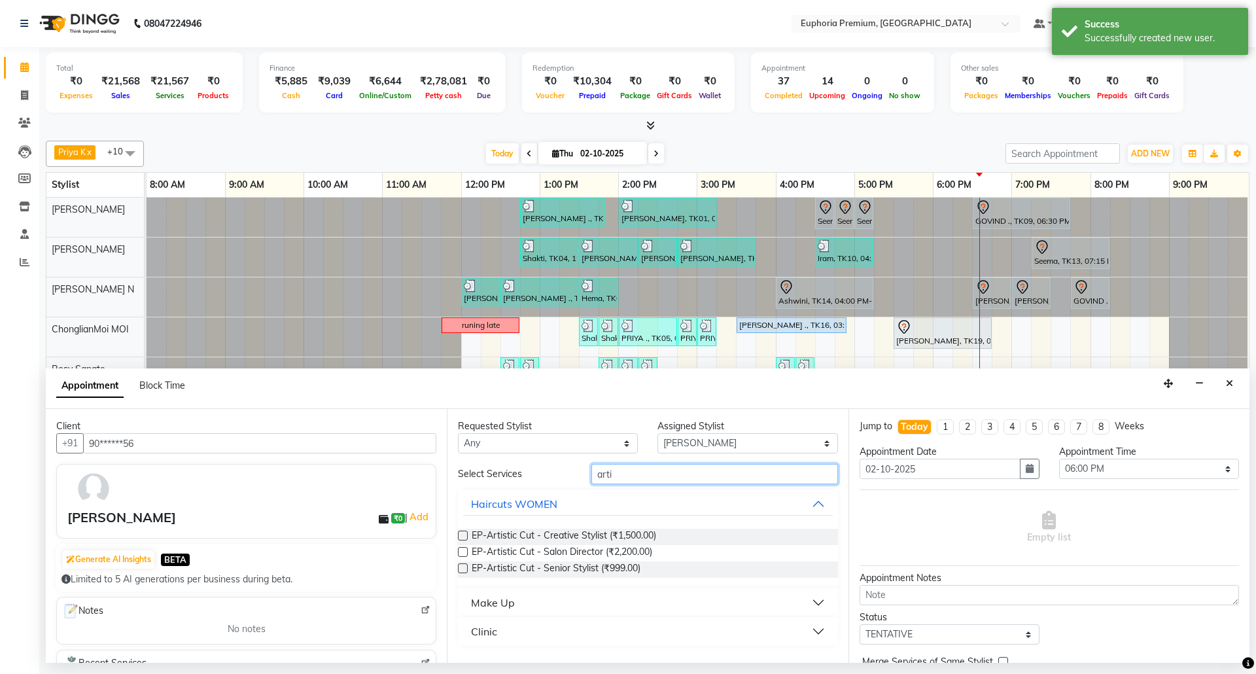
type input "arti"
click at [458, 569] on label at bounding box center [463, 568] width 10 height 10
click at [458, 569] on input "checkbox" at bounding box center [462, 569] width 9 height 9
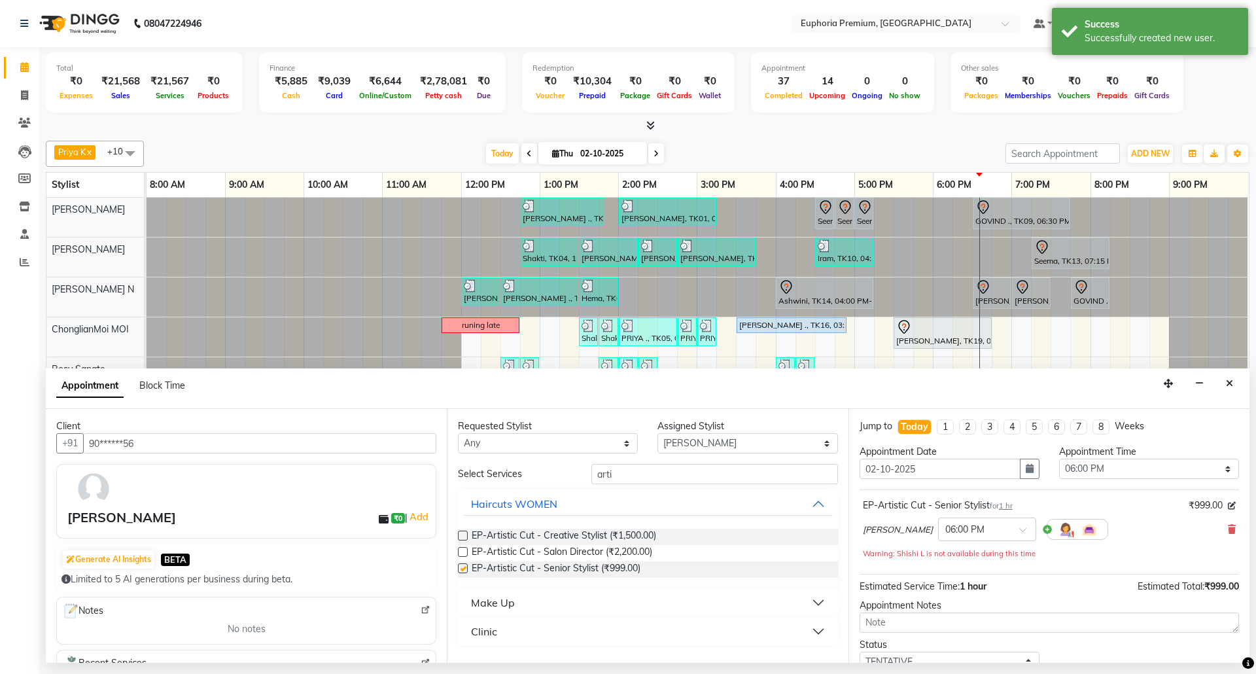
checkbox input "false"
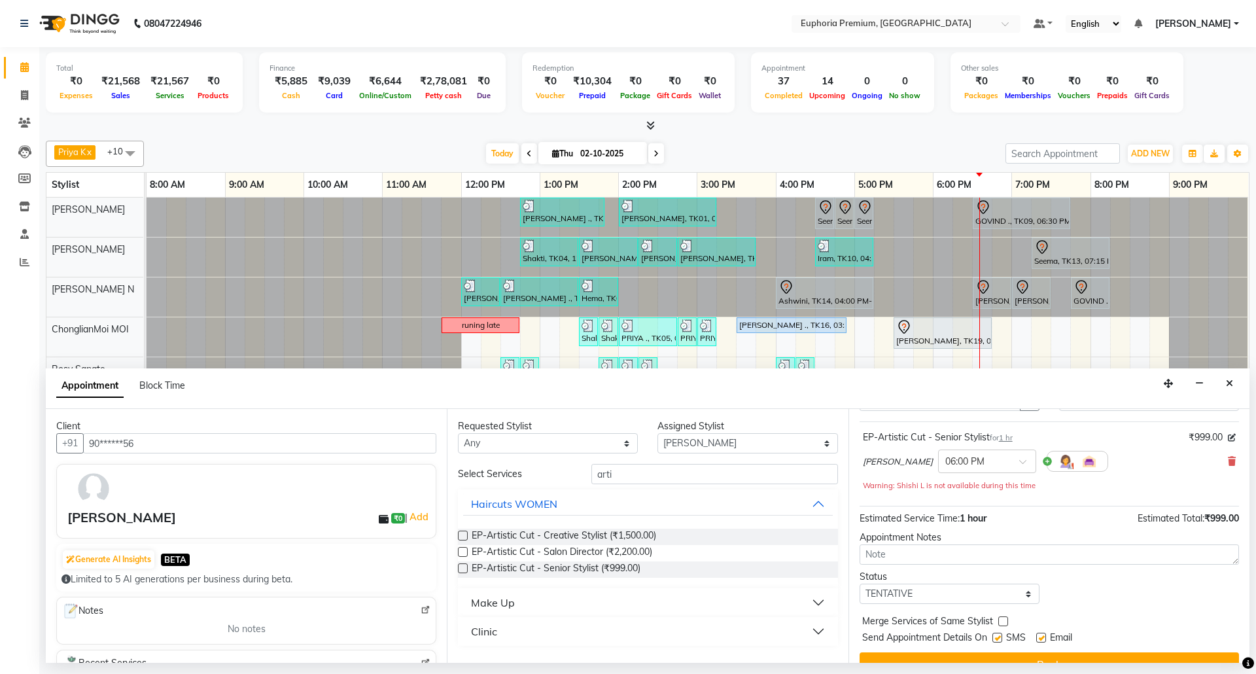
scroll to position [93, 0]
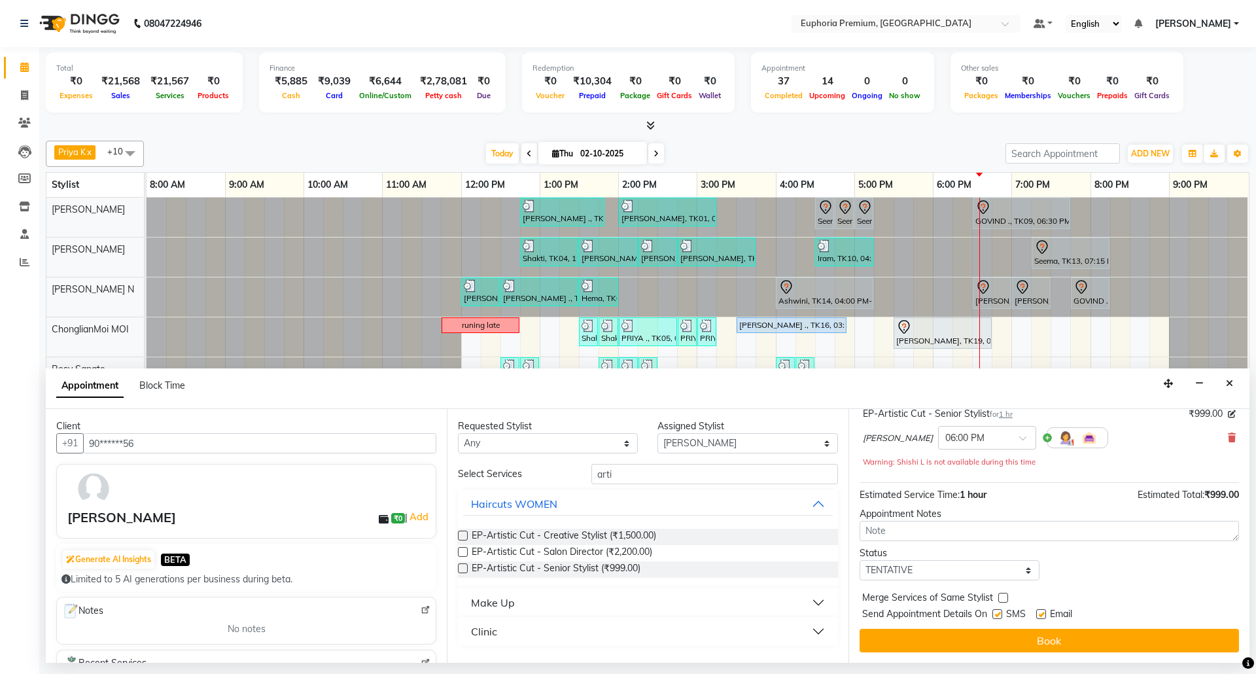
click at [1041, 613] on label at bounding box center [1041, 614] width 10 height 10
click at [1041, 613] on input "checkbox" at bounding box center [1040, 615] width 9 height 9
checkbox input "false"
click at [1001, 615] on label at bounding box center [997, 614] width 10 height 10
click at [1001, 615] on input "checkbox" at bounding box center [996, 615] width 9 height 9
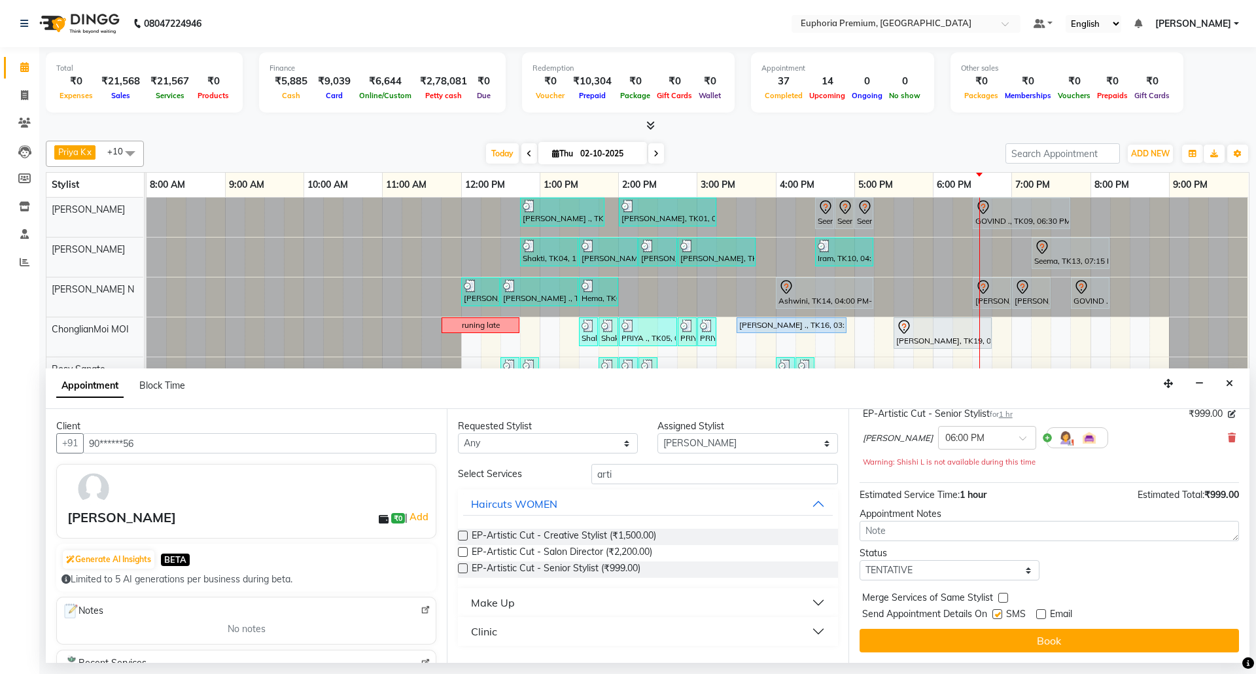
checkbox input "false"
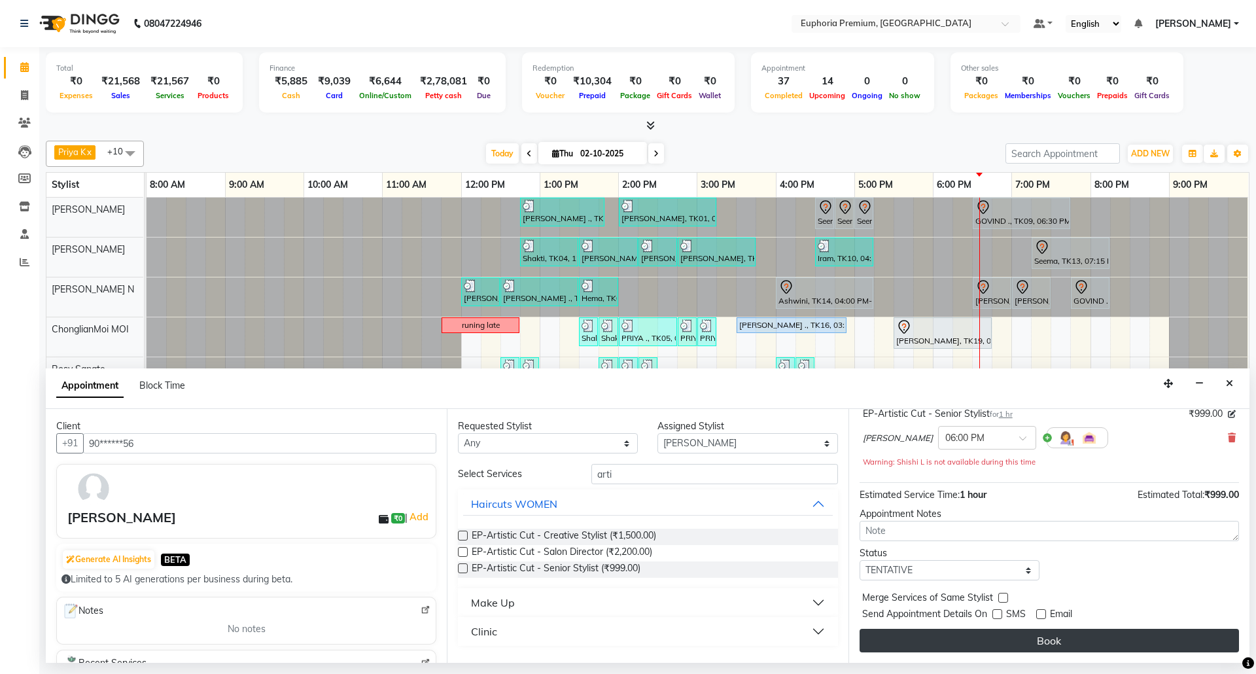
click at [1042, 639] on button "Book" at bounding box center [1048, 641] width 379 height 24
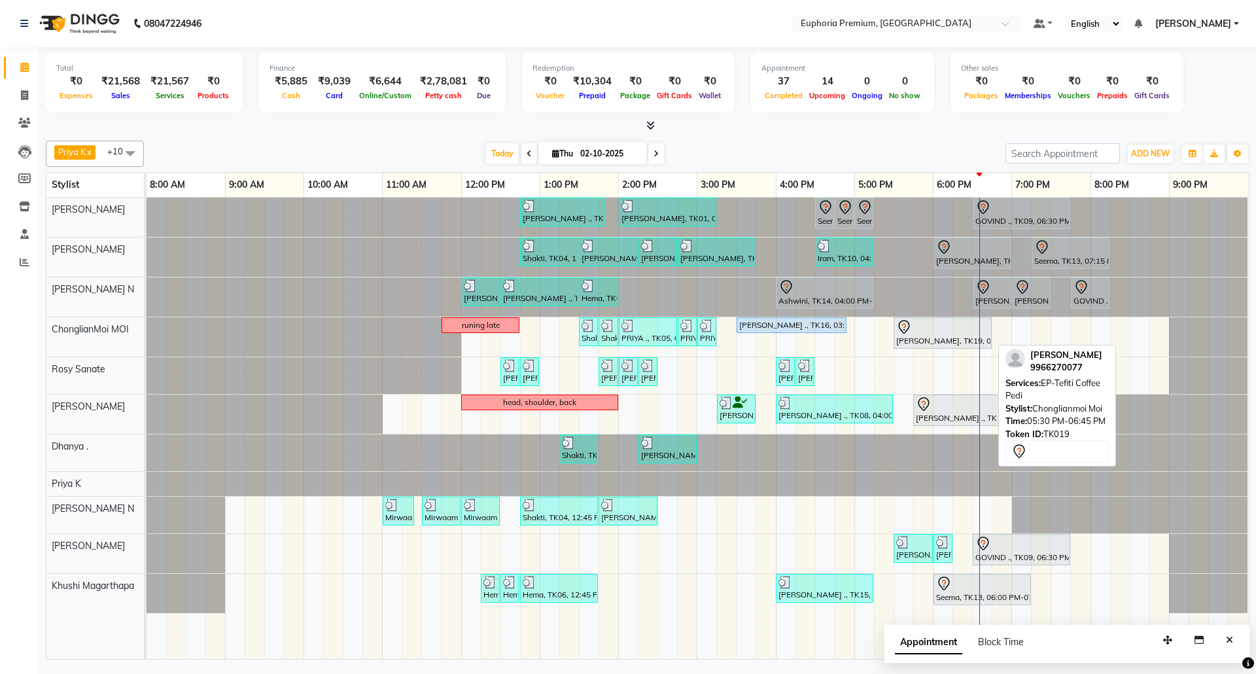
click at [933, 337] on div "[PERSON_NAME], TK19, 05:30 PM-06:45 PM, EP-Tefiti Coffee Pedi" at bounding box center [942, 332] width 95 height 27
select select "7"
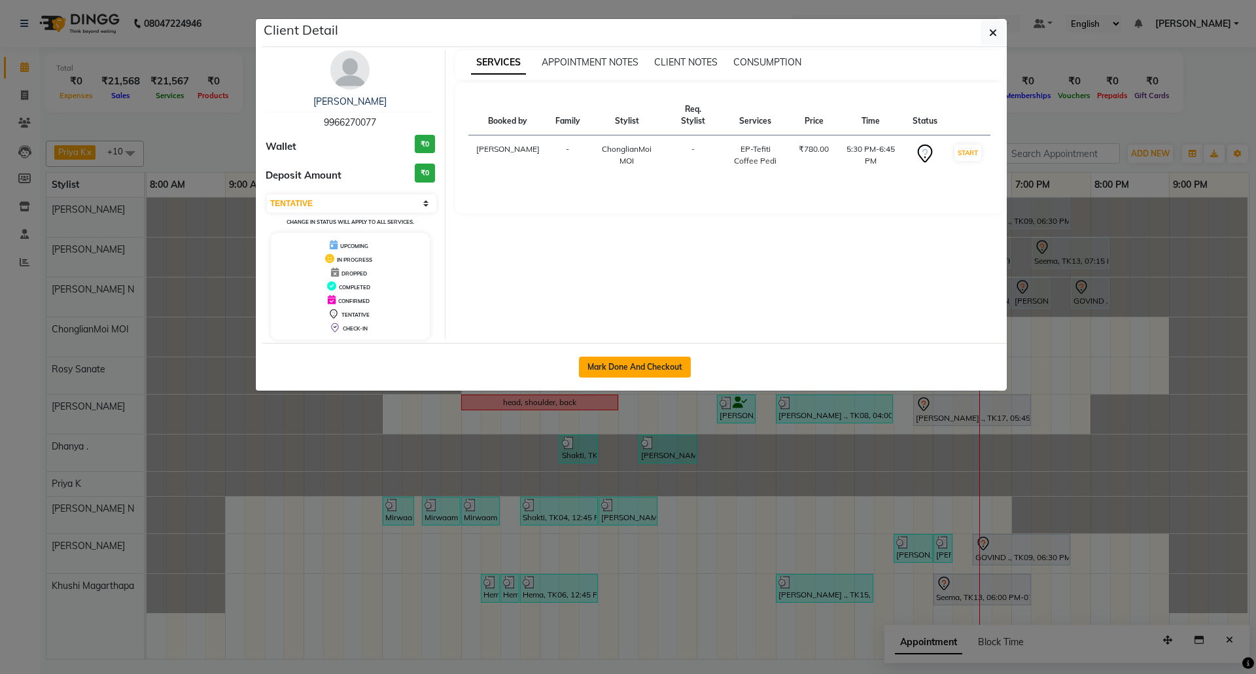
click at [620, 360] on button "Mark Done And Checkout" at bounding box center [635, 366] width 112 height 21
select select "7925"
select select "service"
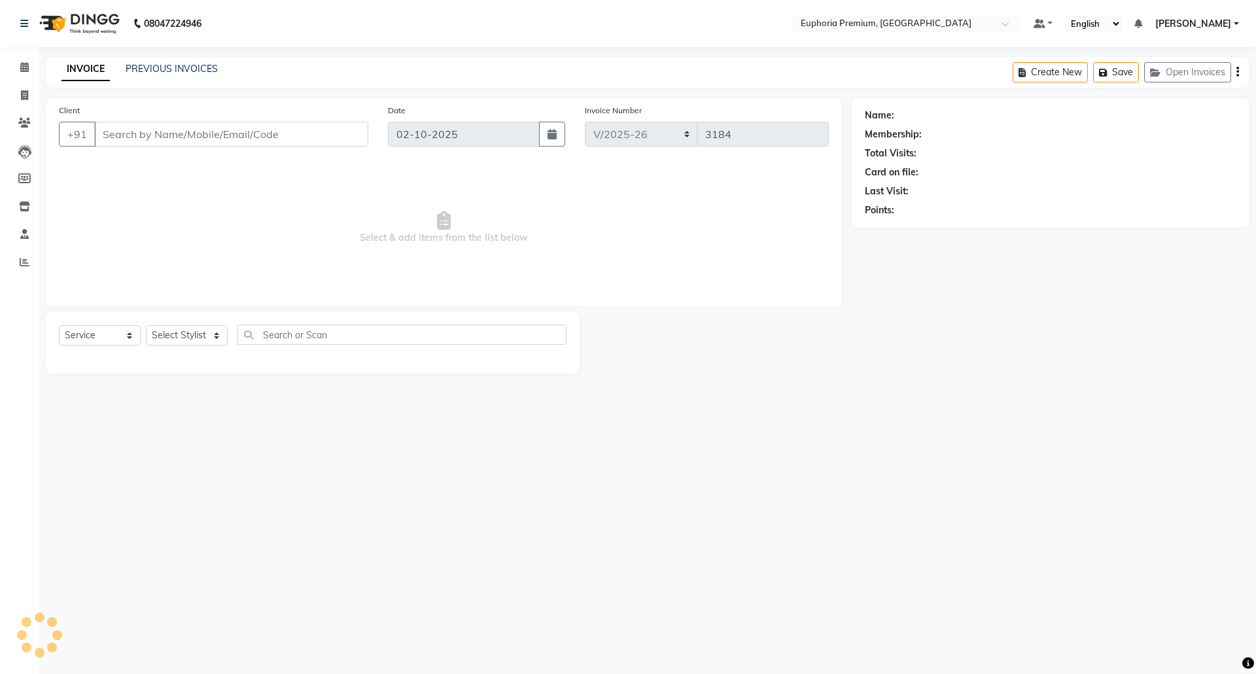
type input "99******77"
select select "71597"
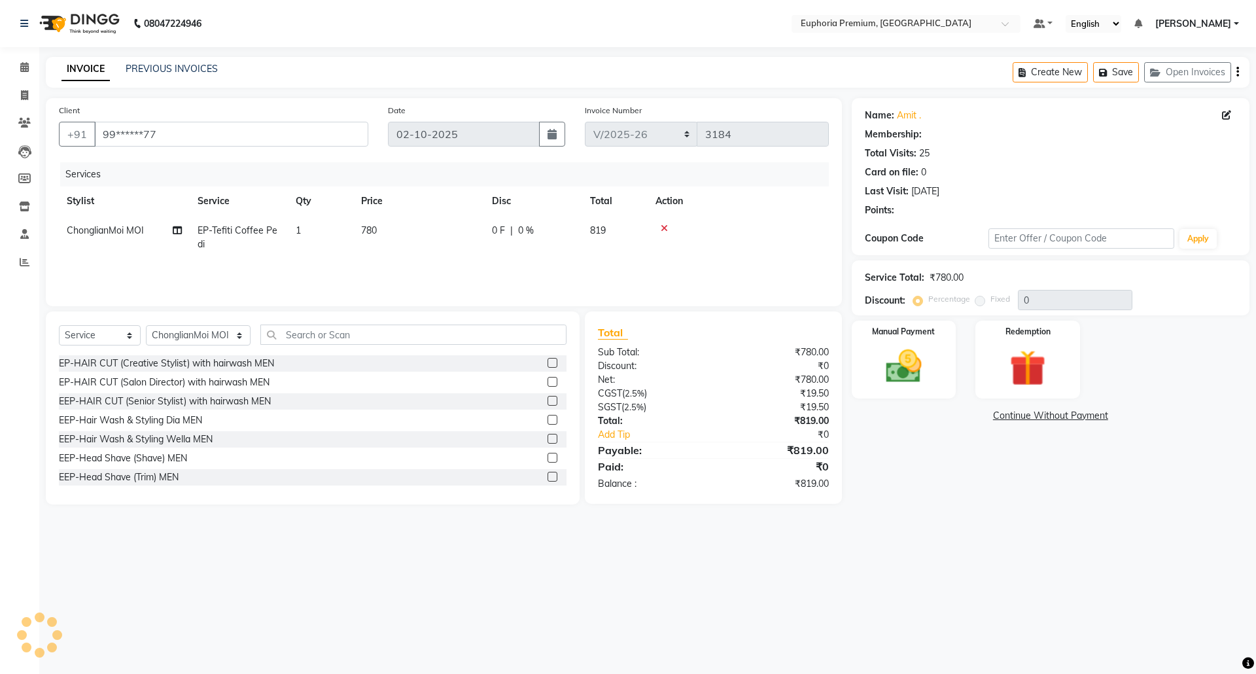
select select "1: Object"
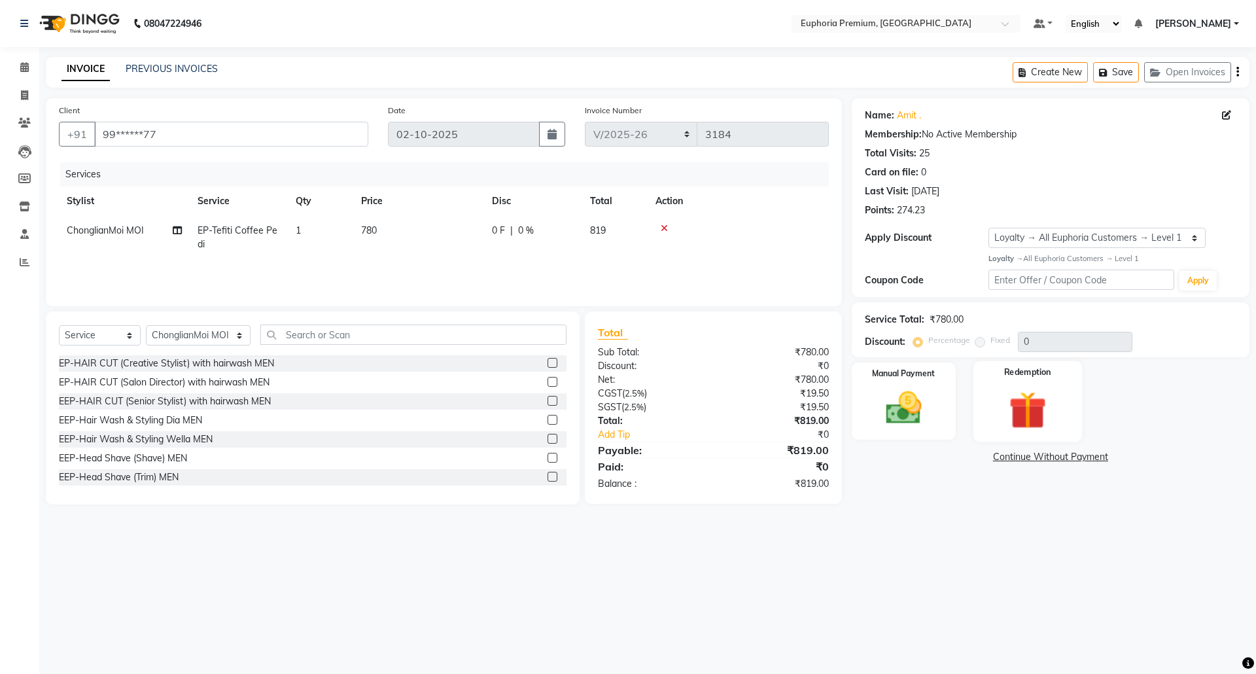
click at [988, 365] on div "Redemption" at bounding box center [1027, 400] width 109 height 80
click at [1039, 464] on span "Prepaid" at bounding box center [1043, 458] width 35 height 15
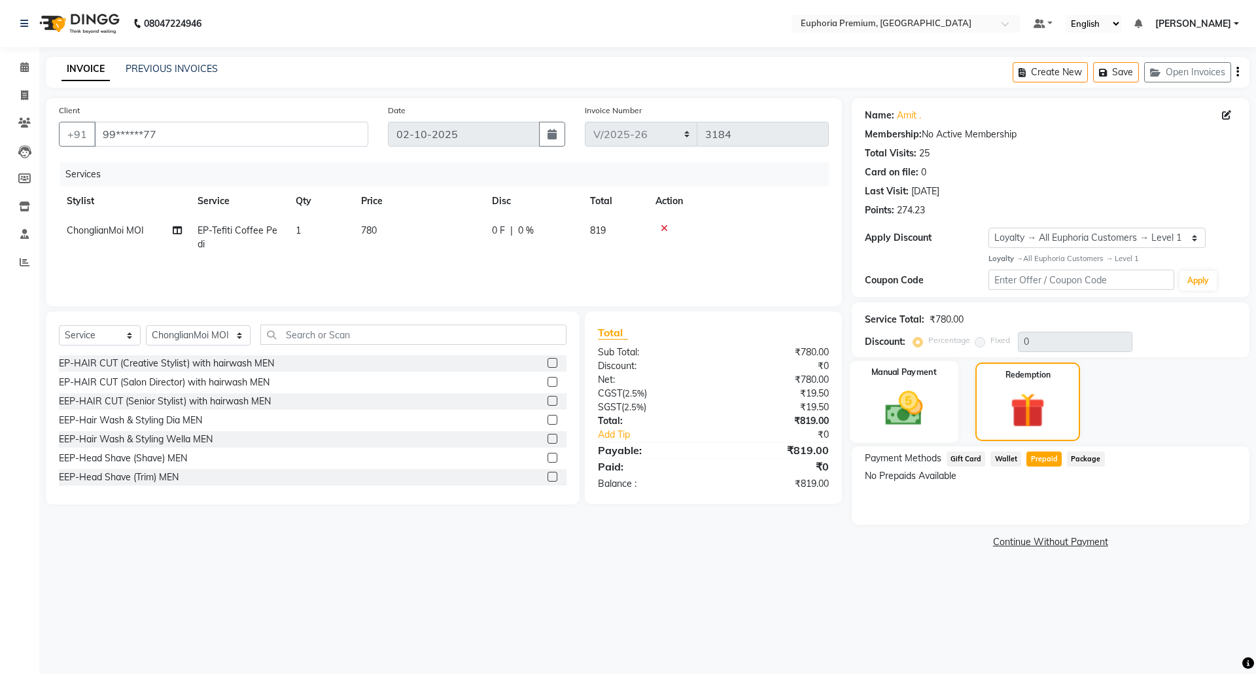
click at [918, 394] on img at bounding box center [903, 408] width 61 height 43
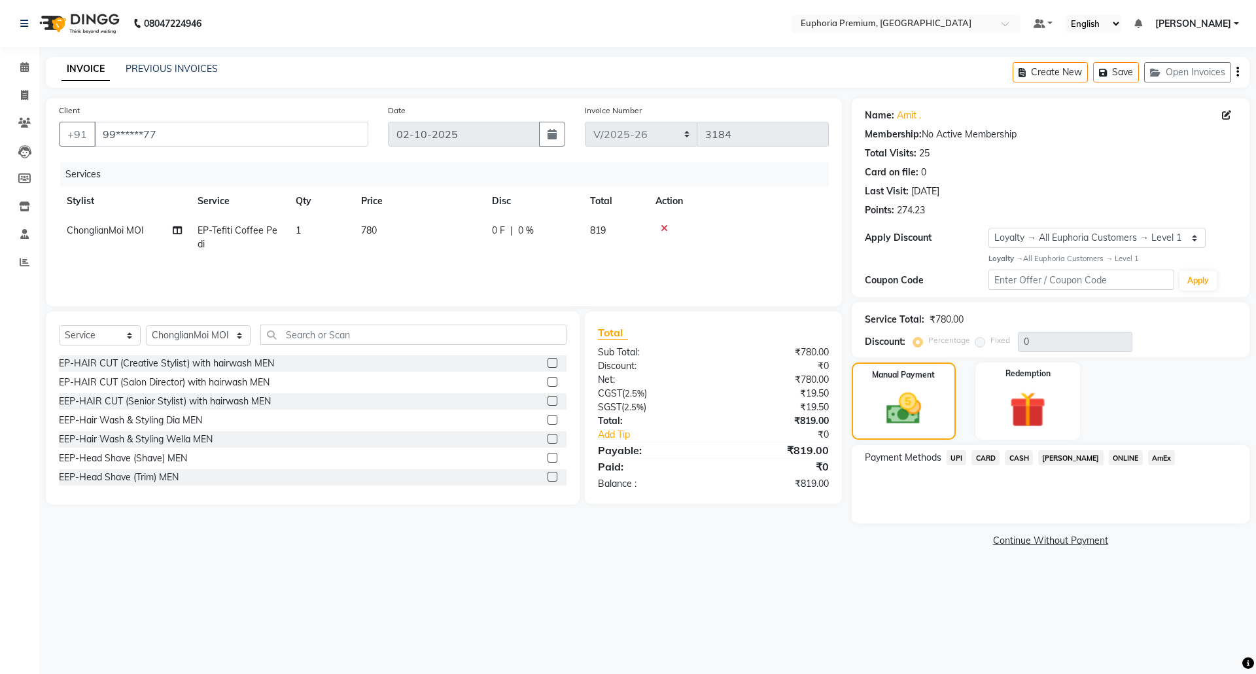
click at [952, 456] on span "UPI" at bounding box center [956, 457] width 20 height 15
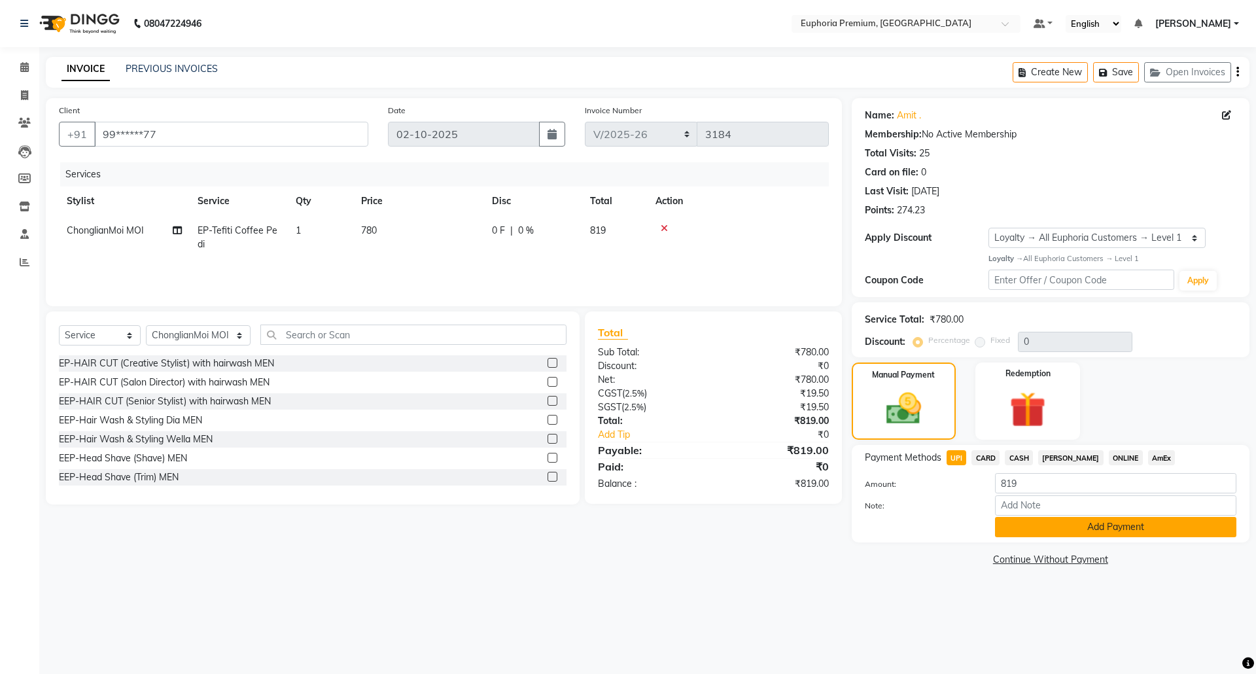
click at [1084, 532] on button "Add Payment" at bounding box center [1115, 527] width 241 height 20
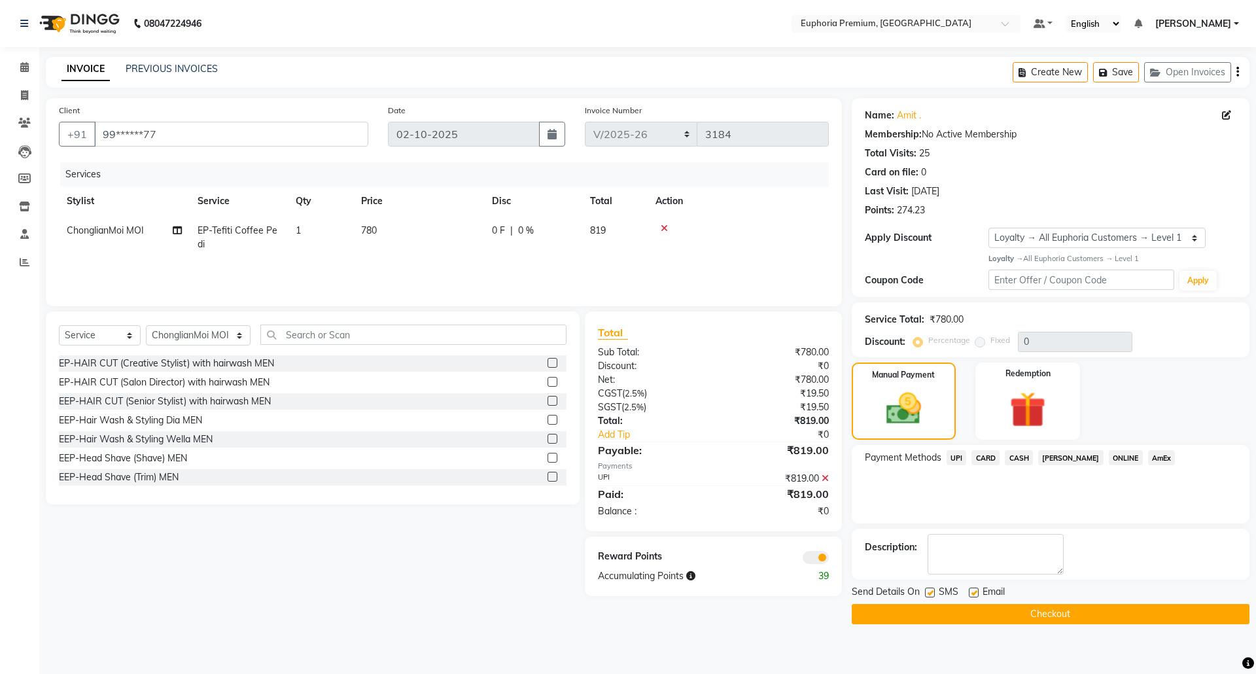
click at [1130, 605] on button "Checkout" at bounding box center [1051, 614] width 398 height 20
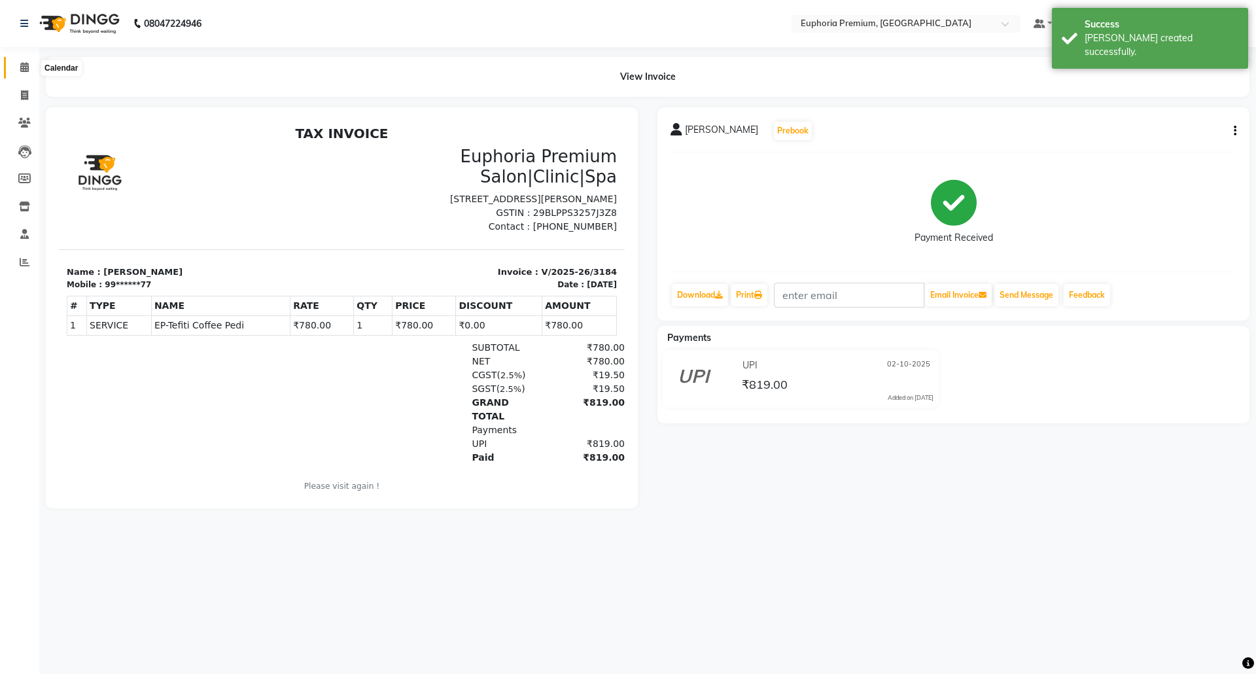
click at [24, 69] on icon at bounding box center [24, 67] width 9 height 10
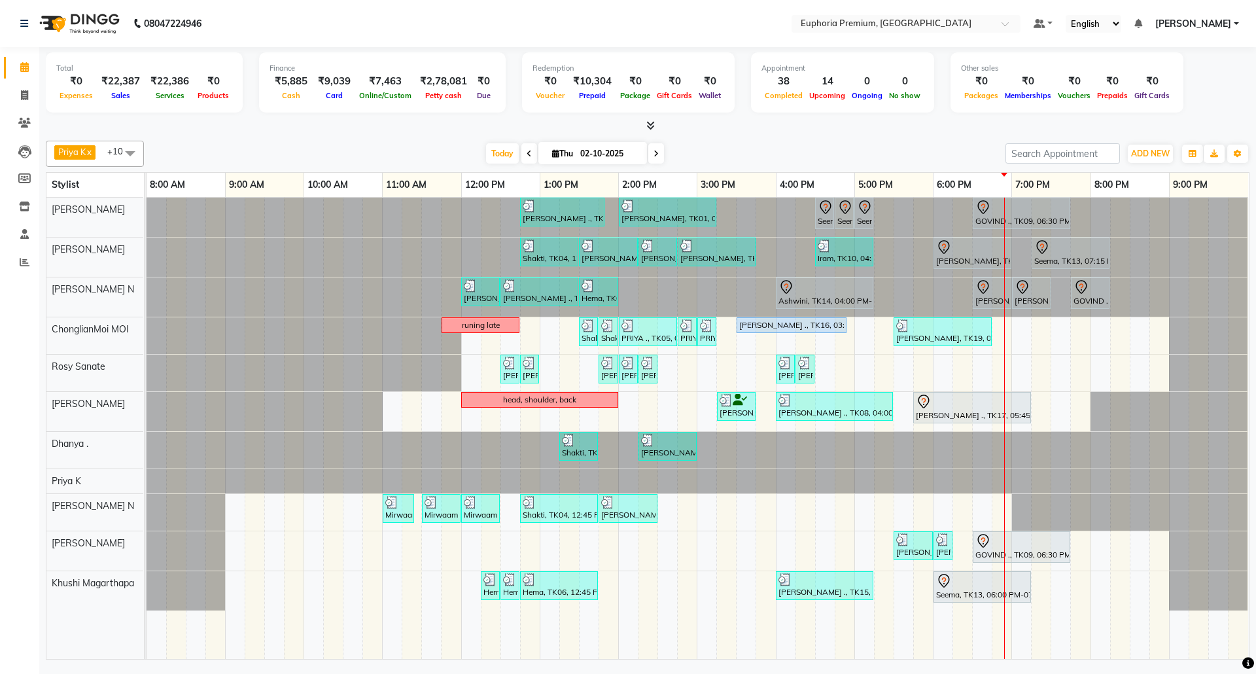
click at [653, 152] on icon at bounding box center [655, 154] width 5 height 8
type input "03-10-2025"
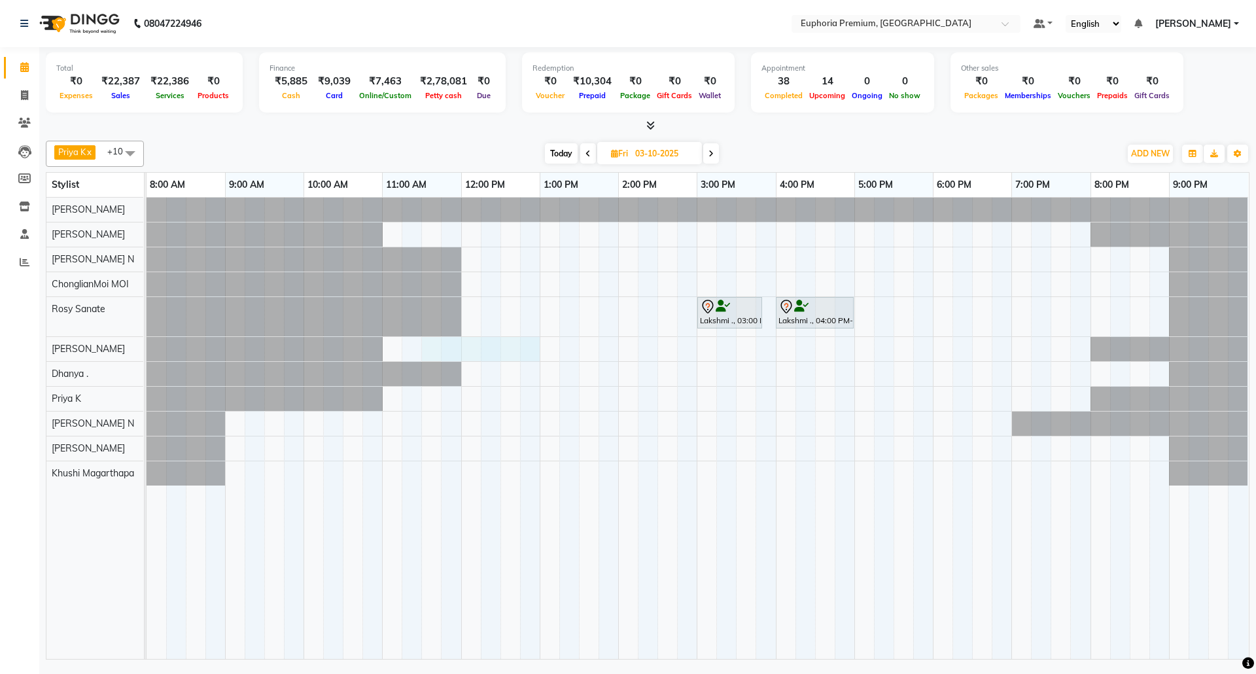
drag, startPoint x: 425, startPoint y: 348, endPoint x: 531, endPoint y: 356, distance: 106.3
click at [531, 356] on div "Lakshmi ., 03:00 PM-03:50 PM, EP-Full Arms Catridge Wax Lakshmi ., 04:00 PM-05:…" at bounding box center [697, 428] width 1102 height 461
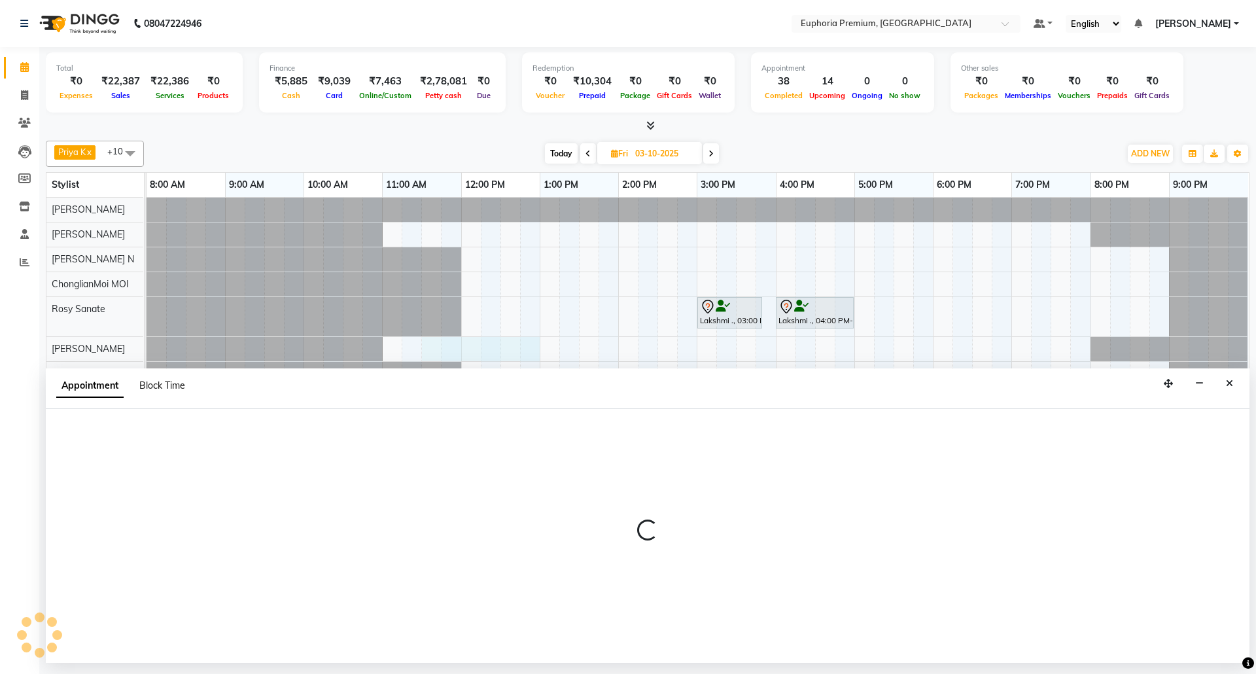
select select "71603"
select select "690"
select select "tentative"
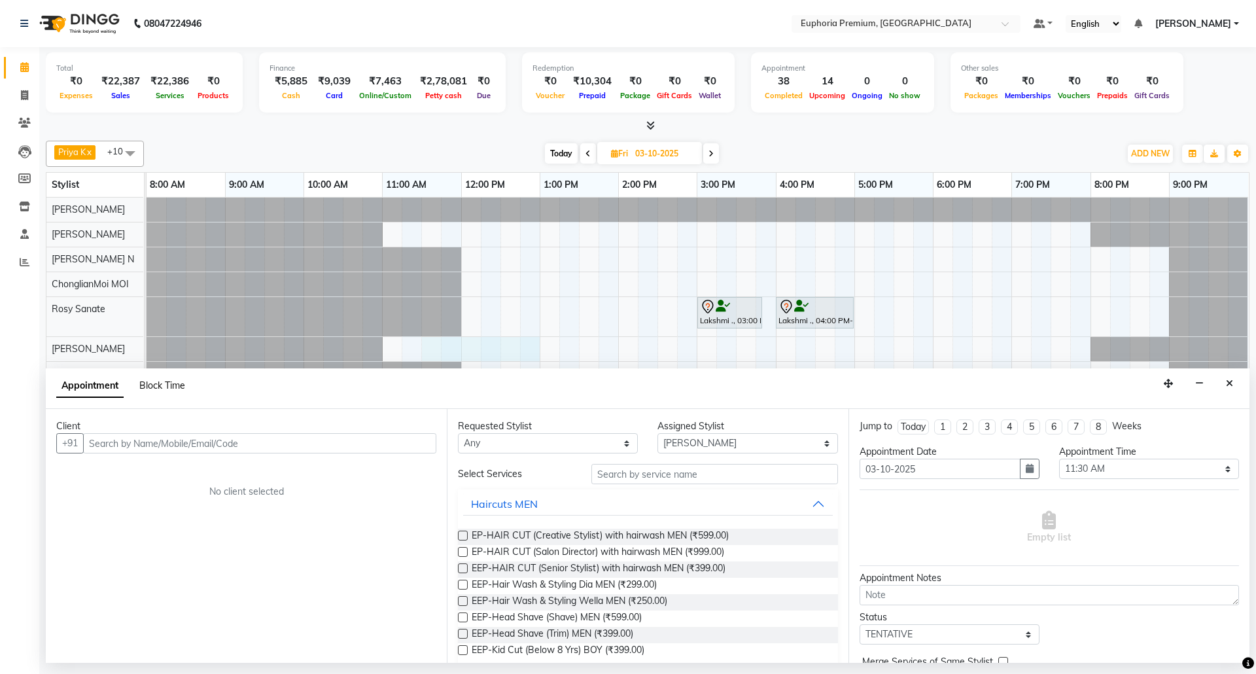
click at [173, 387] on span "Block Time" at bounding box center [162, 385] width 46 height 12
select select "71603"
select select "690"
select select "780"
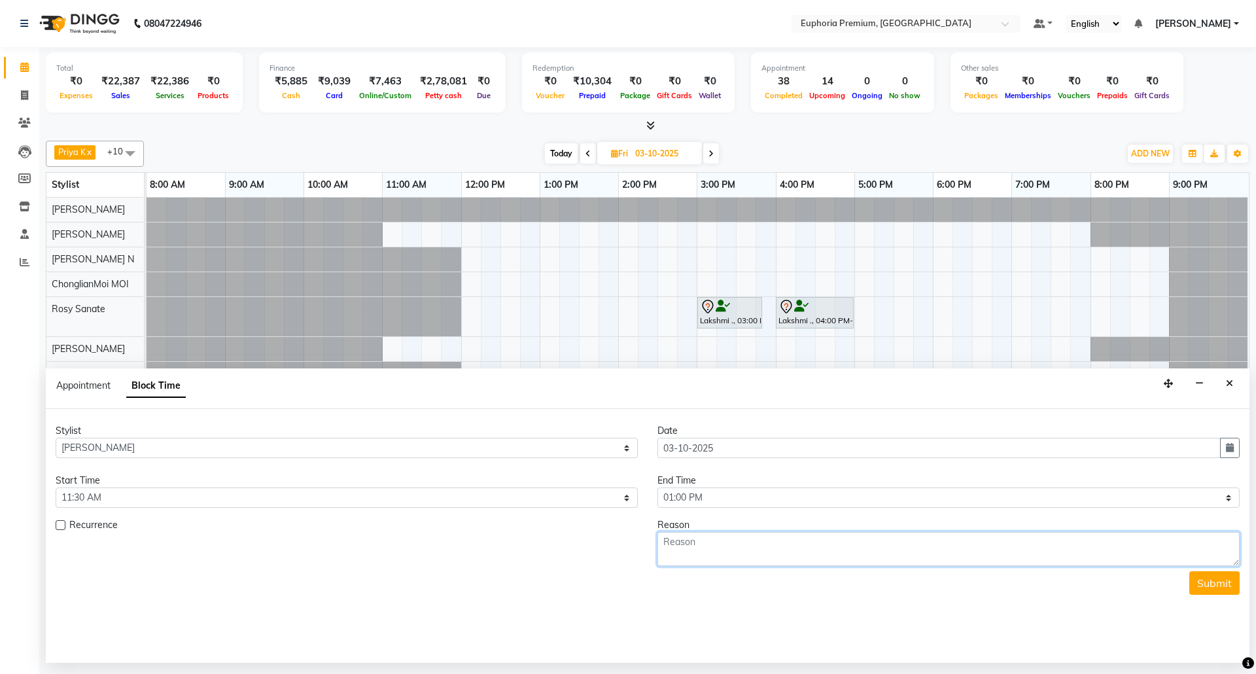
click at [709, 545] on textarea at bounding box center [948, 549] width 582 height 34
type textarea "Body massage for Kaustav sir"
click at [1199, 590] on button "Submit" at bounding box center [1214, 583] width 50 height 24
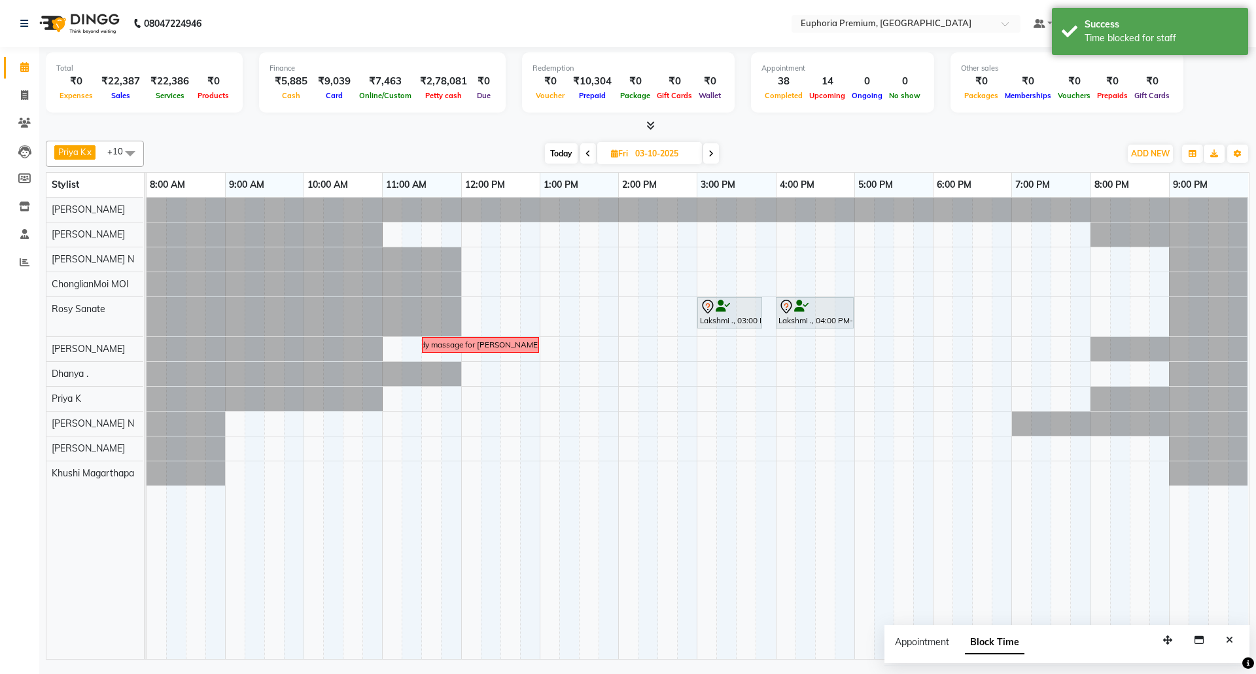
click at [565, 146] on span "Today" at bounding box center [561, 153] width 33 height 20
type input "02-10-2025"
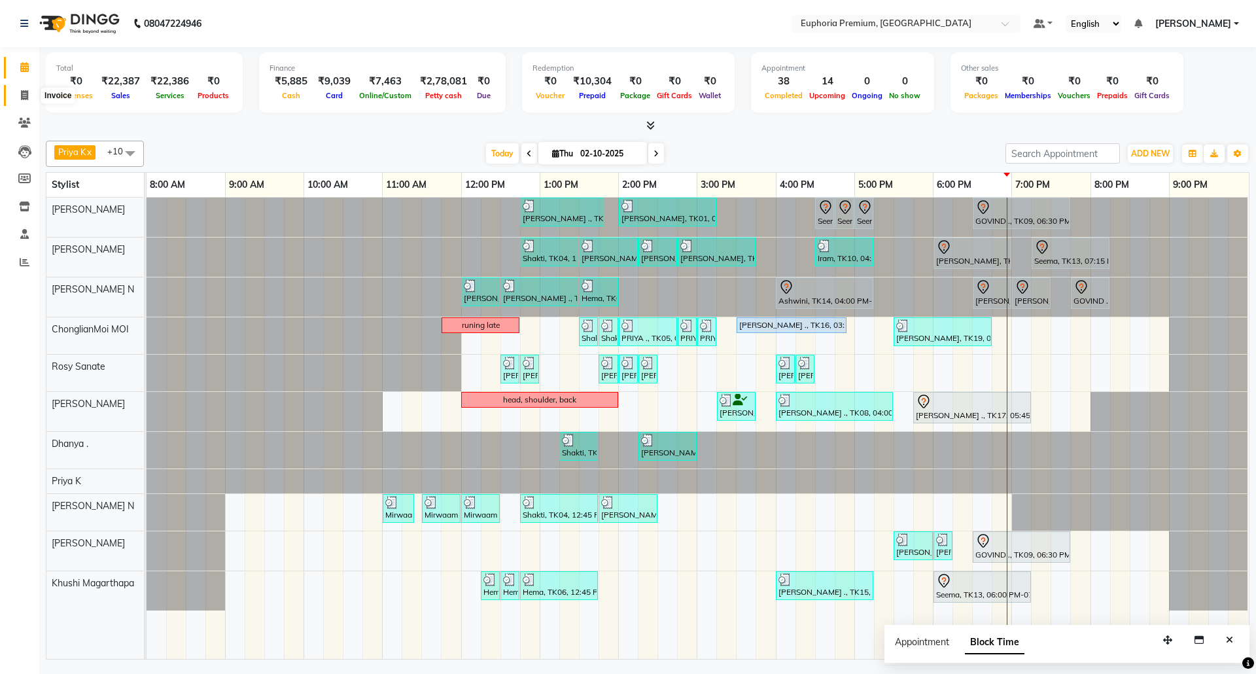
click at [25, 92] on icon at bounding box center [24, 95] width 7 height 10
select select "service"
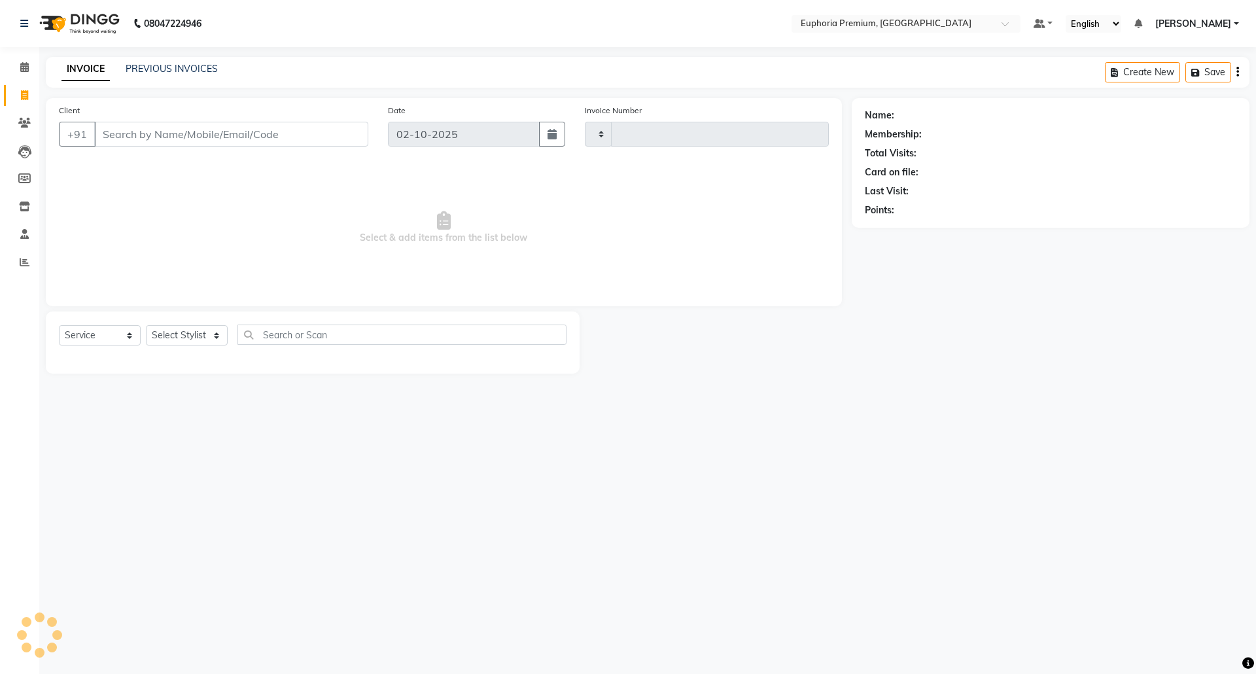
type input "3185"
select select "7925"
drag, startPoint x: 111, startPoint y: 339, endPoint x: 114, endPoint y: 345, distance: 7.0
click at [111, 339] on select "Select Service Product Membership Package Voucher Prepaid Gift Card" at bounding box center [100, 335] width 82 height 20
select select "package"
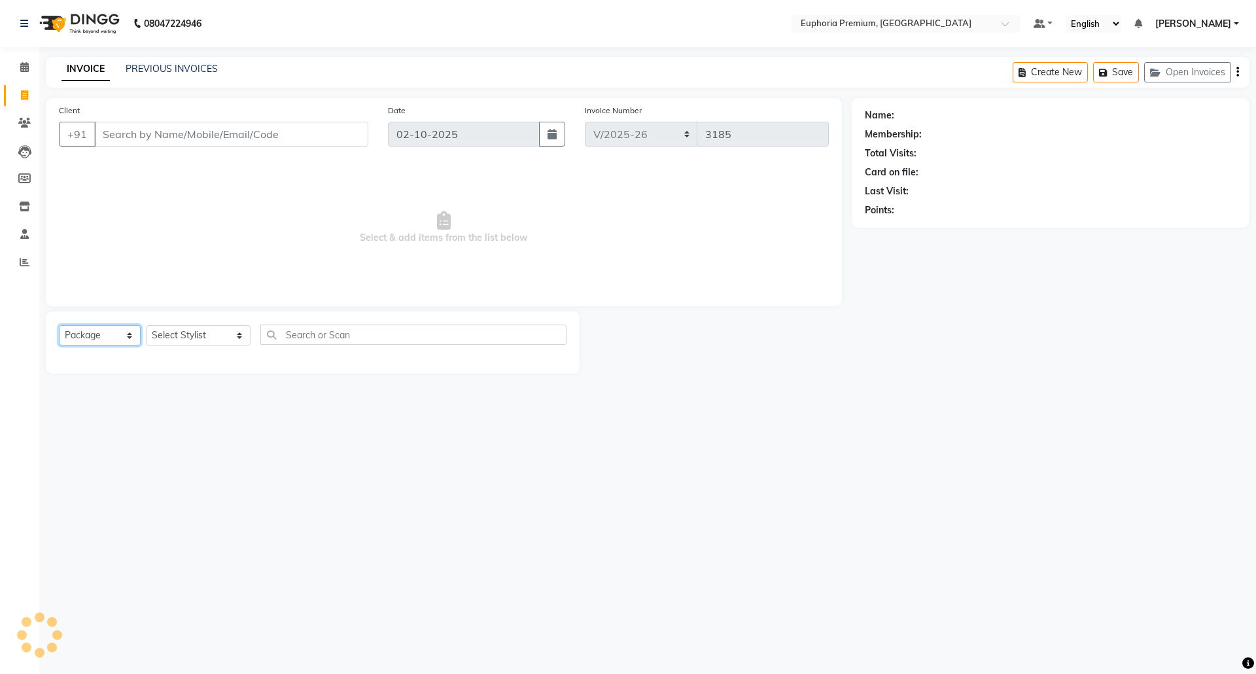
click at [59, 325] on select "Select Service Product Membership Package Voucher Prepaid Gift Card" at bounding box center [100, 335] width 82 height 20
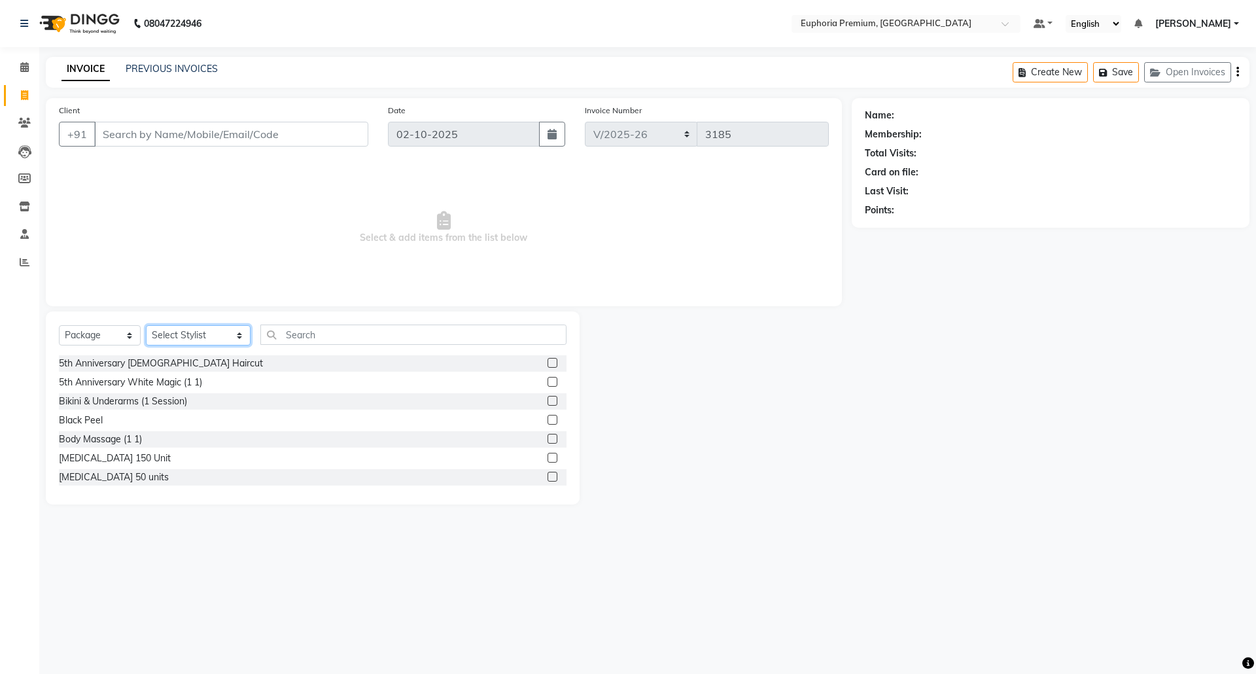
click at [210, 341] on select "Select Stylist Admin Ayman William Bharath N Binoy Chethan N ChonglianMoi MOI D…" at bounding box center [198, 335] width 105 height 20
select select "78117"
click at [146, 325] on select "Select Stylist Admin Ayman William Bharath N Binoy Chethan N ChonglianMoi MOI D…" at bounding box center [198, 335] width 105 height 20
click at [296, 331] on input "text" at bounding box center [413, 334] width 306 height 20
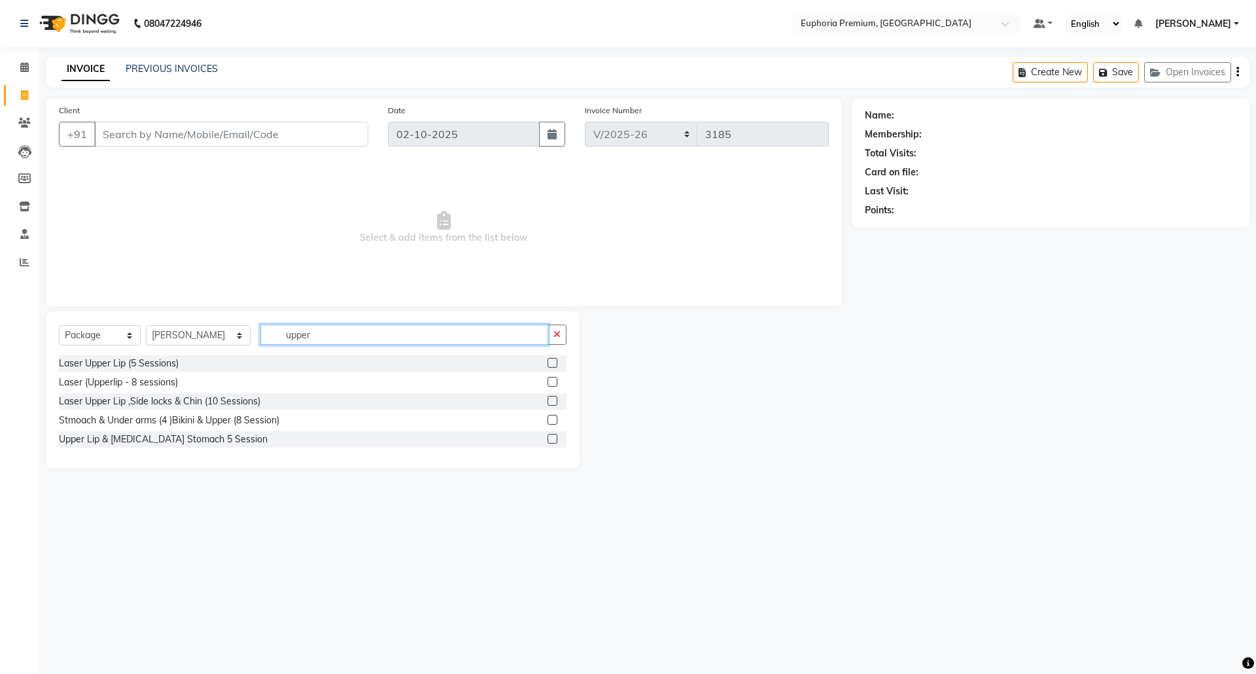
type input "upper"
click at [553, 379] on label at bounding box center [552, 382] width 10 height 10
click at [553, 379] on input "checkbox" at bounding box center [551, 382] width 9 height 9
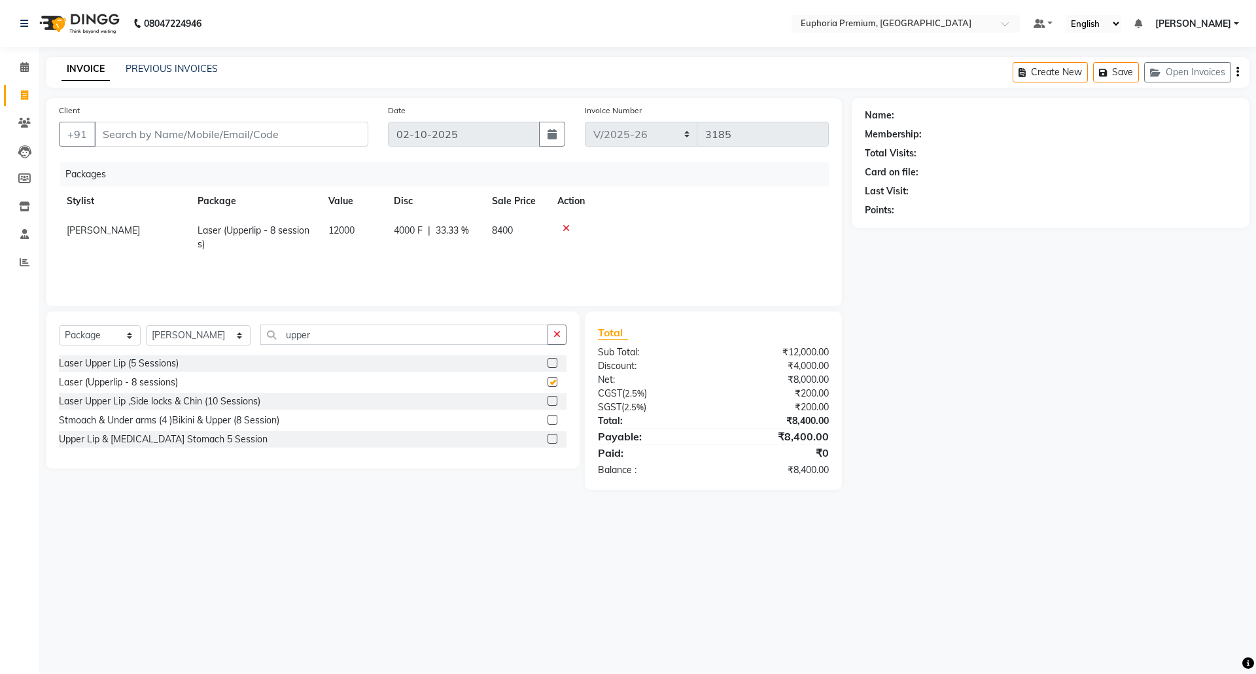
checkbox input "false"
click at [24, 68] on icon at bounding box center [24, 67] width 9 height 10
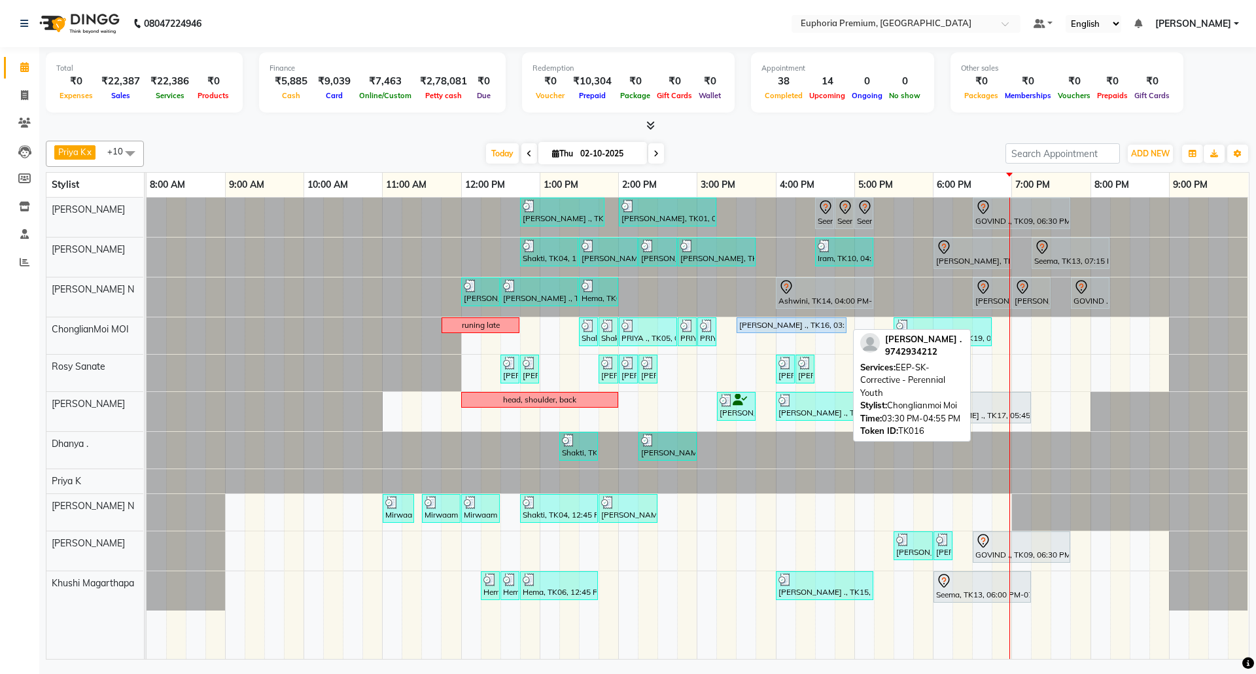
click at [799, 328] on div "[PERSON_NAME] ., TK16, 03:30 PM-04:55 PM, EEP-SK-Corrective - Perennial Youth" at bounding box center [791, 325] width 107 height 12
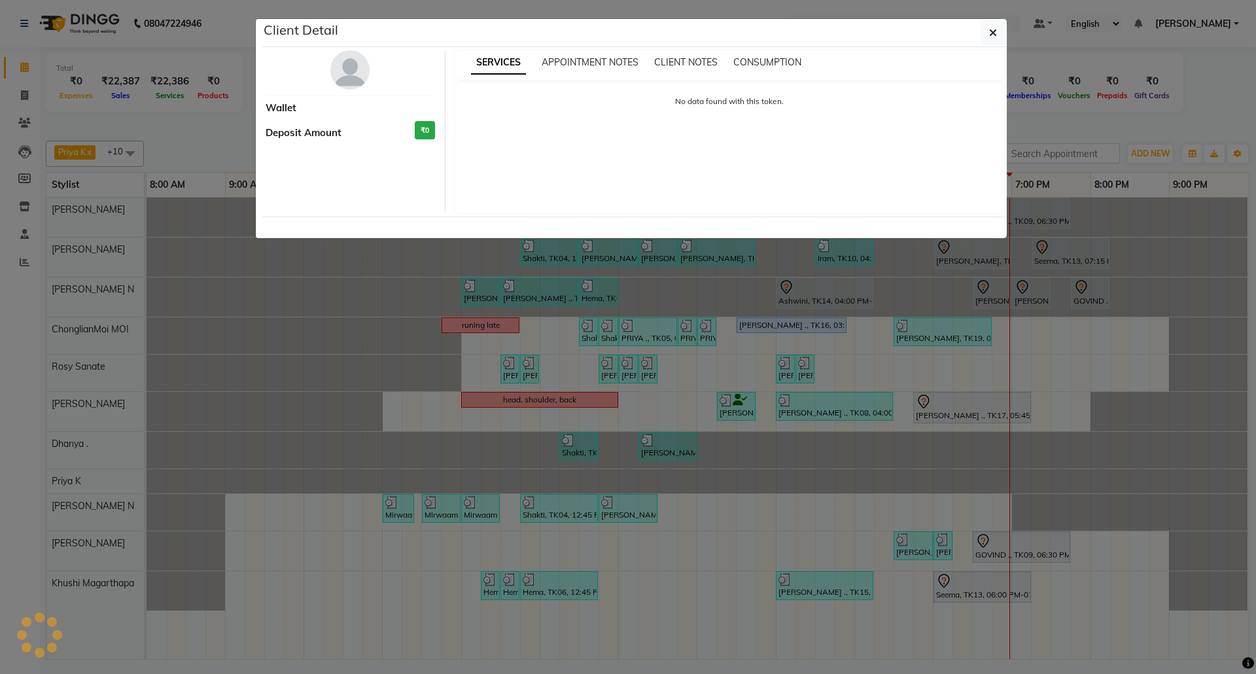
select select "5"
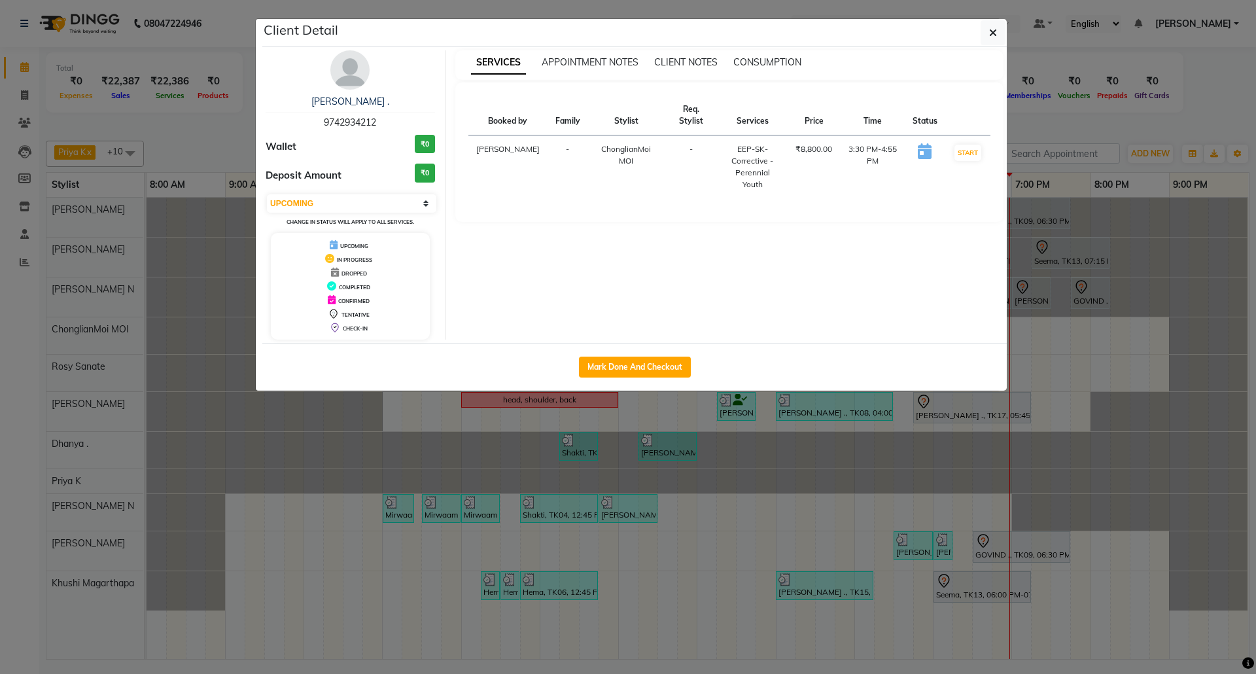
click at [365, 126] on span "9742934212" at bounding box center [350, 122] width 52 height 12
copy span "9742934212"
click at [993, 37] on icon "button" at bounding box center [993, 32] width 8 height 10
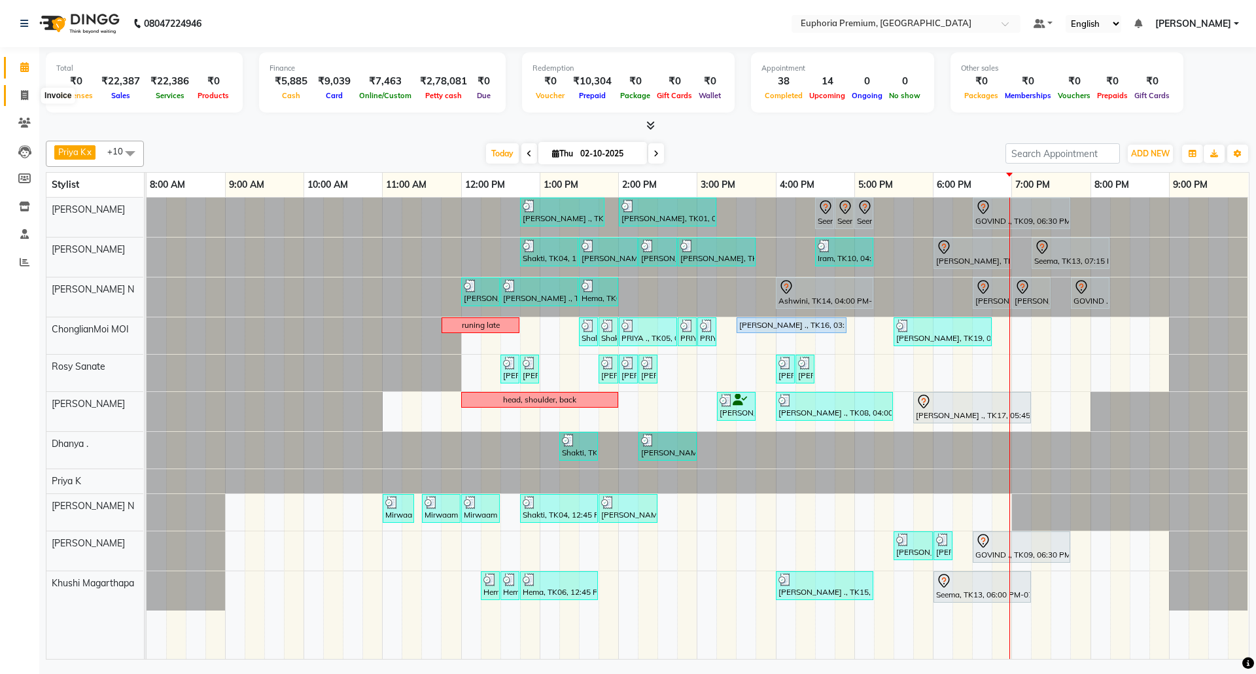
click at [22, 90] on icon at bounding box center [24, 95] width 7 height 10
select select "service"
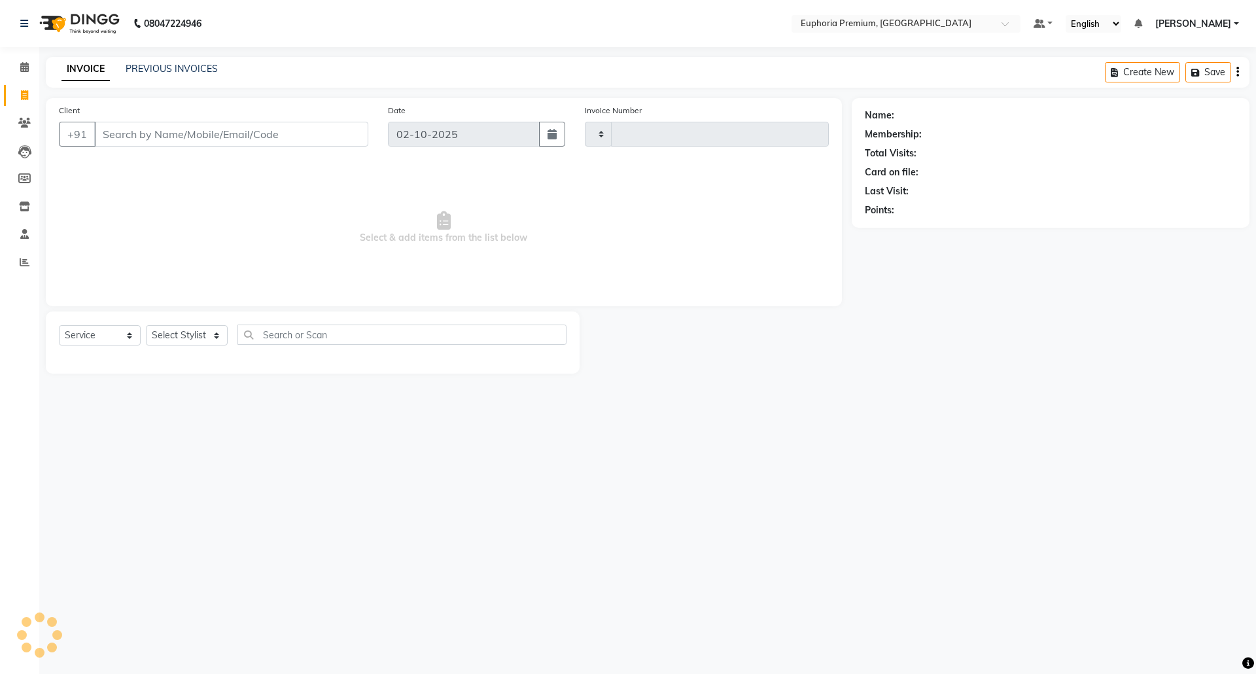
type input "3185"
select select "7925"
click at [168, 133] on input "Client" at bounding box center [231, 134] width 274 height 25
type input "9742934212"
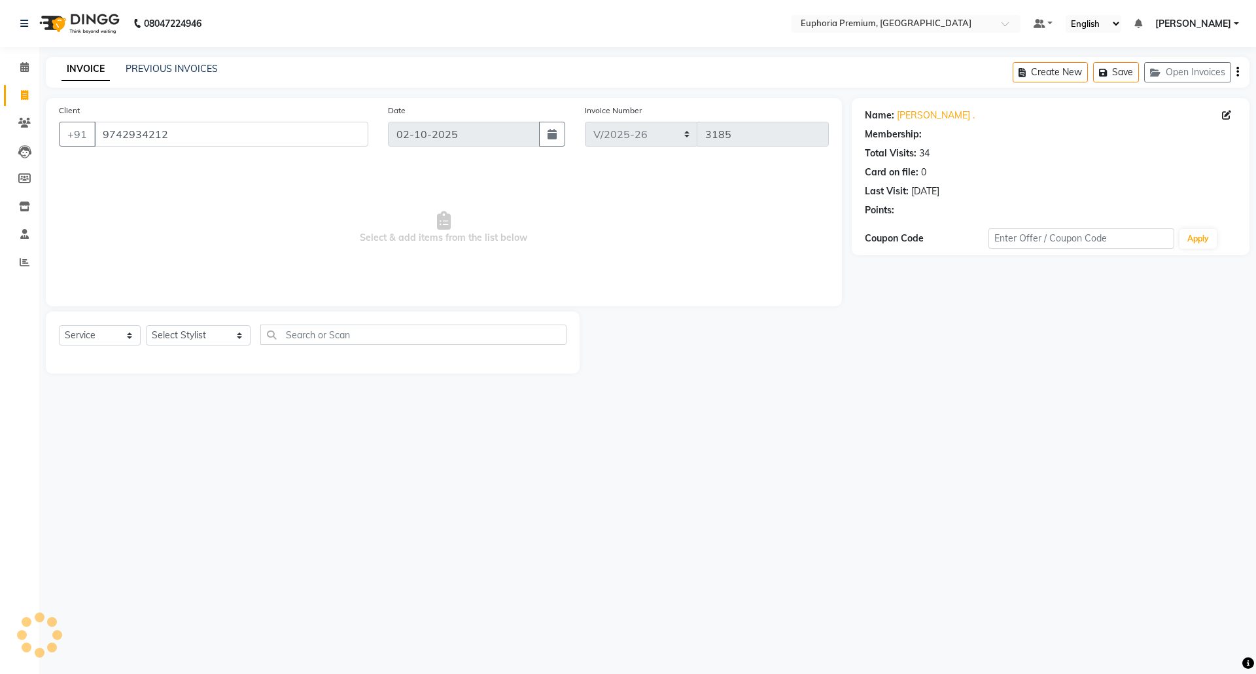
select select "1: Object"
click at [123, 336] on select "Select Service Product Membership Package Voucher Prepaid Gift Card" at bounding box center [100, 335] width 82 height 20
click at [59, 325] on select "Select Service Product Membership Package Voucher Prepaid Gift Card" at bounding box center [100, 335] width 82 height 20
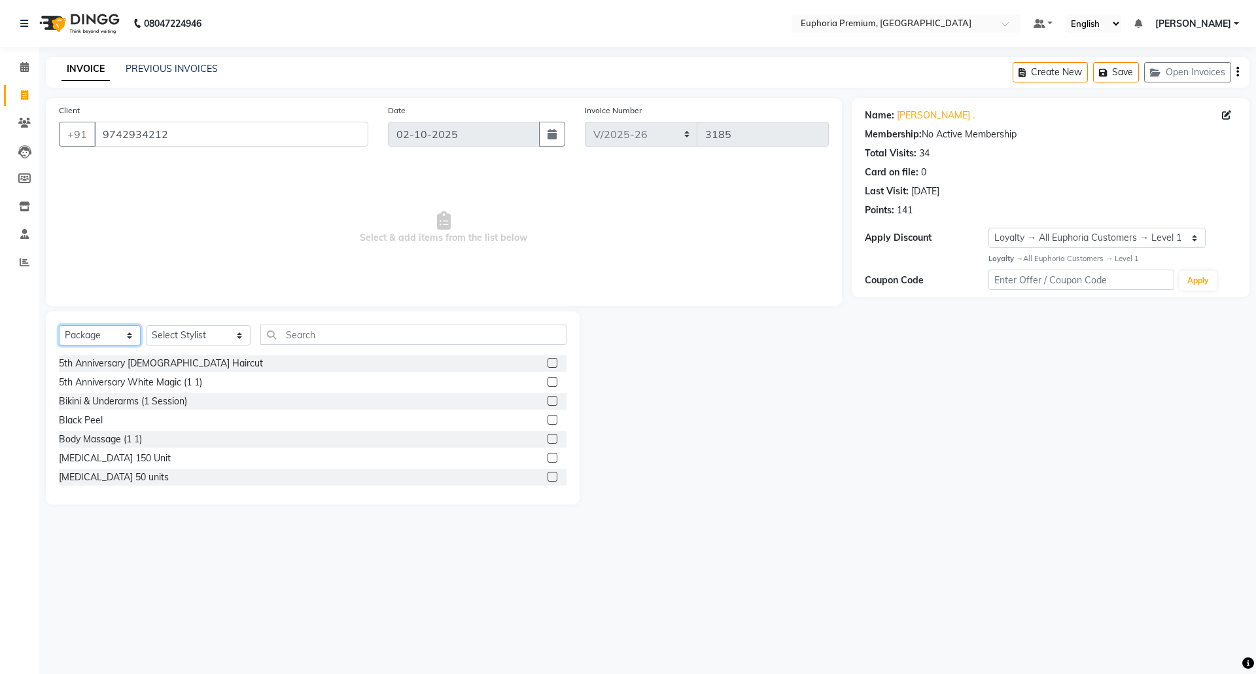
click at [122, 336] on select "Select Service Product Membership Package Voucher Prepaid Gift Card" at bounding box center [100, 335] width 82 height 20
select select "P"
click at [59, 325] on select "Select Service Product Membership Package Voucher Prepaid Gift Card" at bounding box center [100, 335] width 82 height 20
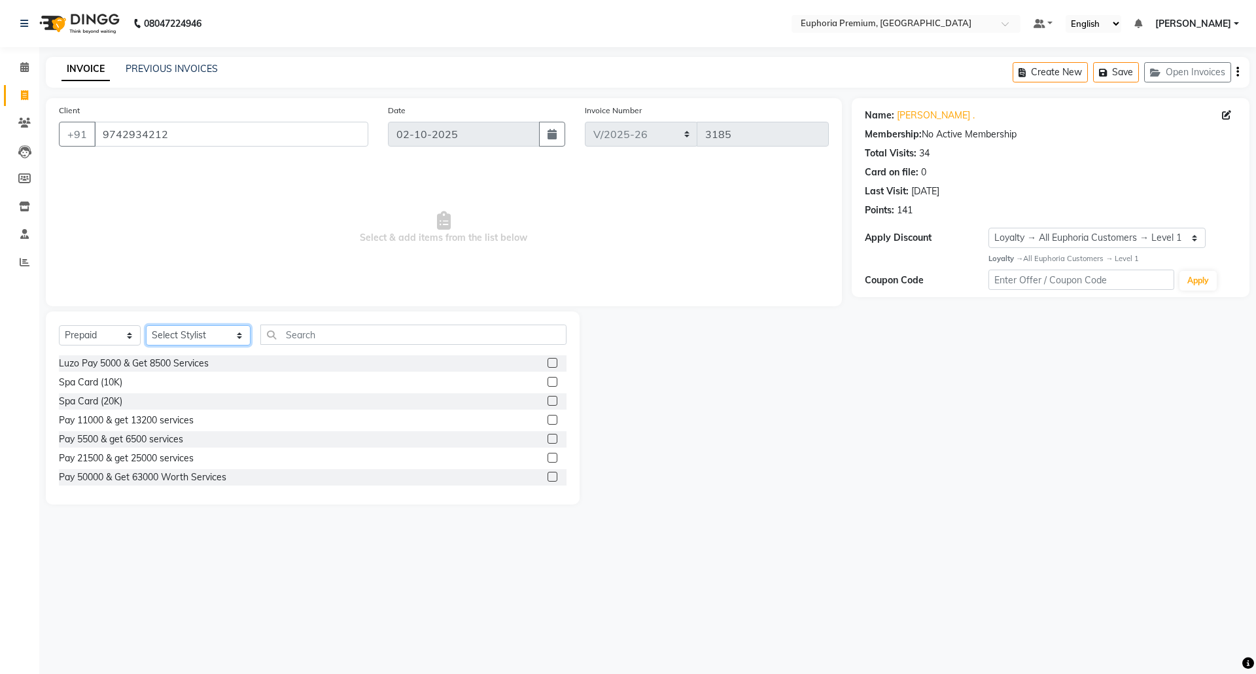
click at [194, 335] on select "Select Stylist Admin Ayman William Bharath N Binoy Chethan N ChonglianMoi MOI D…" at bounding box center [198, 335] width 105 height 20
select select "75017"
click at [146, 325] on select "Select Stylist Admin Ayman William Bharath N Binoy Chethan N ChonglianMoi MOI D…" at bounding box center [198, 335] width 105 height 20
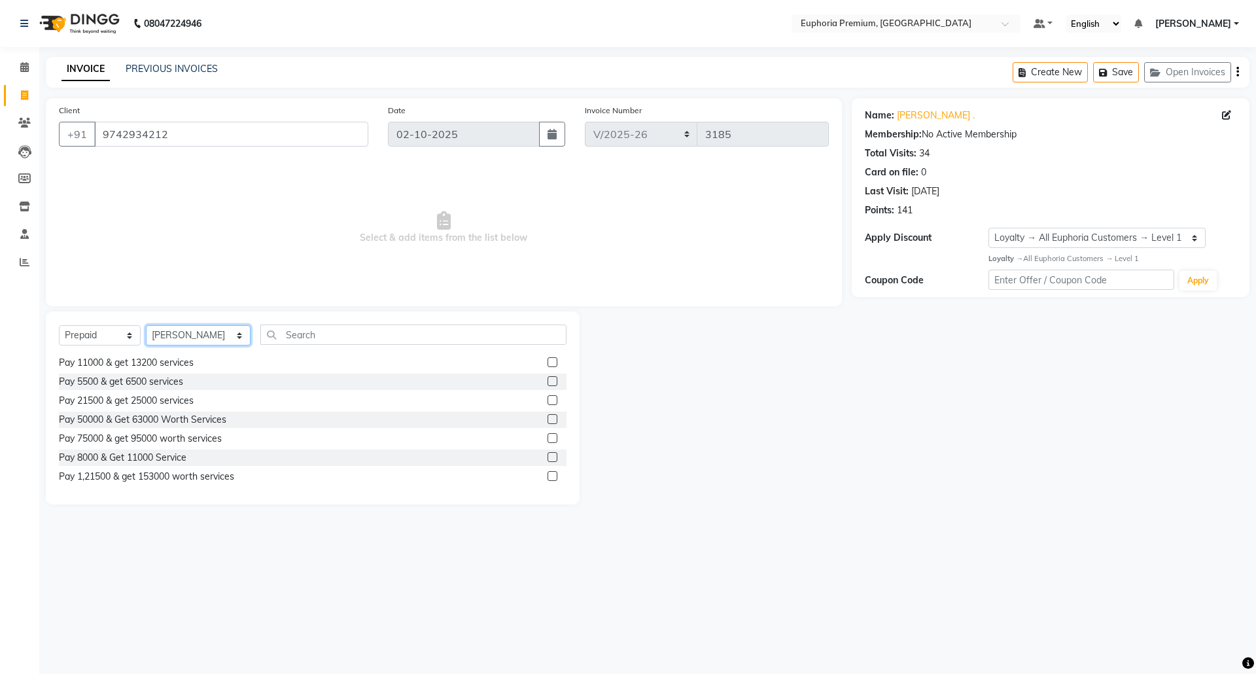
scroll to position [174, 0]
click at [547, 395] on label at bounding box center [552, 397] width 10 height 10
click at [547, 395] on input "checkbox" at bounding box center [551, 398] width 9 height 9
select select "select"
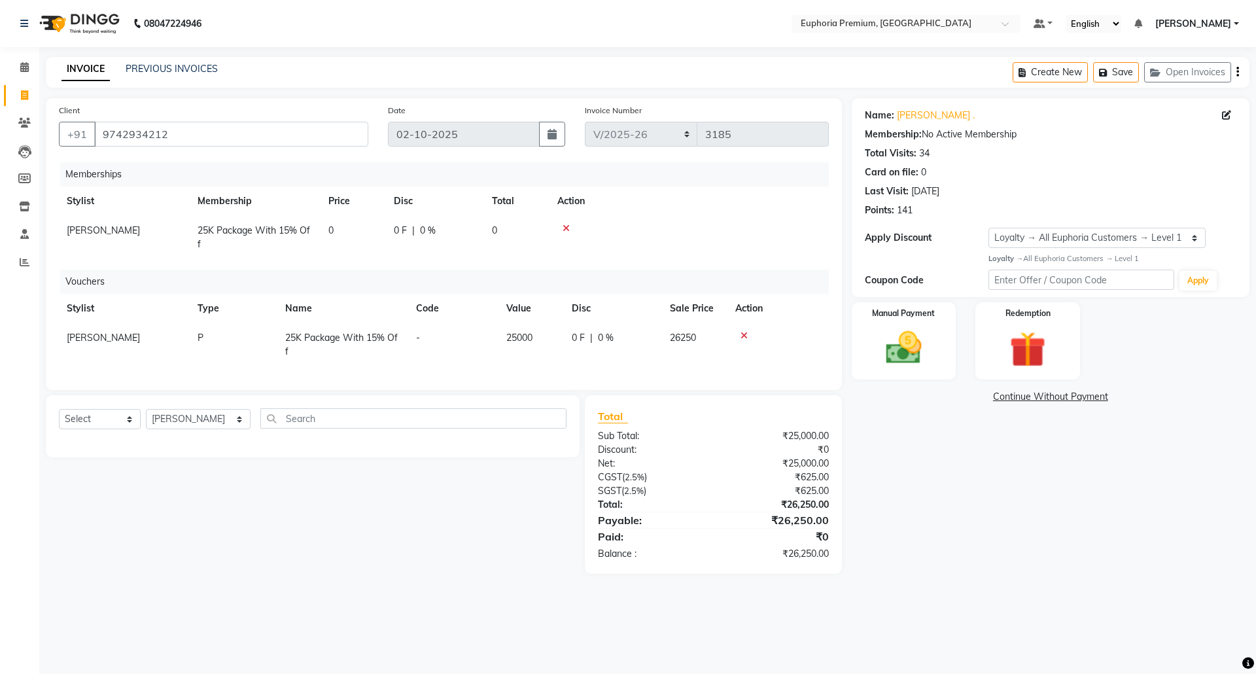
scroll to position [0, 0]
click at [908, 345] on img at bounding box center [903, 347] width 61 height 43
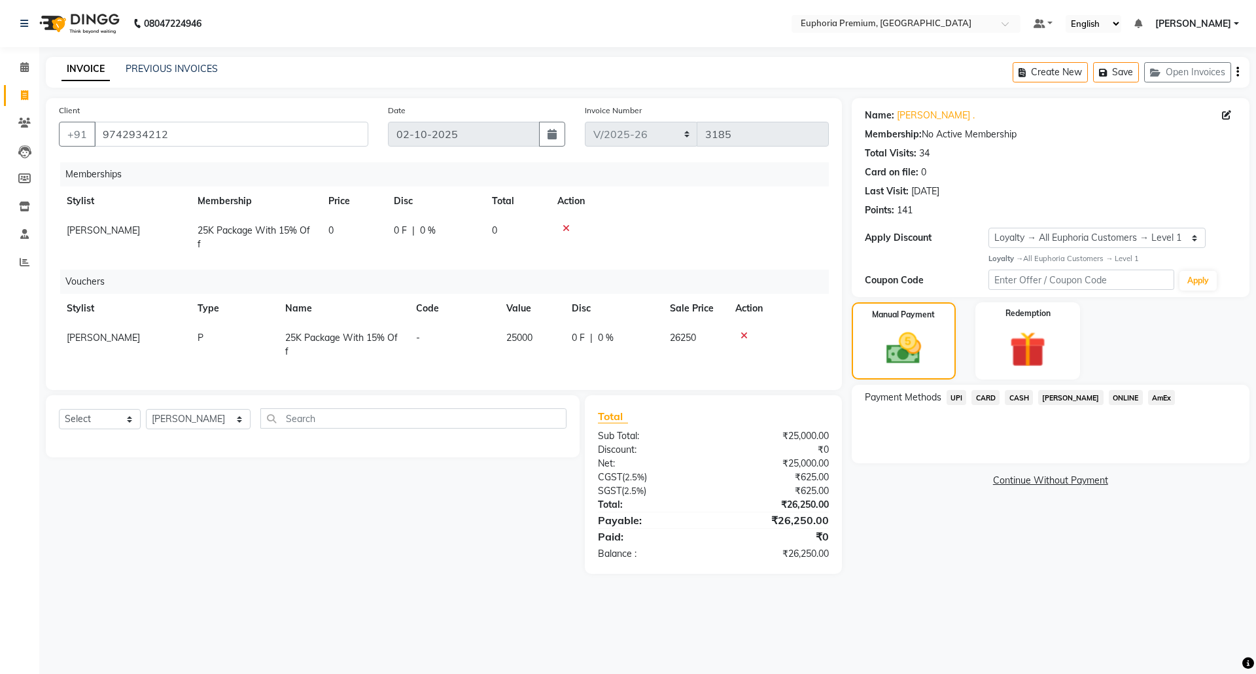
click at [984, 398] on span "CARD" at bounding box center [985, 397] width 28 height 15
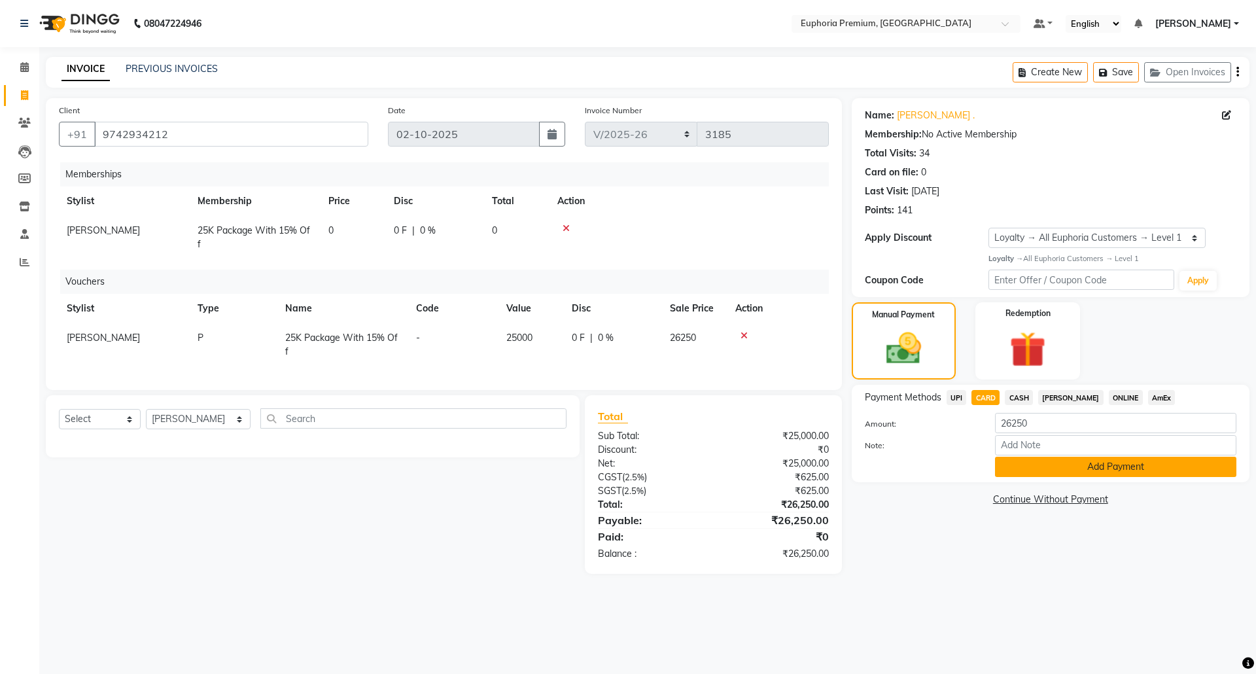
click at [1084, 467] on button "Add Payment" at bounding box center [1115, 466] width 241 height 20
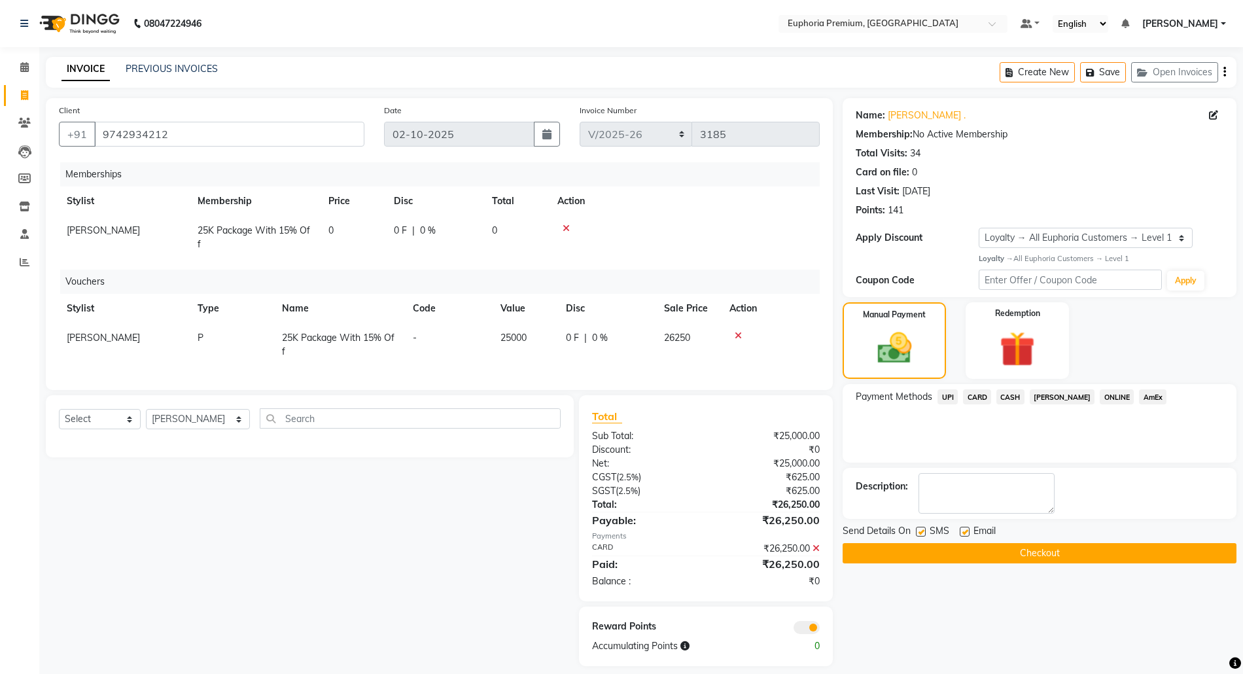
click at [1069, 550] on button "Checkout" at bounding box center [1039, 553] width 394 height 20
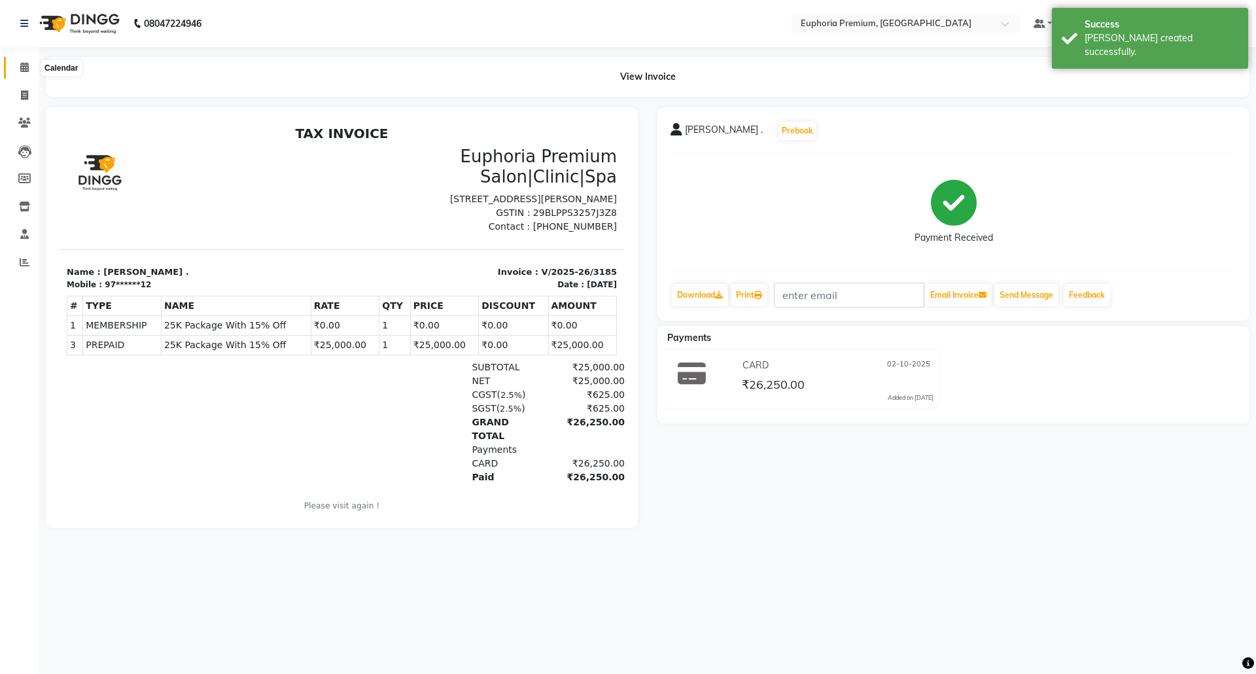
click at [24, 71] on icon at bounding box center [24, 67] width 9 height 10
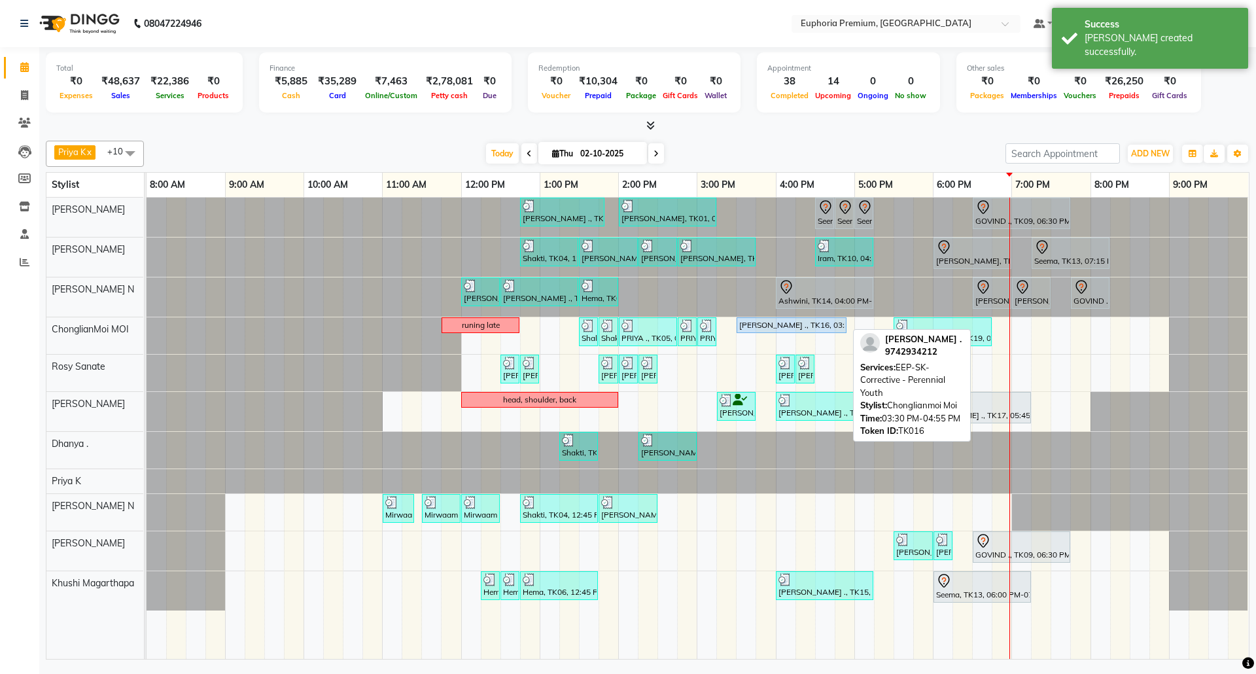
click at [801, 324] on div "[PERSON_NAME] ., TK16, 03:30 PM-04:55 PM, EEP-SK-Corrective - Perennial Youth" at bounding box center [791, 325] width 107 height 12
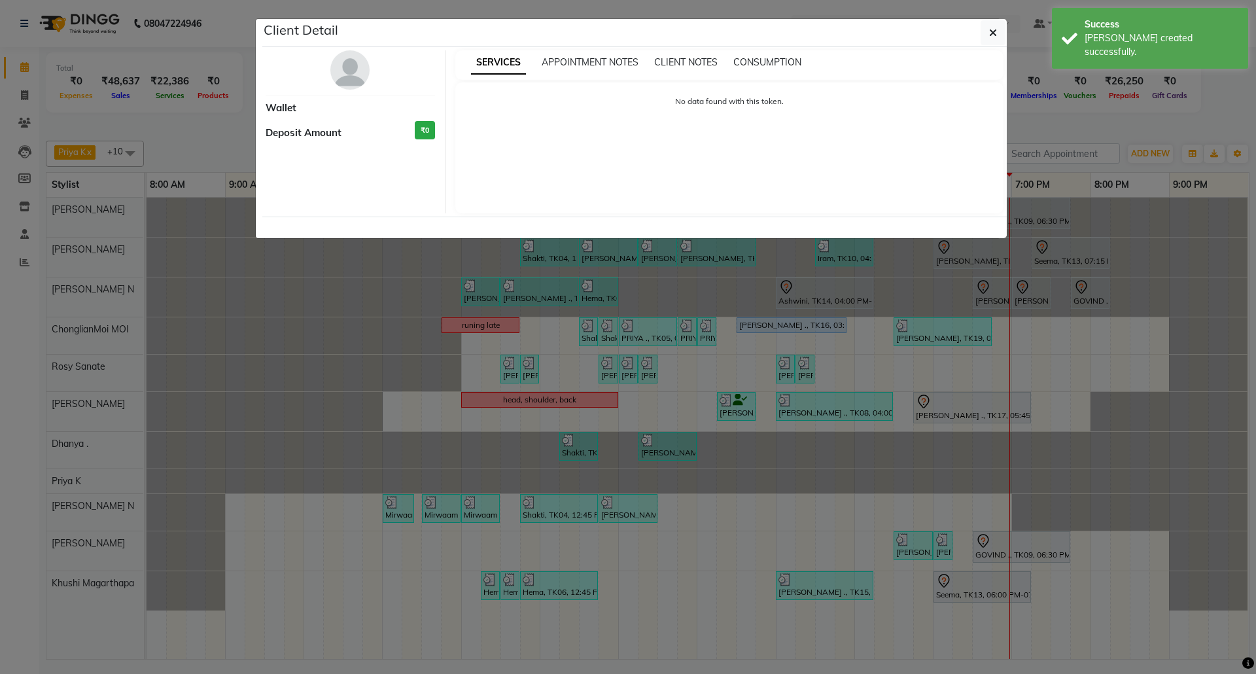
select select "5"
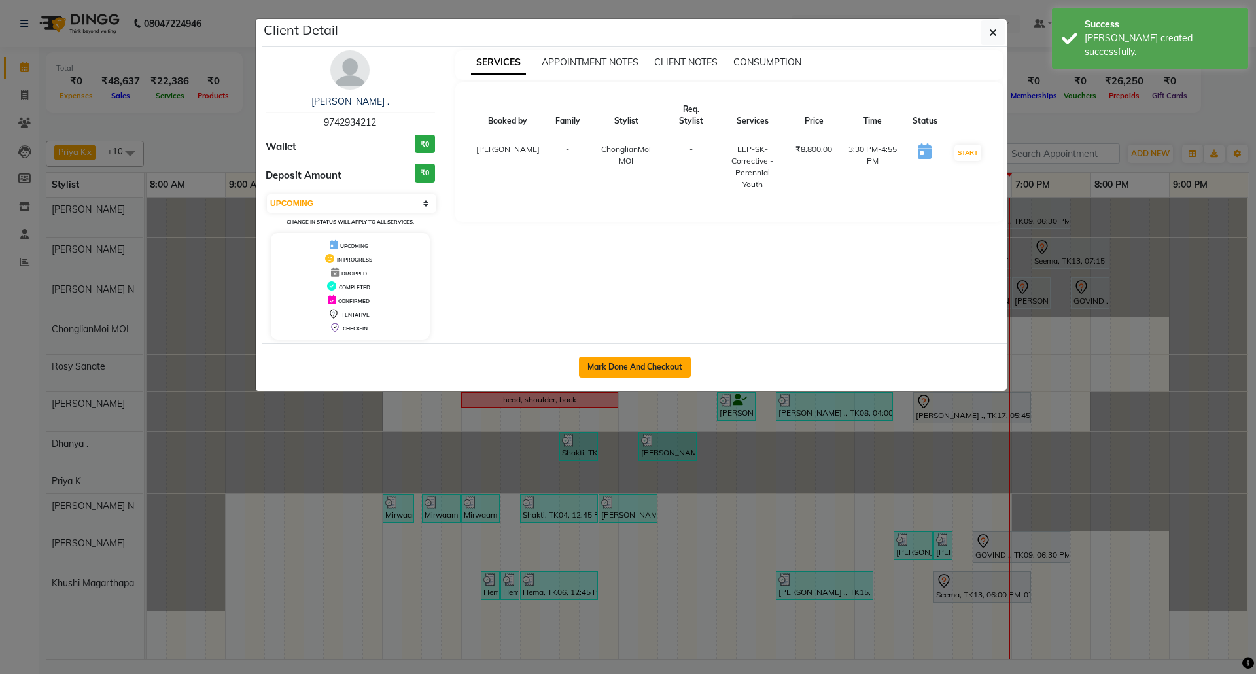
click at [664, 364] on button "Mark Done And Checkout" at bounding box center [635, 366] width 112 height 21
select select "7925"
select select "service"
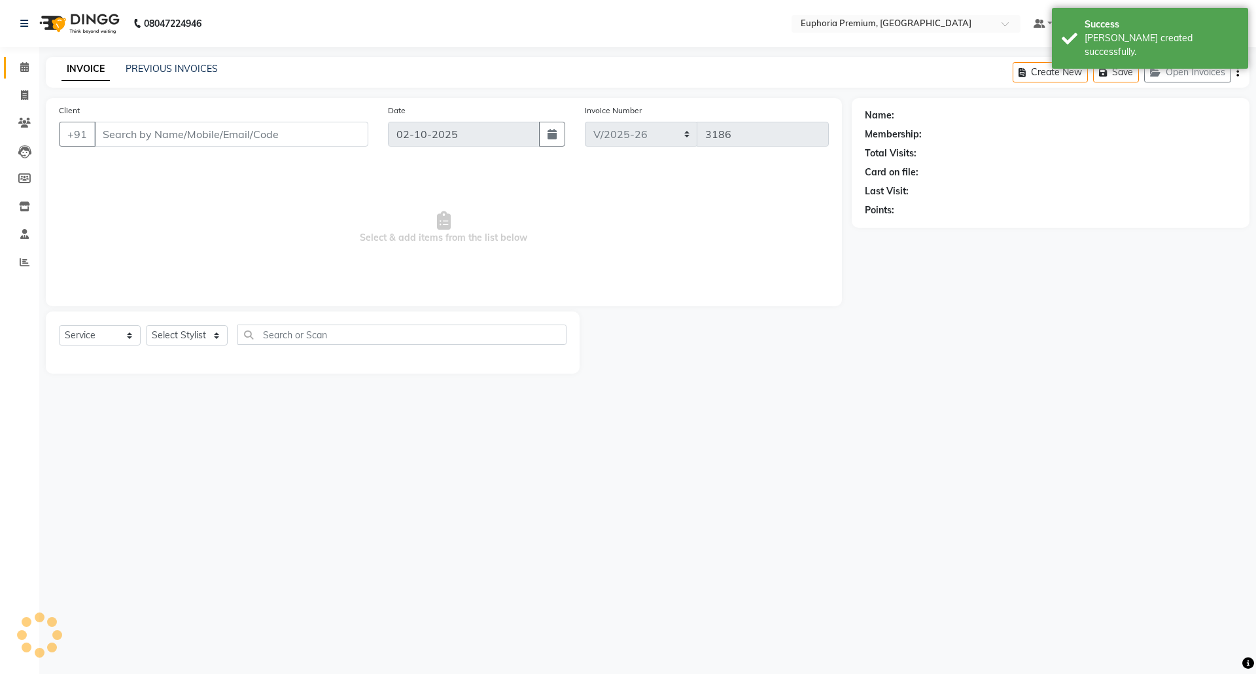
type input "97******12"
select select "71597"
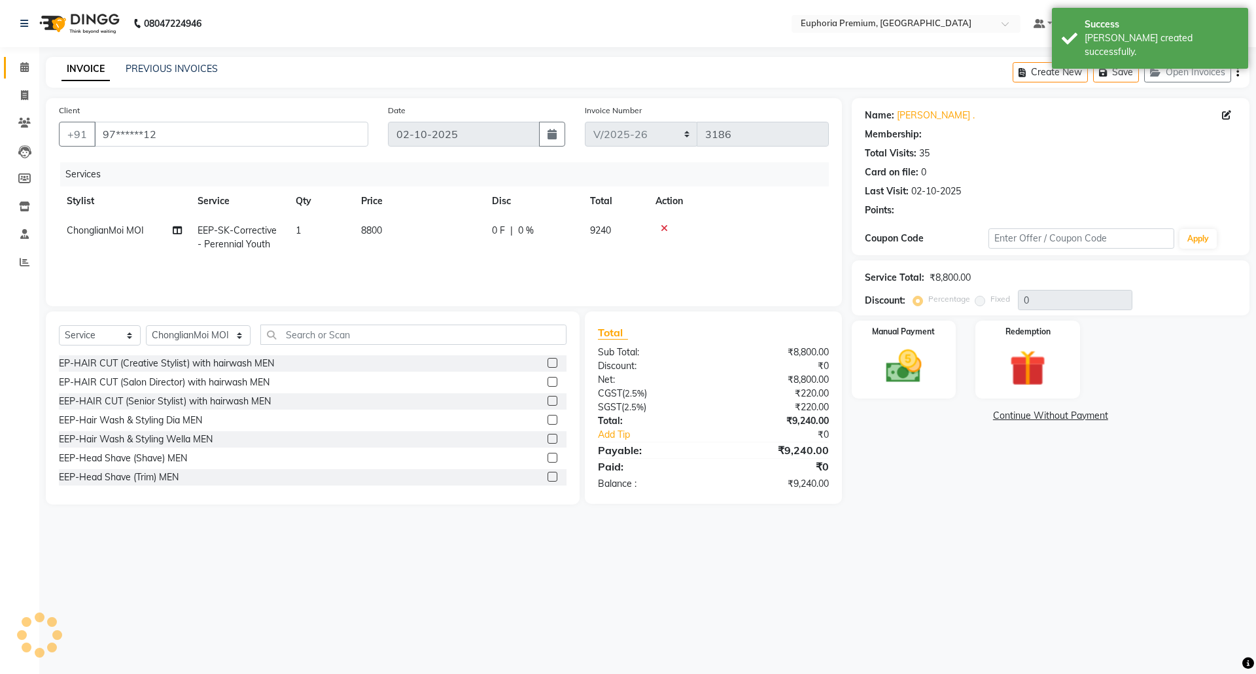
select select "2: Object"
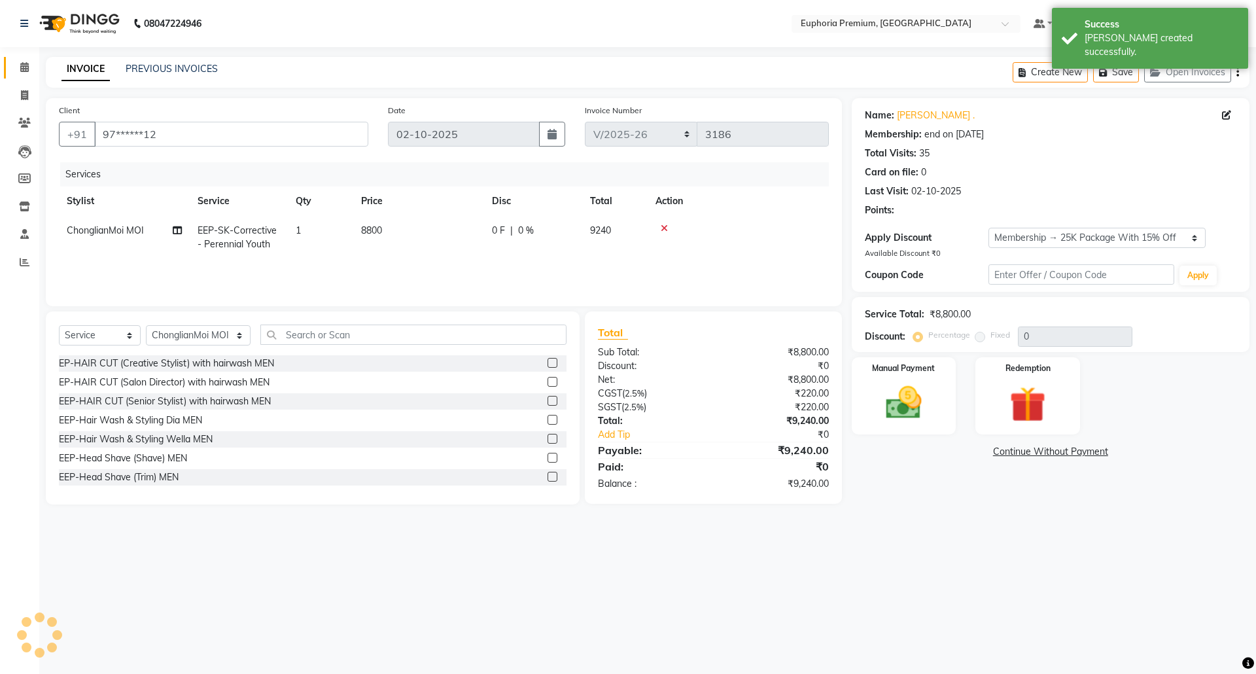
type input "15"
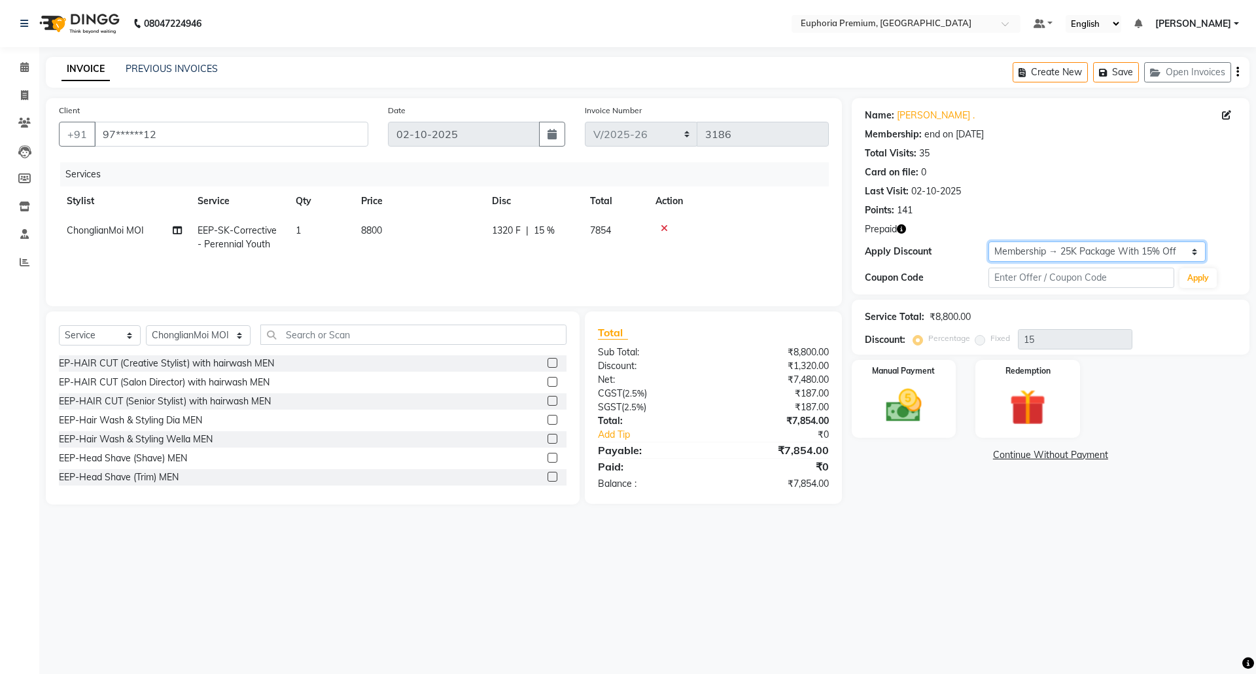
click at [1182, 252] on select "Select Membership → 25K Package With 15% Off Loyalty → All Euphoria Customers →…" at bounding box center [1096, 251] width 217 height 20
click at [990, 411] on div "Redemption" at bounding box center [1027, 398] width 109 height 80
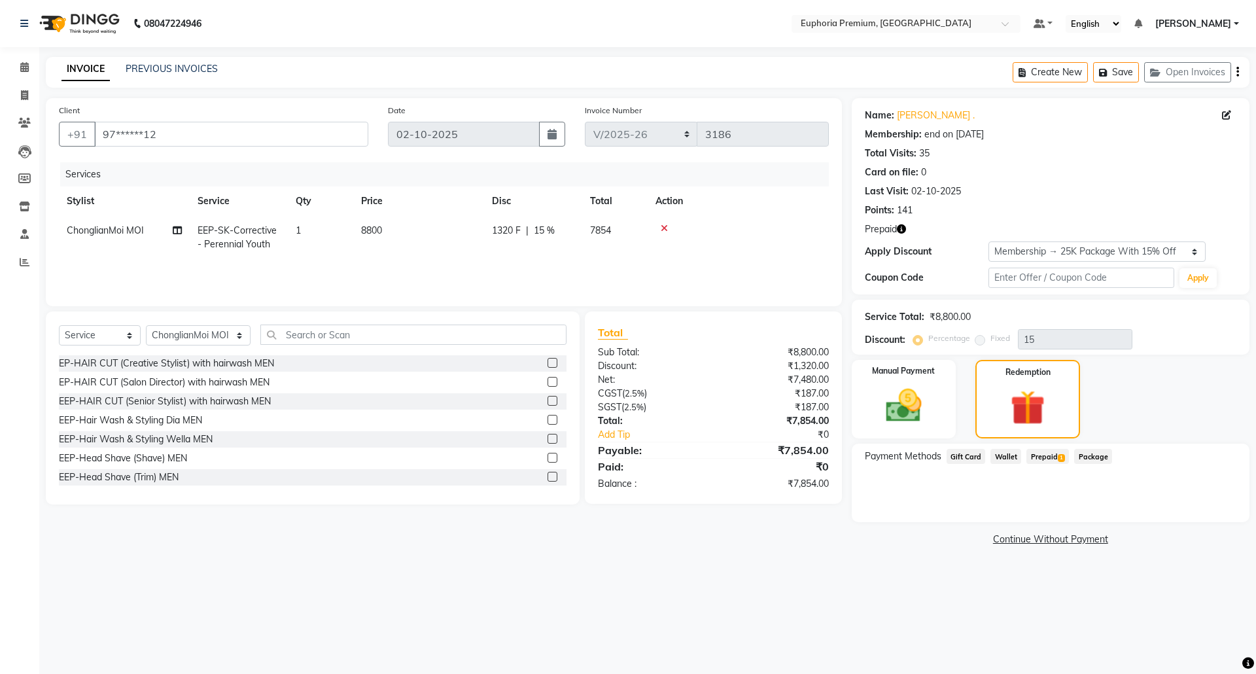
click at [1042, 453] on span "Prepaid 1" at bounding box center [1047, 456] width 43 height 15
click at [1209, 511] on button "Add" at bounding box center [1205, 509] width 48 height 22
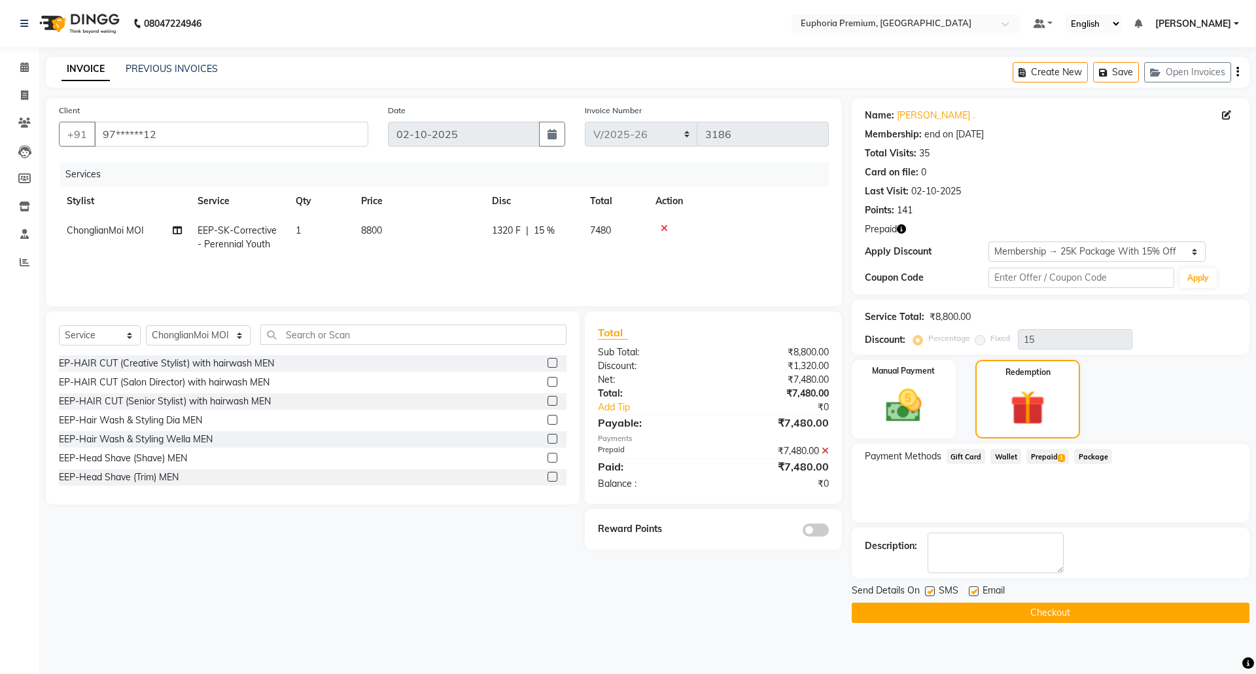
click at [1054, 615] on button "Checkout" at bounding box center [1051, 612] width 398 height 20
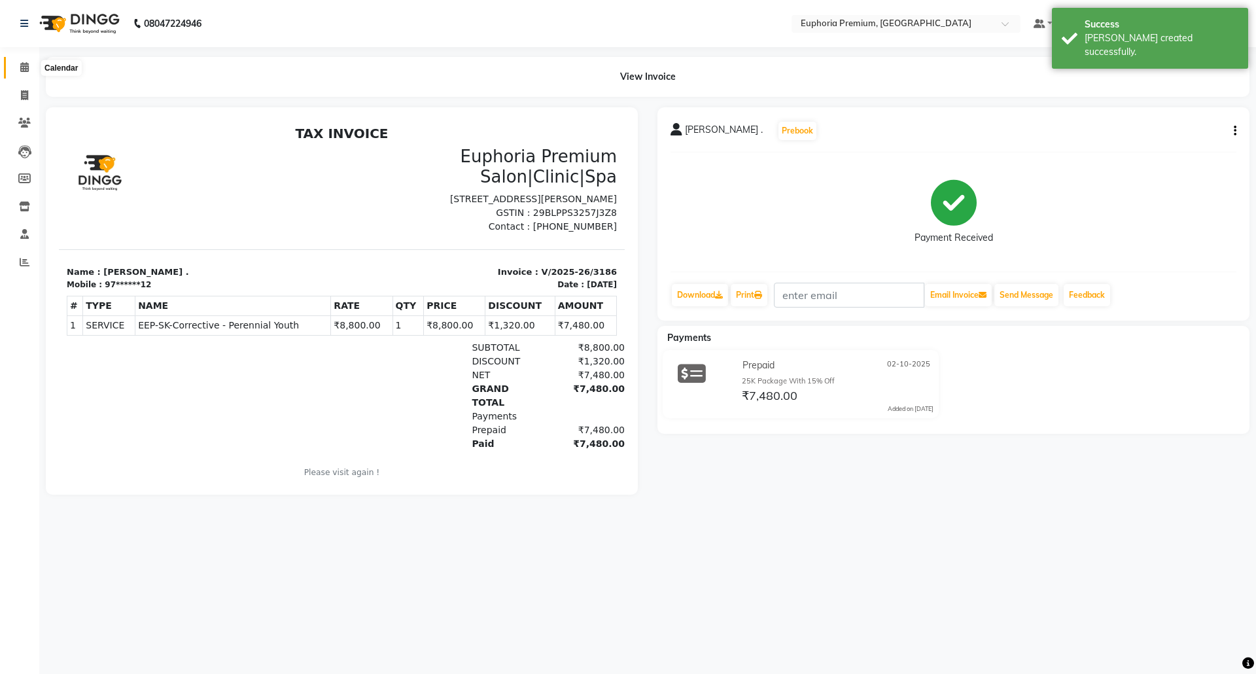
click at [24, 65] on icon at bounding box center [24, 67] width 9 height 10
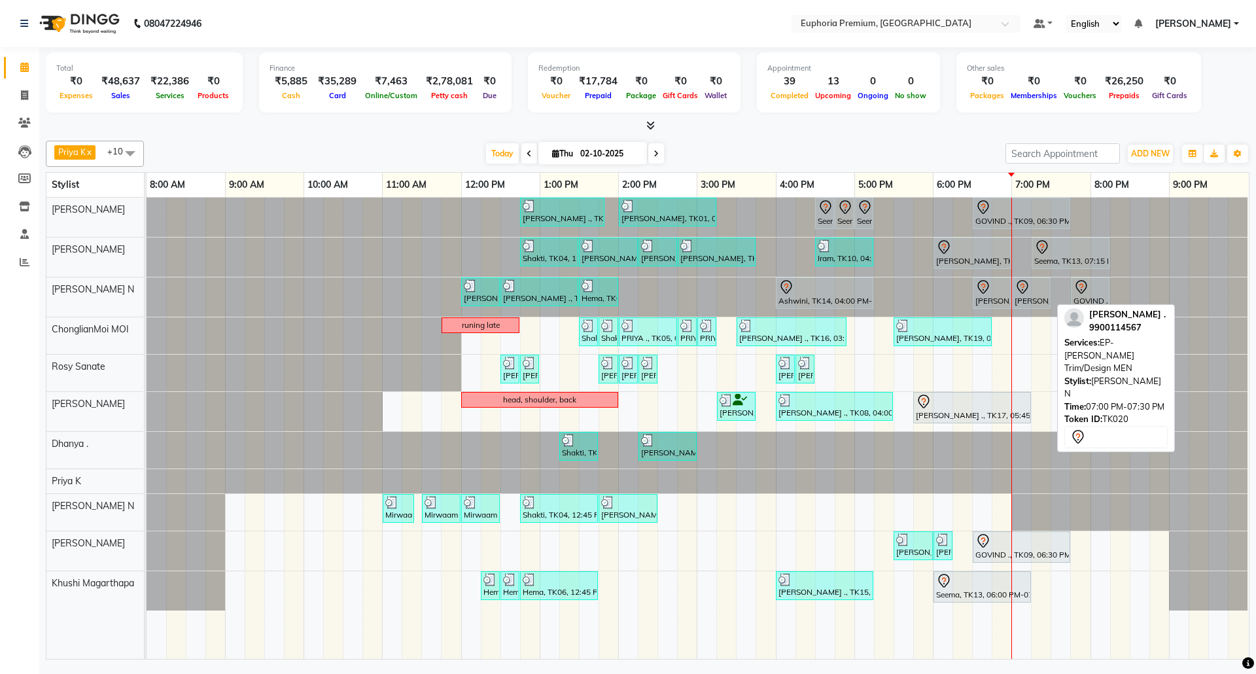
click at [1028, 294] on icon at bounding box center [1022, 287] width 16 height 16
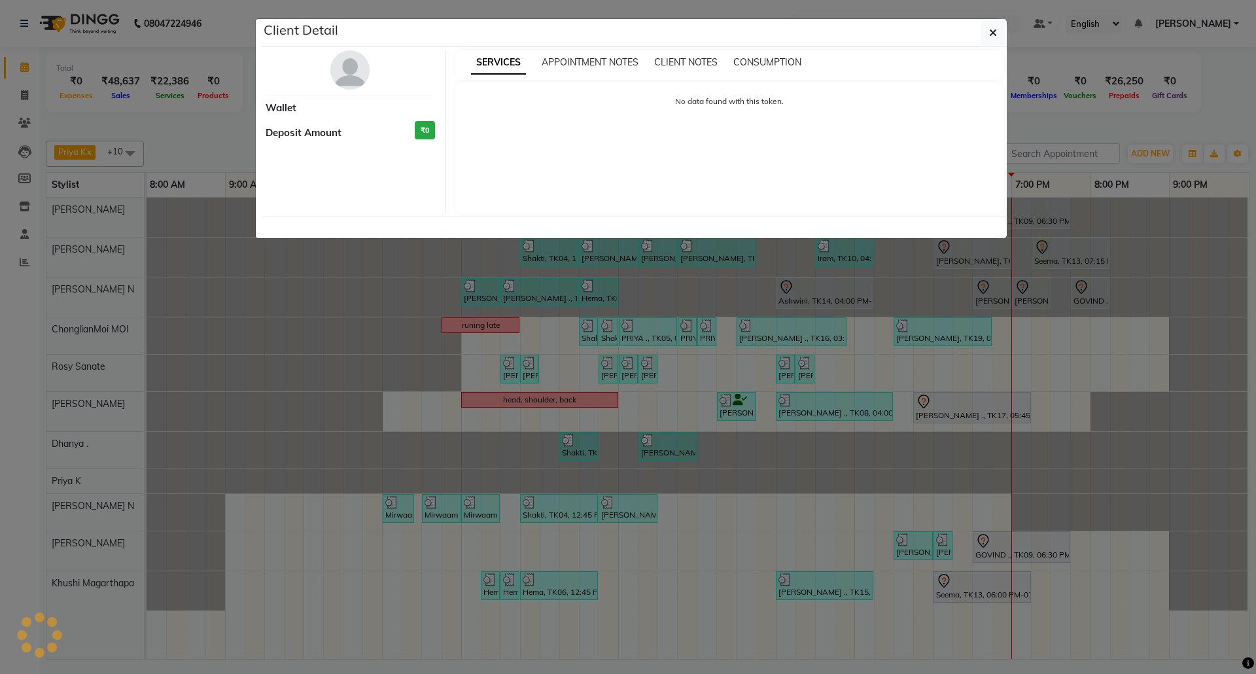
select select "7"
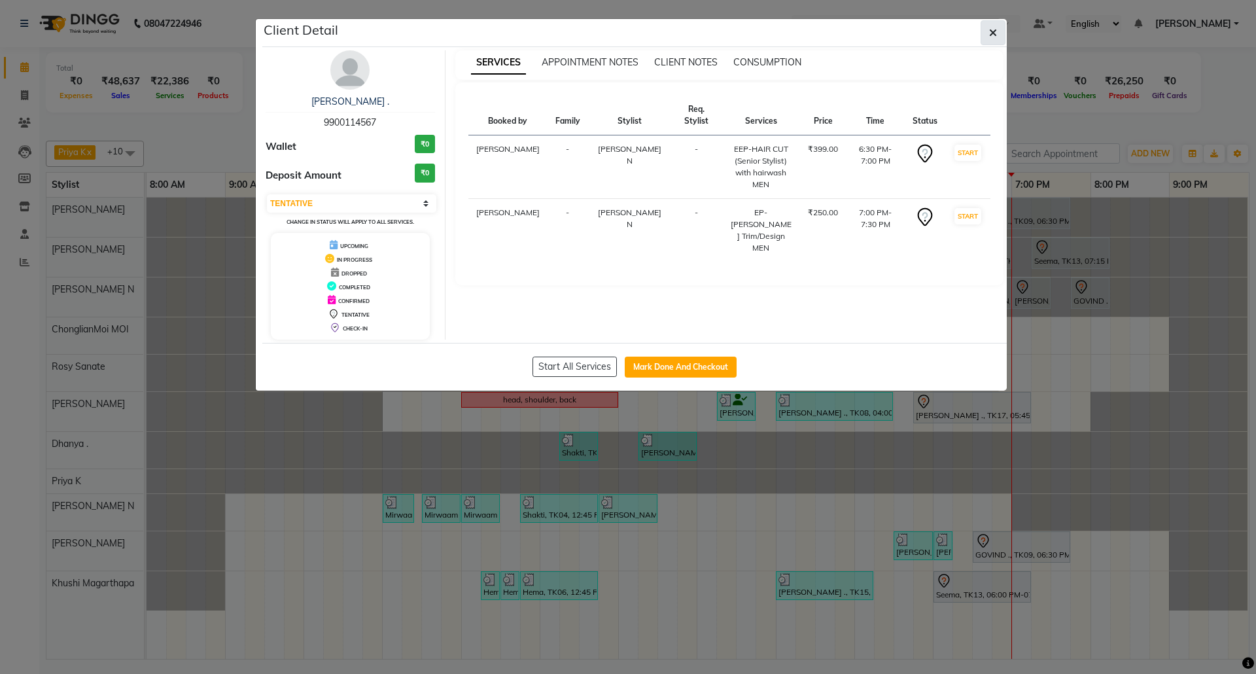
click at [992, 37] on icon "button" at bounding box center [993, 32] width 8 height 10
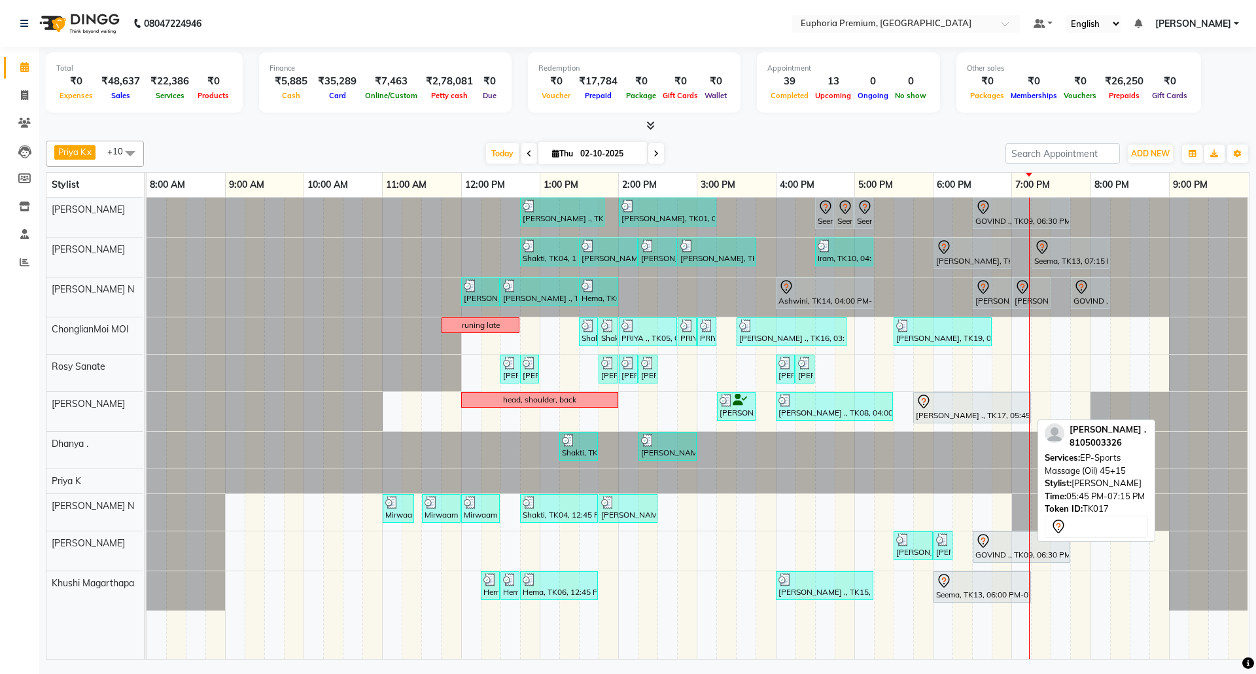
click at [958, 417] on div "[PERSON_NAME] ., TK17, 05:45 PM-07:15 PM, EP-Sports Massage (Oil) 45+15" at bounding box center [971, 407] width 115 height 27
select select "7"
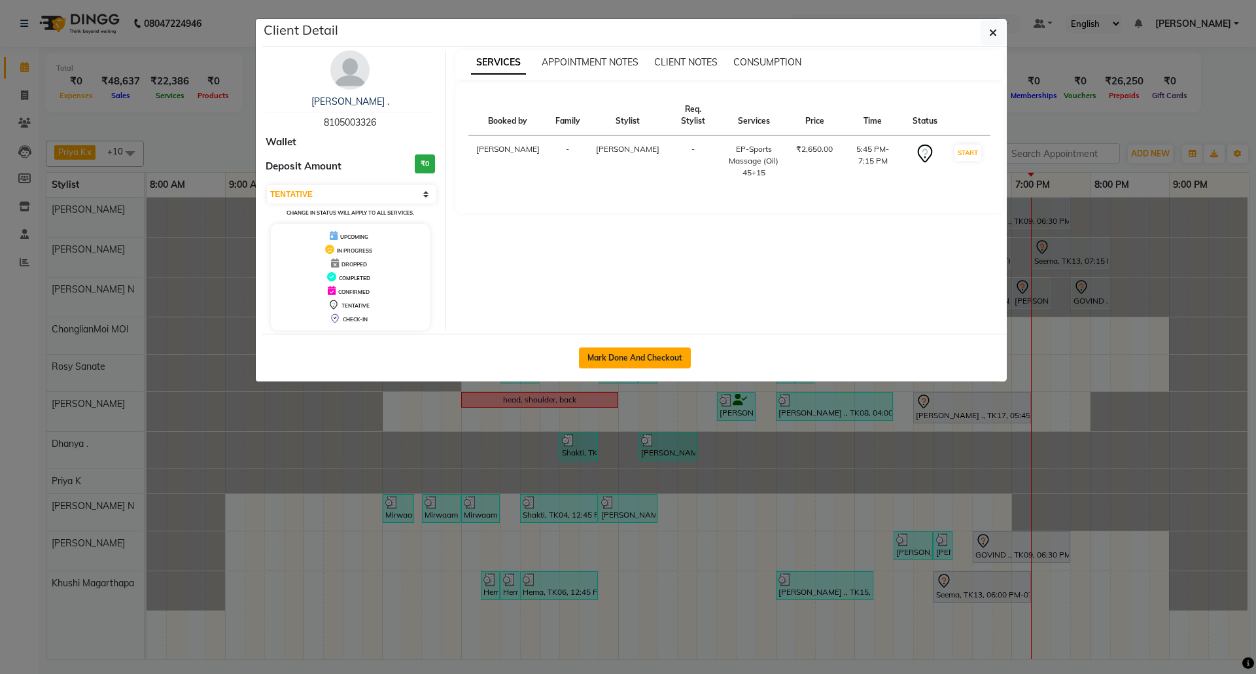
click at [657, 359] on button "Mark Done And Checkout" at bounding box center [635, 357] width 112 height 21
select select "7925"
select select "service"
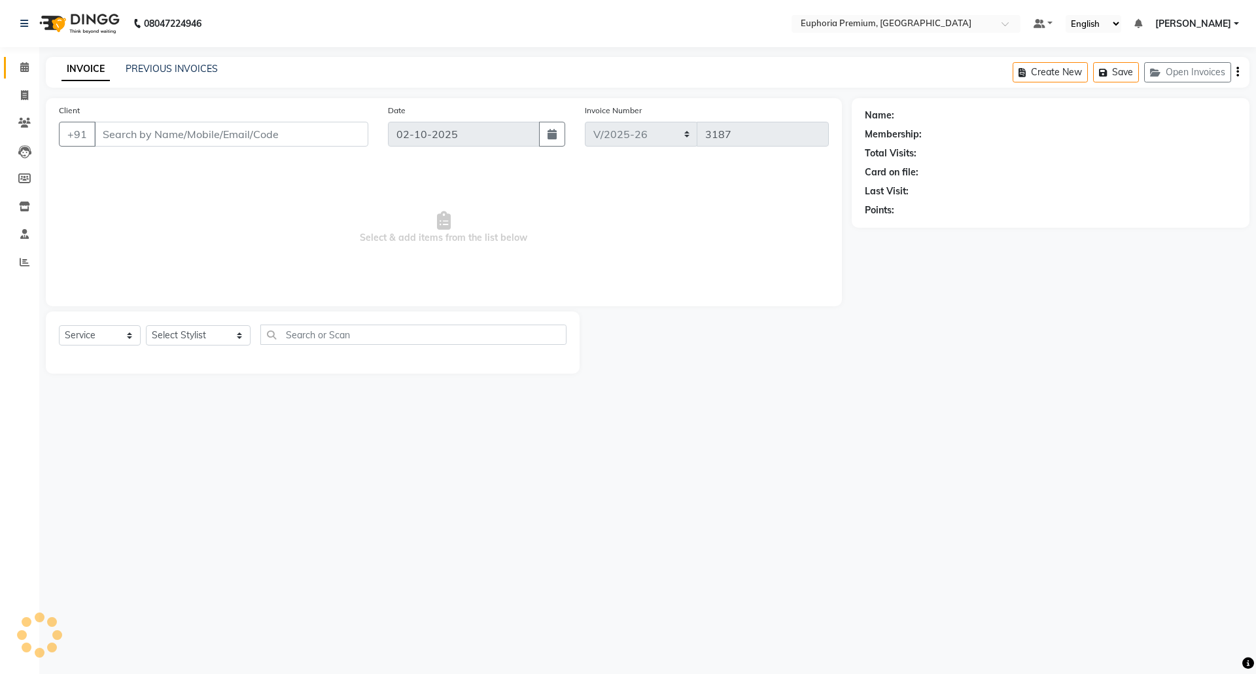
type input "81******26"
select select "71603"
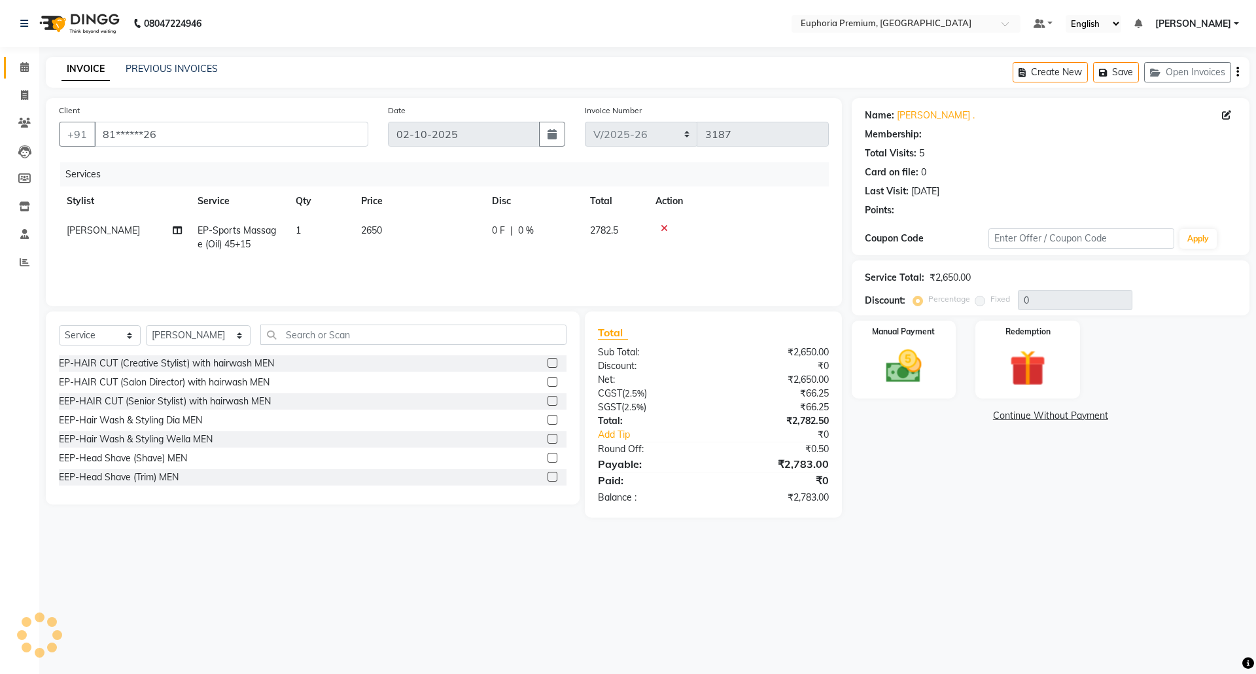
select select "1: Object"
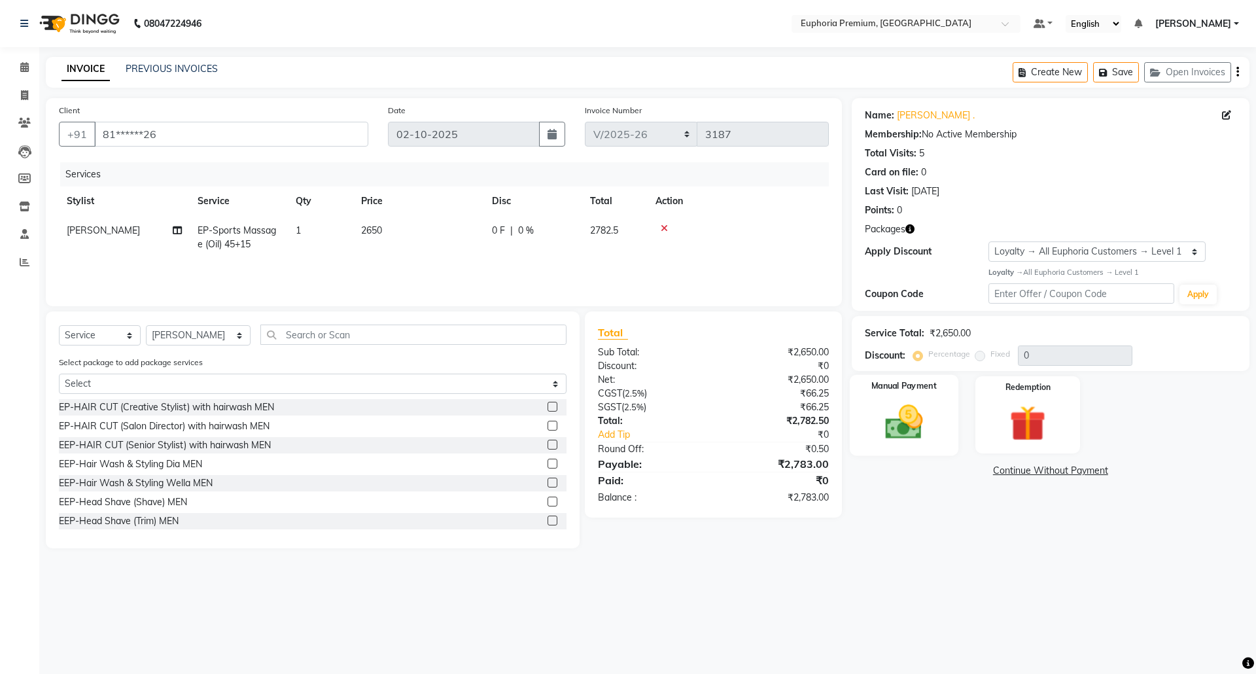
click at [920, 421] on img at bounding box center [903, 421] width 61 height 43
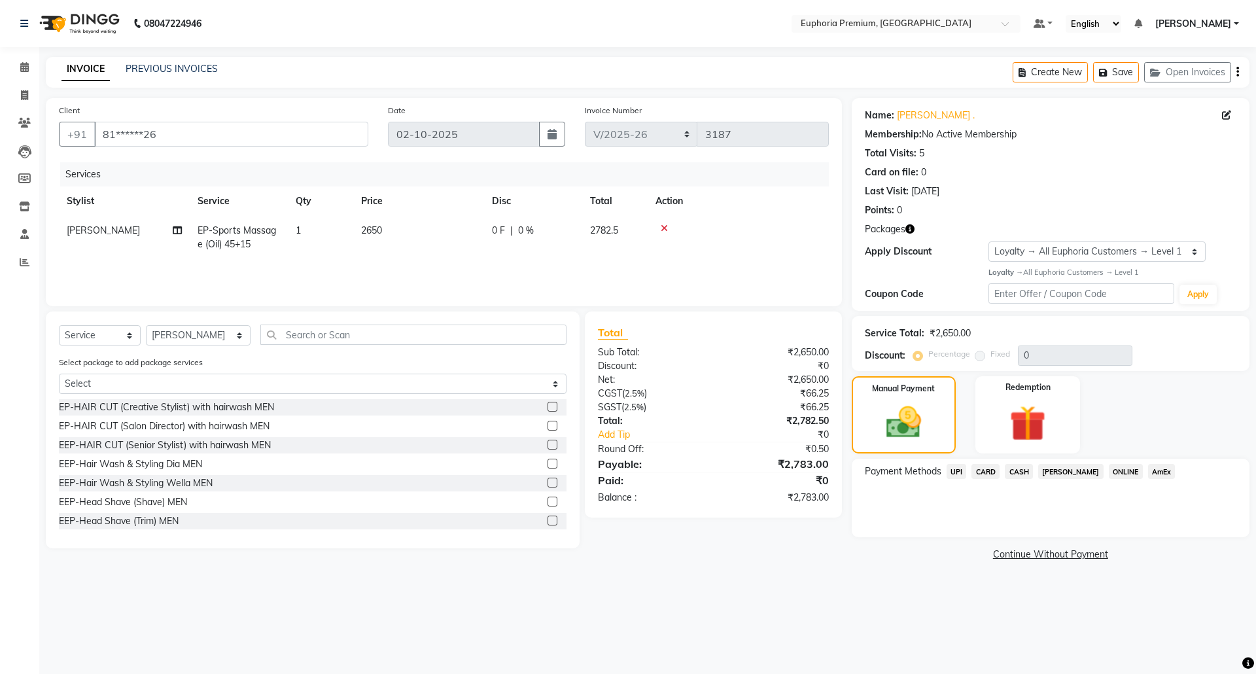
click at [981, 474] on span "CARD" at bounding box center [985, 471] width 28 height 15
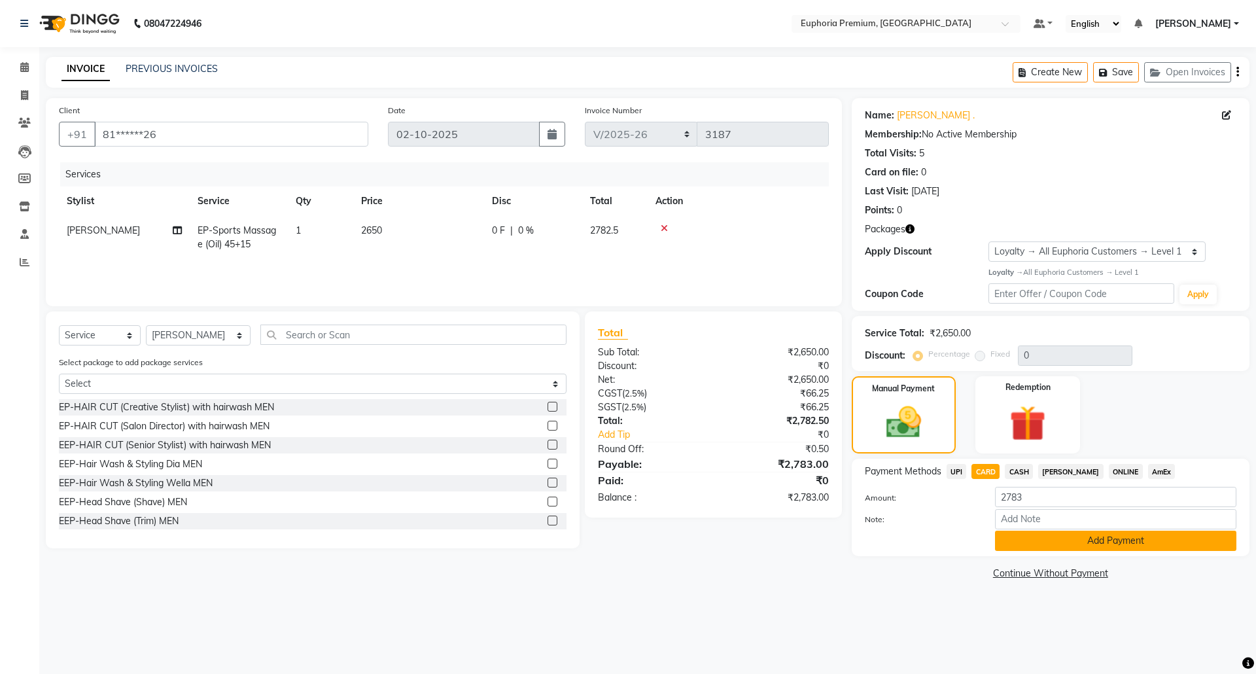
click at [1115, 543] on button "Add Payment" at bounding box center [1115, 540] width 241 height 20
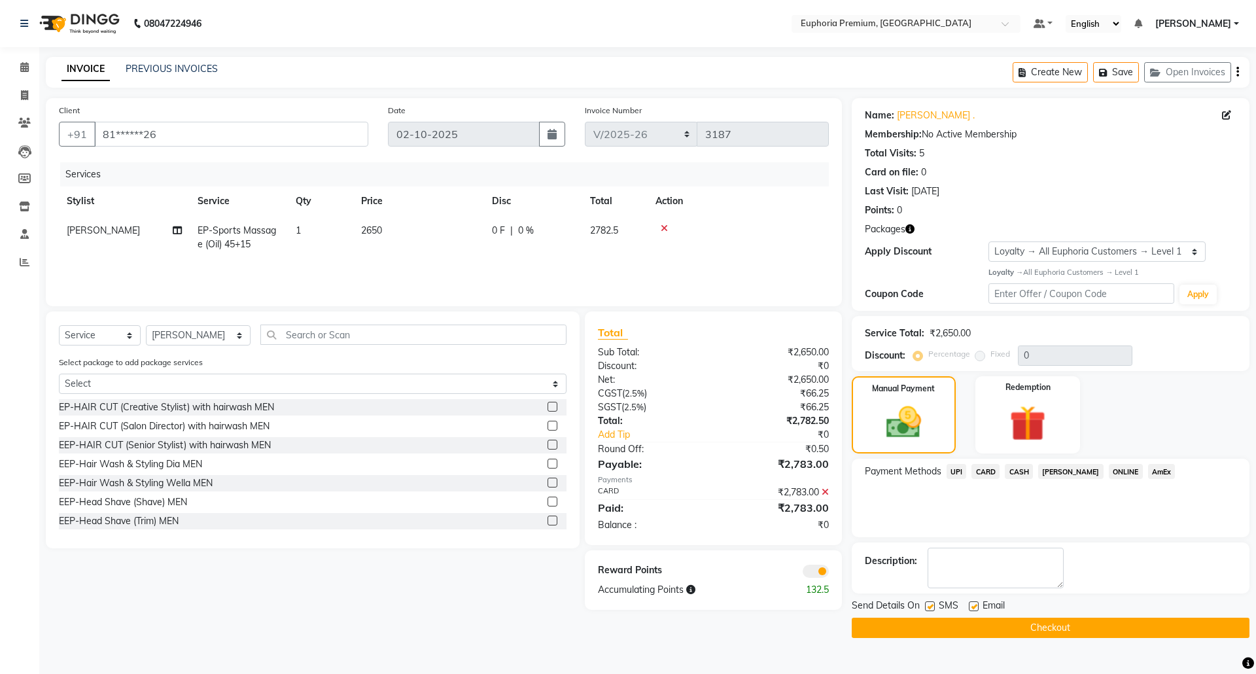
click at [1067, 627] on button "Checkout" at bounding box center [1051, 627] width 398 height 20
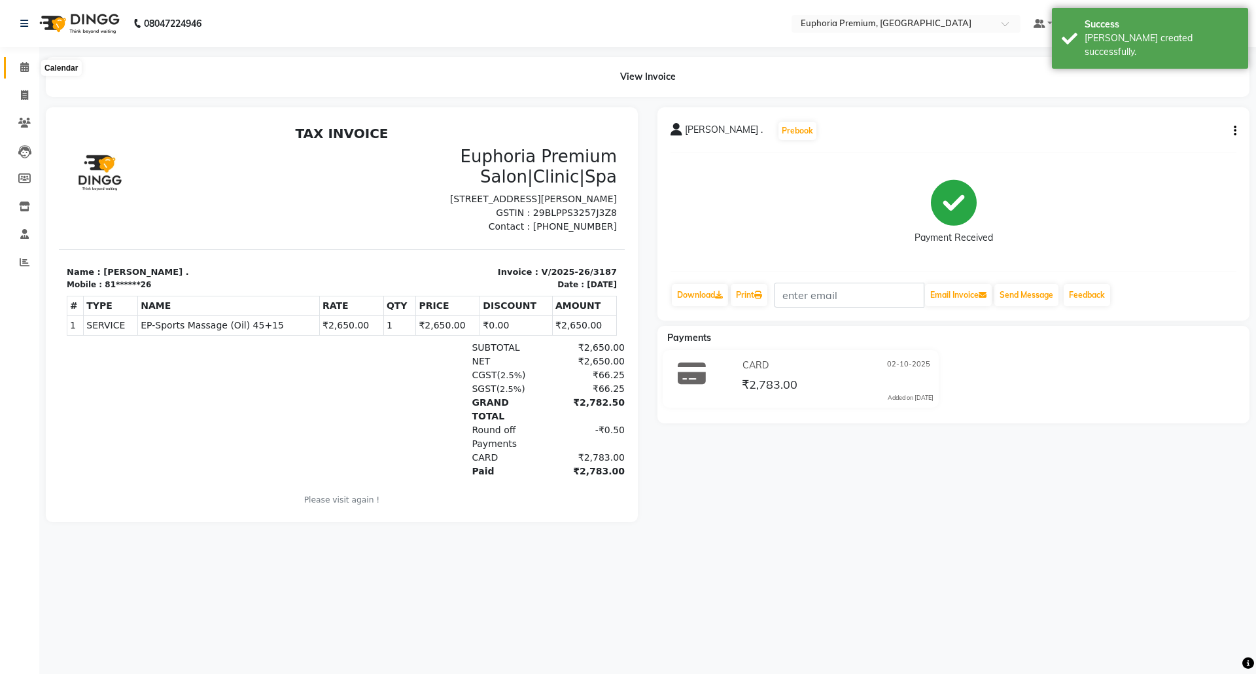
click at [20, 64] on icon at bounding box center [24, 67] width 9 height 10
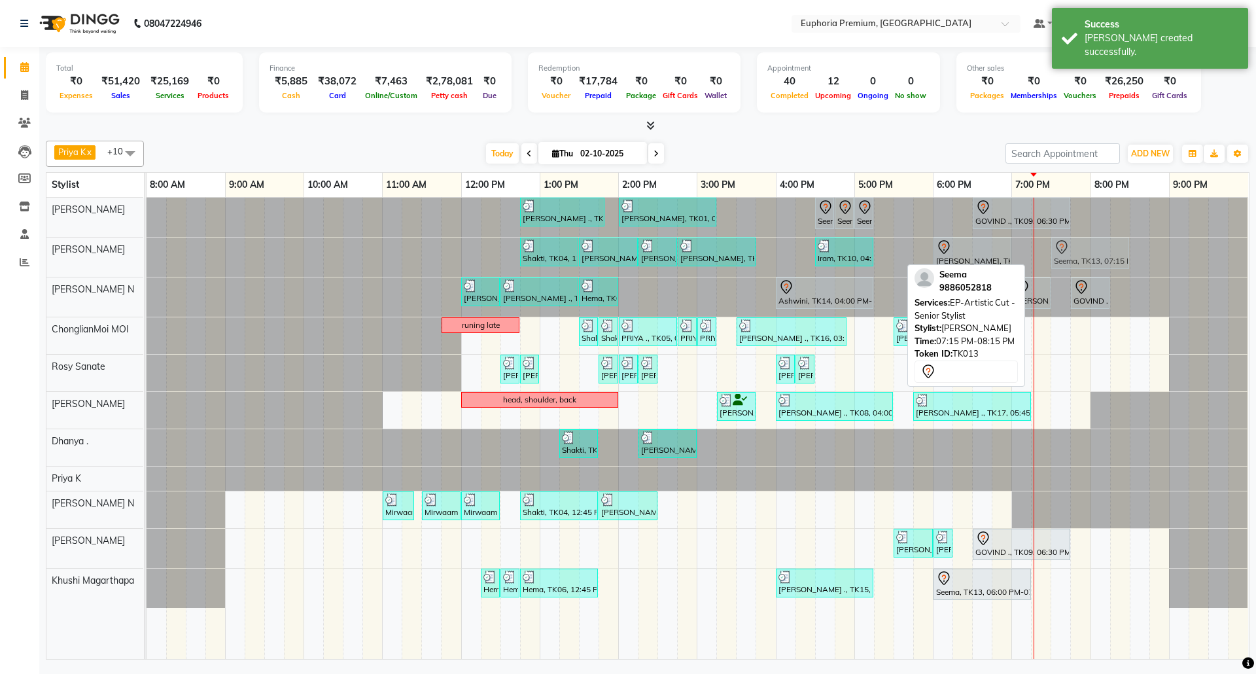
drag, startPoint x: 1055, startPoint y: 257, endPoint x: 1080, endPoint y: 254, distance: 25.6
click at [146, 254] on div "Shakti, TK04, 12:45 PM-01:30 PM, EP-Regenerate (Intense Alchemy) M Prabha, TK01…" at bounding box center [146, 256] width 0 height 39
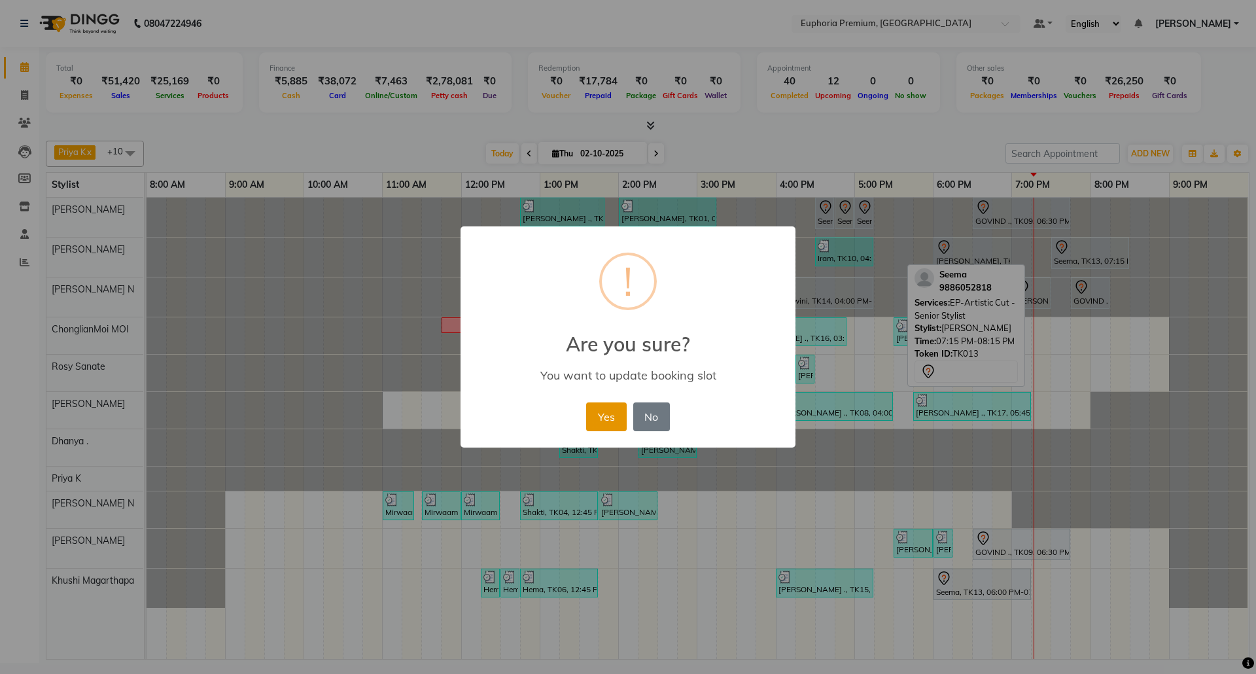
click at [602, 419] on button "Yes" at bounding box center [606, 416] width 40 height 29
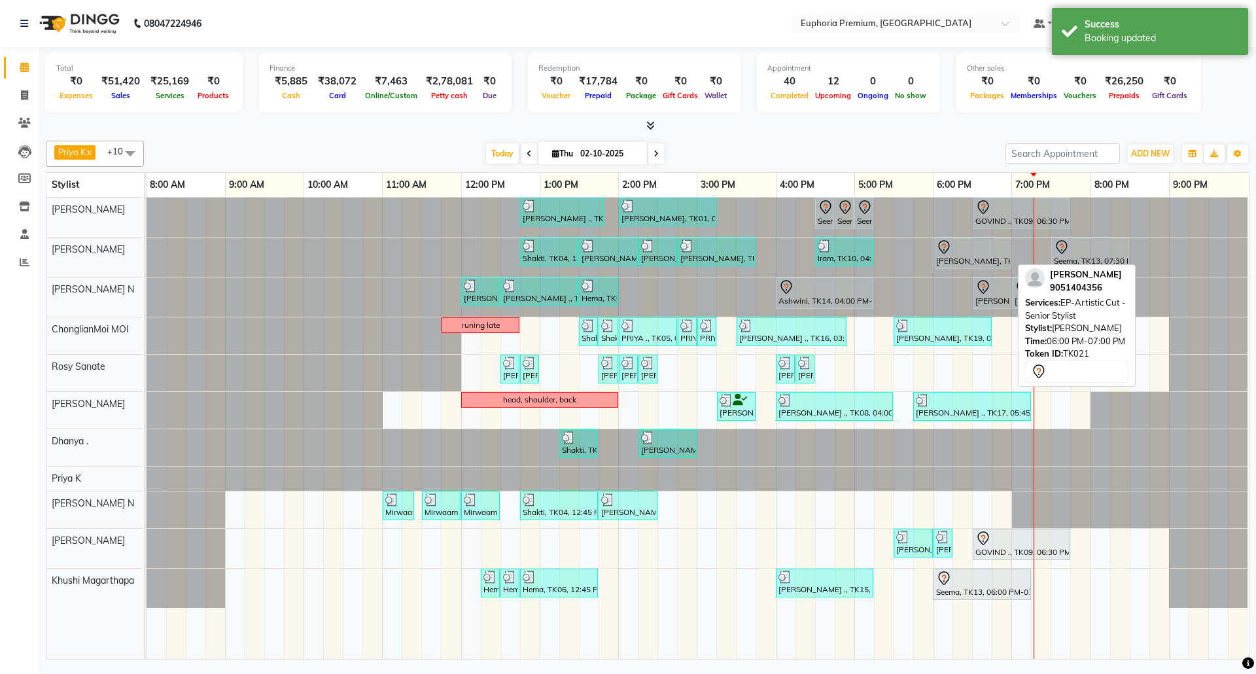
click at [966, 252] on div at bounding box center [972, 247] width 73 height 16
click at [987, 252] on div at bounding box center [972, 247] width 73 height 16
select select "7"
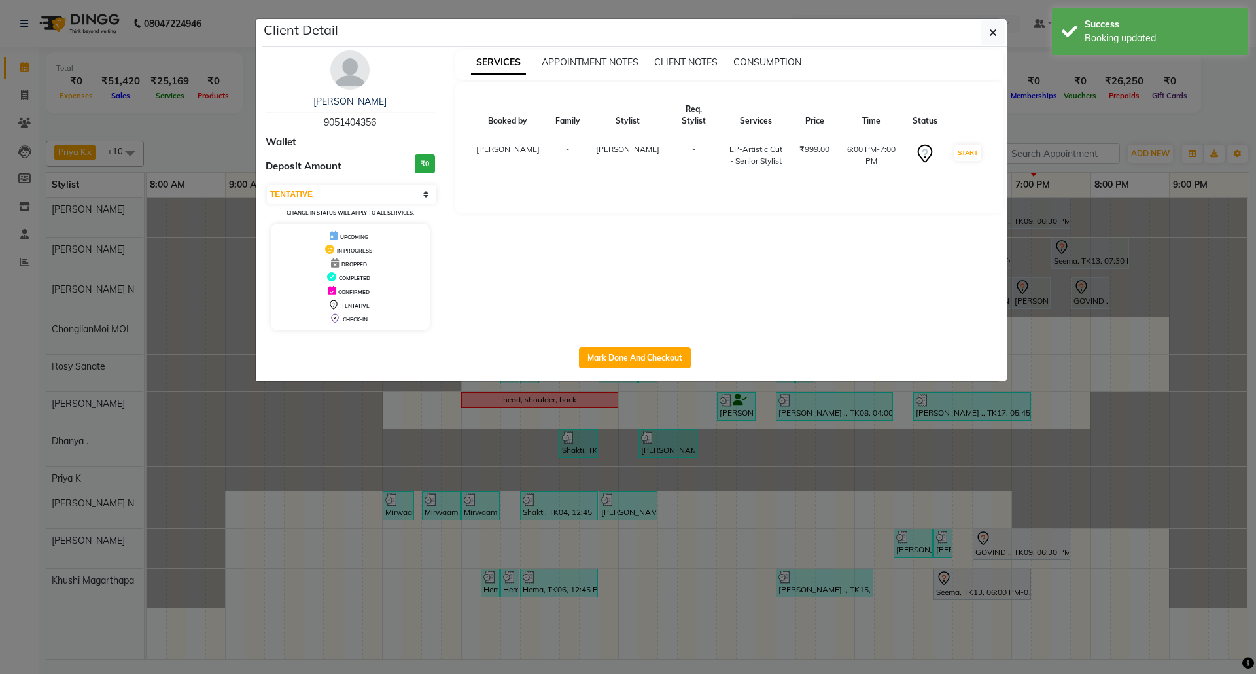
click at [352, 108] on div "[PERSON_NAME]" at bounding box center [350, 102] width 169 height 14
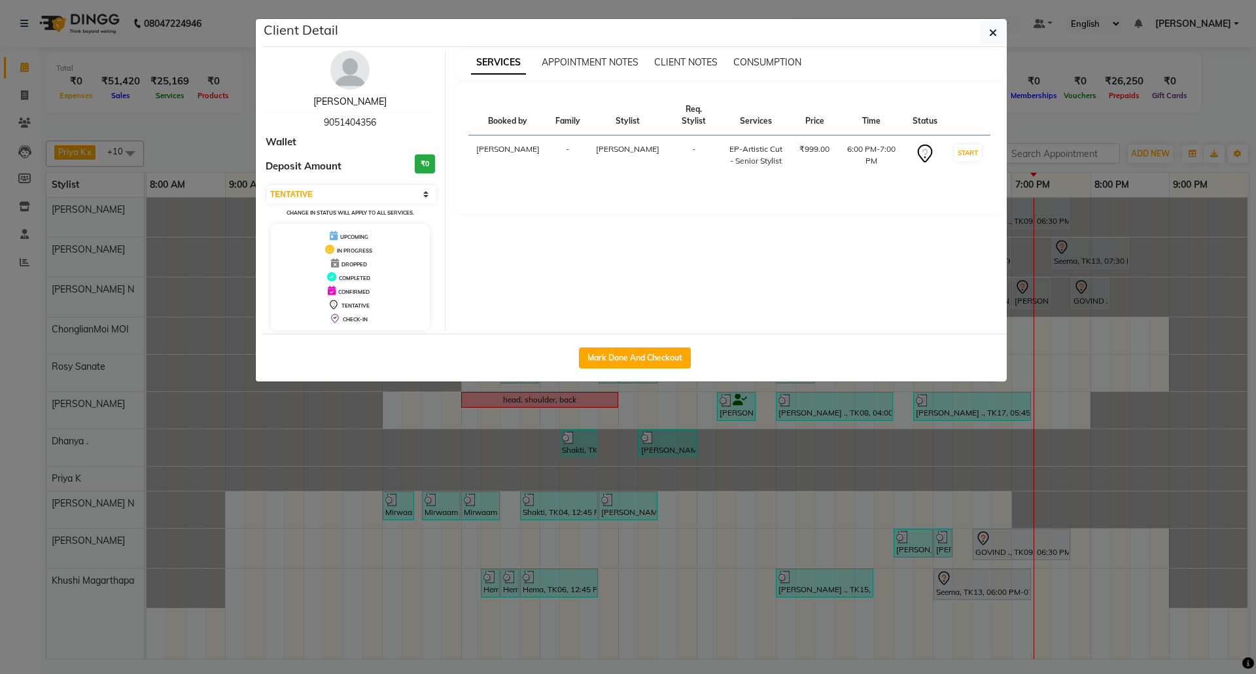
click at [356, 103] on link "[PERSON_NAME]" at bounding box center [349, 101] width 73 height 12
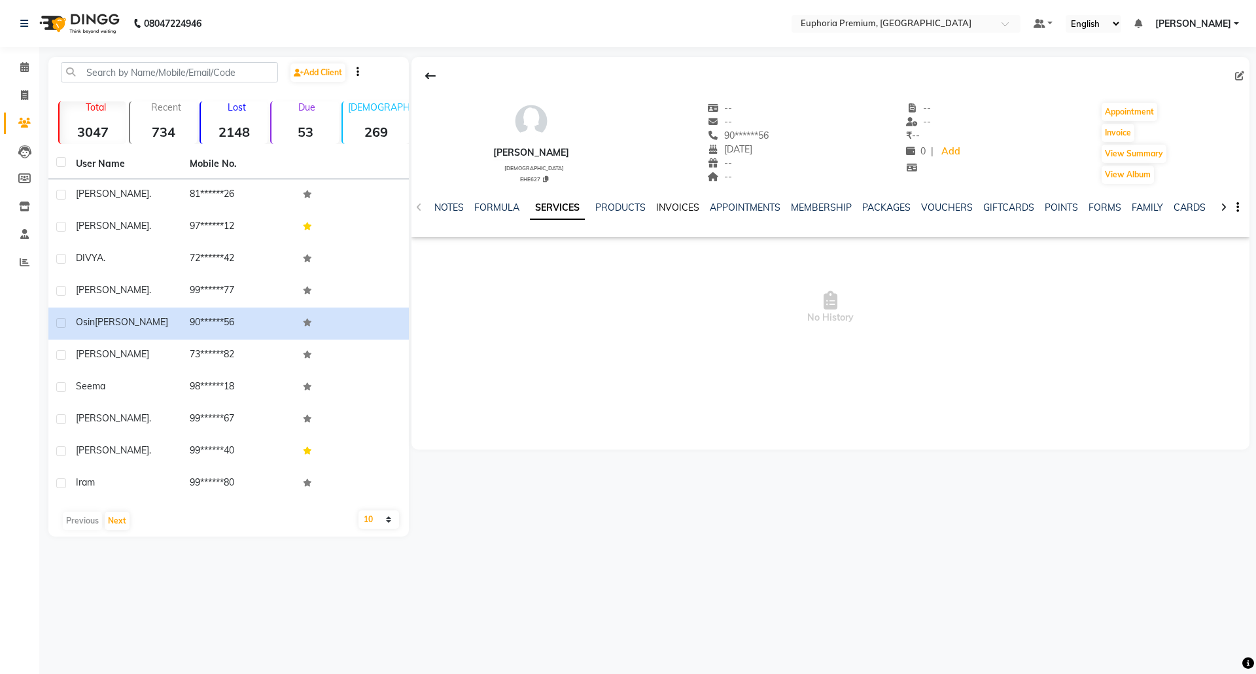
drag, startPoint x: 681, startPoint y: 204, endPoint x: 664, endPoint y: 210, distance: 18.0
click at [680, 203] on link "INVOICES" at bounding box center [677, 207] width 43 height 12
drag, startPoint x: 591, startPoint y: 204, endPoint x: 661, endPoint y: 200, distance: 69.4
click at [591, 203] on link "PRODUCTS" at bounding box center [578, 207] width 50 height 12
click at [706, 207] on link "APPOINTMENTS" at bounding box center [725, 207] width 71 height 12
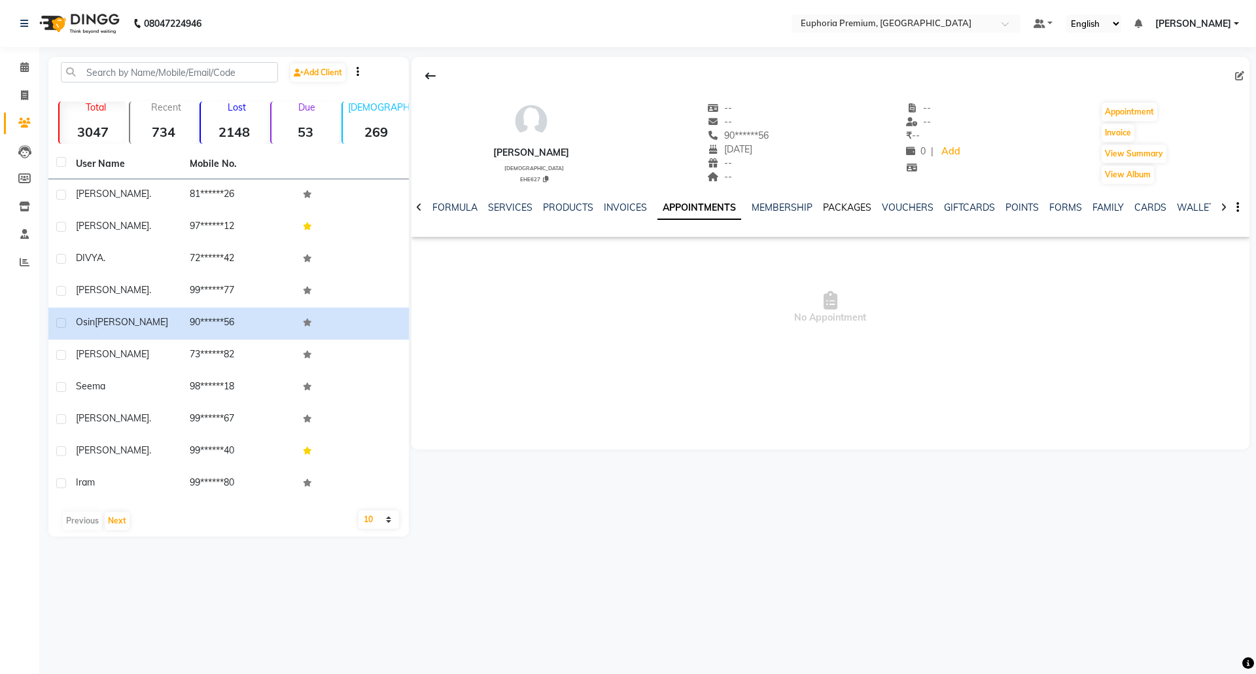
click at [829, 203] on link "PACKAGES" at bounding box center [847, 207] width 48 height 12
click at [906, 211] on ul "NOTES FORMULA SERVICES PRODUCTS INVOICES APPOINTMENTS MEMBERSHIP PACKAGES VOUCH…" at bounding box center [785, 208] width 829 height 14
click at [891, 205] on link "VOUCHERS" at bounding box center [884, 207] width 52 height 12
click at [21, 68] on icon at bounding box center [24, 67] width 9 height 10
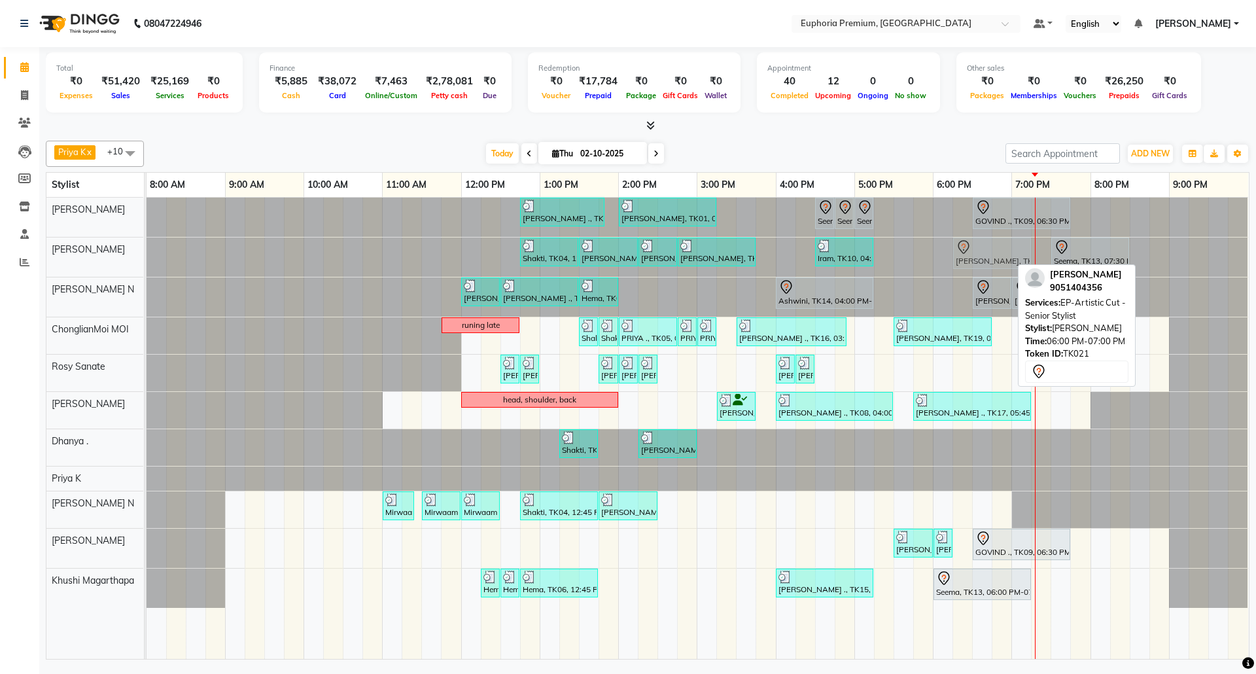
drag, startPoint x: 964, startPoint y: 254, endPoint x: 976, endPoint y: 250, distance: 13.0
click at [146, 250] on div "Shakti, TK04, 12:45 PM-01:30 PM, EP-Regenerate (Intense Alchemy) M Prabha, TK01…" at bounding box center [146, 256] width 0 height 39
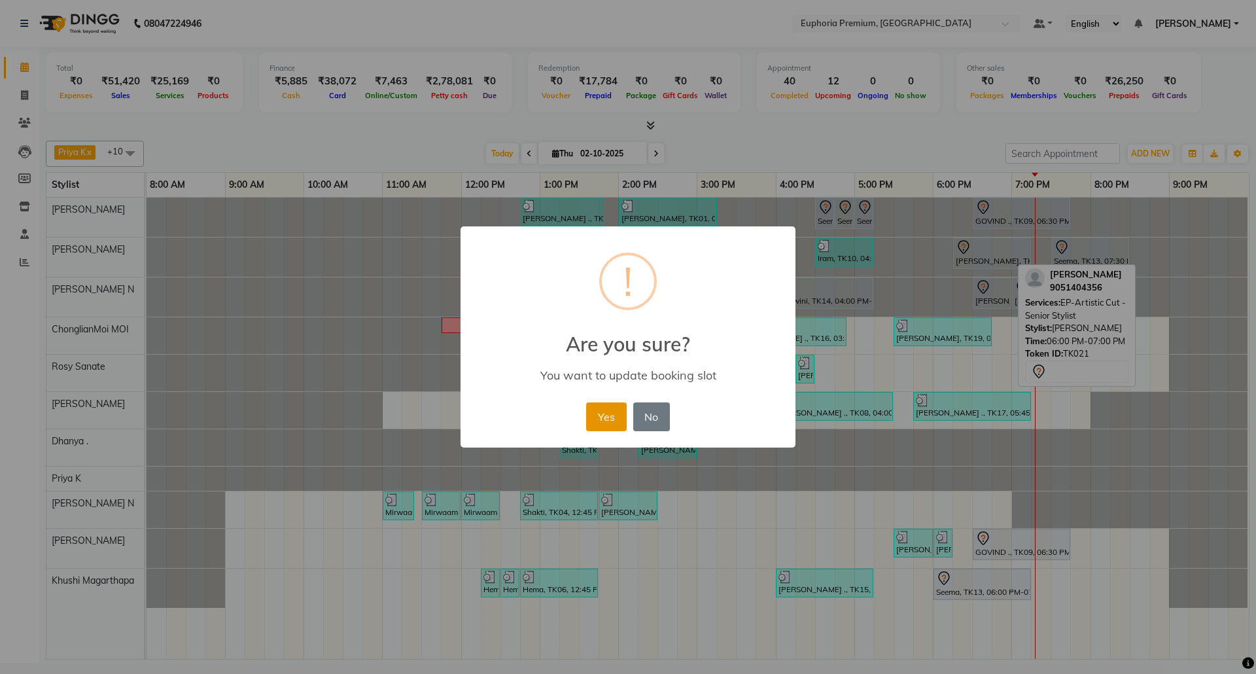
click at [612, 416] on button "Yes" at bounding box center [606, 416] width 40 height 29
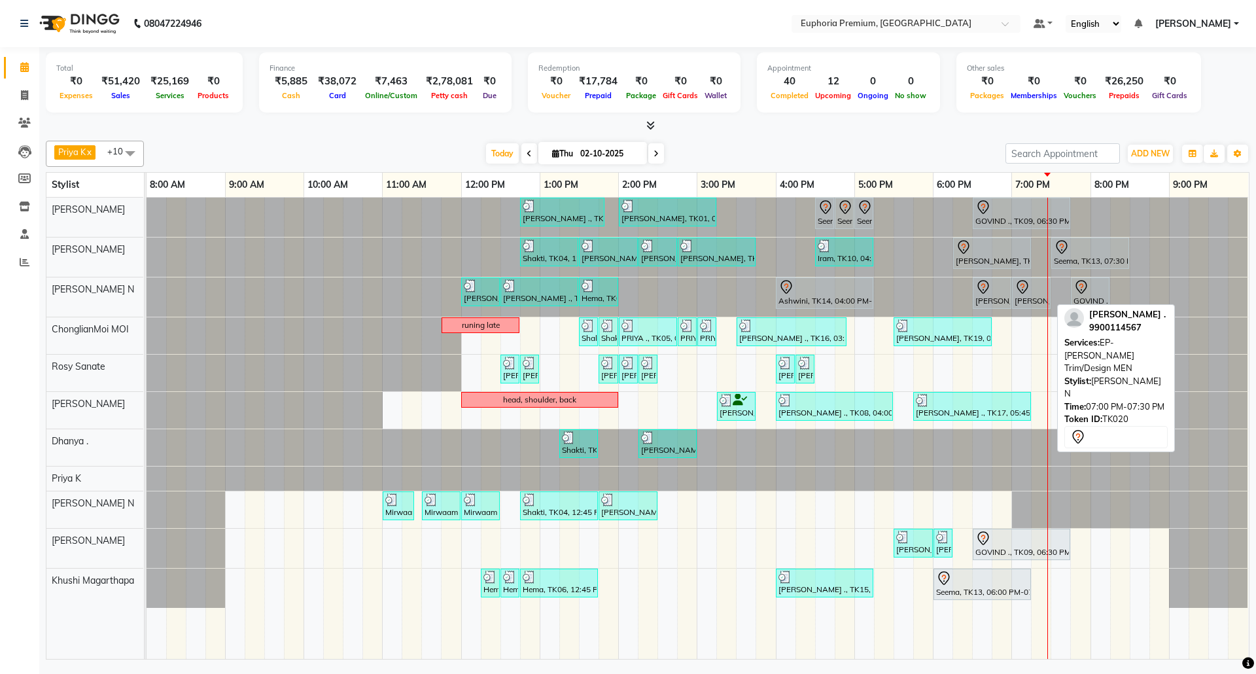
click at [1023, 288] on icon at bounding box center [1022, 287] width 16 height 16
select select "7"
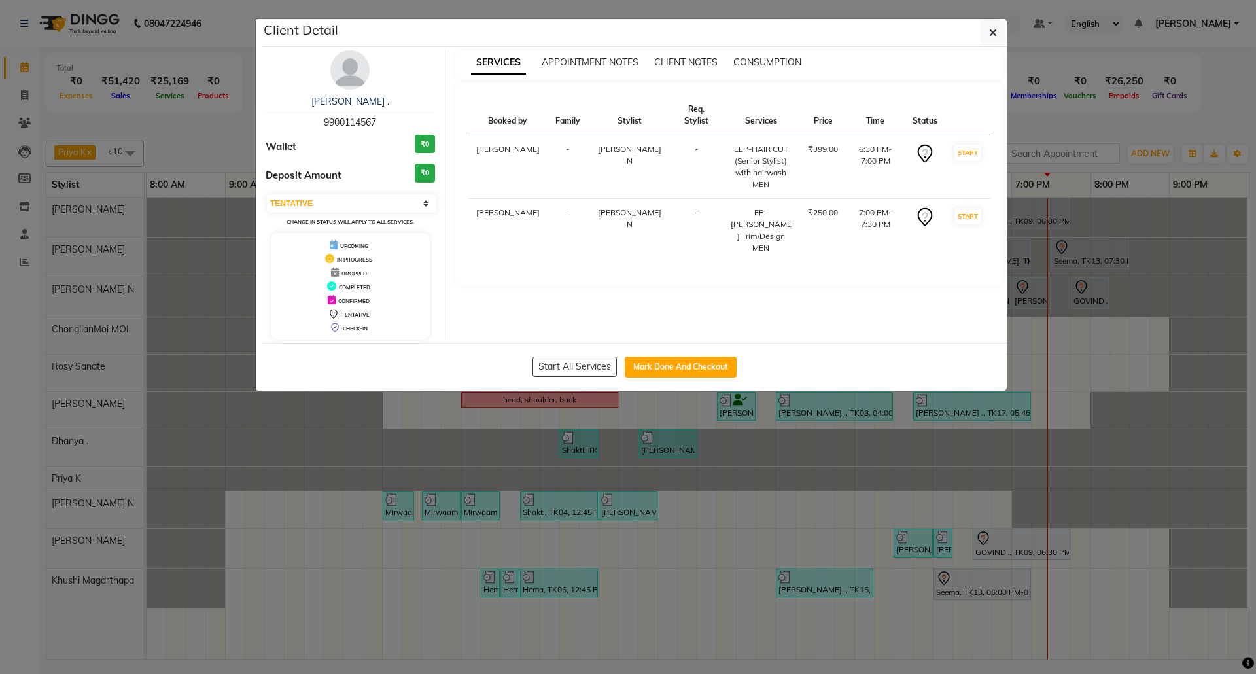
click at [351, 109] on div "[PERSON_NAME] ." at bounding box center [350, 102] width 169 height 14
click at [346, 103] on link "[PERSON_NAME] ." at bounding box center [350, 101] width 78 height 12
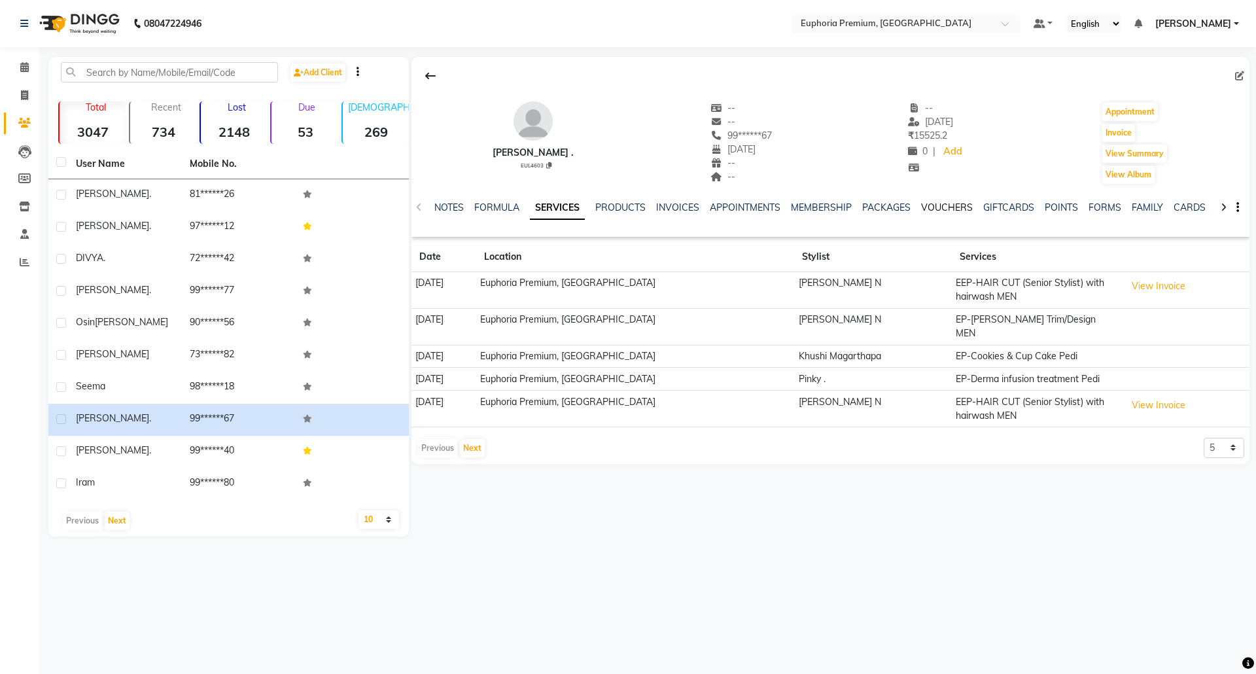
click at [951, 201] on link "VOUCHERS" at bounding box center [947, 207] width 52 height 12
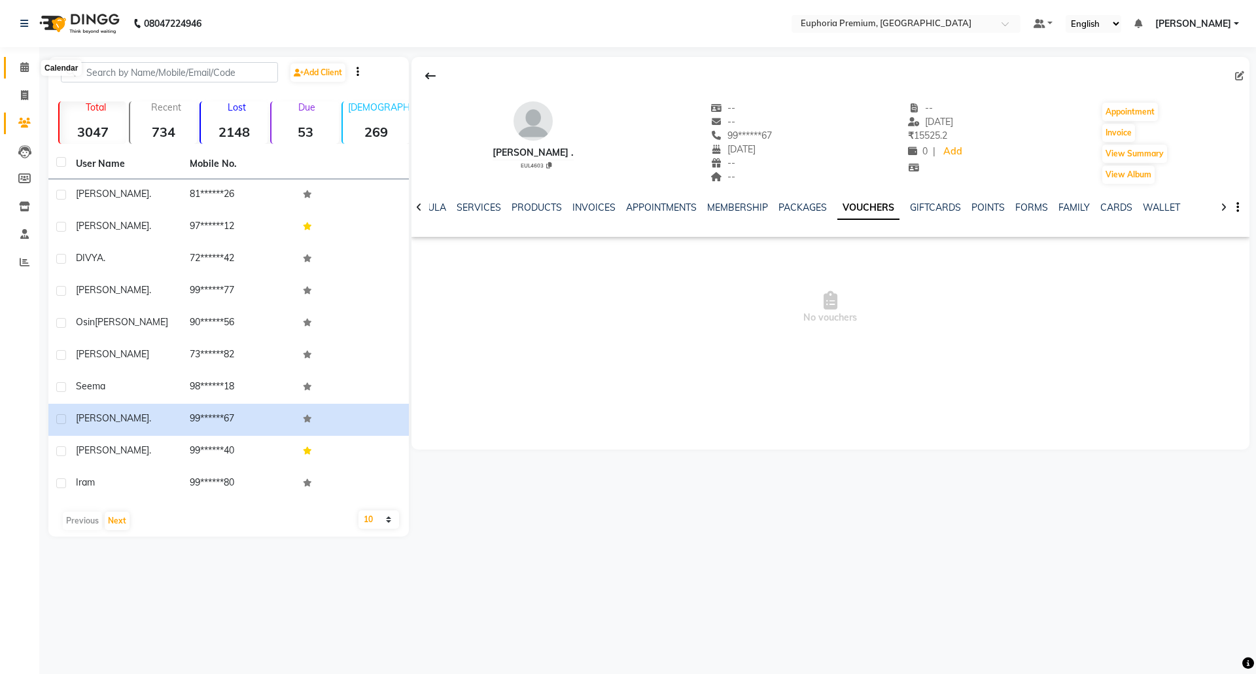
click at [20, 69] on icon at bounding box center [24, 67] width 9 height 10
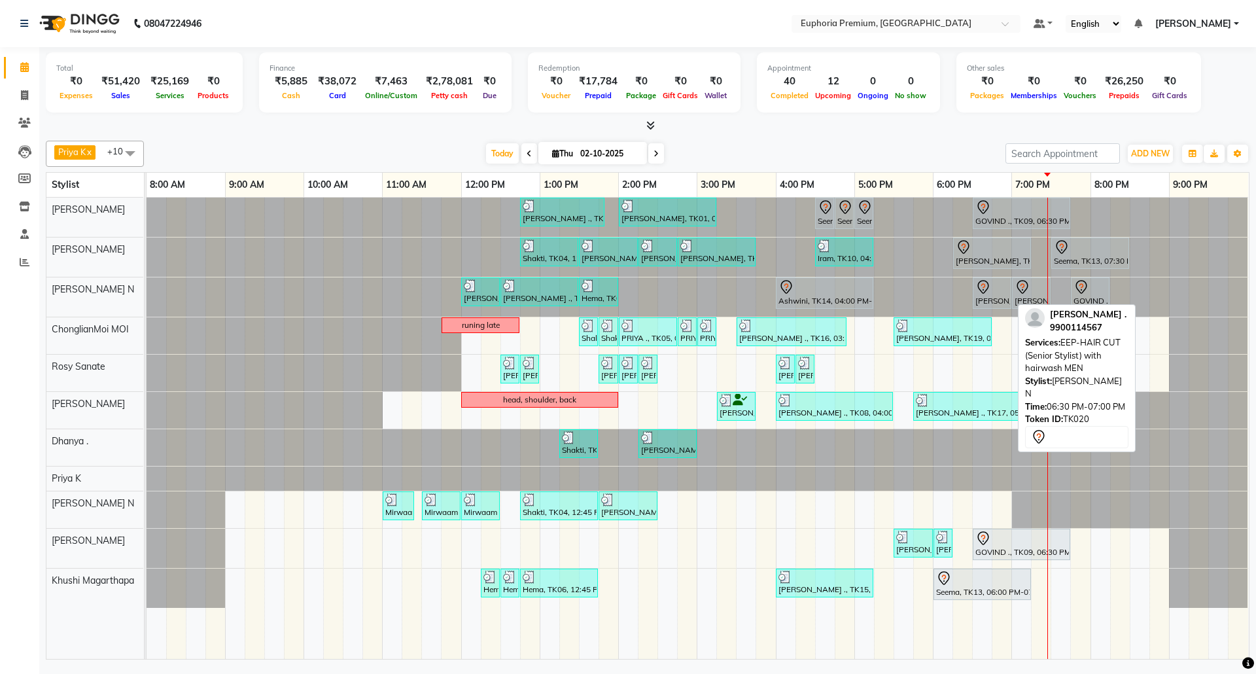
click at [988, 297] on div "[PERSON_NAME] ., TK20, 06:30 PM-07:00 PM, EEP-HAIR CUT (Senior Stylist) with ha…" at bounding box center [992, 292] width 36 height 27
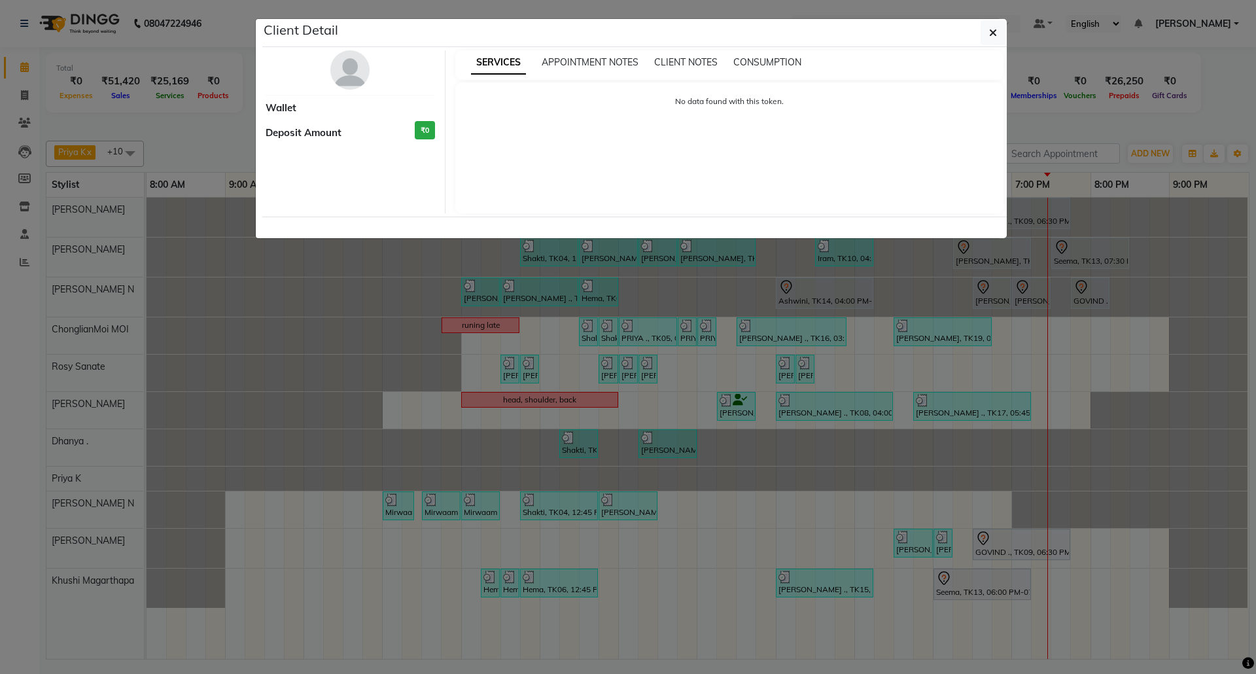
select select "7"
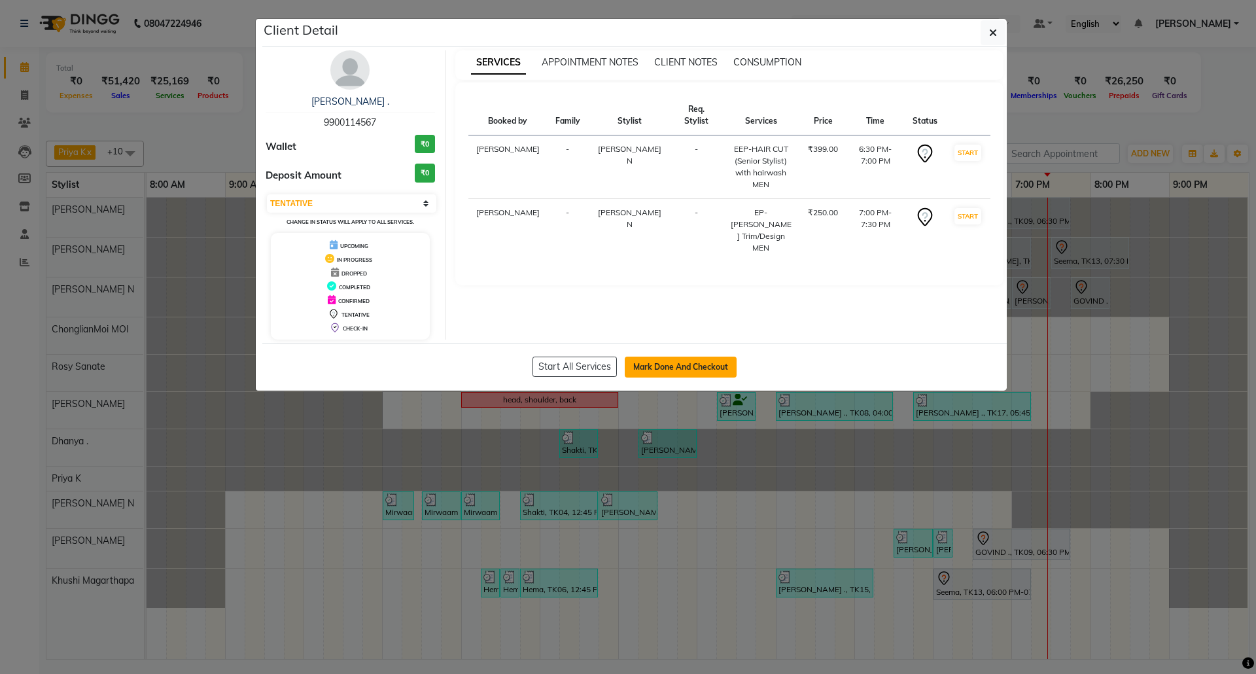
click at [723, 366] on button "Mark Done And Checkout" at bounding box center [681, 366] width 112 height 21
select select "7925"
select select "service"
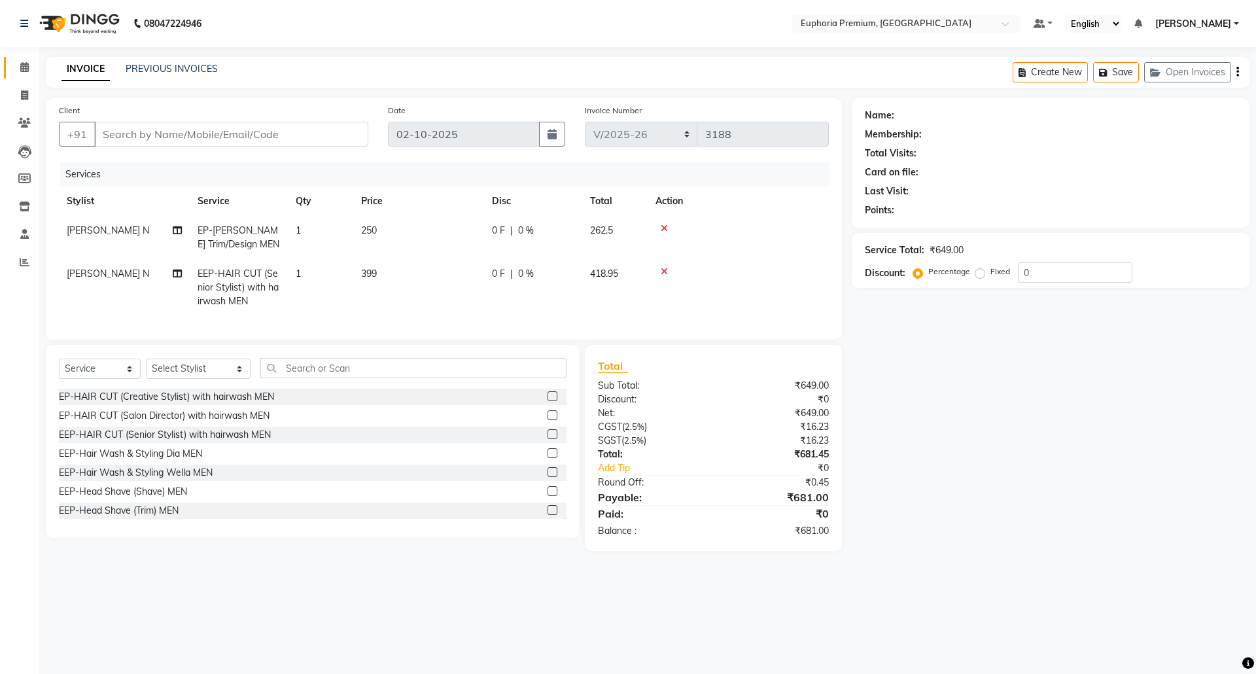
type input "99******67"
select select "71614"
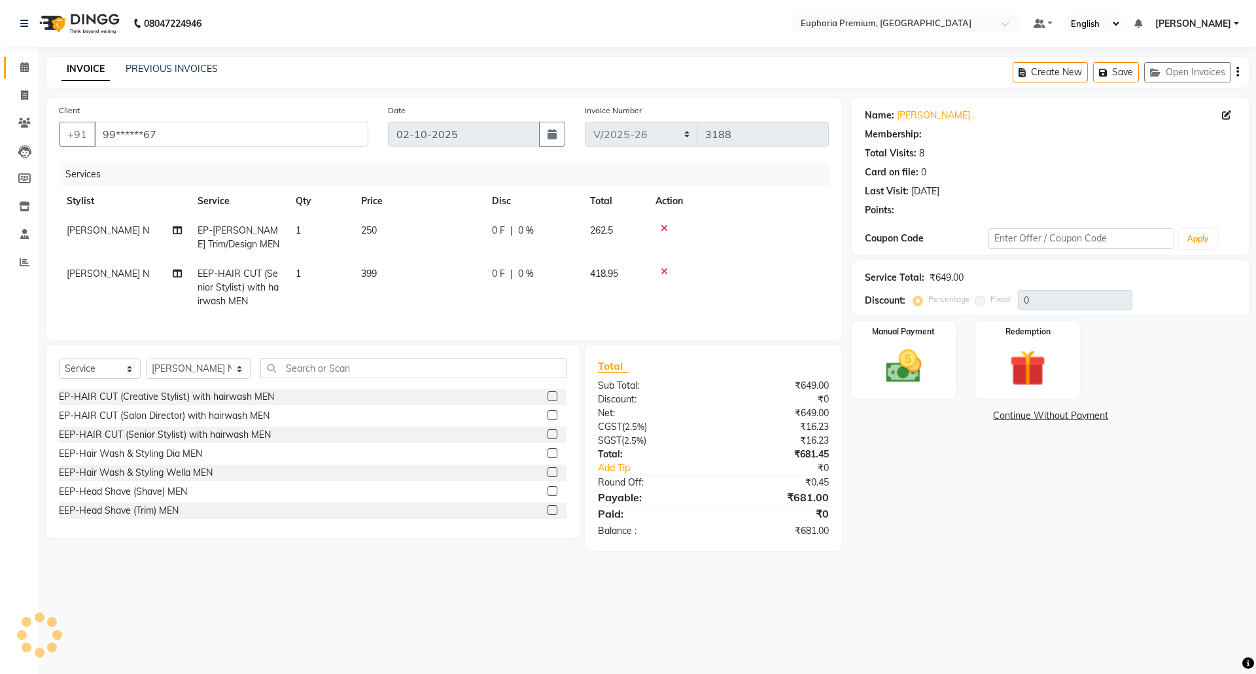
select select "1: Object"
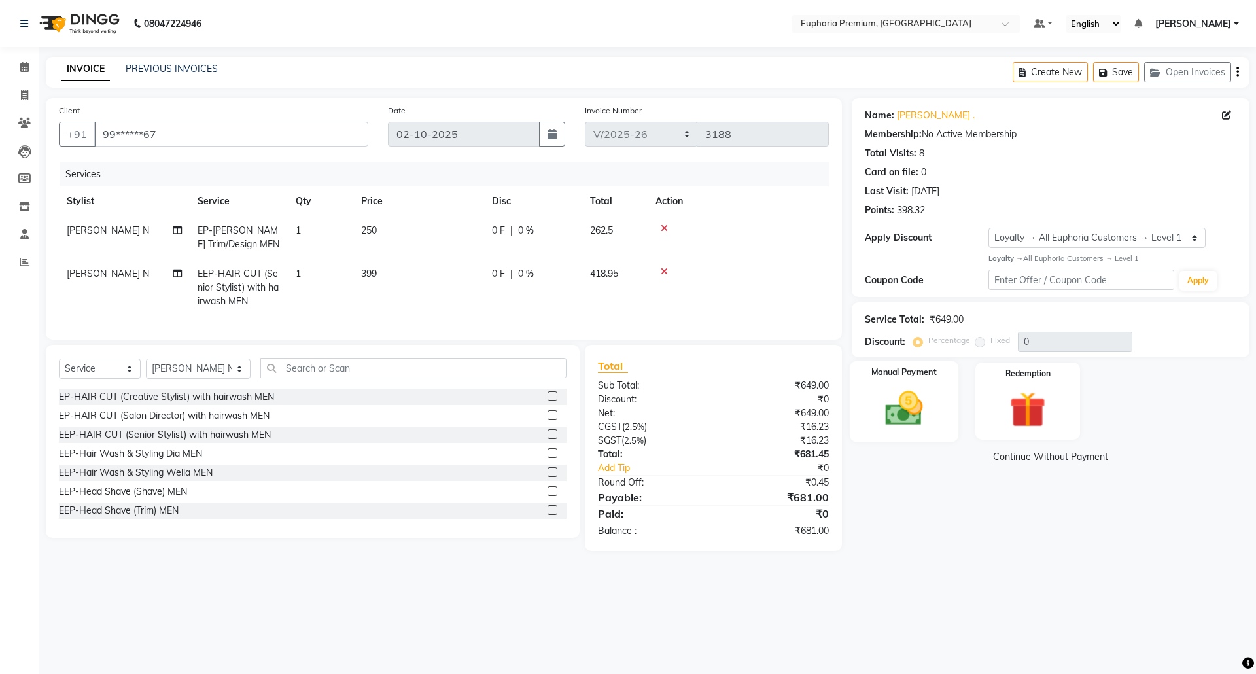
click at [932, 398] on img at bounding box center [903, 408] width 61 height 43
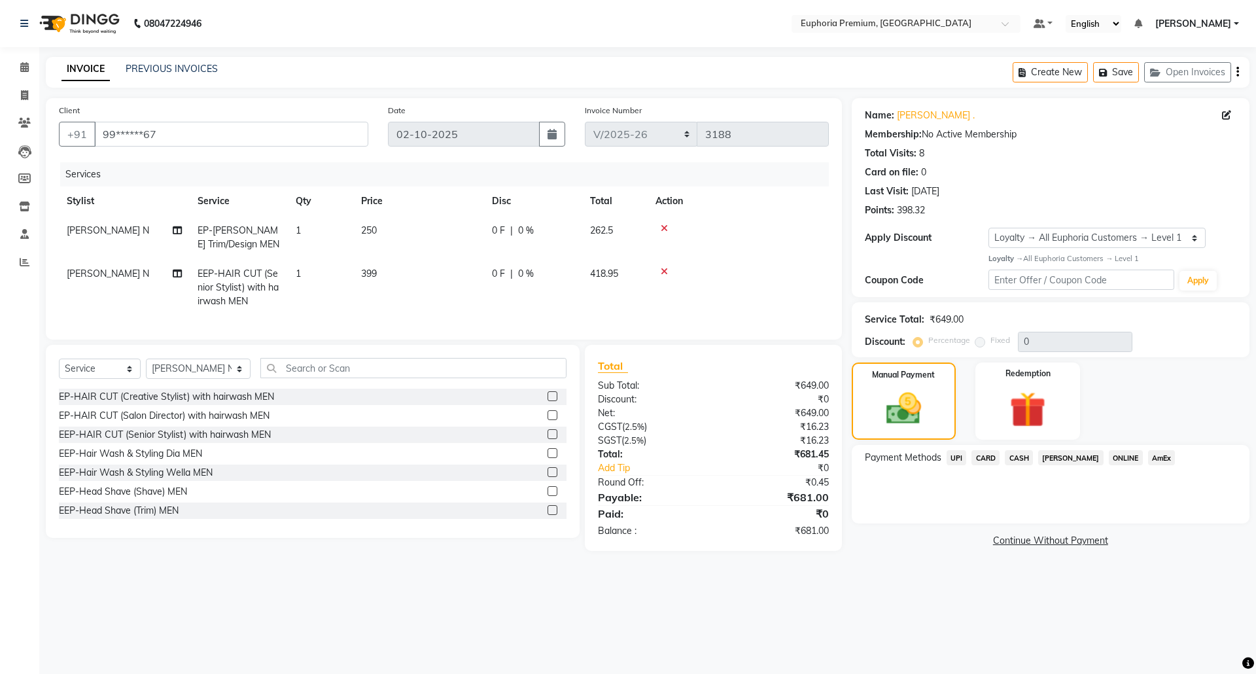
click at [960, 458] on span "UPI" at bounding box center [956, 457] width 20 height 15
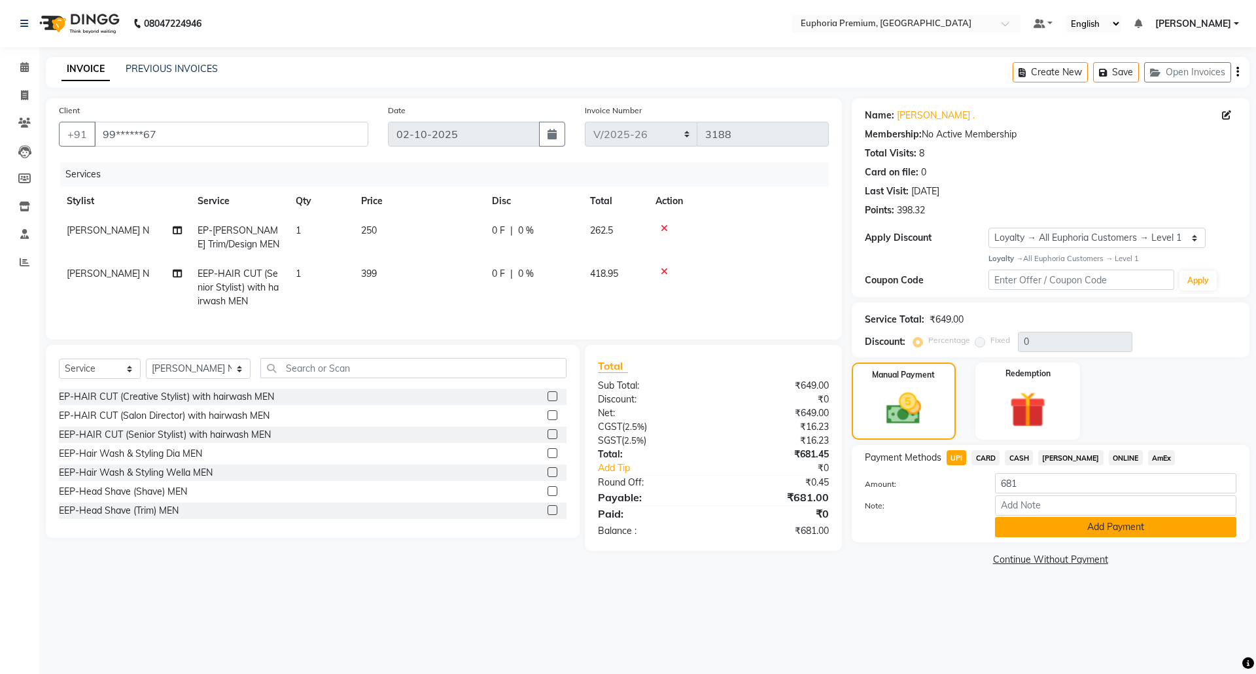
click at [1125, 524] on button "Add Payment" at bounding box center [1115, 527] width 241 height 20
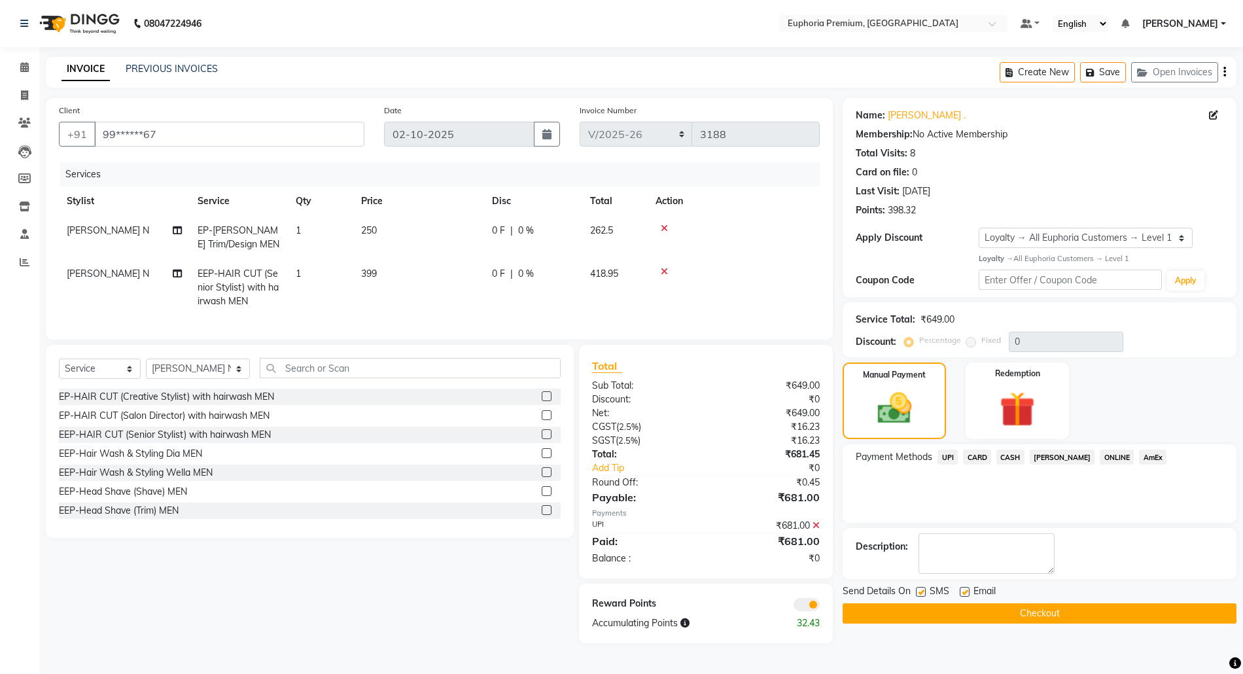
scroll to position [1, 0]
click at [1048, 611] on button "Checkout" at bounding box center [1039, 613] width 394 height 20
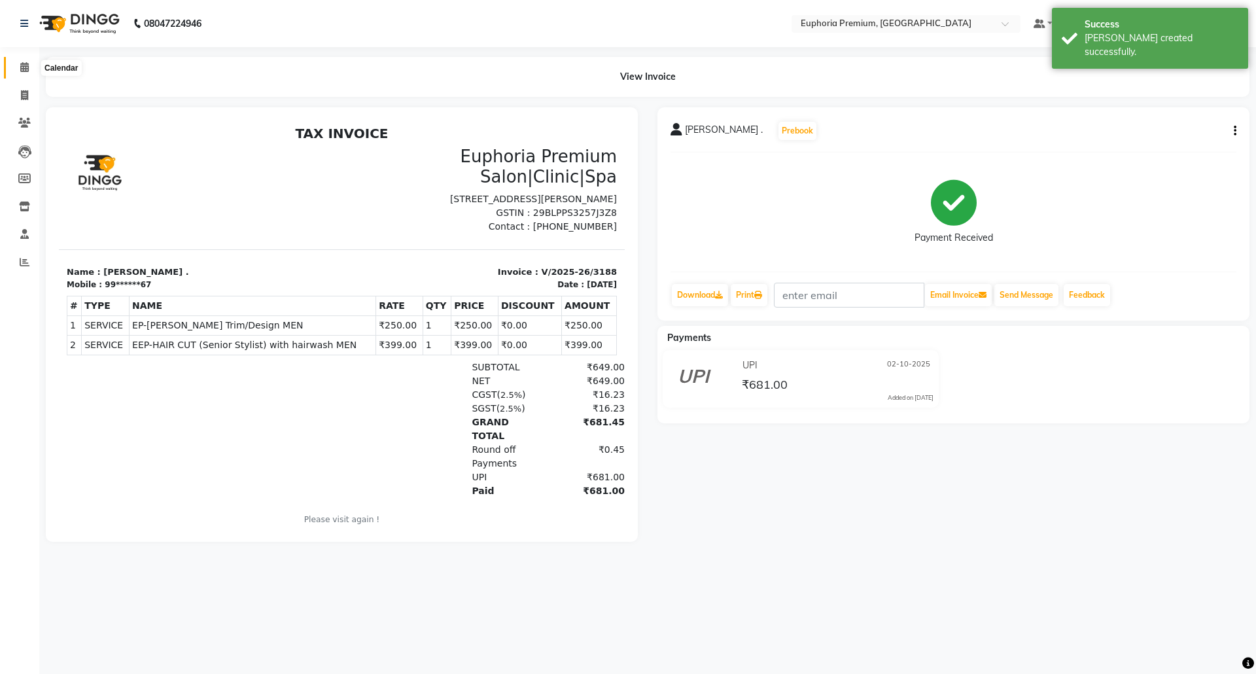
click at [31, 66] on span at bounding box center [24, 67] width 23 height 15
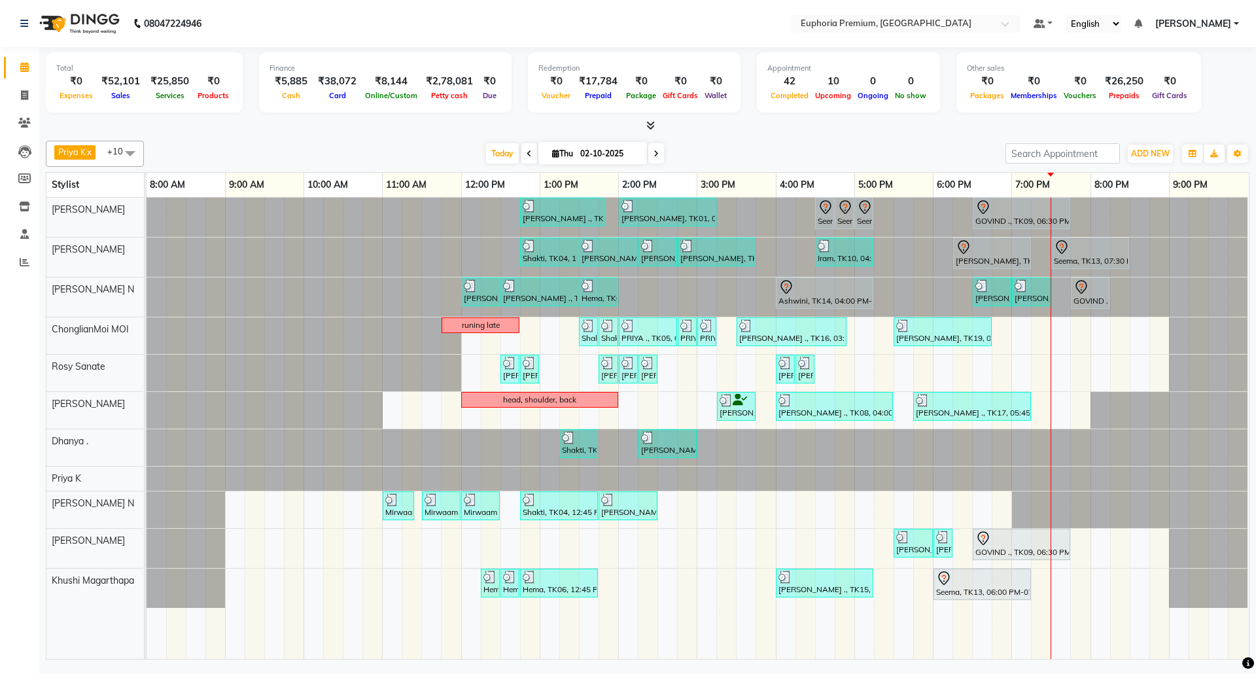
click at [603, 32] on nav "08047224946 Select Location × Euphoria Premium, Hennur Road Default Panel My Pa…" at bounding box center [628, 23] width 1256 height 47
click at [526, 150] on icon at bounding box center [528, 154] width 5 height 8
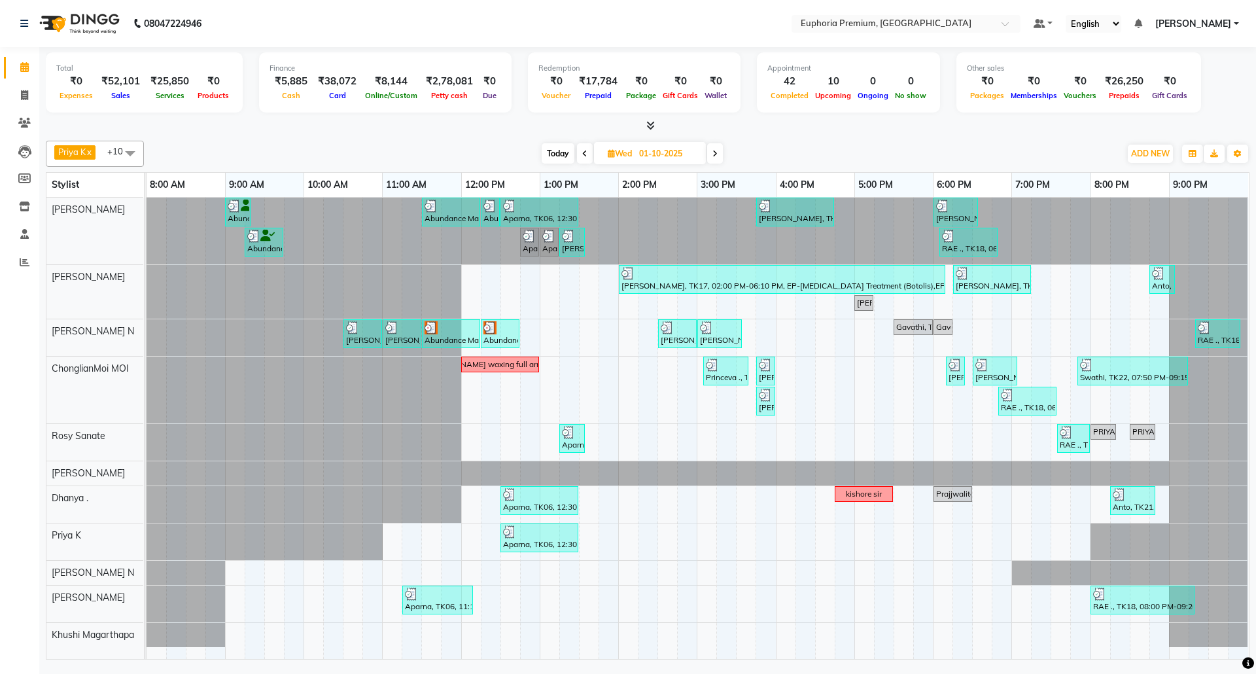
click at [519, 150] on div "Today Wed 01-10-2025" at bounding box center [631, 154] width 963 height 20
click at [582, 155] on icon at bounding box center [584, 154] width 5 height 8
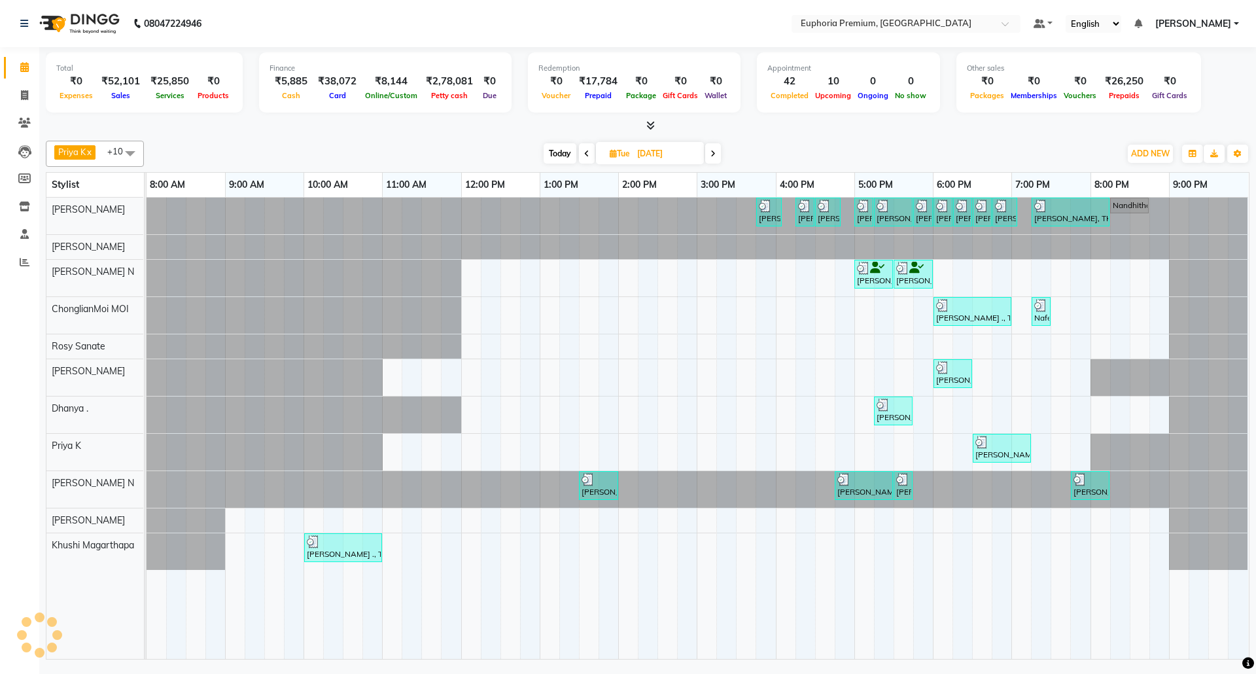
click at [584, 155] on icon at bounding box center [586, 154] width 5 height 8
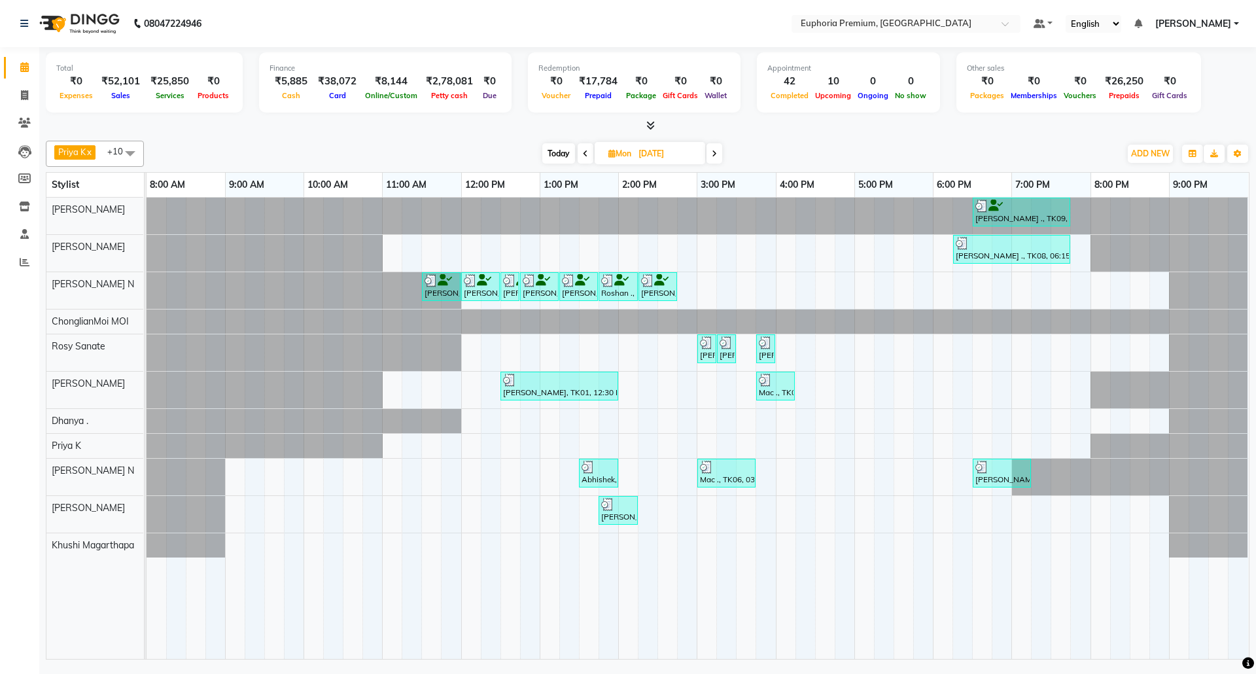
click at [555, 150] on span "Today" at bounding box center [558, 153] width 33 height 20
type input "02-10-2025"
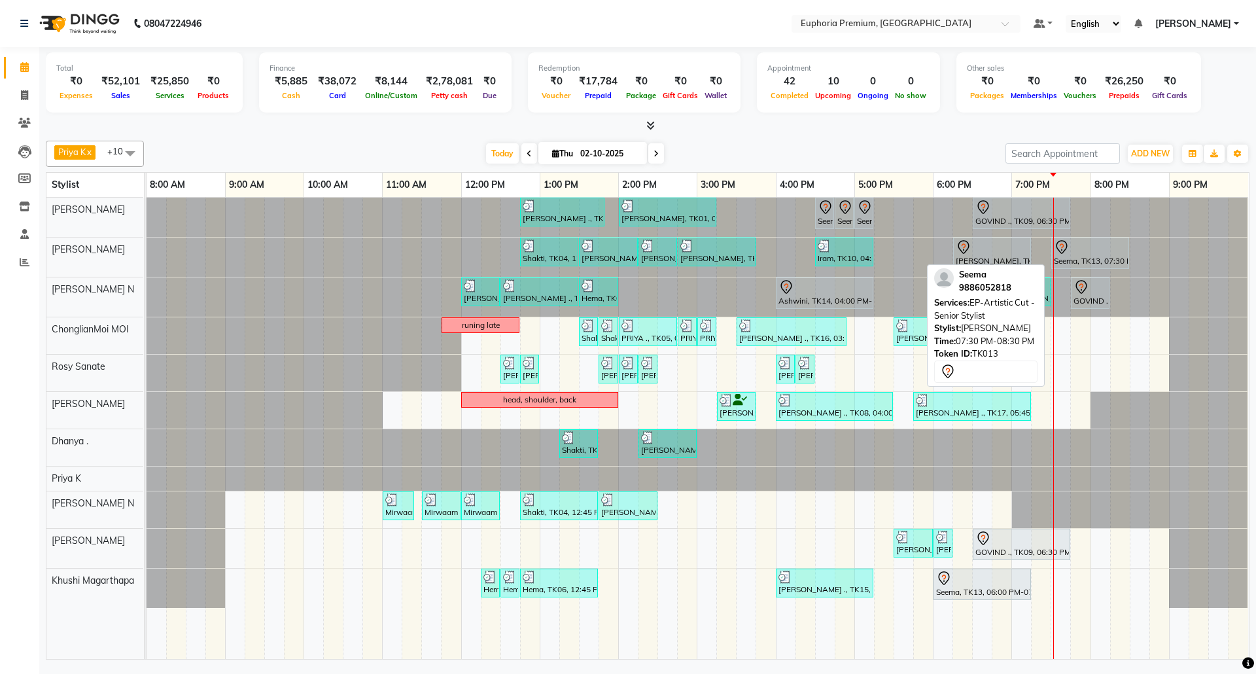
click at [1097, 252] on div at bounding box center [1090, 247] width 73 height 16
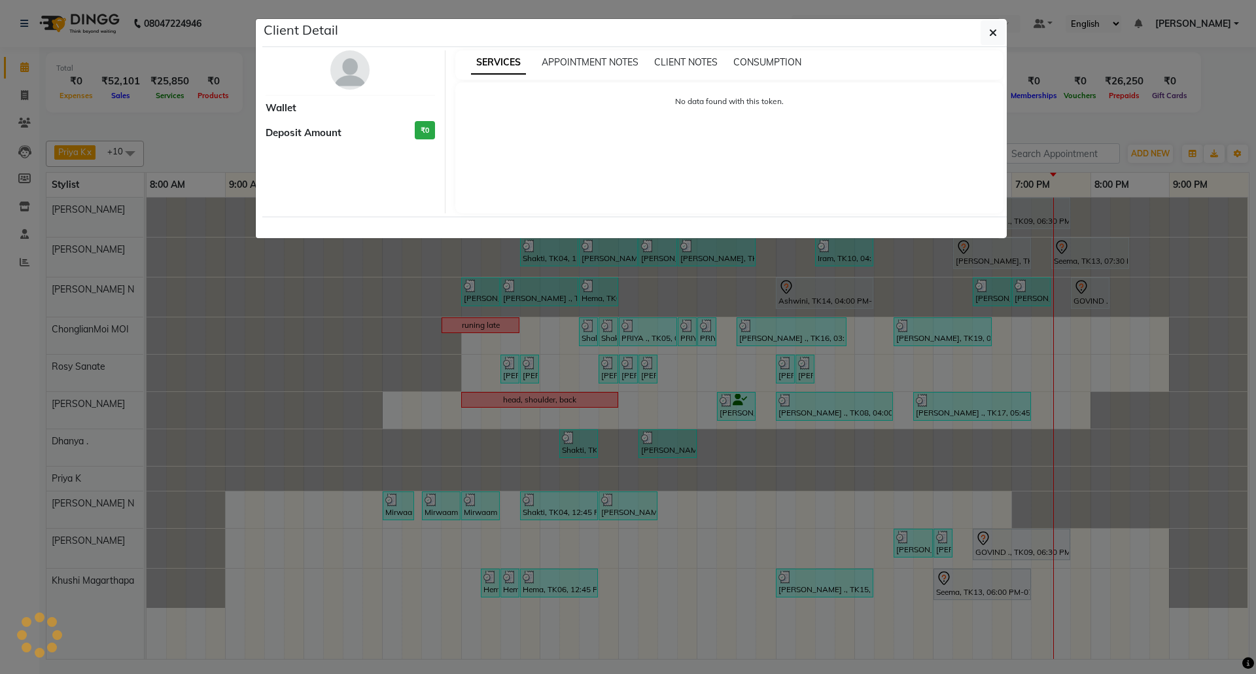
select select "7"
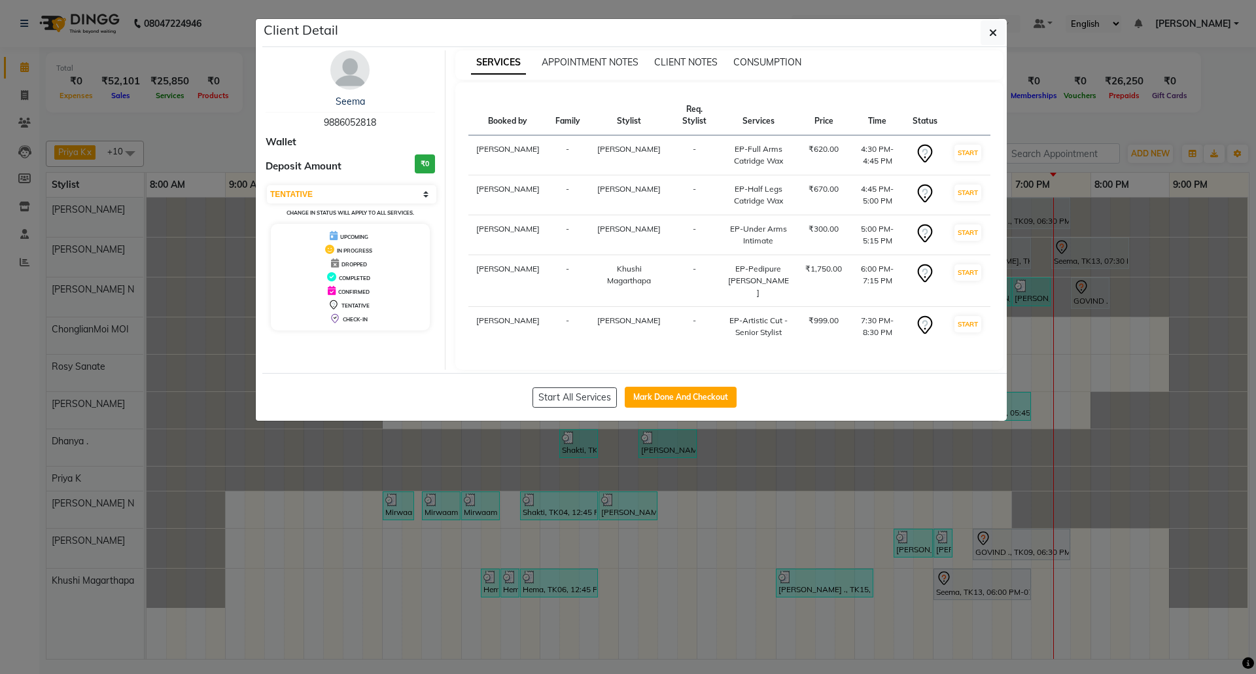
click at [990, 37] on icon "button" at bounding box center [993, 32] width 8 height 10
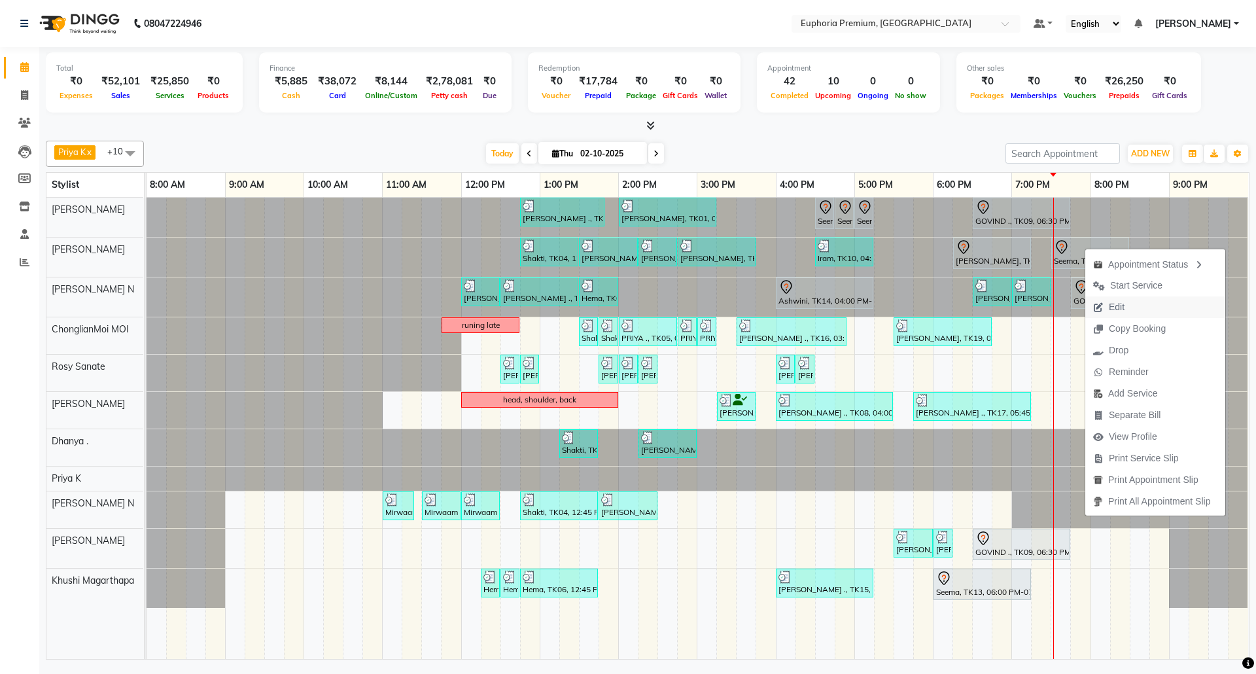
click at [1137, 310] on button "Edit" at bounding box center [1155, 307] width 140 height 22
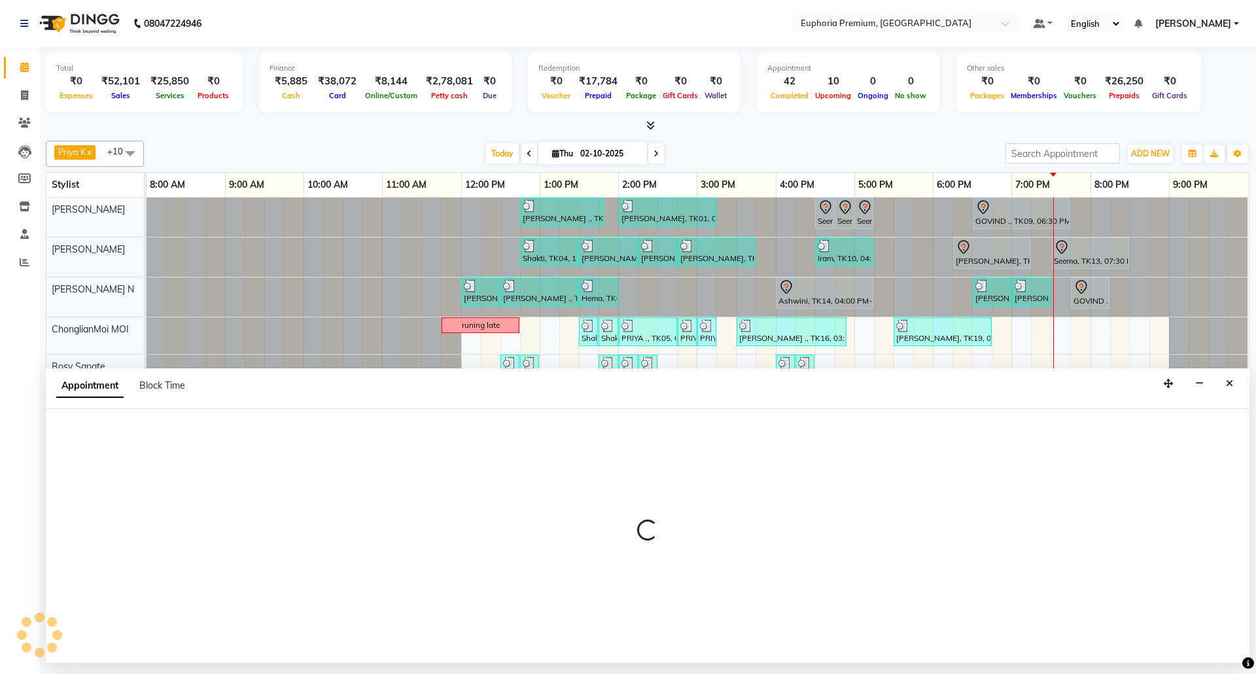
select select "tentative"
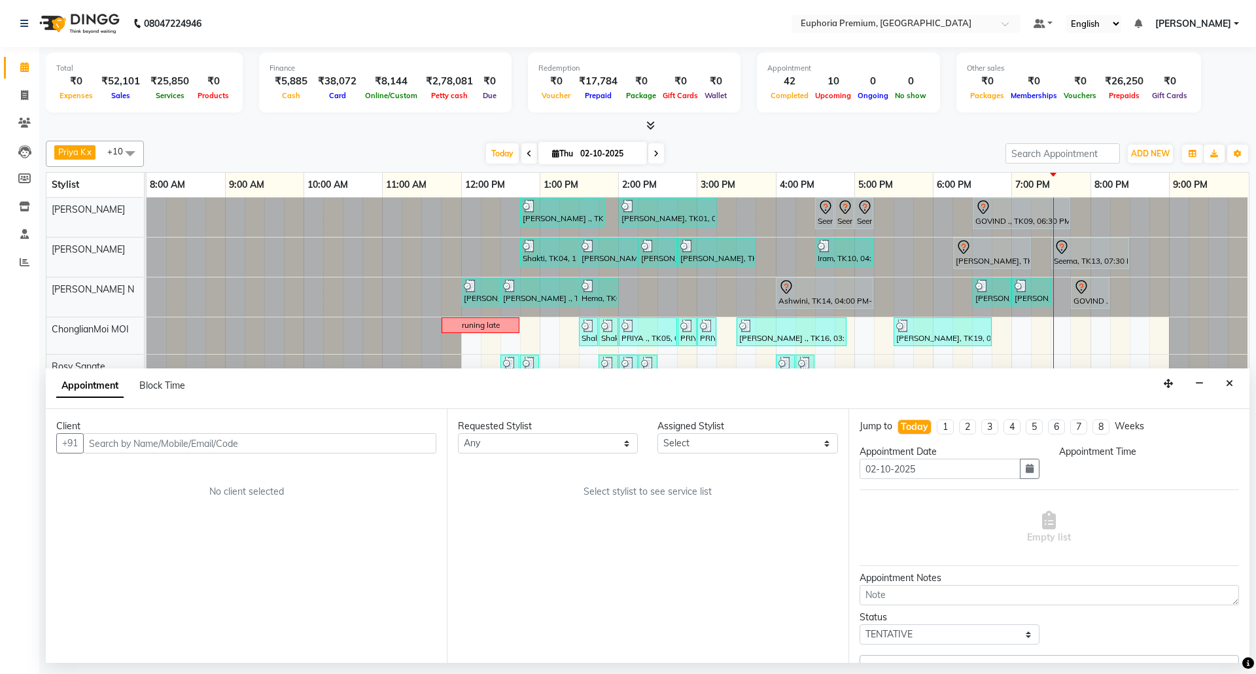
select select "78117"
select select "990"
select select "4006"
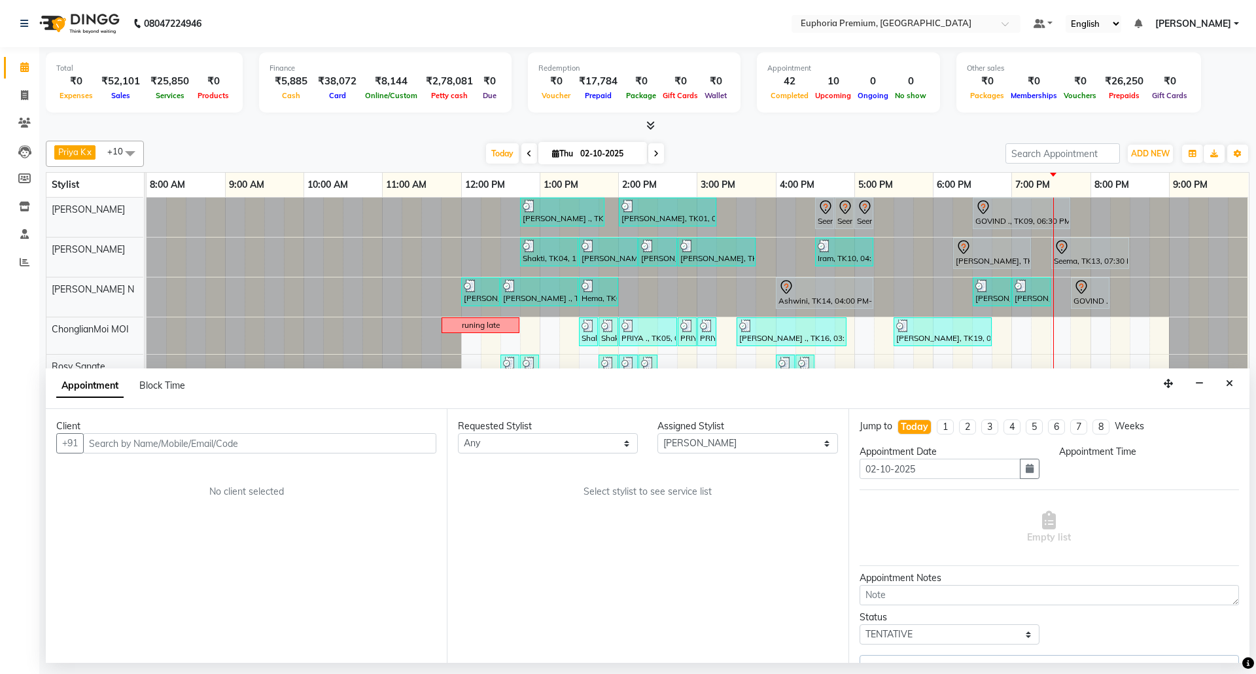
select select "4006"
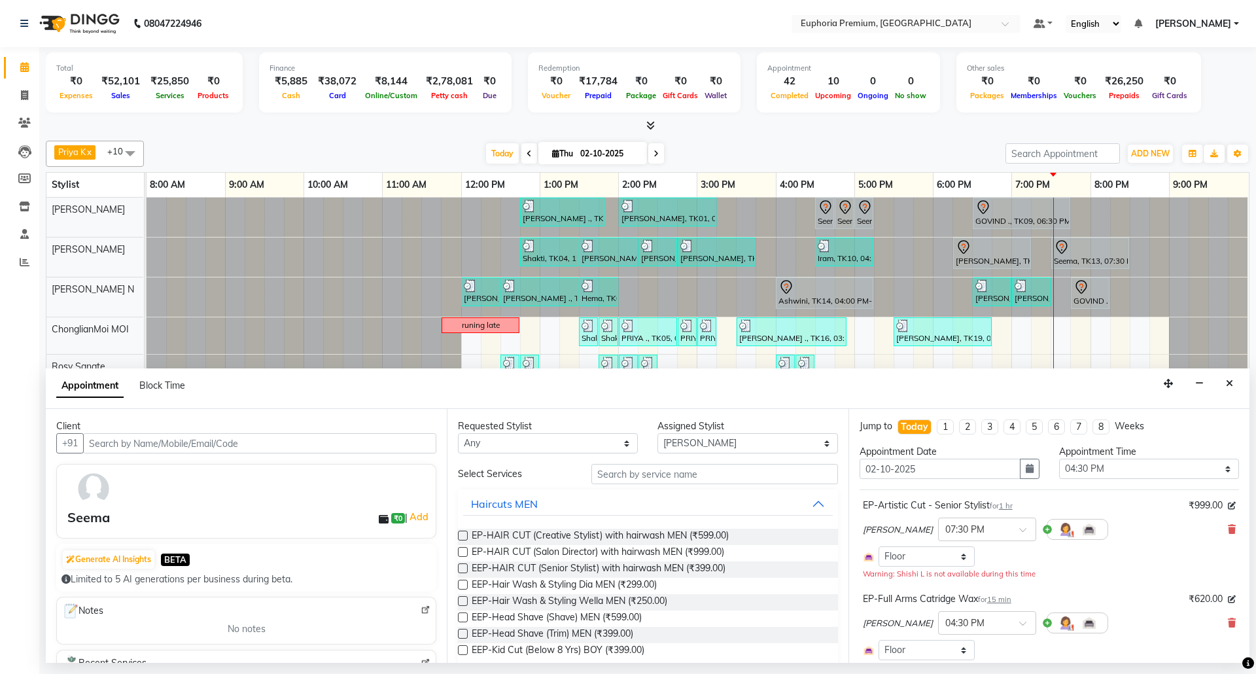
select select "4006"
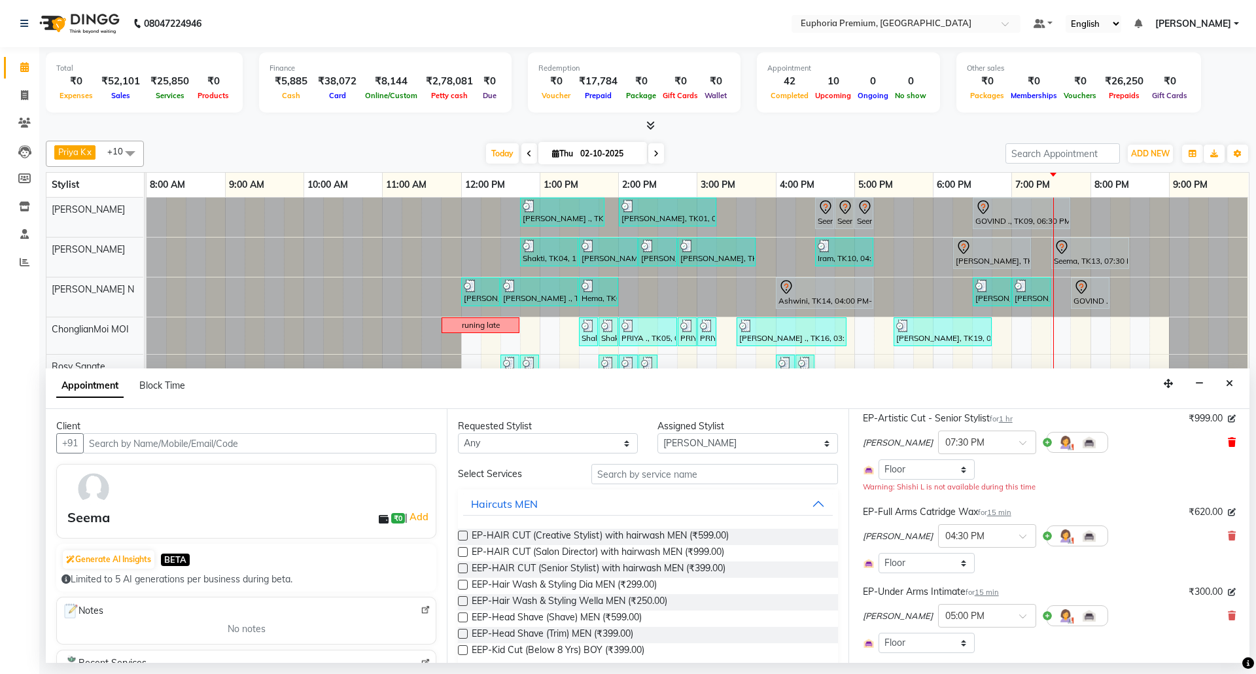
click at [1228, 441] on icon at bounding box center [1232, 442] width 8 height 9
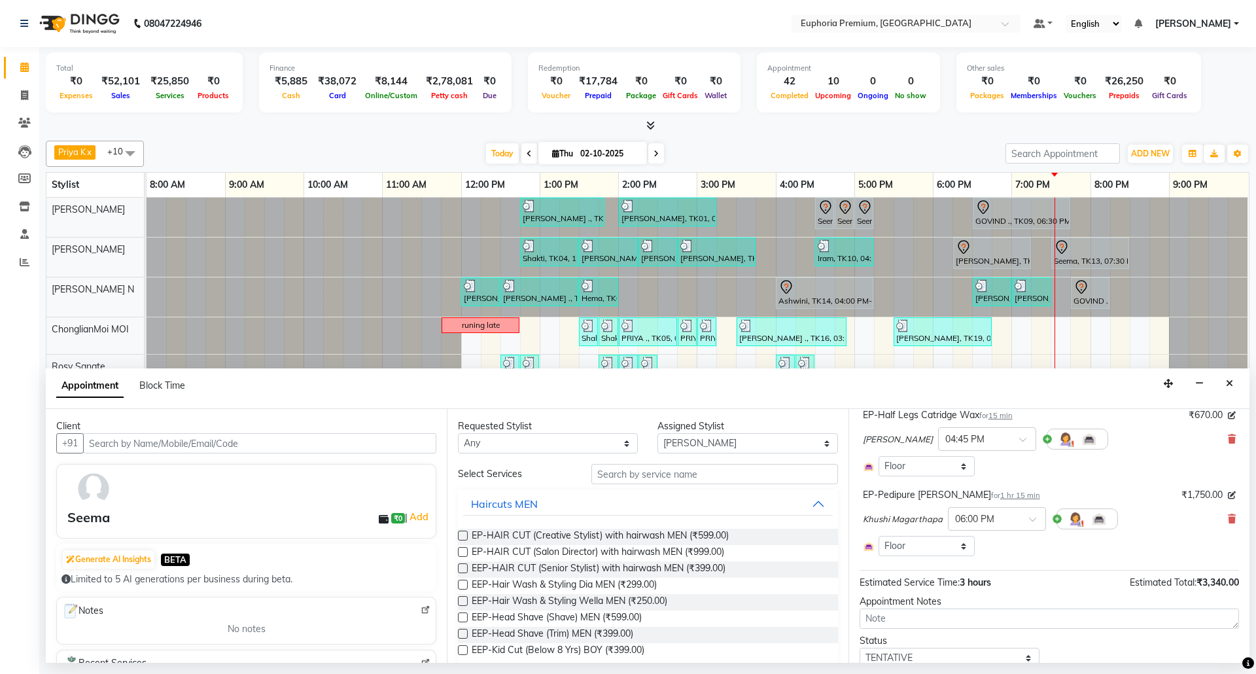
scroll to position [313, 0]
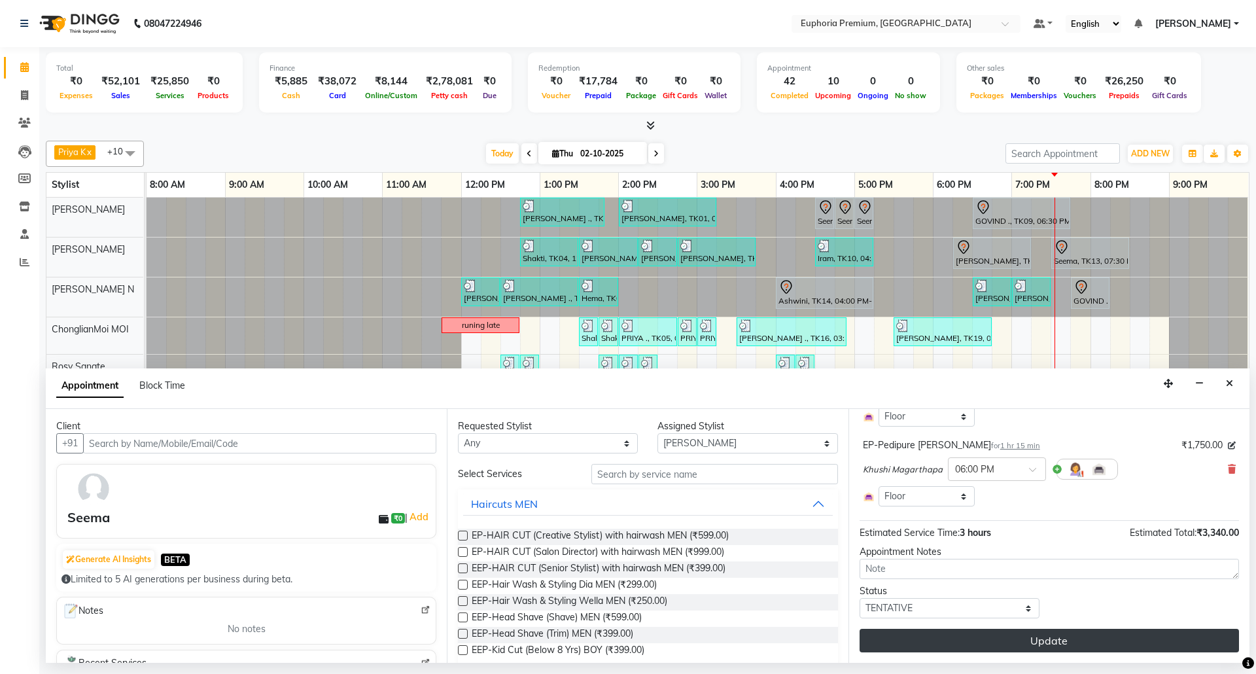
click at [1066, 641] on button "Update" at bounding box center [1048, 641] width 379 height 24
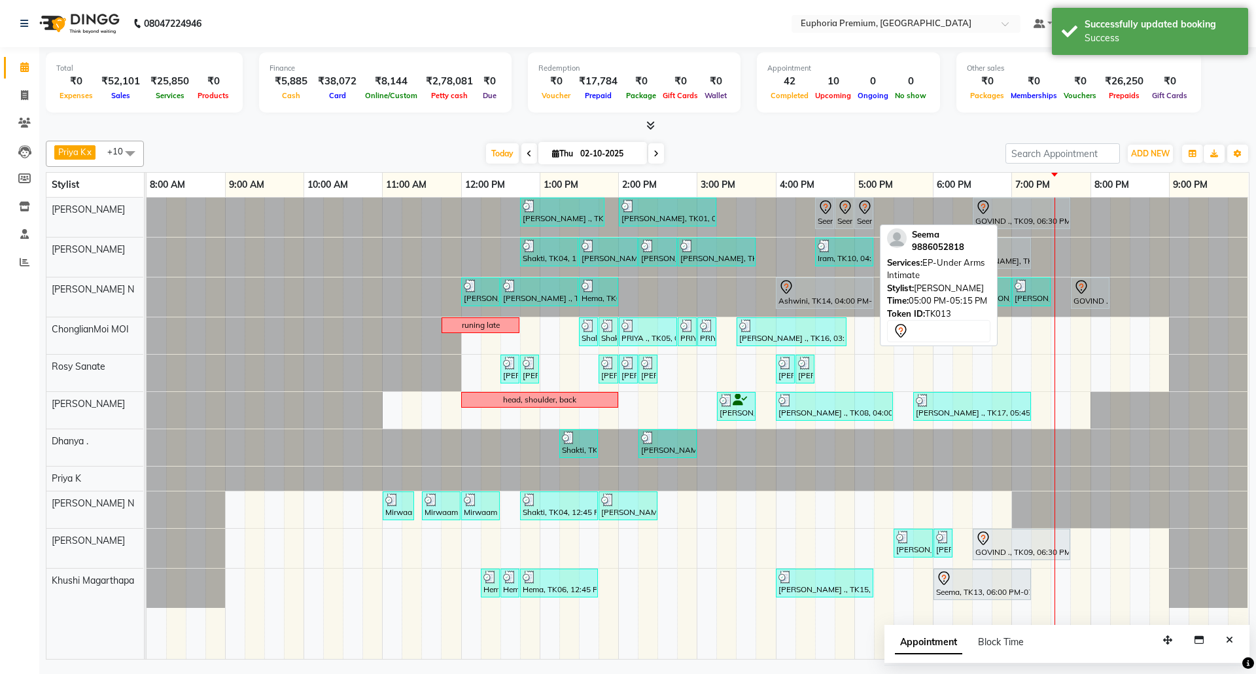
click at [859, 215] on icon at bounding box center [865, 207] width 16 height 16
select select "7"
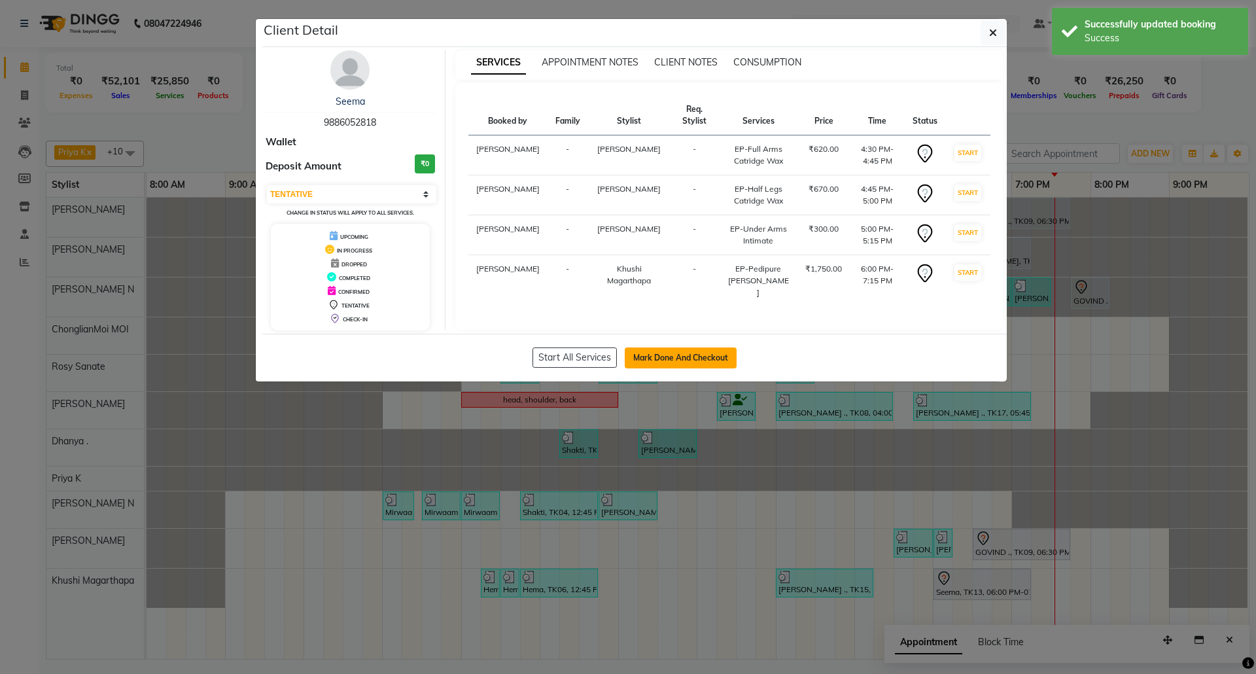
click at [706, 360] on button "Mark Done And Checkout" at bounding box center [681, 357] width 112 height 21
select select "service"
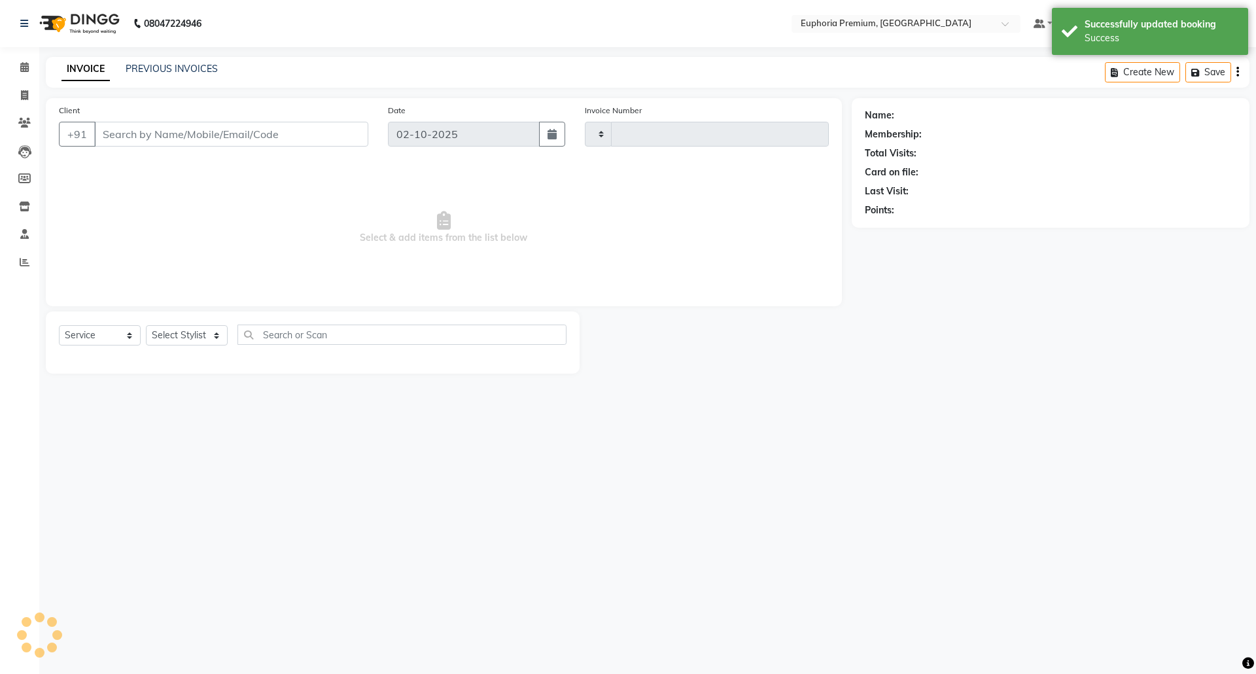
type input "3189"
select select "7925"
type input "98******18"
select select "71609"
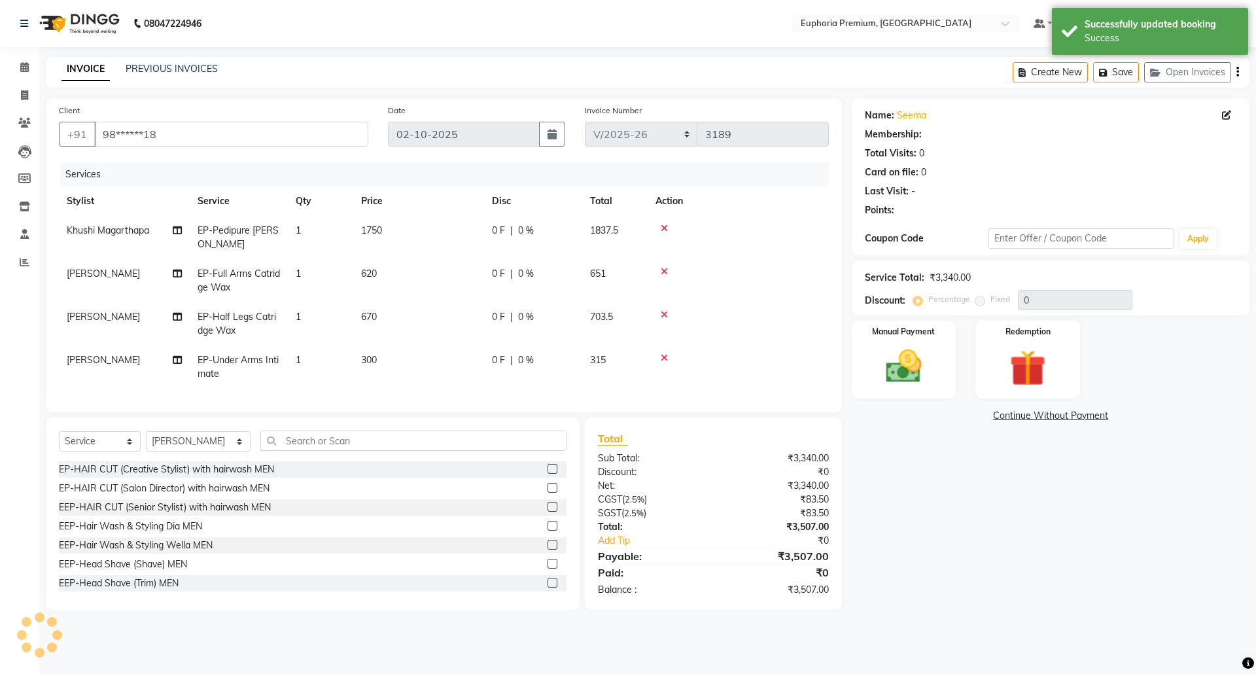
select select "1: Object"
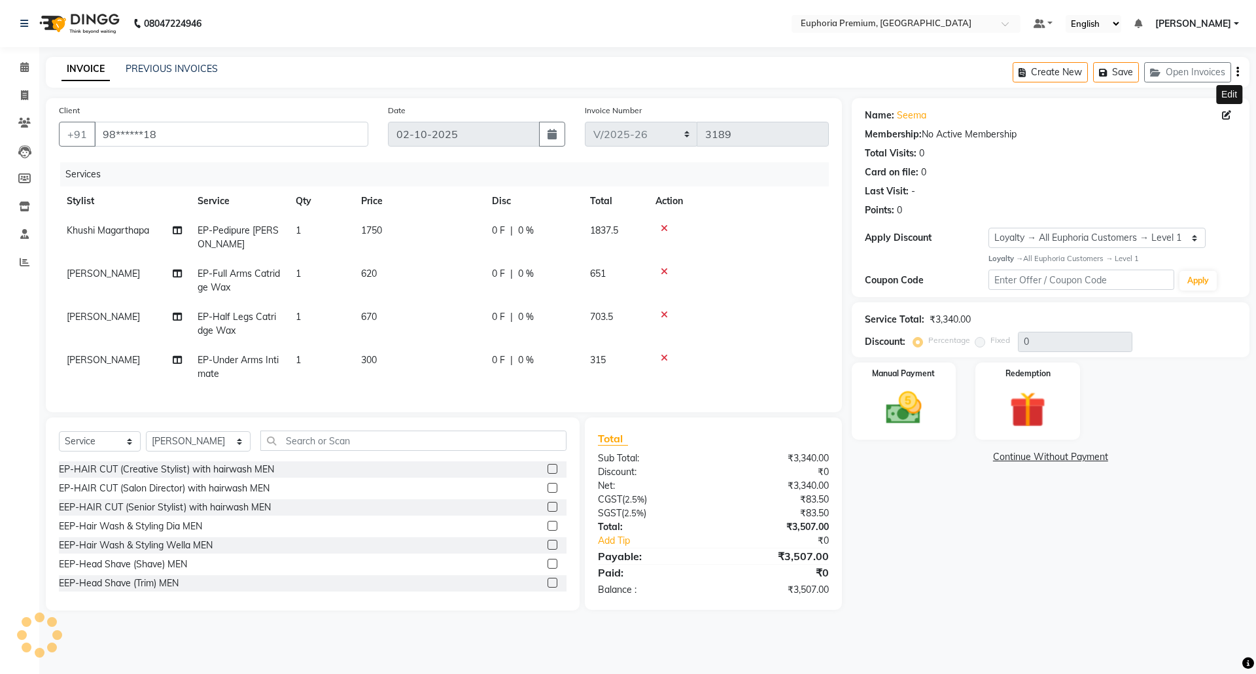
click at [1222, 116] on icon at bounding box center [1226, 115] width 9 height 9
select select "[DEMOGRAPHIC_DATA]"
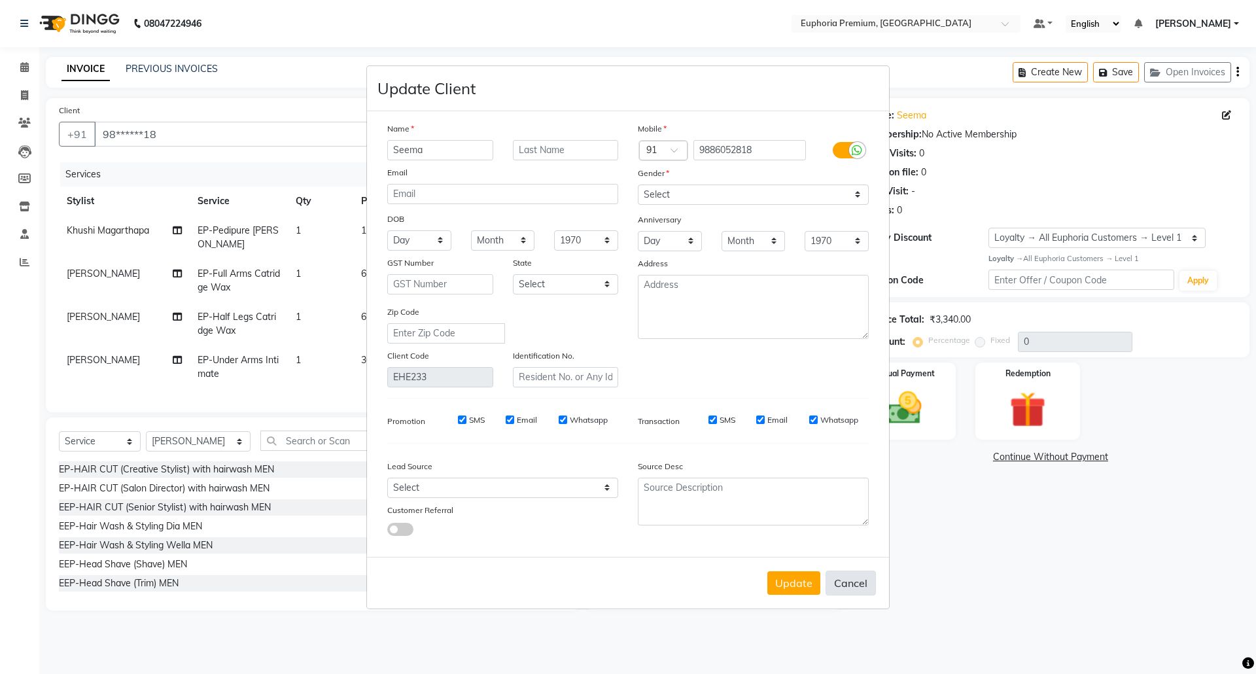
click at [862, 582] on button "Cancel" at bounding box center [850, 582] width 50 height 25
select select
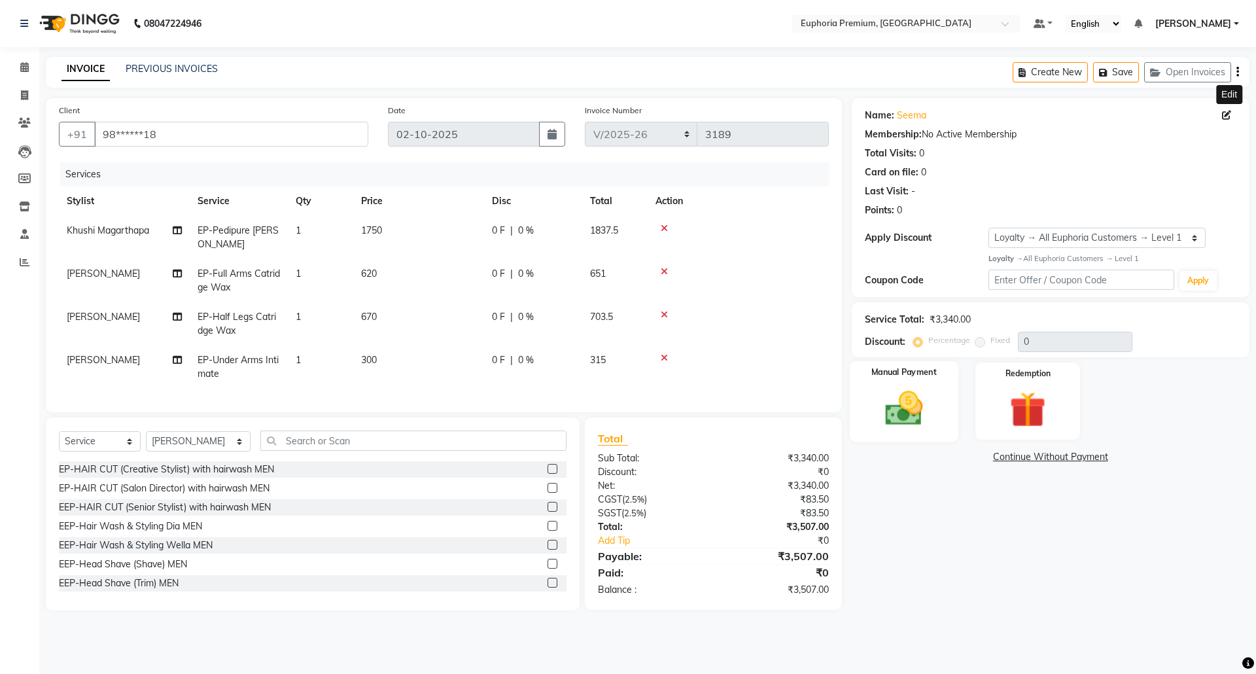
click at [911, 405] on img at bounding box center [903, 408] width 61 height 43
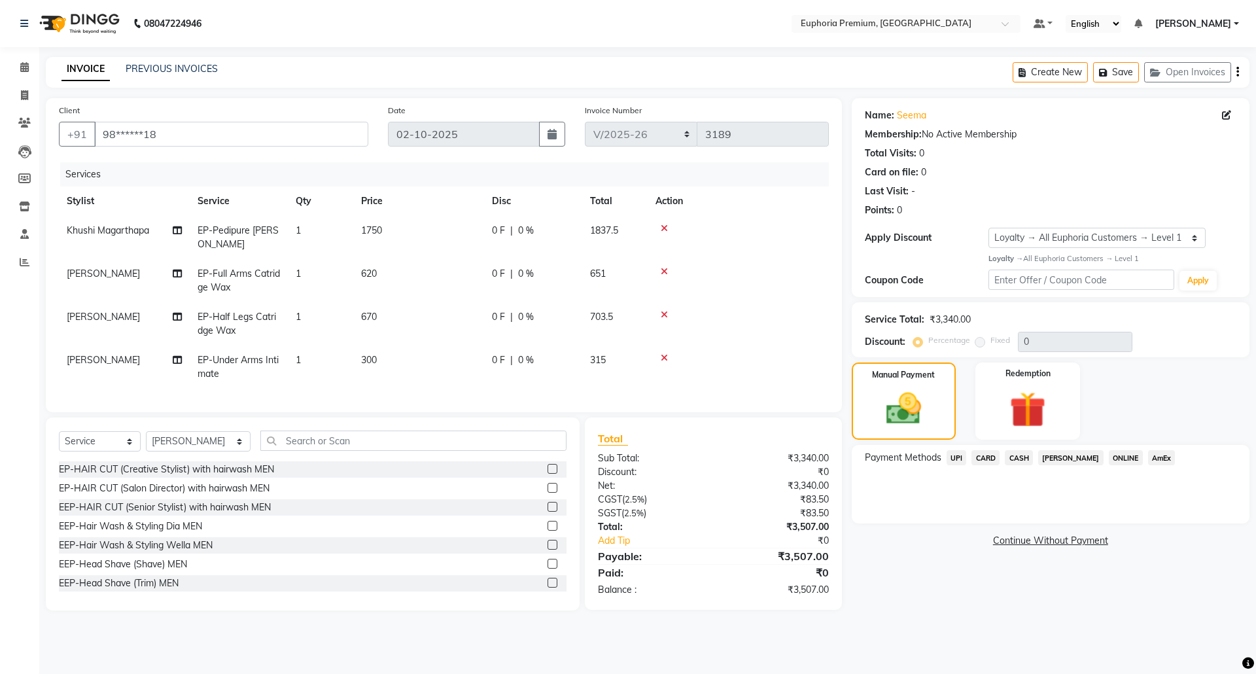
click at [957, 455] on span "UPI" at bounding box center [956, 457] width 20 height 15
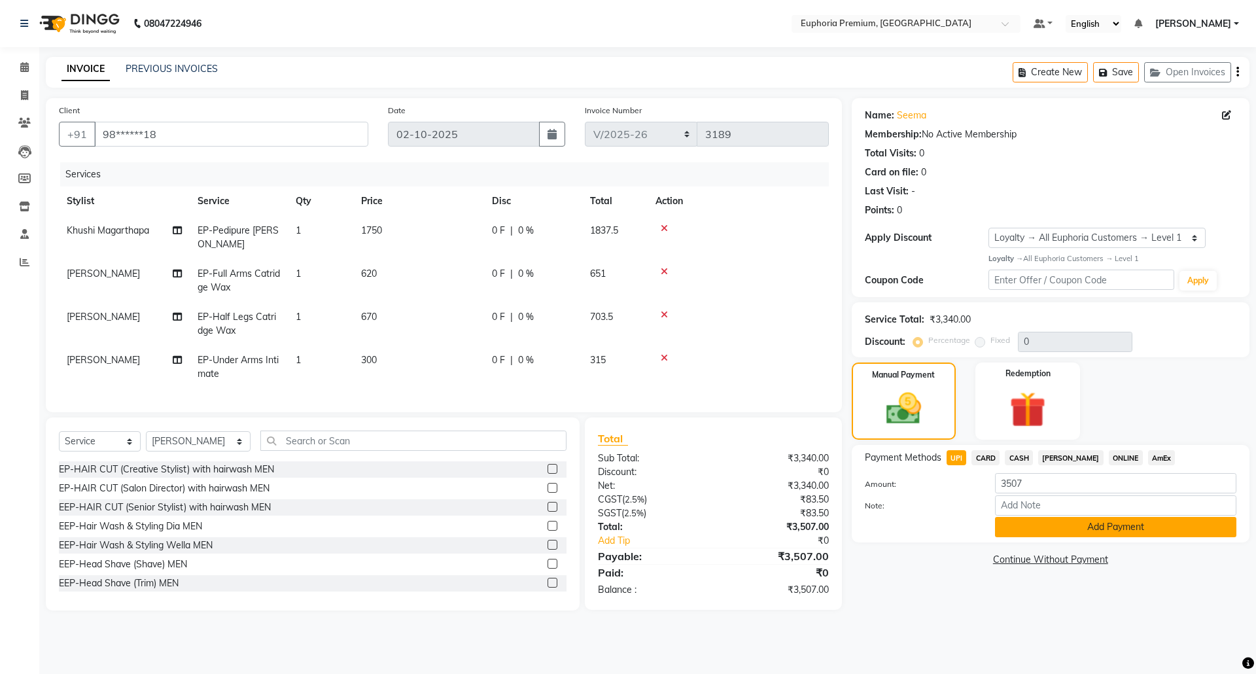
click at [1095, 534] on button "Add Payment" at bounding box center [1115, 527] width 241 height 20
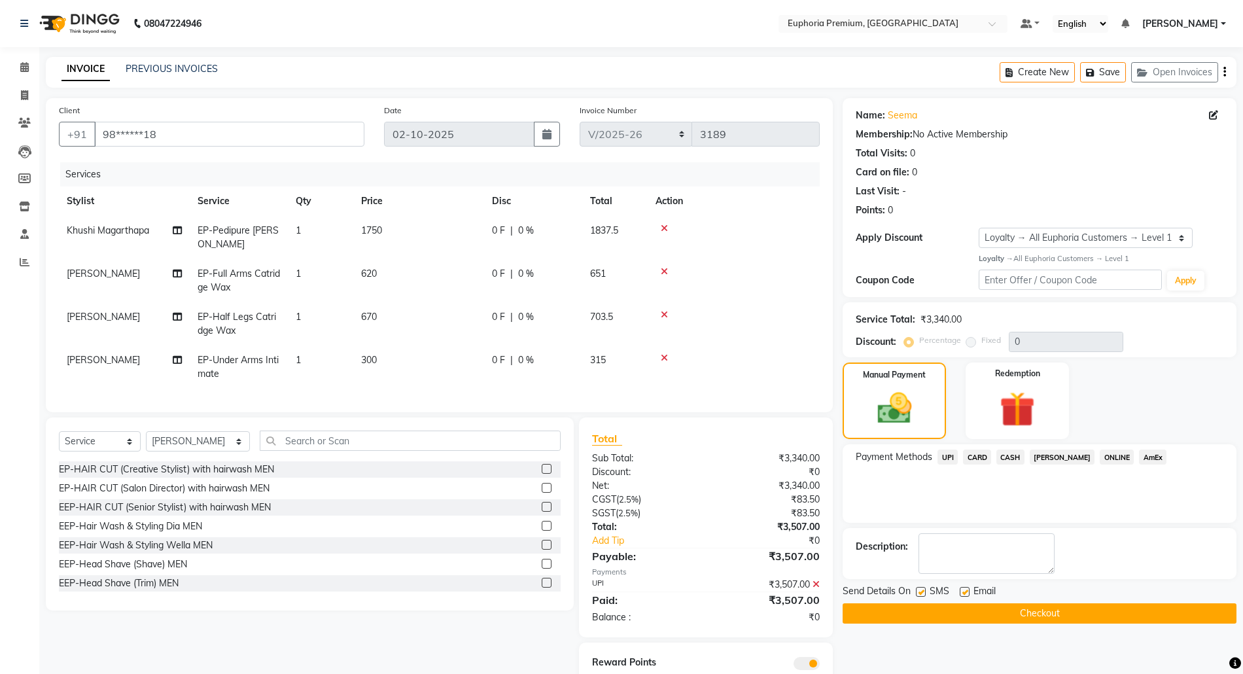
click at [1010, 608] on button "Checkout" at bounding box center [1039, 613] width 394 height 20
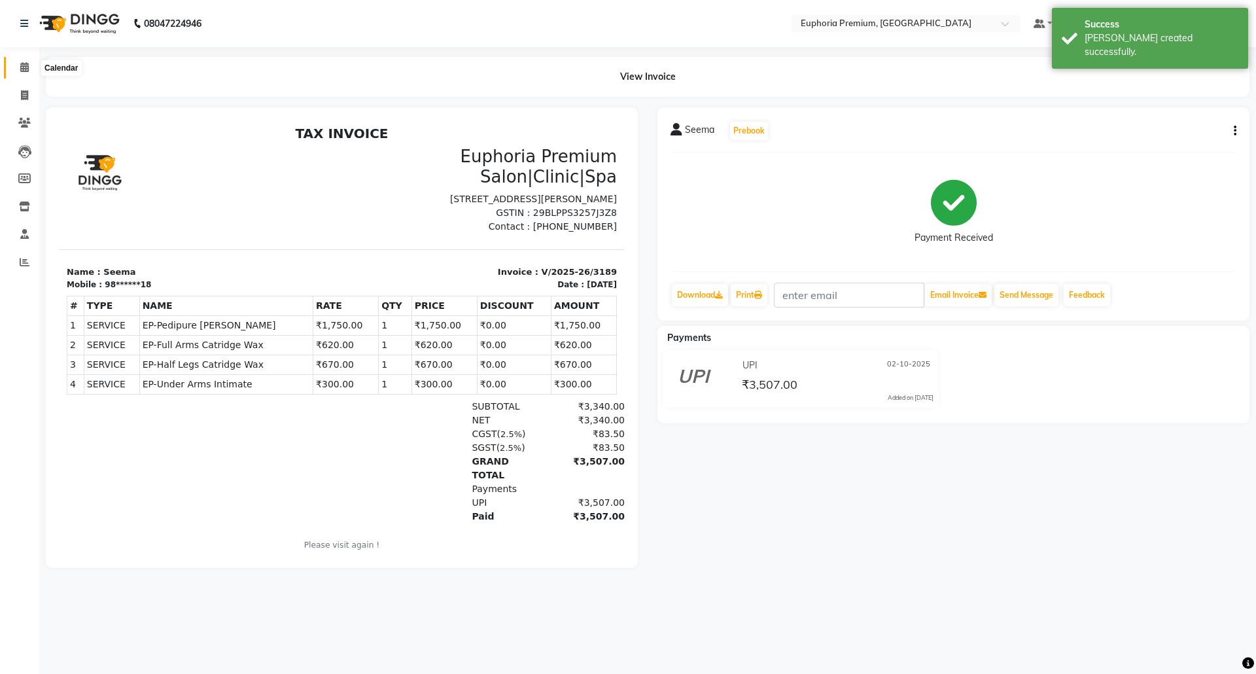
click at [22, 63] on icon at bounding box center [24, 67] width 9 height 10
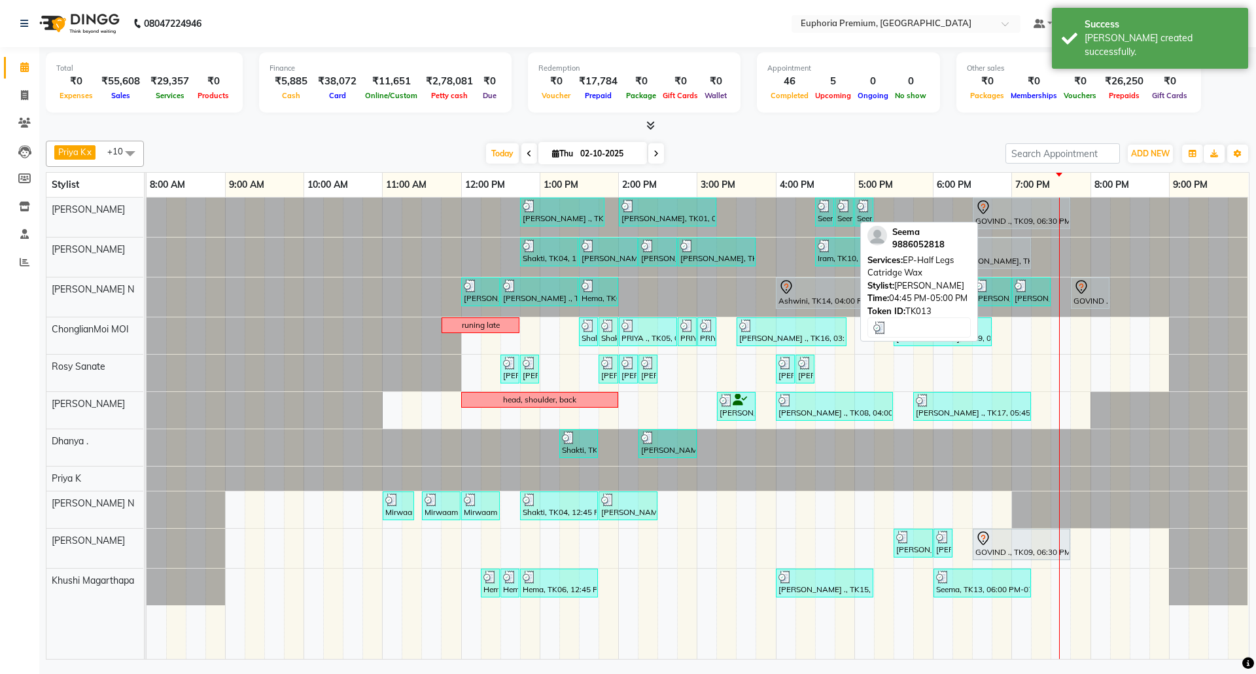
click at [843, 220] on div "Seema, TK13, 04:45 PM-05:00 PM, EP-Half Legs Catridge Wax" at bounding box center [844, 211] width 16 height 25
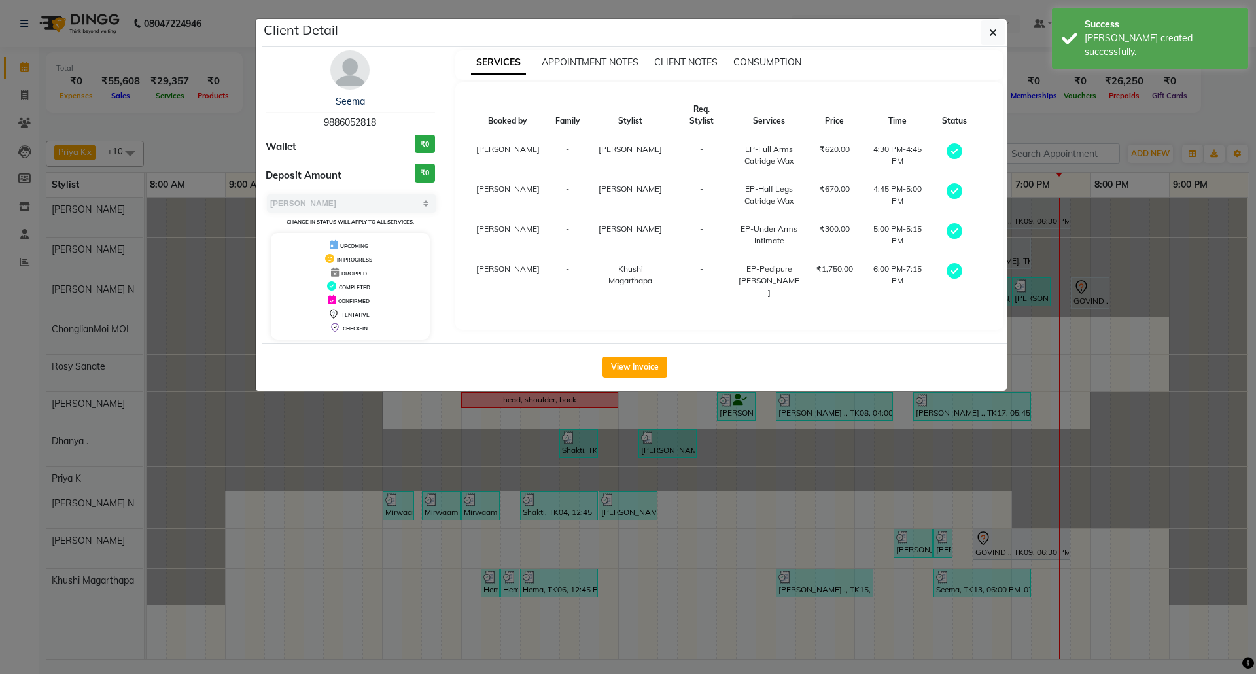
click at [366, 124] on span "9886052818" at bounding box center [350, 122] width 52 height 12
copy span "9886052818"
click at [993, 29] on icon "button" at bounding box center [993, 32] width 8 height 10
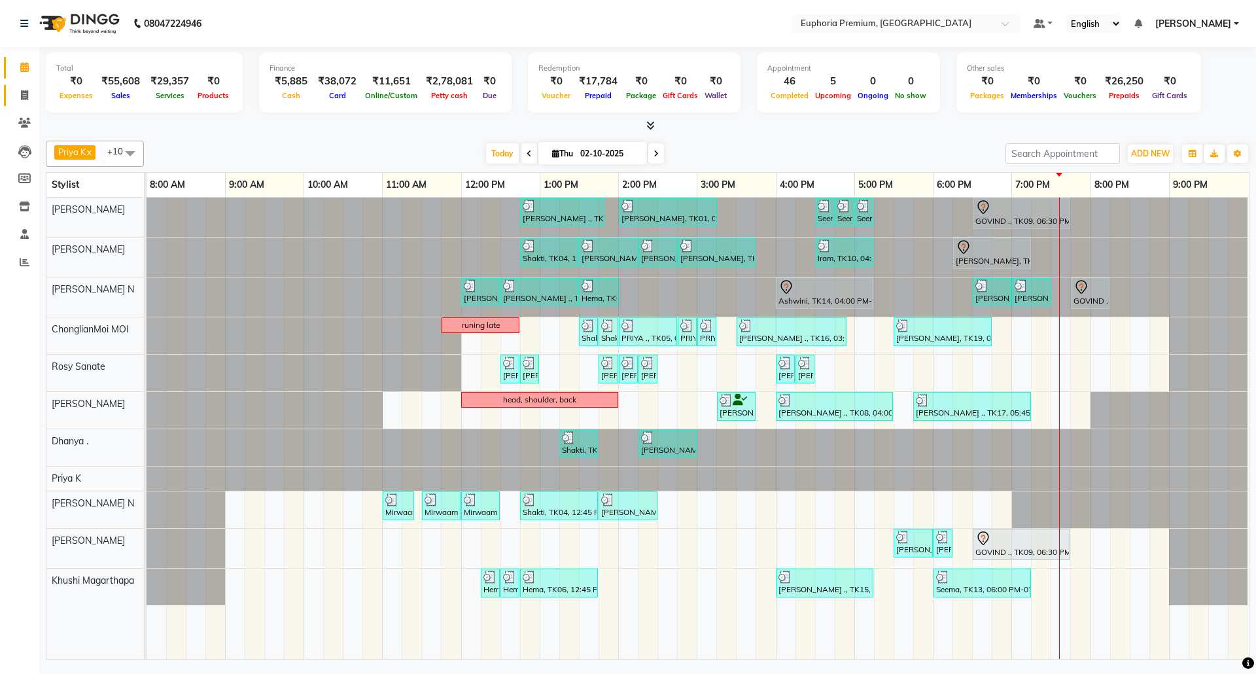
click at [21, 95] on icon at bounding box center [24, 95] width 7 height 10
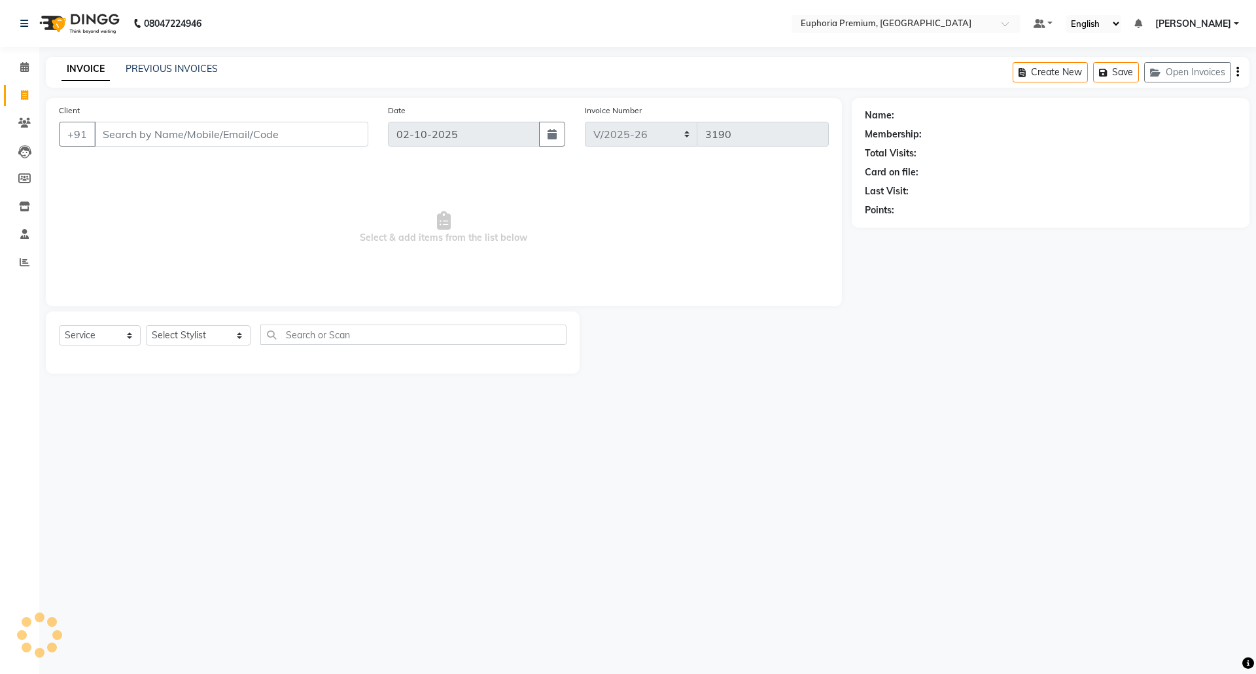
click at [165, 136] on input "Client" at bounding box center [231, 134] width 274 height 25
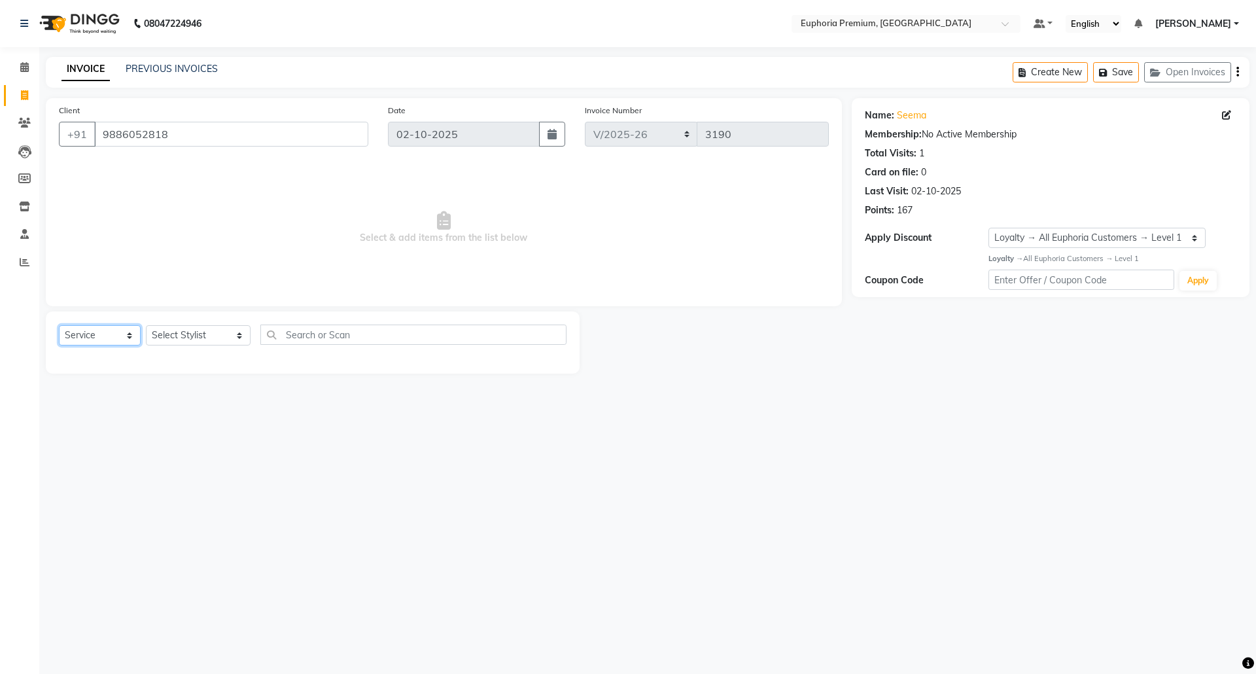
click at [108, 337] on select "Select Service Product Membership Package Voucher Prepaid Gift Card" at bounding box center [100, 335] width 82 height 20
click at [59, 325] on select "Select Service Product Membership Package Voucher Prepaid Gift Card" at bounding box center [100, 335] width 82 height 20
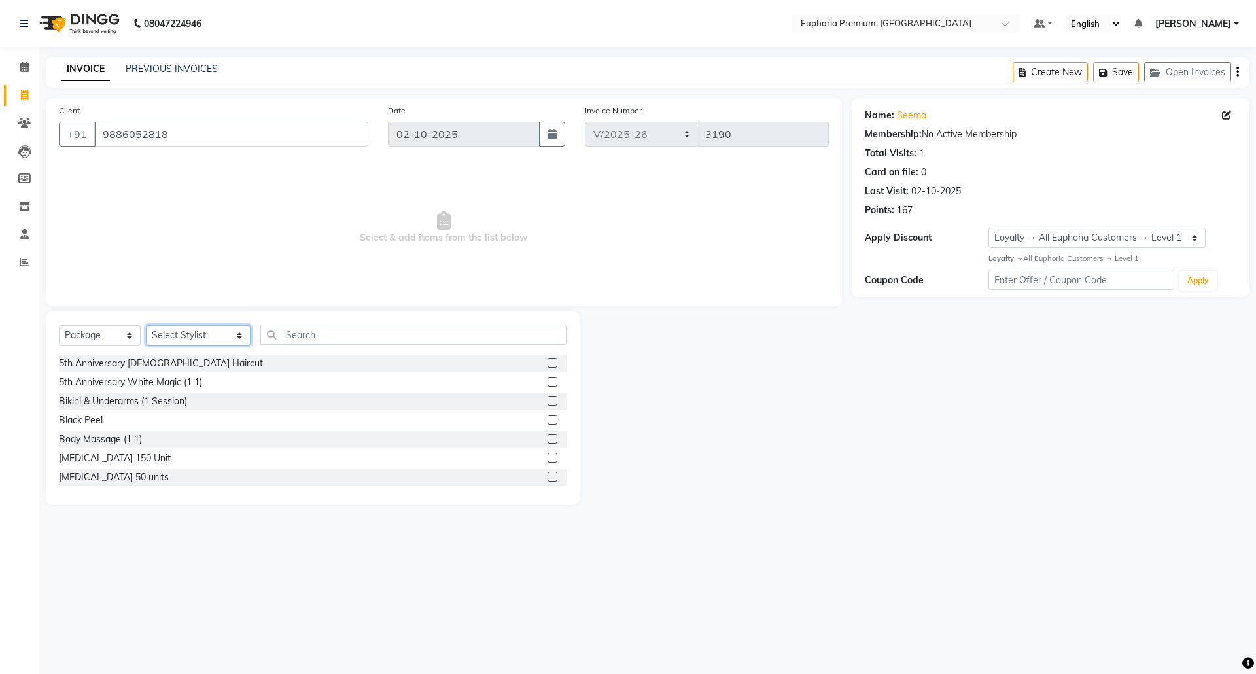
click at [203, 332] on select "Select Stylist Admin Ayman William Bharath N Binoy Chethan N ChonglianMoi MOI D…" at bounding box center [198, 335] width 105 height 20
click at [146, 325] on select "Select Stylist Admin Ayman William Bharath N Binoy Chethan N ChonglianMoi MOI D…" at bounding box center [198, 335] width 105 height 20
click at [310, 335] on input "text" at bounding box center [413, 334] width 306 height 20
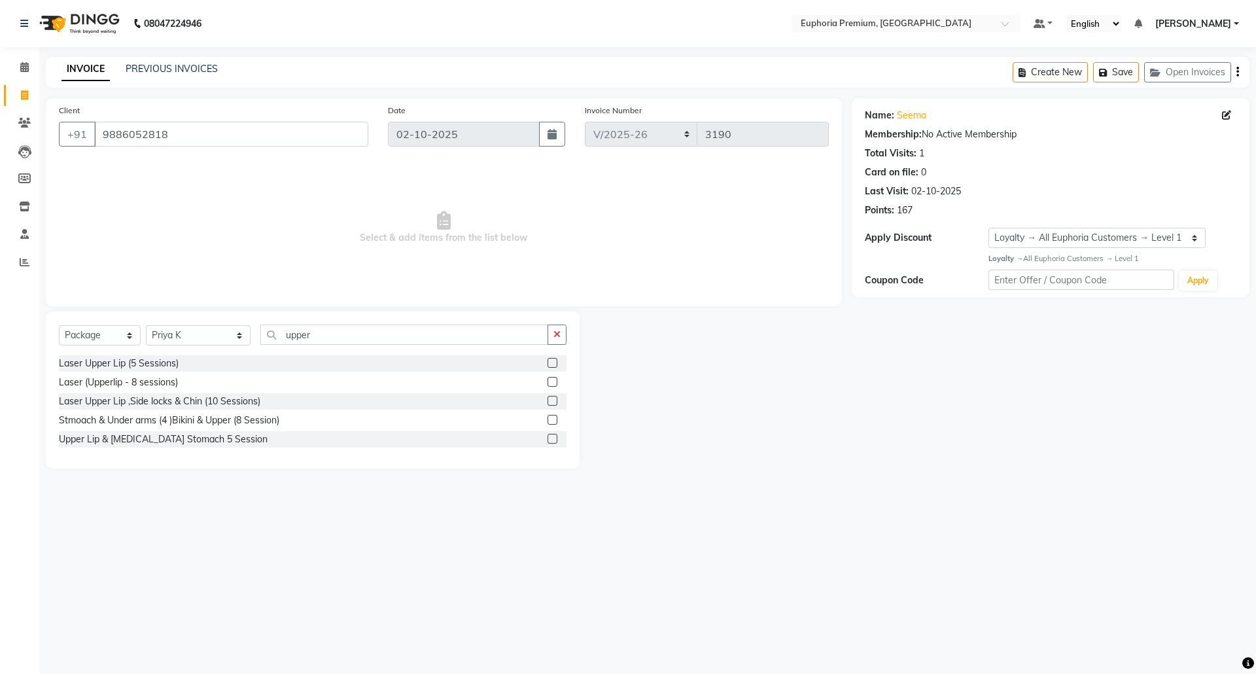
click at [552, 383] on label at bounding box center [552, 382] width 10 height 10
click at [552, 383] on input "checkbox" at bounding box center [551, 382] width 9 height 9
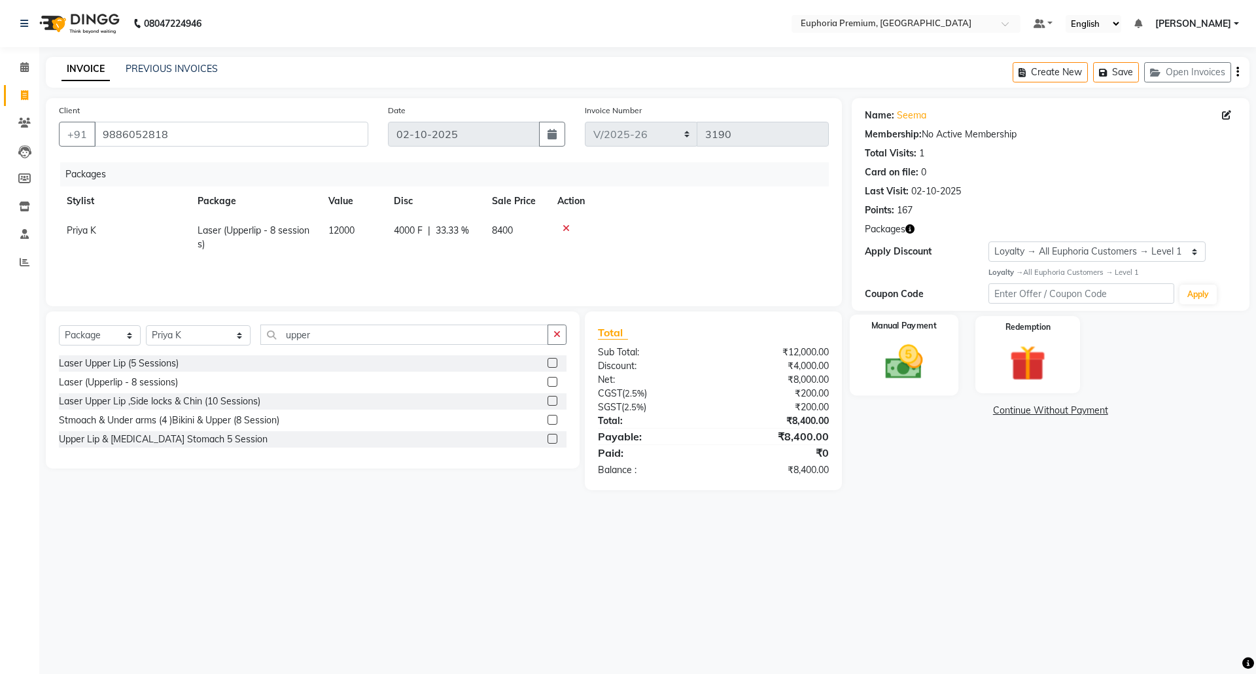
click at [911, 352] on img at bounding box center [903, 361] width 61 height 43
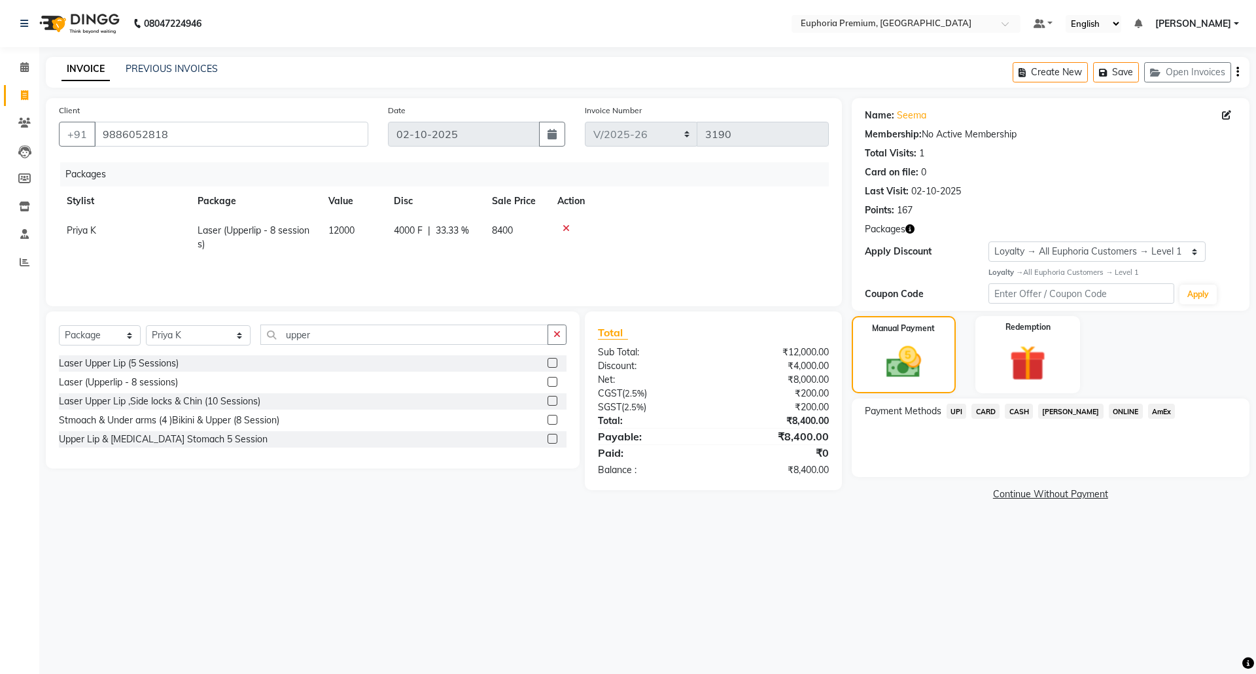
click at [954, 411] on span "UPI" at bounding box center [956, 411] width 20 height 15
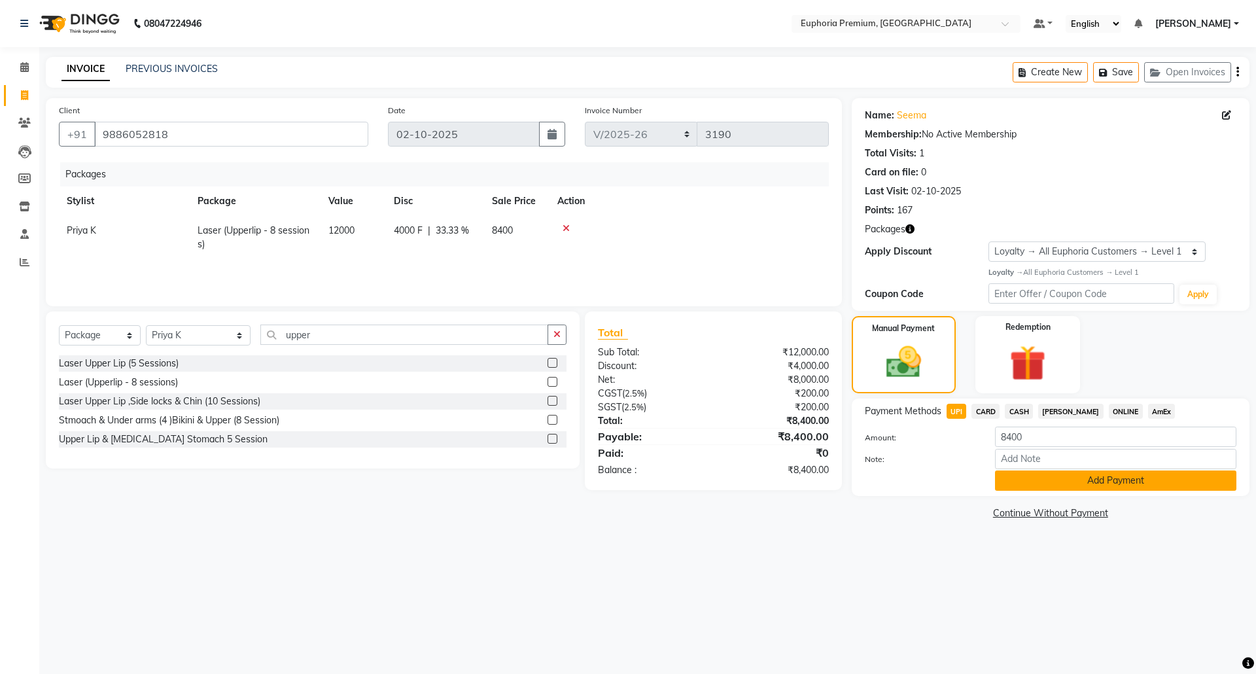
click at [1097, 480] on button "Add Payment" at bounding box center [1115, 480] width 241 height 20
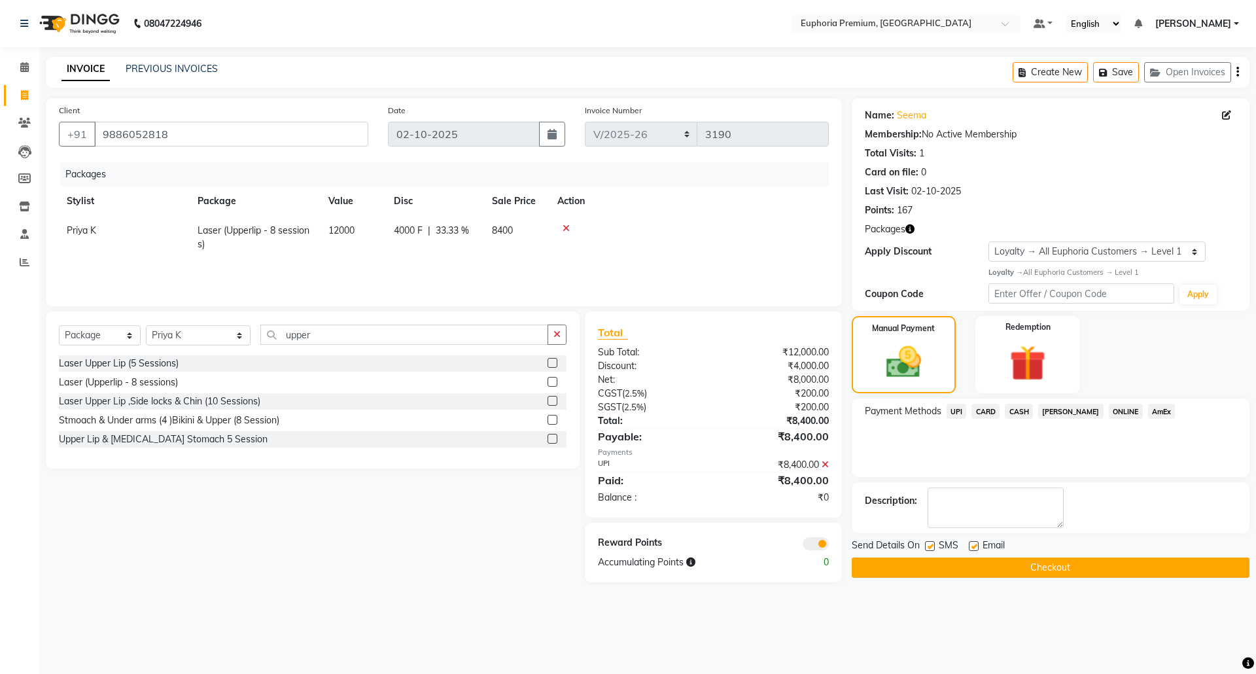
click at [1026, 570] on button "Checkout" at bounding box center [1051, 567] width 398 height 20
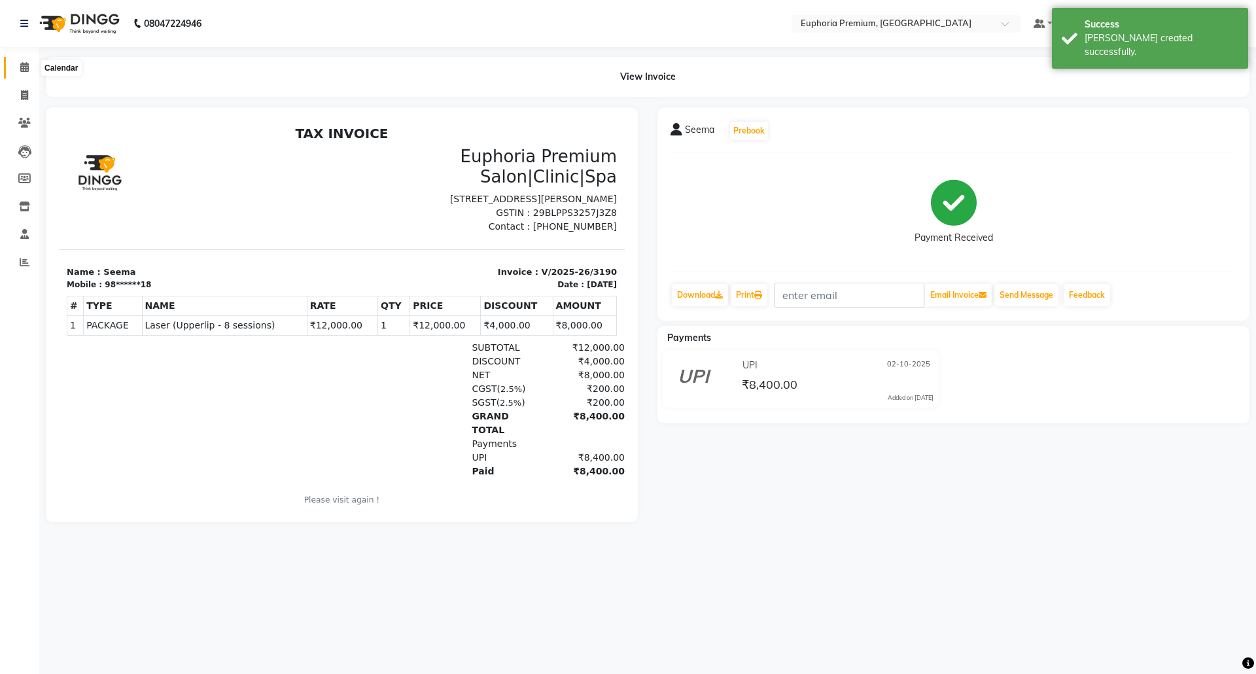
click at [20, 72] on icon at bounding box center [24, 67] width 9 height 10
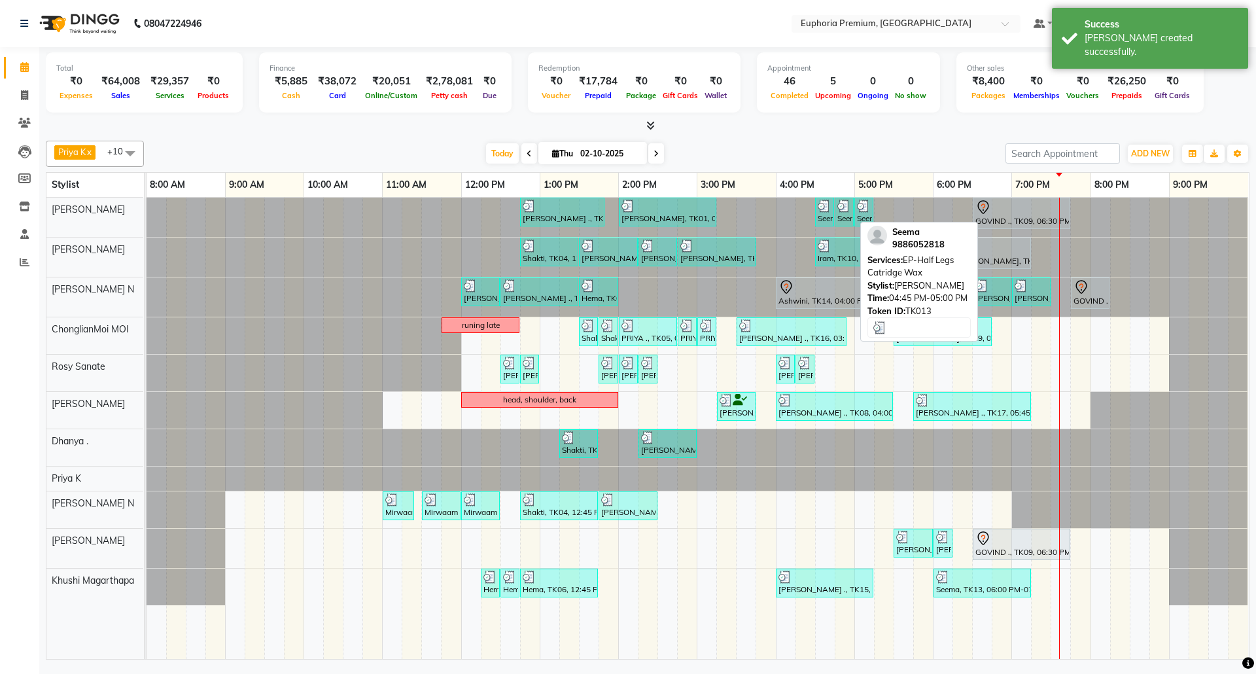
click at [843, 211] on img at bounding box center [843, 205] width 13 height 13
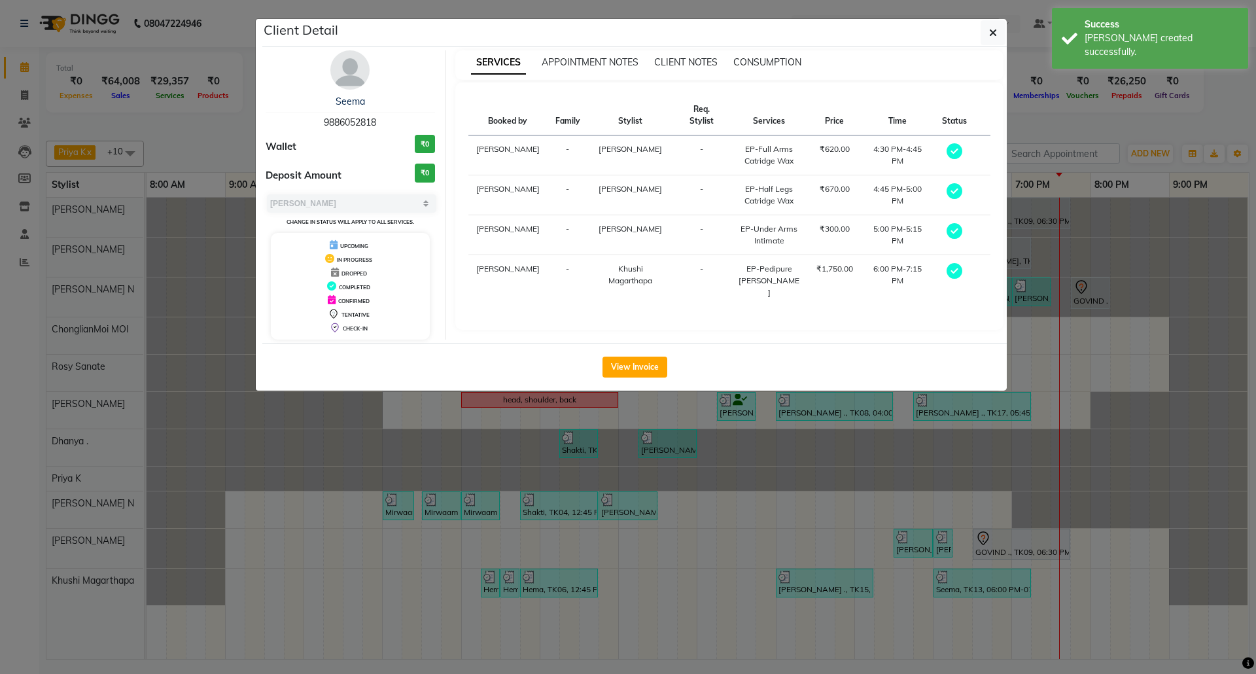
click at [367, 126] on span "9886052818" at bounding box center [350, 122] width 52 height 12
copy span "9886052818"
click at [990, 29] on icon "button" at bounding box center [993, 32] width 8 height 10
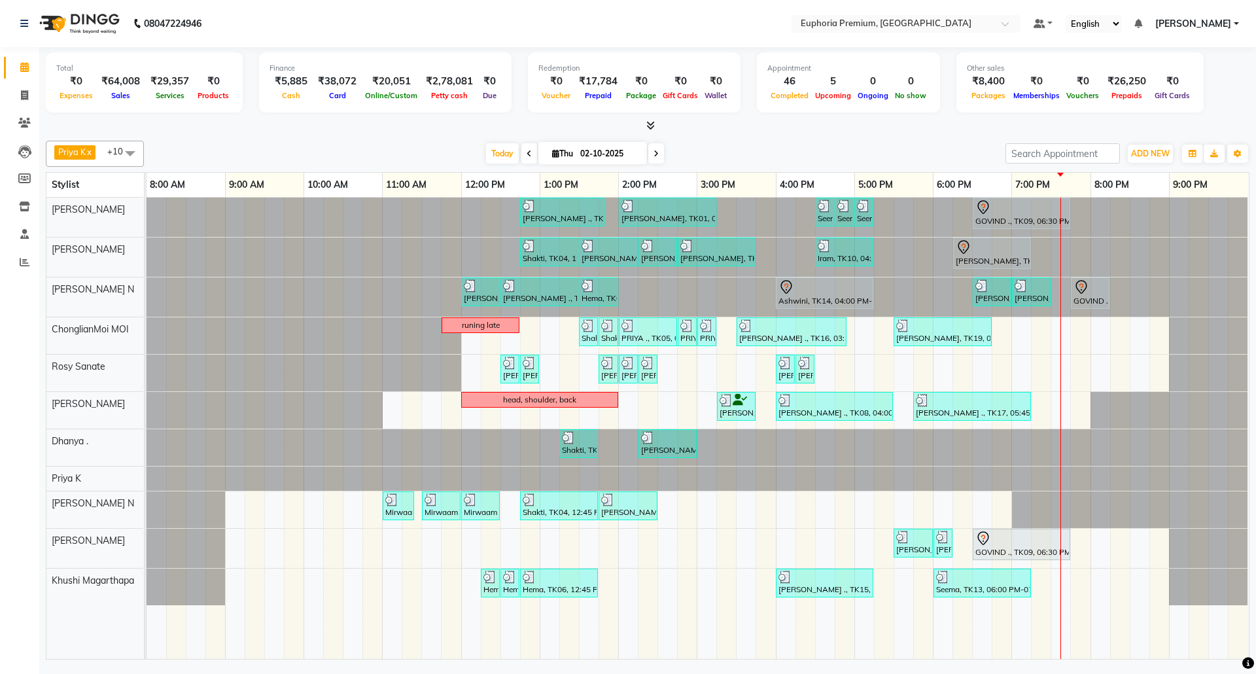
click at [146, 474] on div at bounding box center [146, 478] width 0 height 24
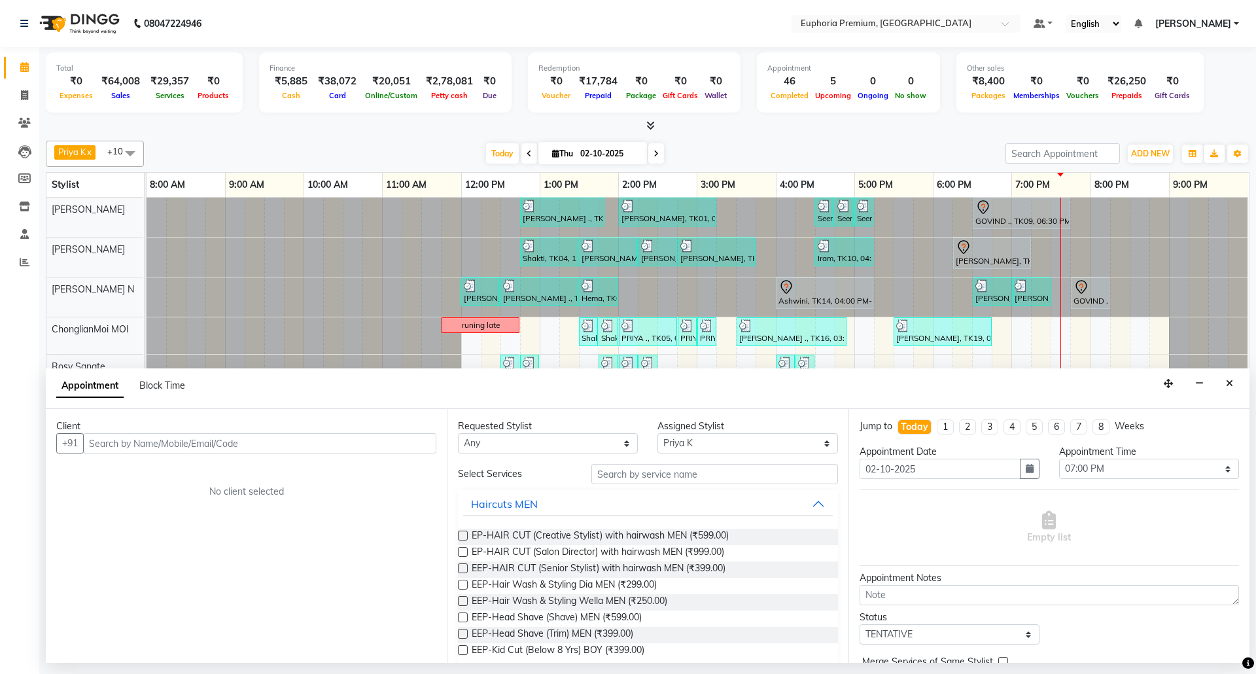
click at [264, 449] on input "text" at bounding box center [259, 443] width 353 height 20
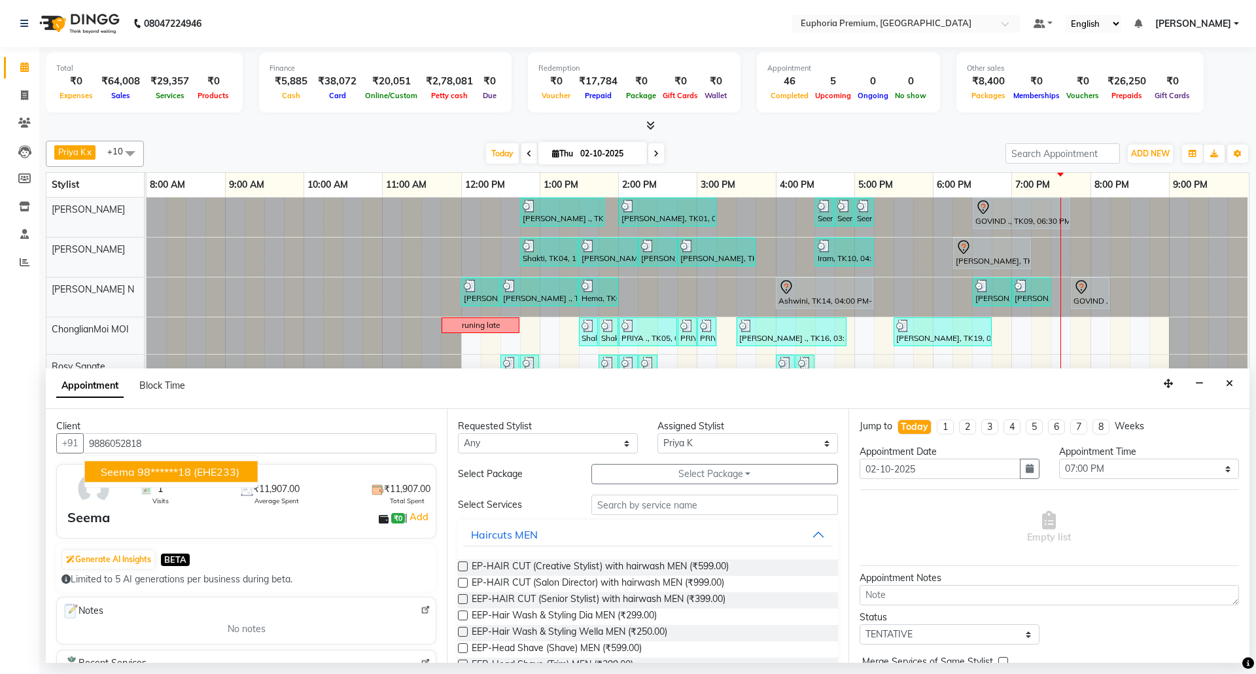
click at [228, 472] on span "(EHE233)" at bounding box center [217, 471] width 46 height 13
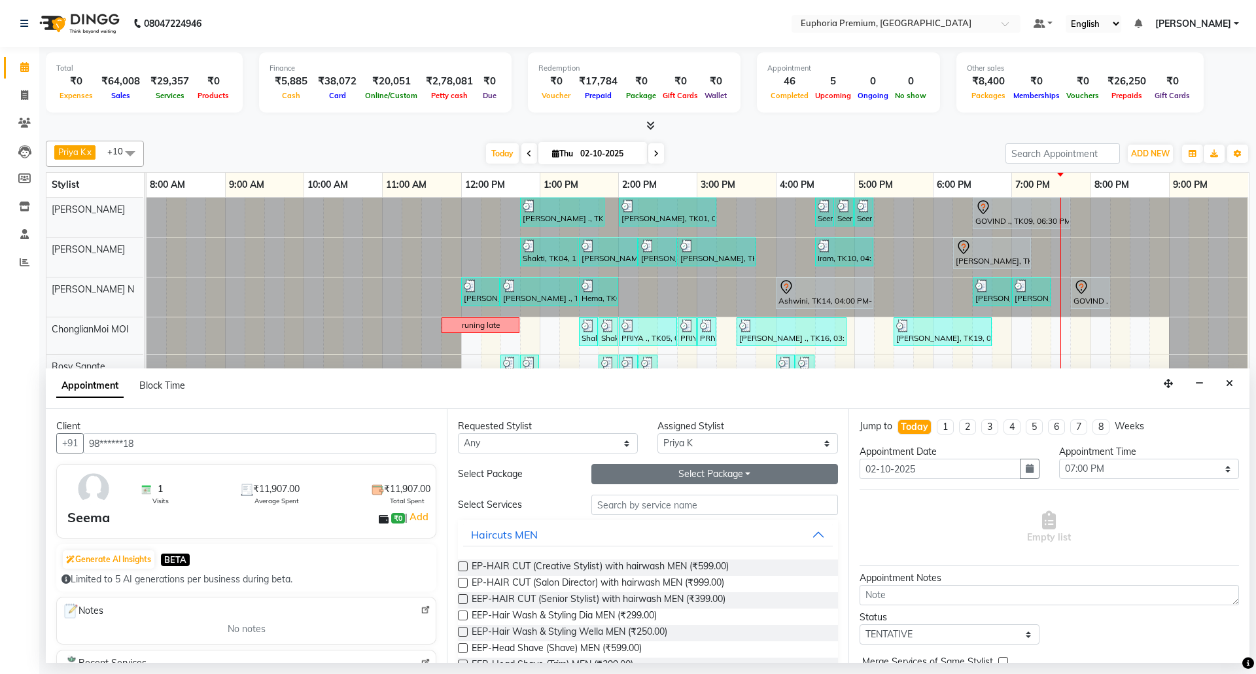
click at [699, 476] on button "Select Package Toggle Dropdown" at bounding box center [714, 474] width 247 height 20
click at [689, 503] on li "Laser (Upperlip - 8 sessions)" at bounding box center [671, 500] width 159 height 19
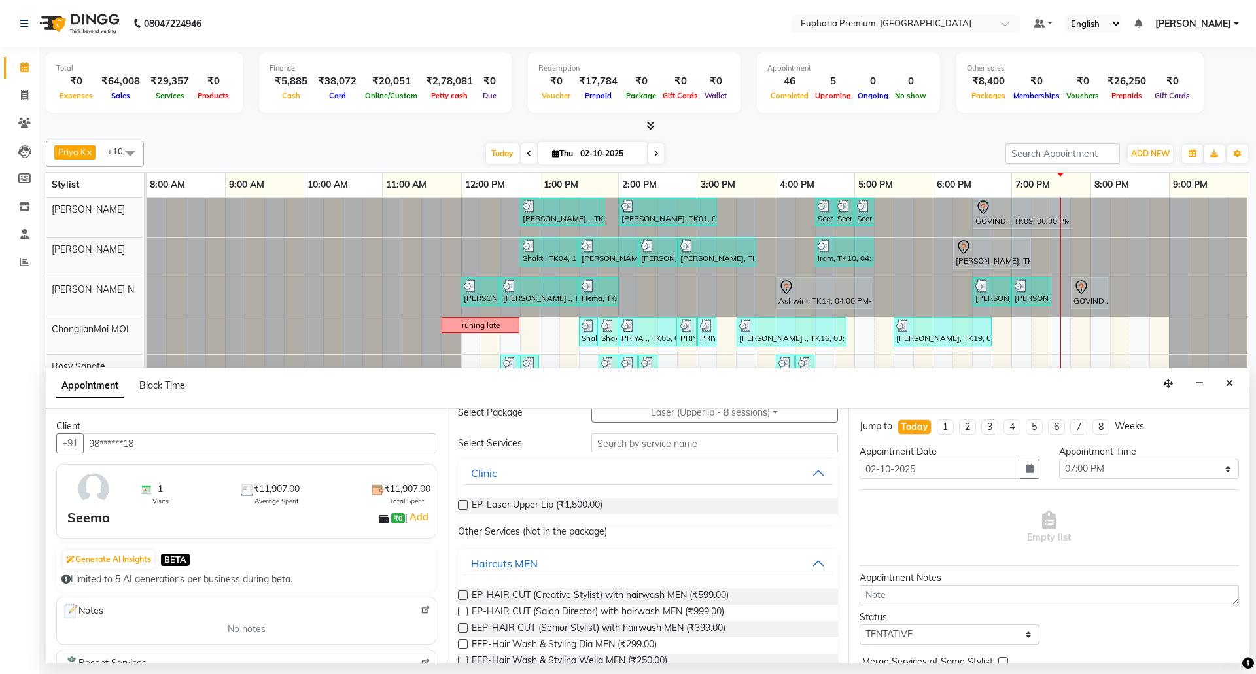
scroll to position [87, 0]
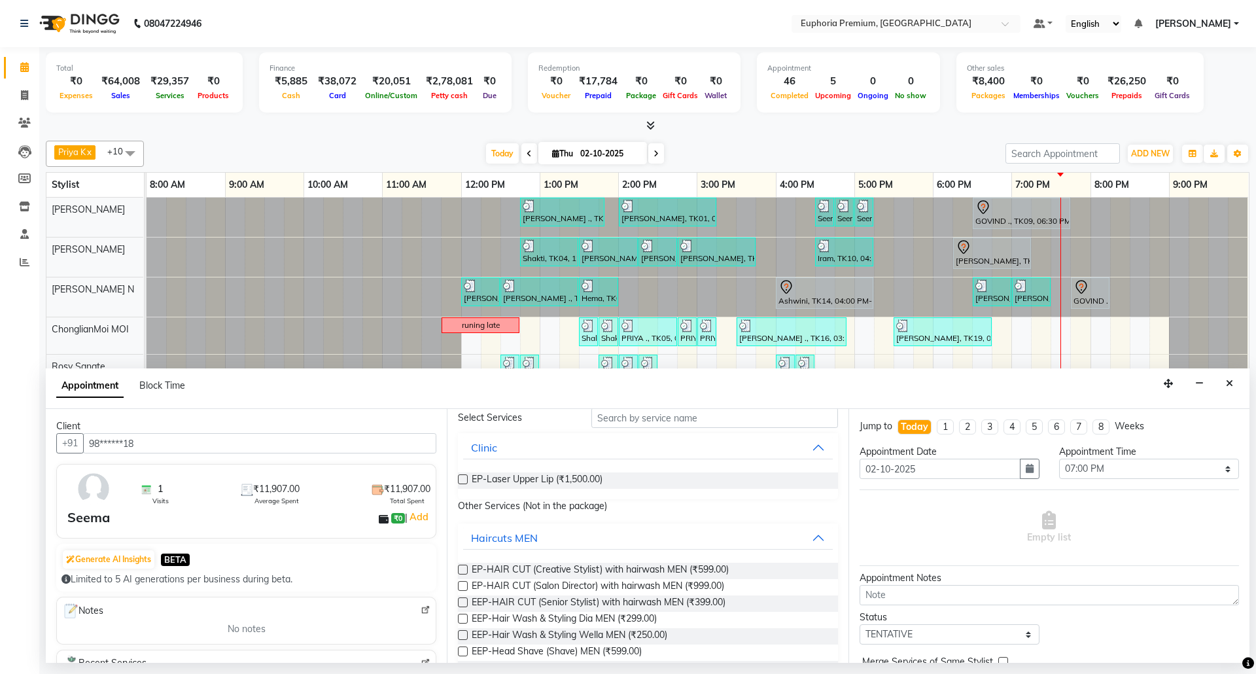
click at [463, 479] on label at bounding box center [463, 479] width 10 height 10
click at [463, 479] on input "checkbox" at bounding box center [462, 480] width 9 height 9
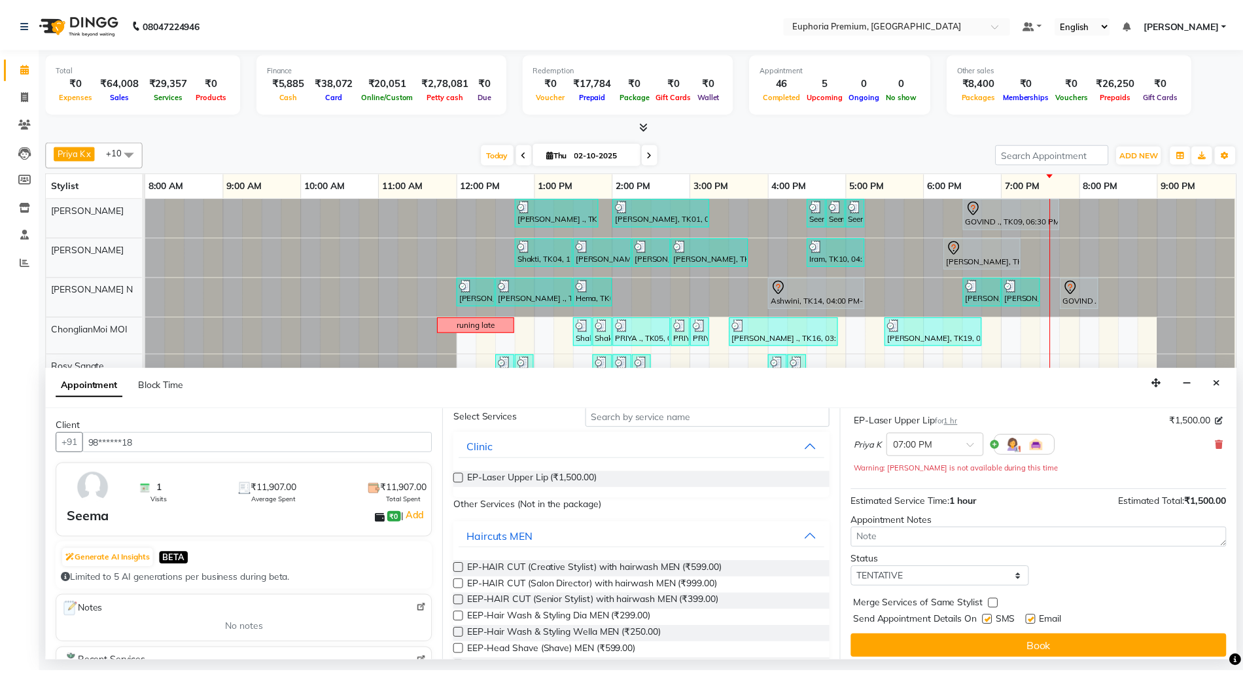
scroll to position [93, 0]
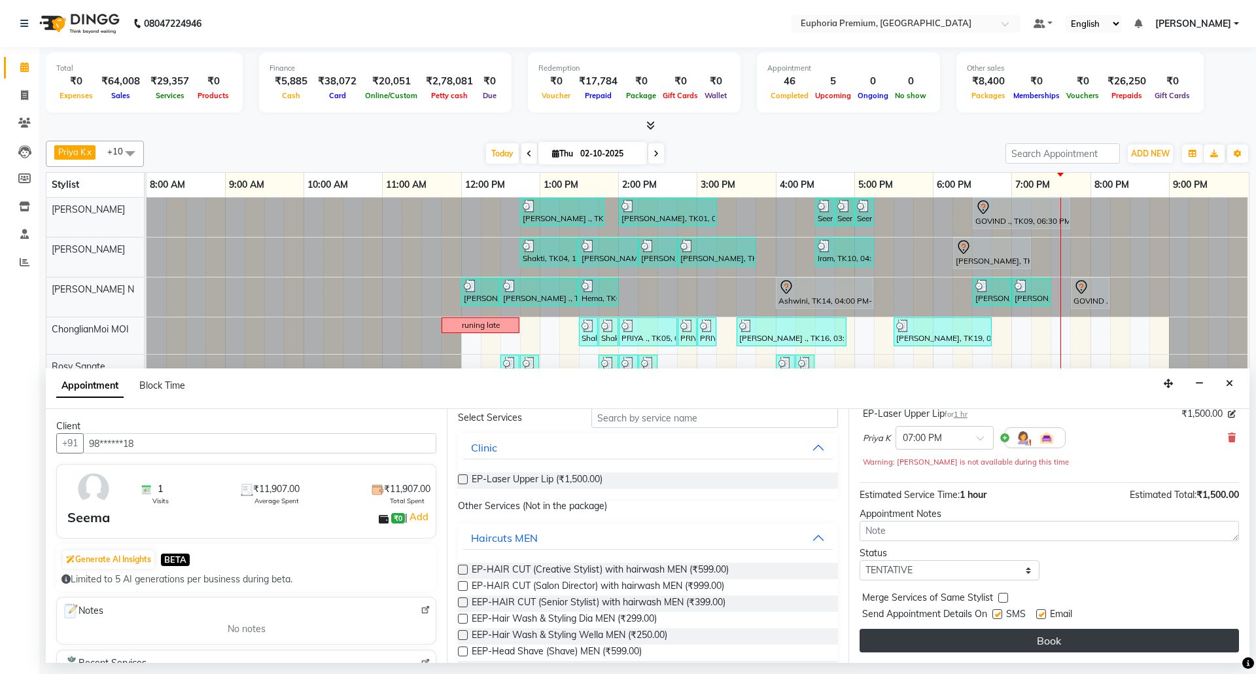
click at [1022, 639] on button "Book" at bounding box center [1048, 641] width 379 height 24
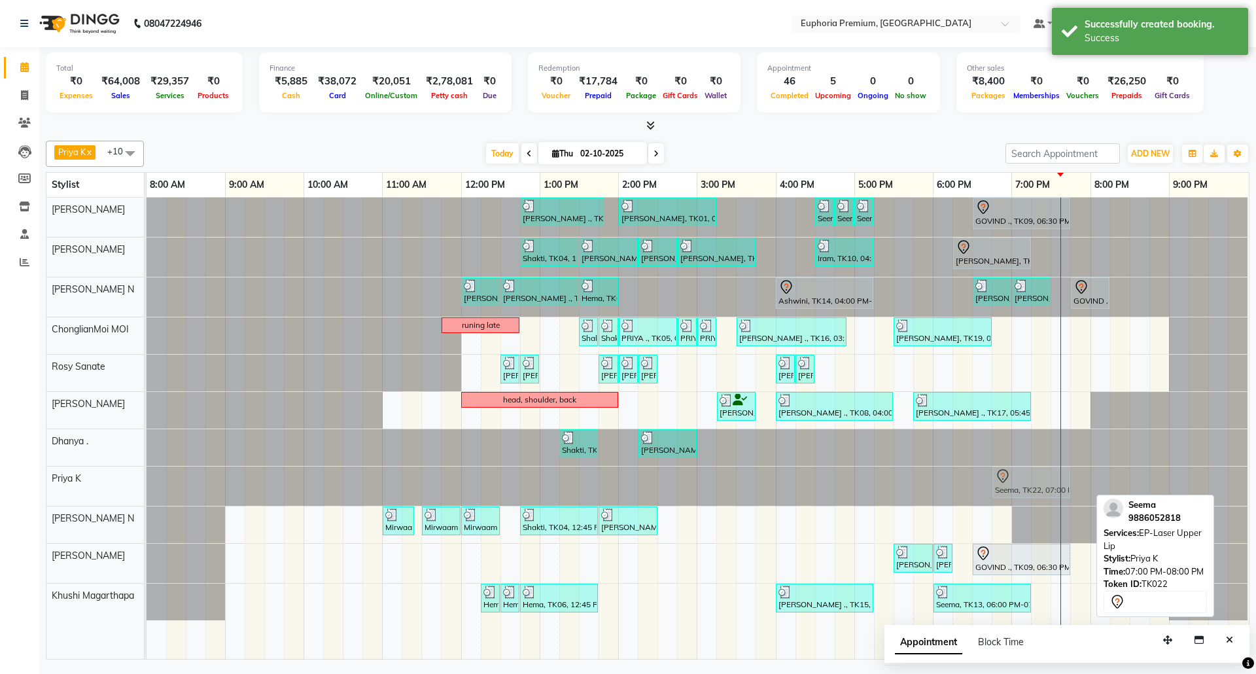
drag, startPoint x: 1034, startPoint y: 484, endPoint x: 1012, endPoint y: 483, distance: 21.6
click at [146, 483] on div "Seema, TK22, 07:00 PM-08:00 PM, EP-Laser Upper Lip Seema, TK22, 07:00 PM-08:00 …" at bounding box center [146, 485] width 0 height 39
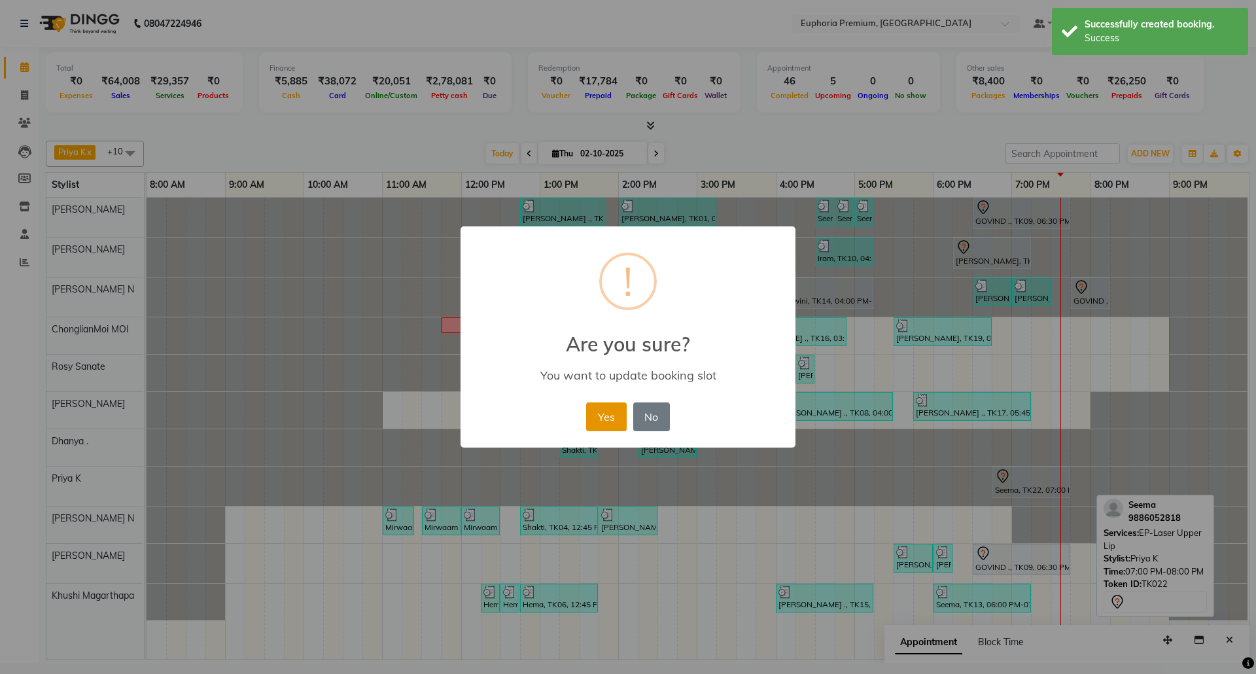
click at [594, 416] on button "Yes" at bounding box center [606, 416] width 40 height 29
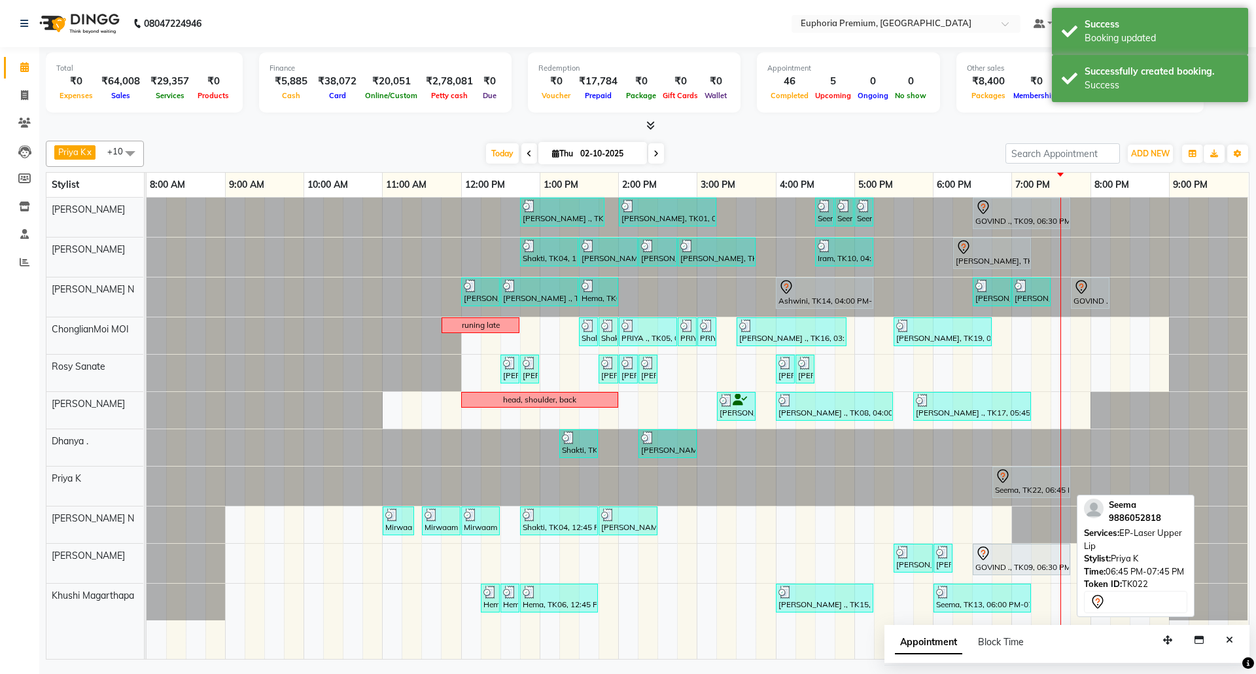
click at [1014, 480] on div at bounding box center [1031, 476] width 73 height 16
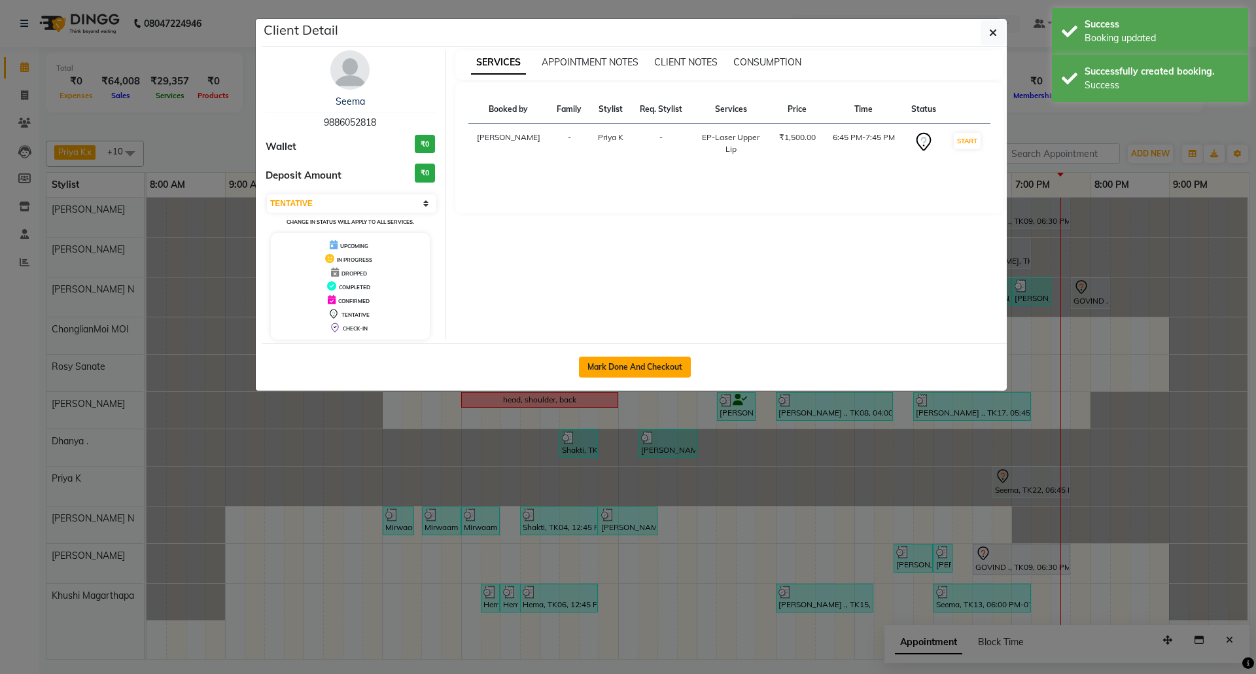
click at [621, 362] on button "Mark Done And Checkout" at bounding box center [635, 366] width 112 height 21
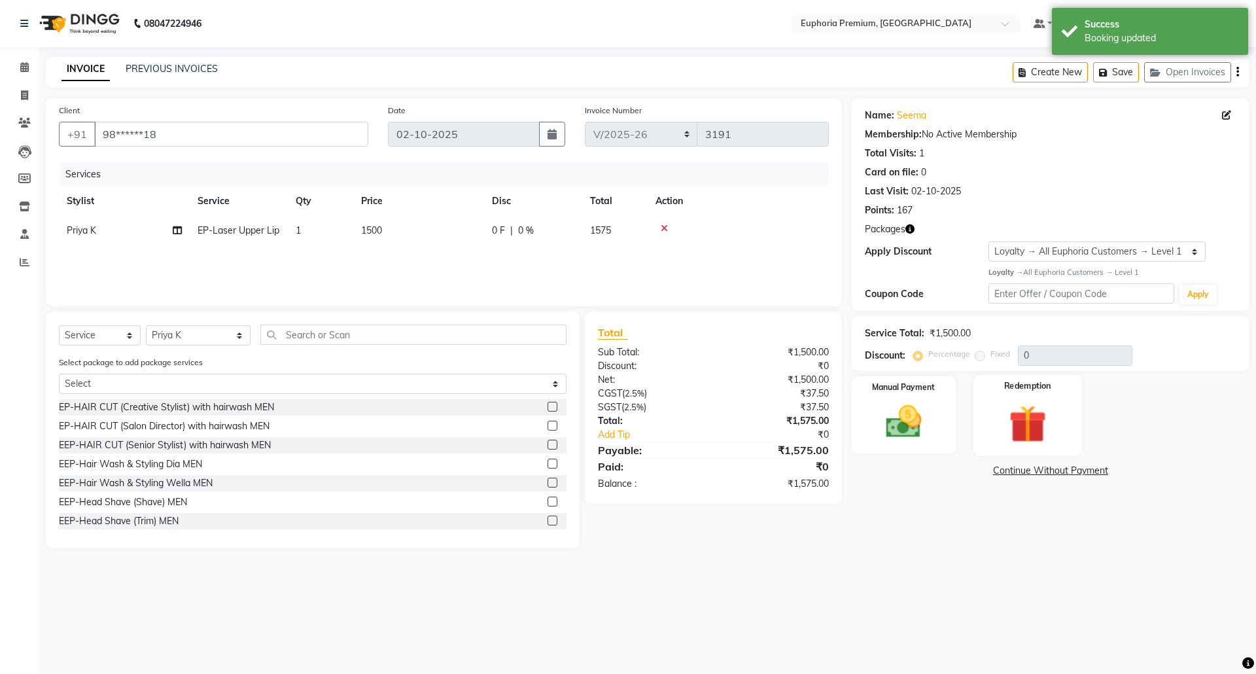
click at [1032, 409] on img at bounding box center [1027, 423] width 61 height 46
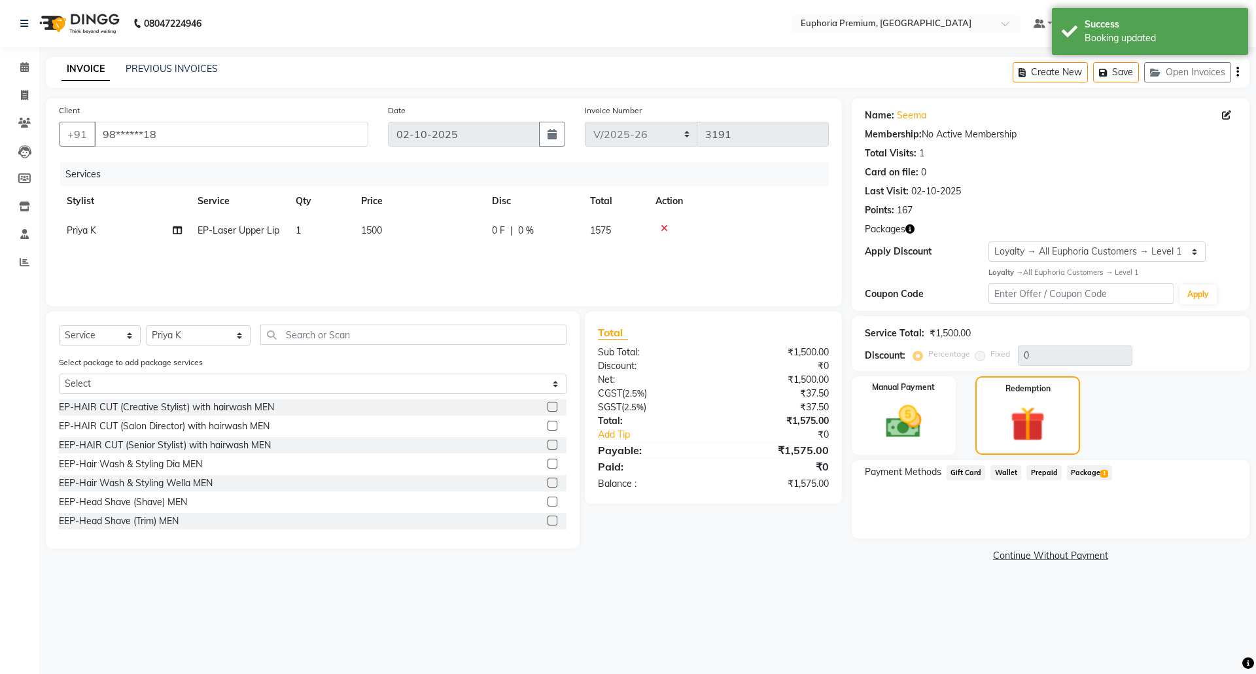
click at [1084, 475] on span "Package 1" at bounding box center [1089, 472] width 45 height 15
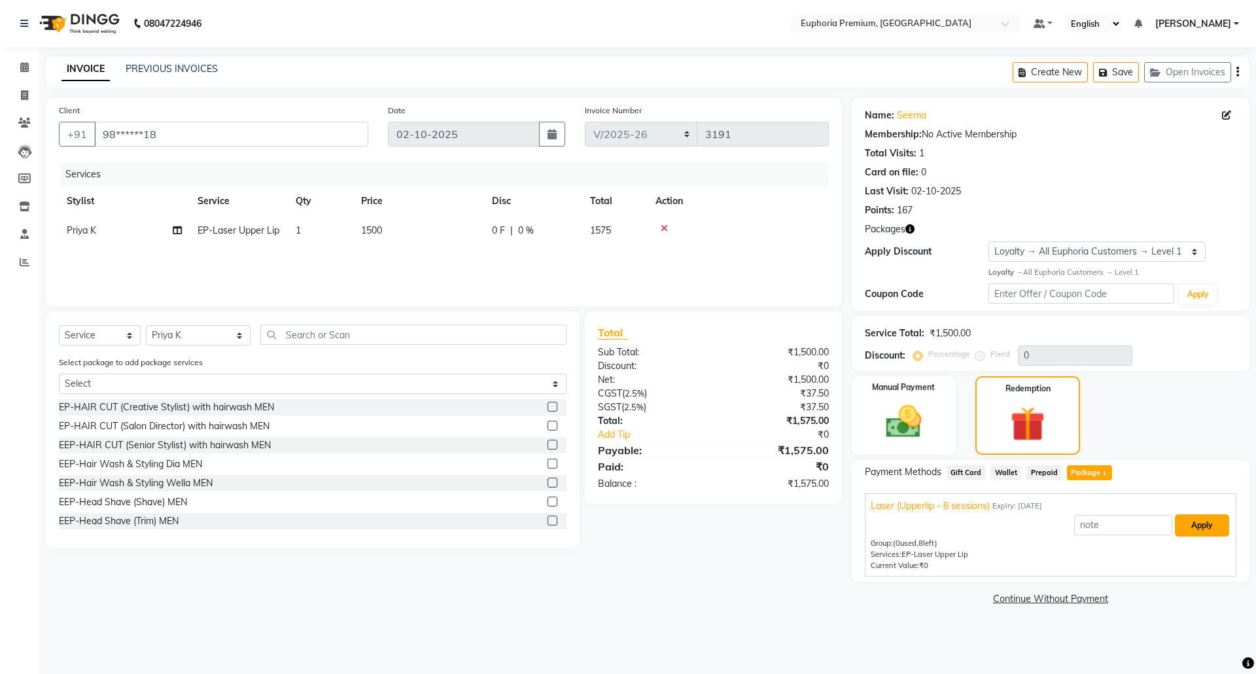
click at [1196, 527] on button "Apply" at bounding box center [1202, 525] width 54 height 22
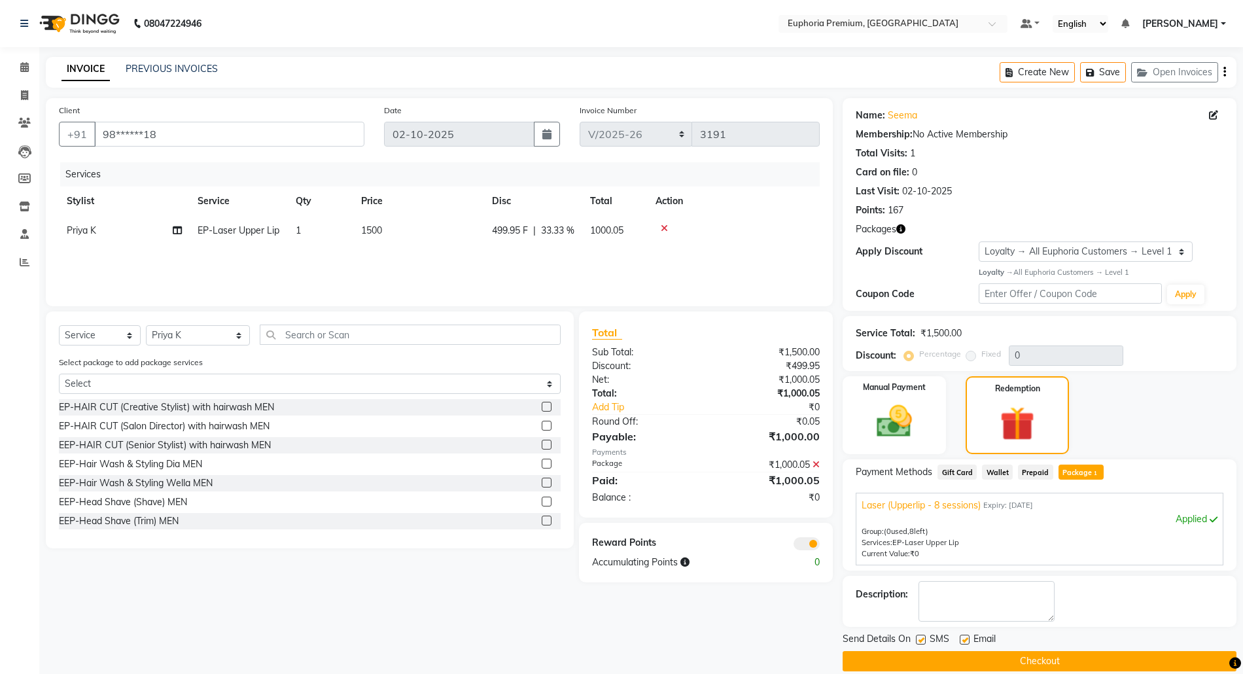
scroll to position [18, 0]
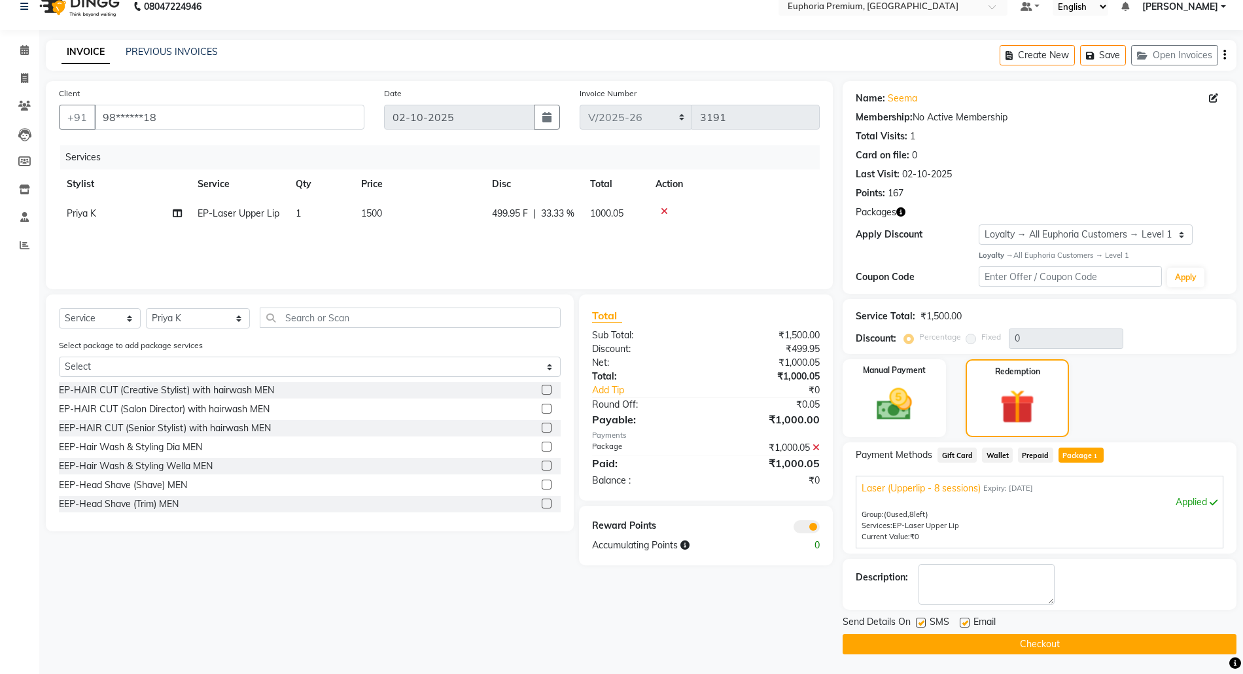
click at [1047, 639] on button "Checkout" at bounding box center [1039, 644] width 394 height 20
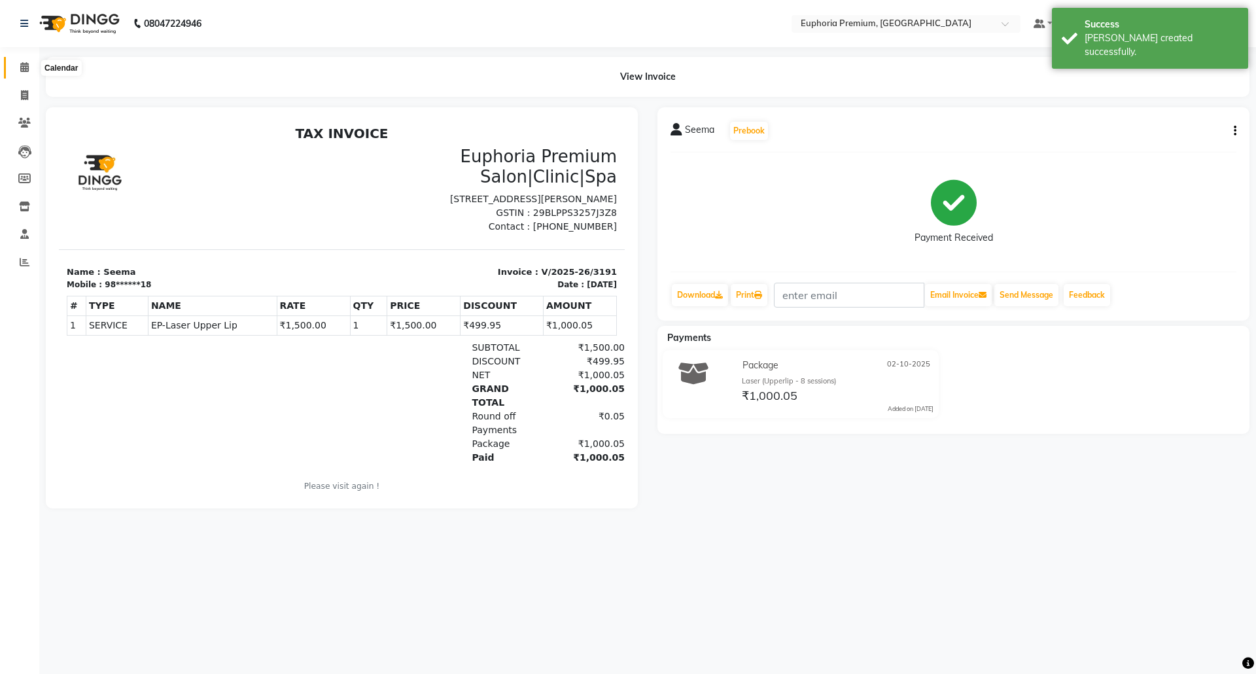
click at [21, 69] on icon at bounding box center [24, 67] width 9 height 10
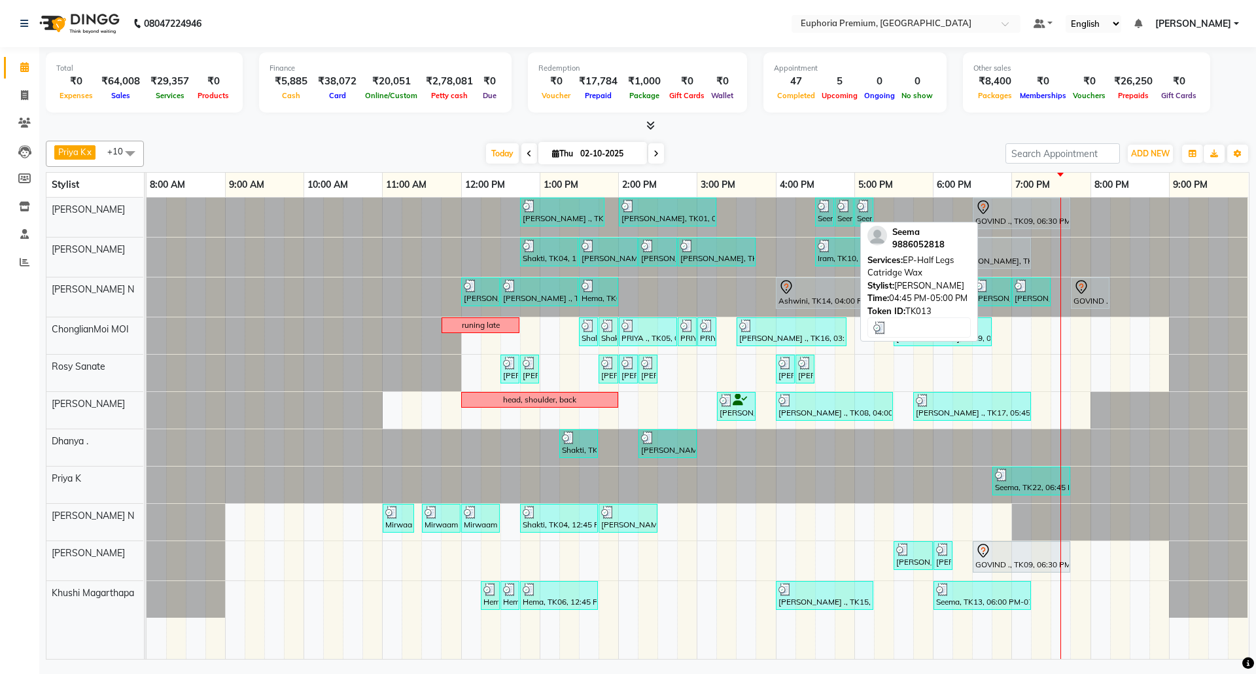
click at [844, 215] on div "Seema, TK13, 04:45 PM-05:00 PM, EP-Half Legs Catridge Wax" at bounding box center [844, 211] width 16 height 25
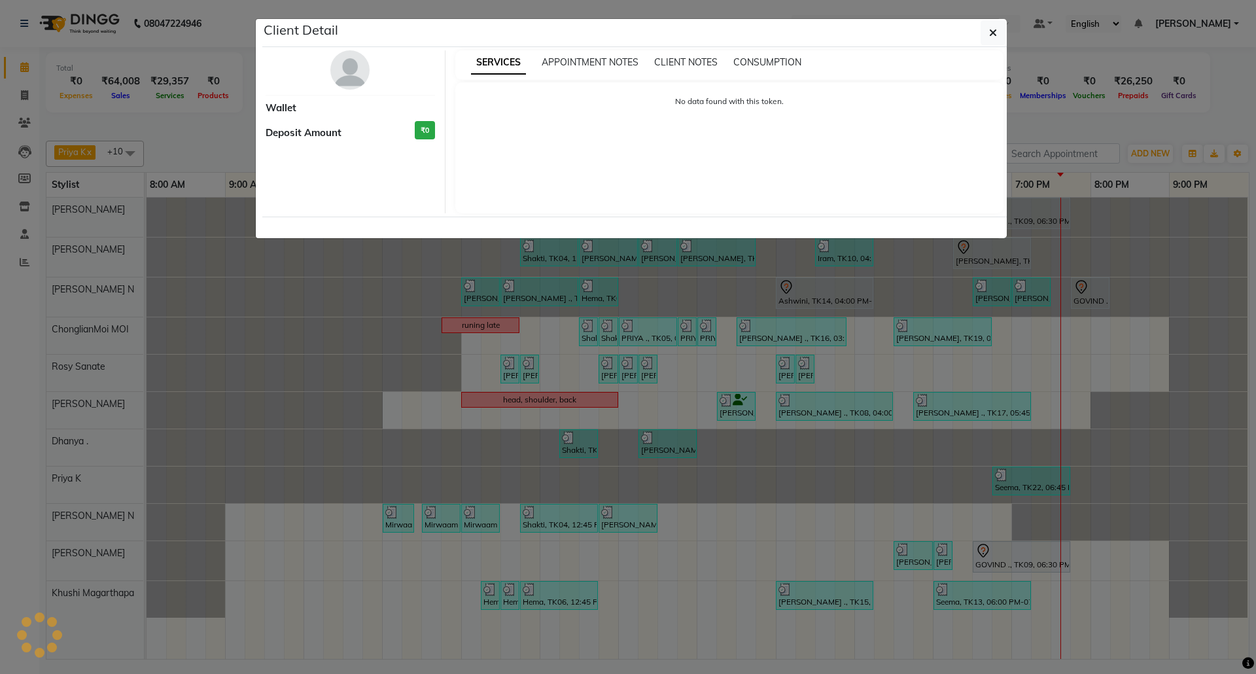
select select "3"
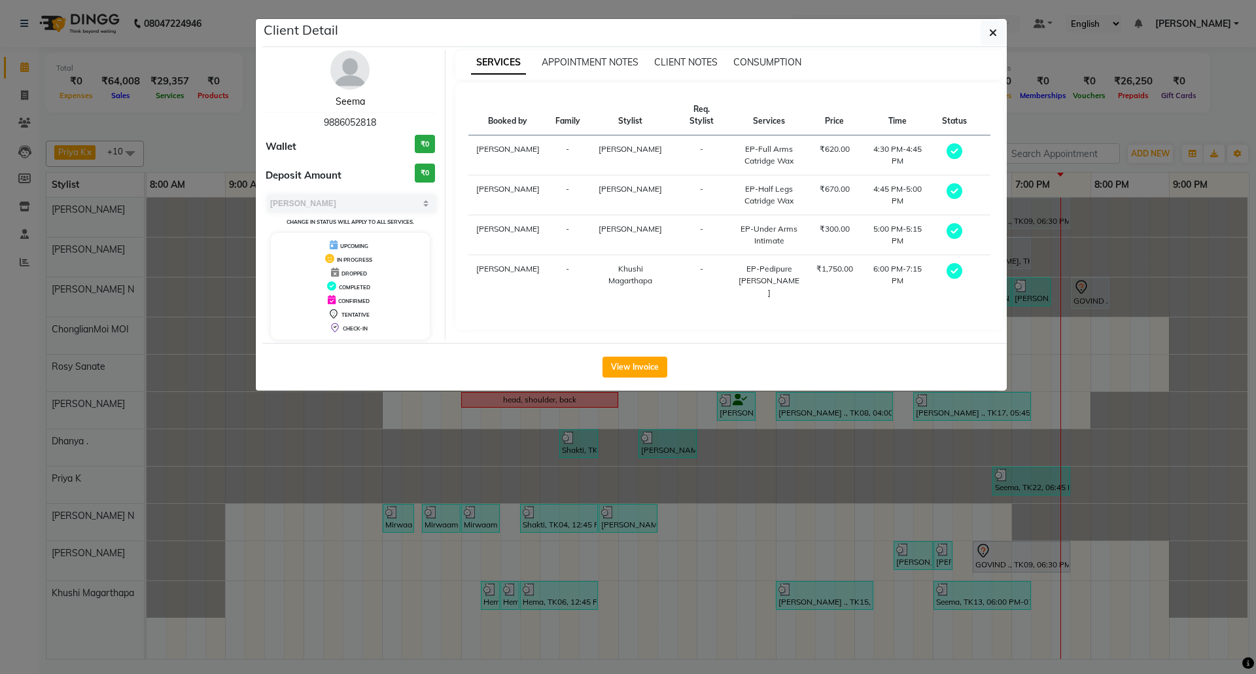
click at [348, 99] on link "Seema" at bounding box center [350, 101] width 29 height 12
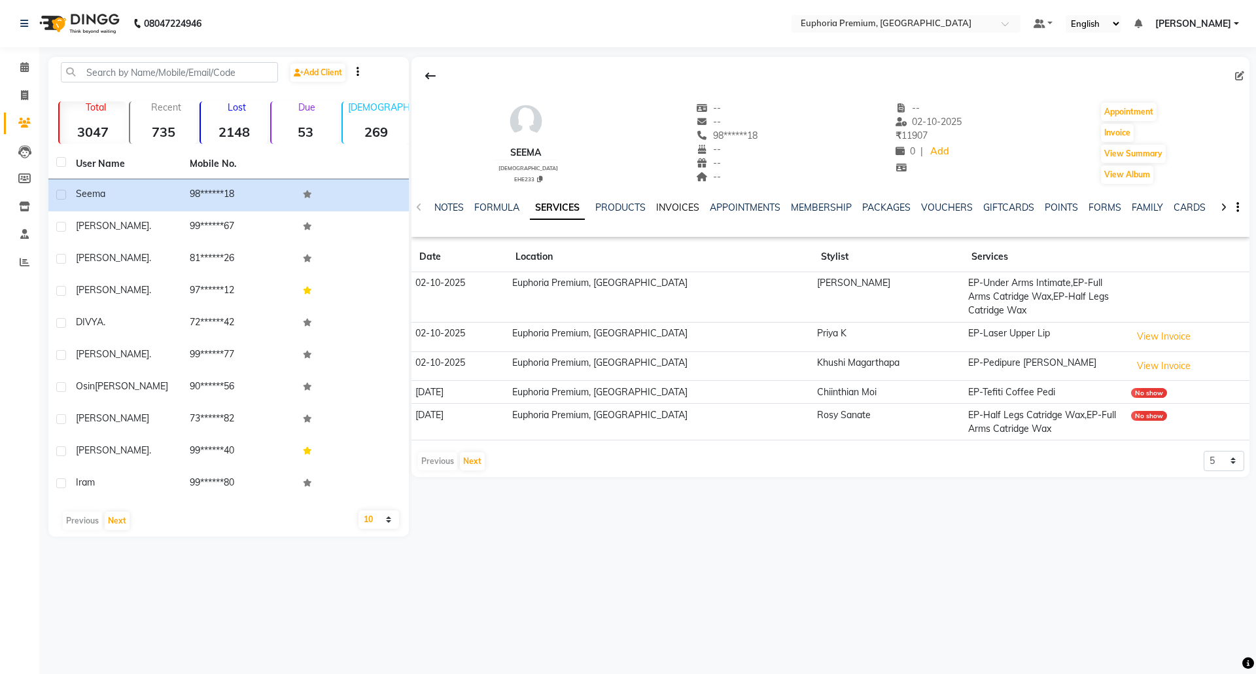
click at [666, 204] on link "INVOICES" at bounding box center [677, 207] width 43 height 12
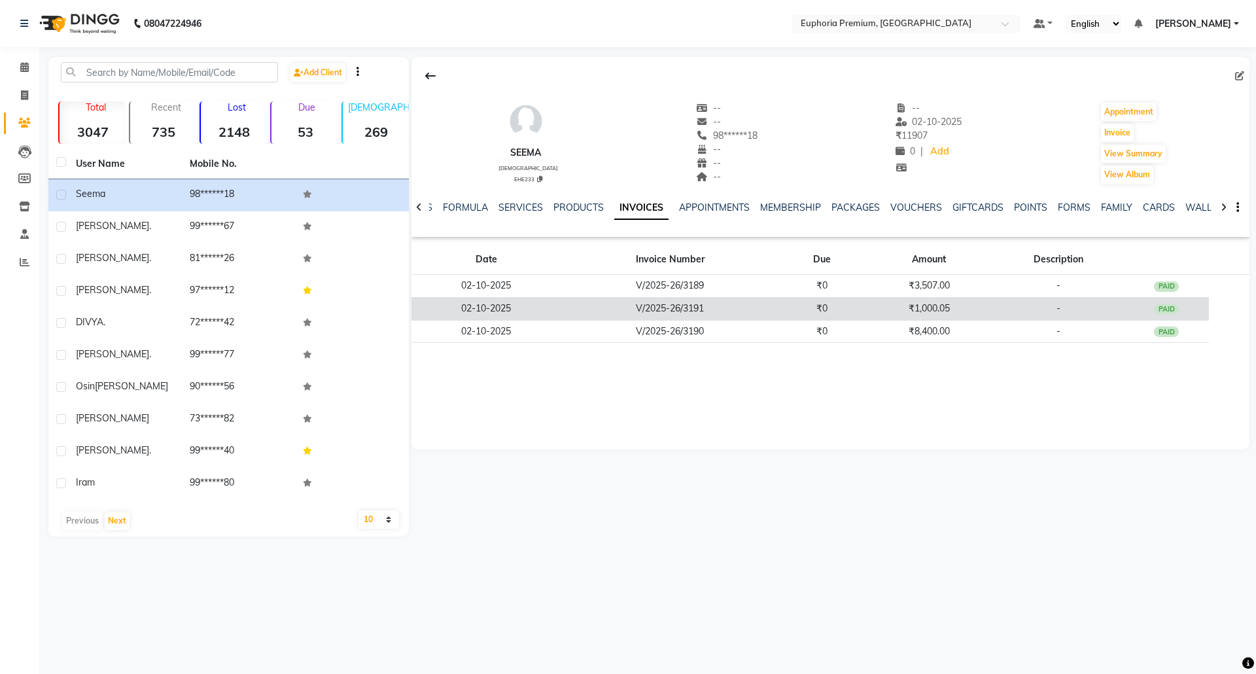
click at [1165, 310] on div "PAID" at bounding box center [1166, 309] width 25 height 10
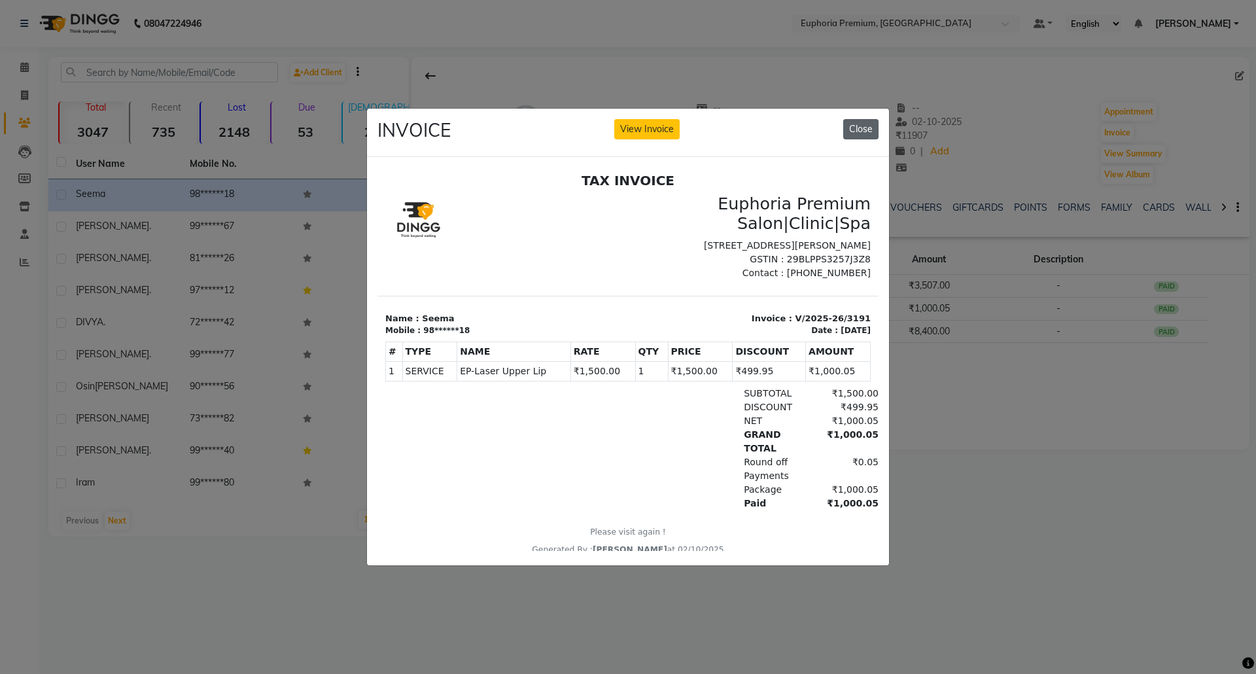
click at [861, 122] on button "Close" at bounding box center [860, 129] width 35 height 20
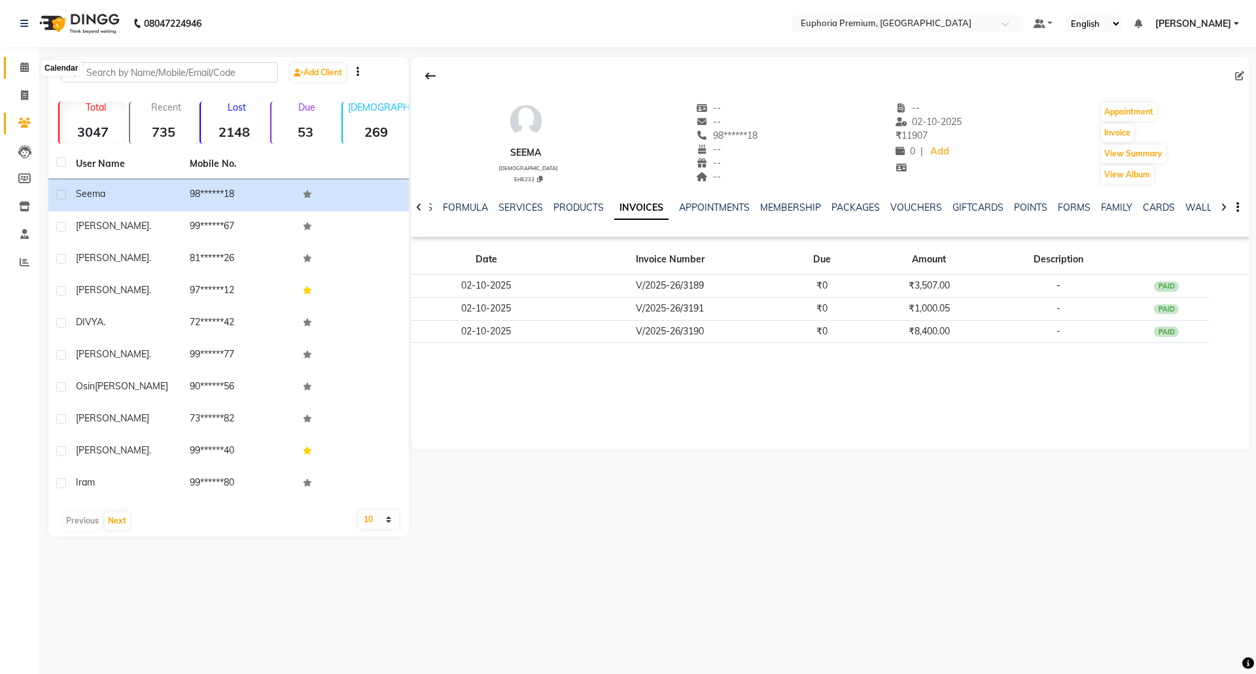
click at [27, 69] on icon at bounding box center [24, 67] width 9 height 10
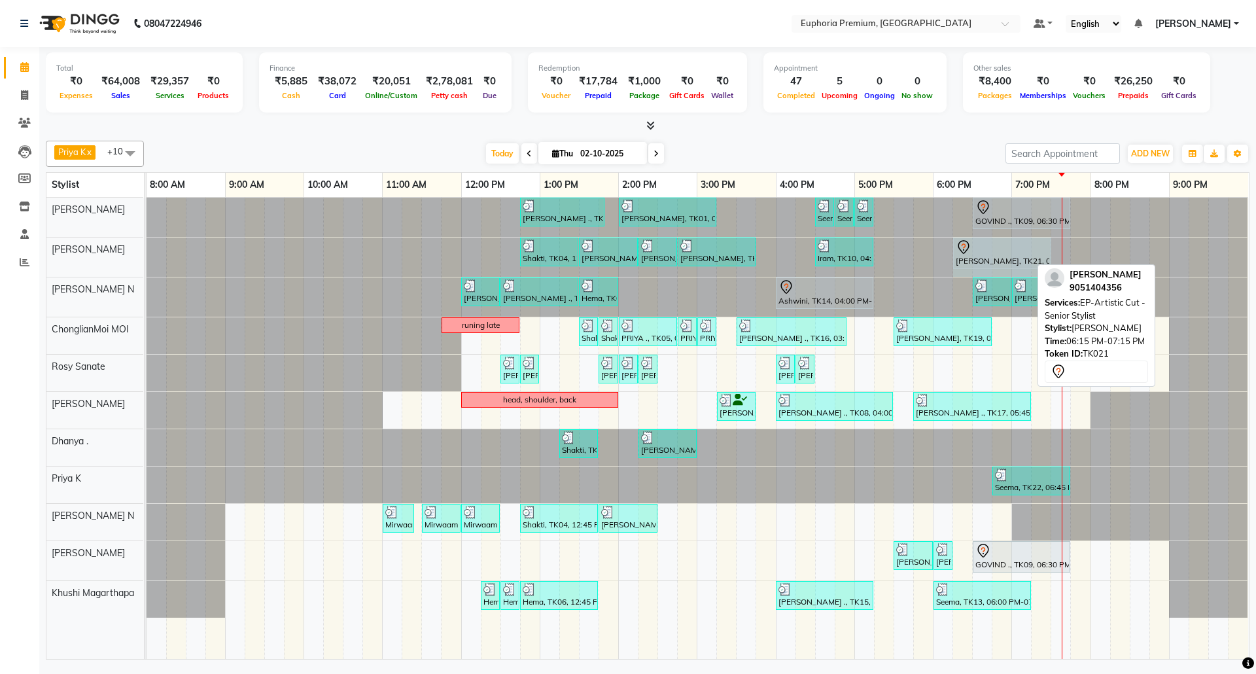
drag, startPoint x: 1029, startPoint y: 258, endPoint x: 1050, endPoint y: 255, distance: 21.1
click at [146, 255] on div "Shakti, TK04, 12:45 PM-01:30 PM, EP-Regenerate (Intense Alchemy) M [PERSON_NAME…" at bounding box center [146, 256] width 0 height 39
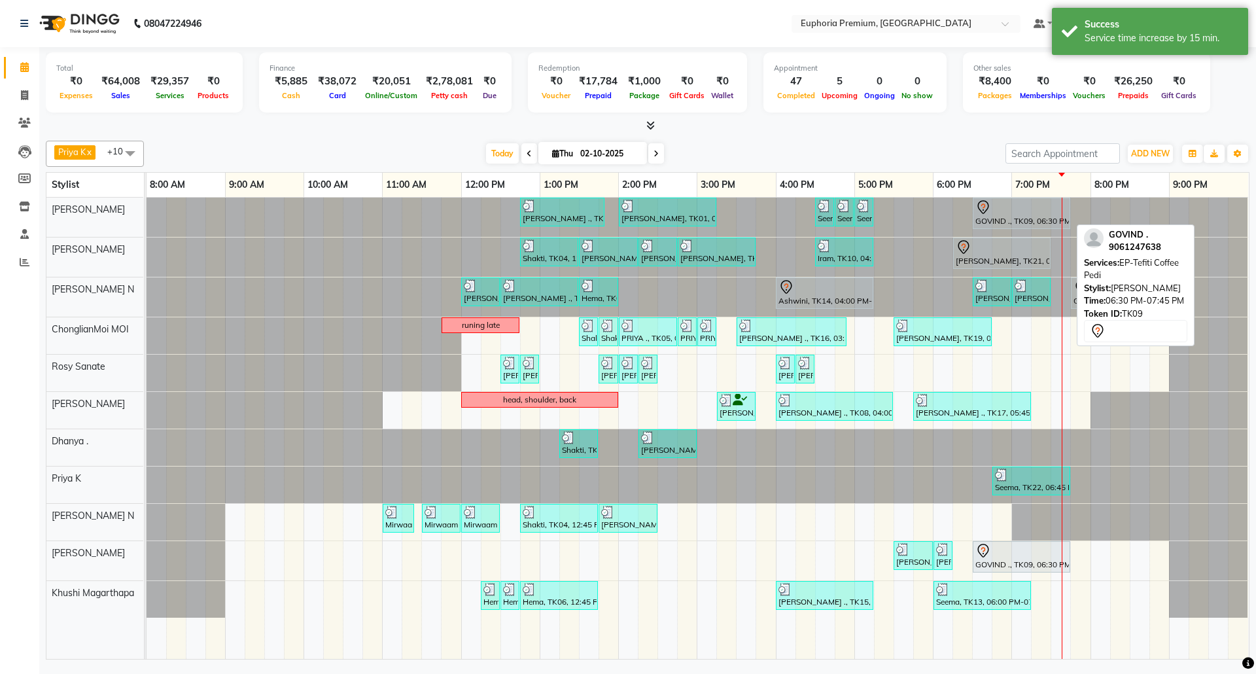
click at [1039, 224] on div "GOVIND ., TK09, 06:30 PM-07:45 PM, EP-Tefiti Coffee Pedi" at bounding box center [1021, 212] width 95 height 27
select select "7"
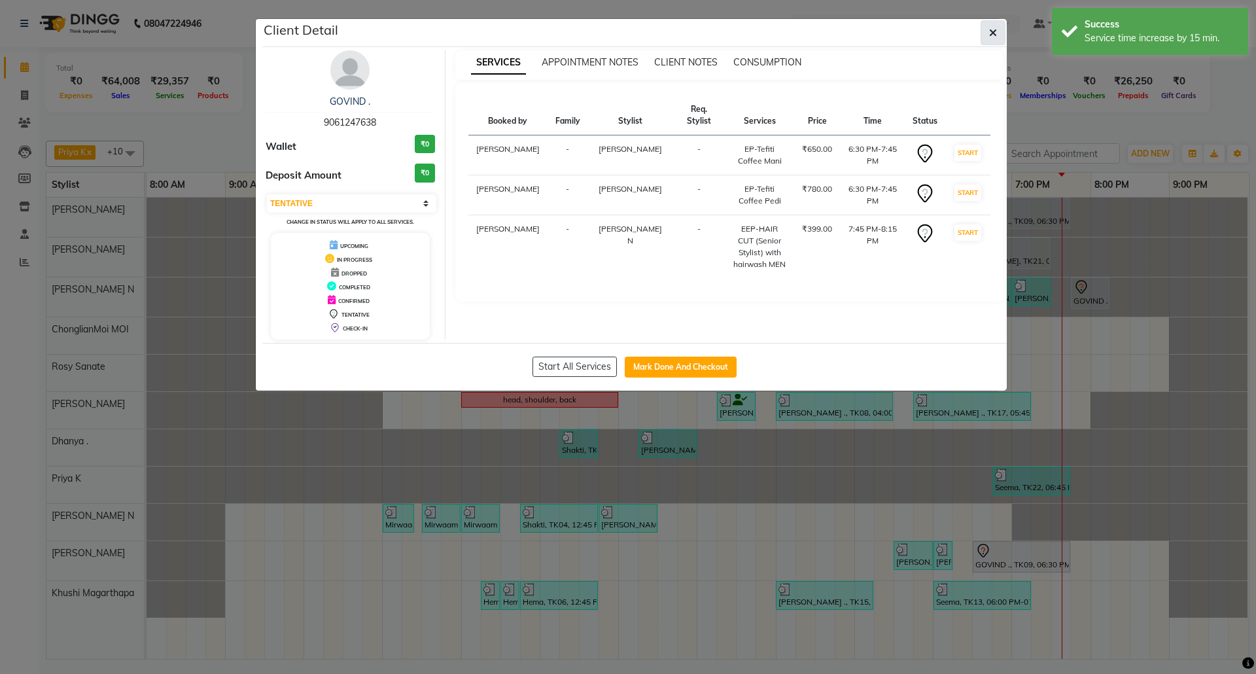
click at [995, 30] on icon "button" at bounding box center [993, 32] width 8 height 10
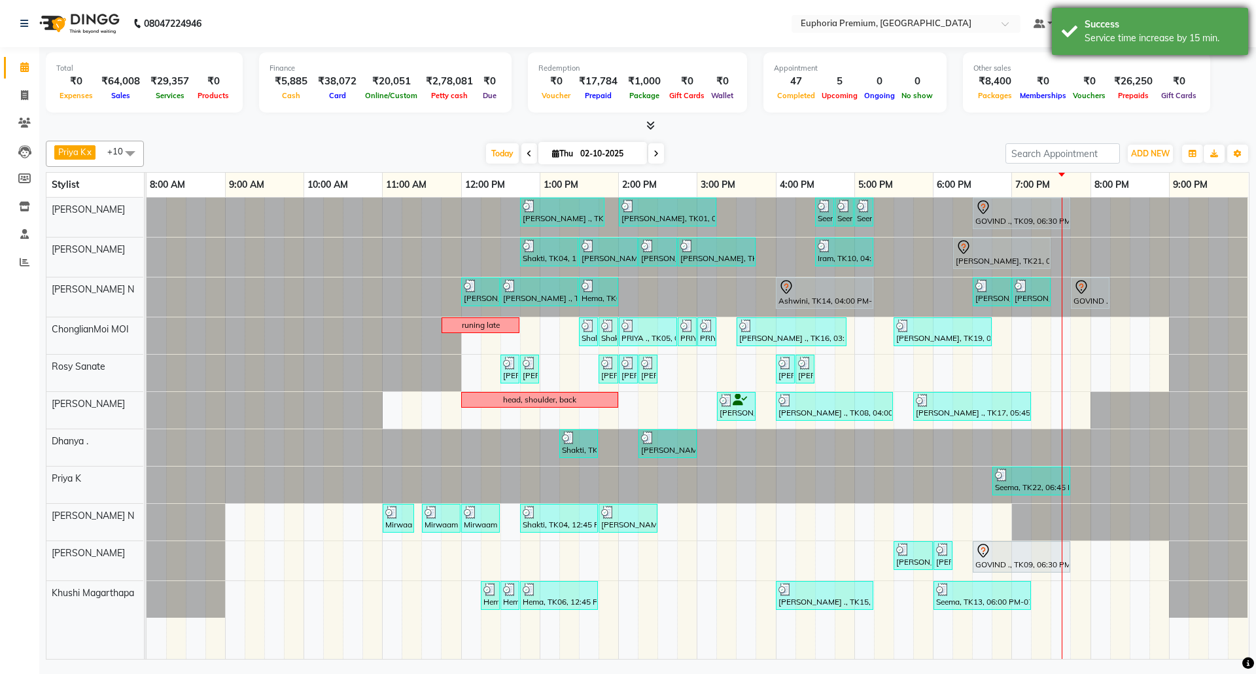
click at [1185, 38] on div "Service time increase by 15 min." at bounding box center [1161, 38] width 154 height 14
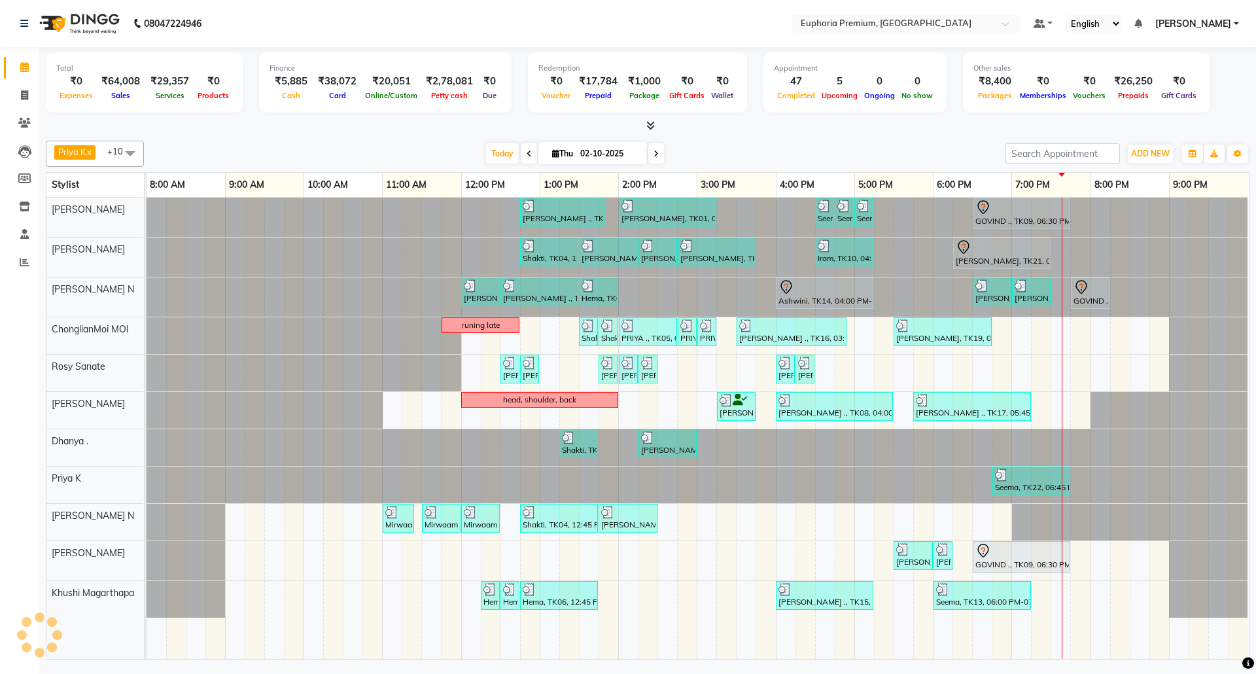
click at [1203, 27] on span "[PERSON_NAME]" at bounding box center [1193, 24] width 76 height 14
click at [1165, 89] on link "Sign out" at bounding box center [1172, 90] width 120 height 20
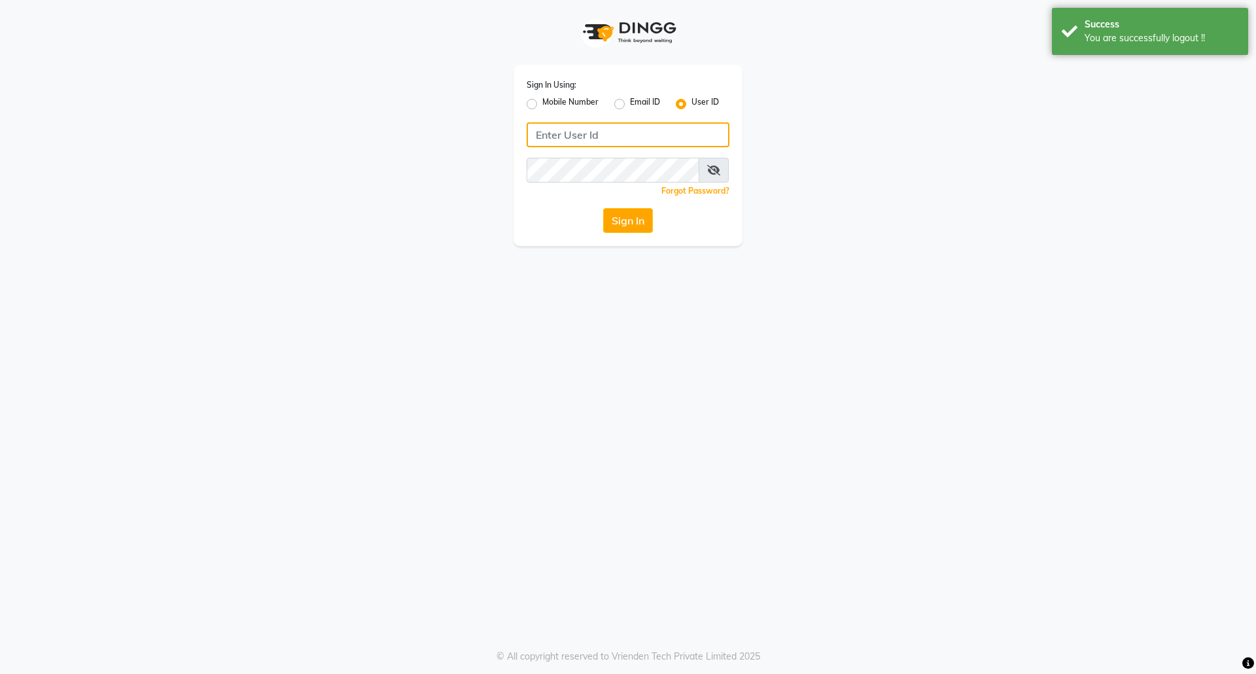
type input "7760179992"
click at [542, 101] on label "Mobile Number" at bounding box center [570, 104] width 56 height 16
click at [542, 101] on input "Mobile Number" at bounding box center [546, 100] width 9 height 9
radio input "true"
radio input "false"
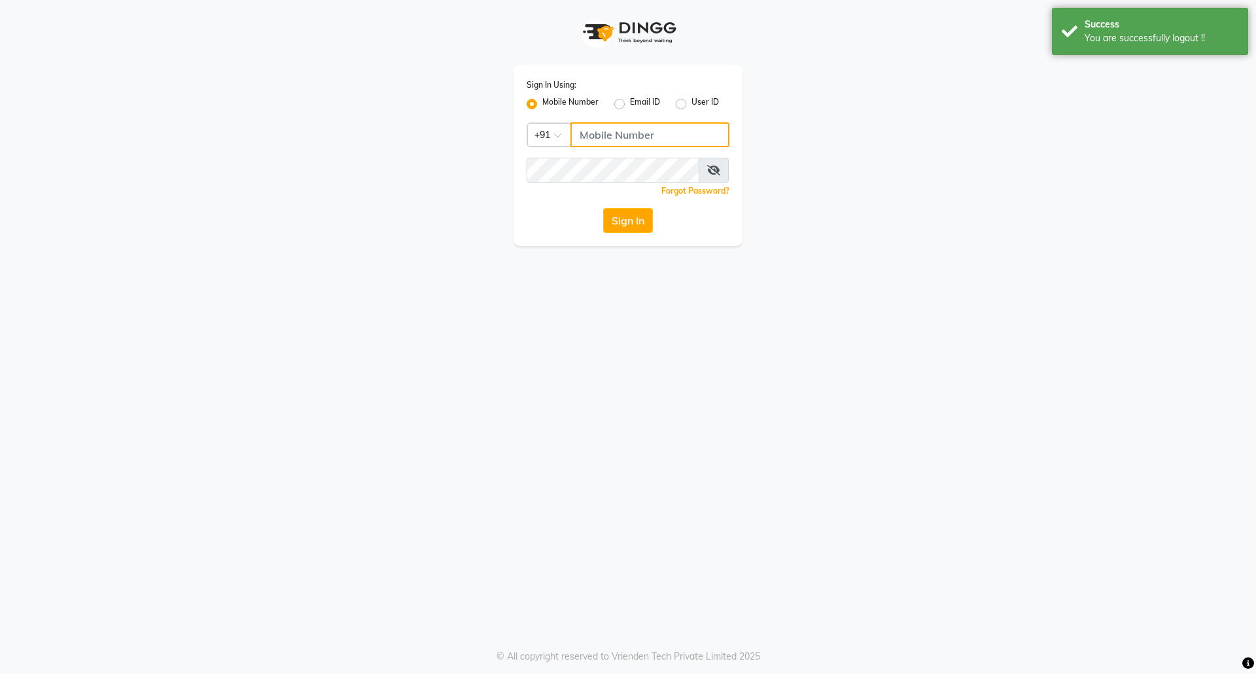
drag, startPoint x: 613, startPoint y: 137, endPoint x: 624, endPoint y: 146, distance: 14.3
click at [613, 137] on input "Username" at bounding box center [649, 134] width 159 height 25
type input "8073170422"
click at [621, 225] on button "Sign In" at bounding box center [628, 220] width 50 height 25
